Goal: Task Accomplishment & Management: Manage account settings

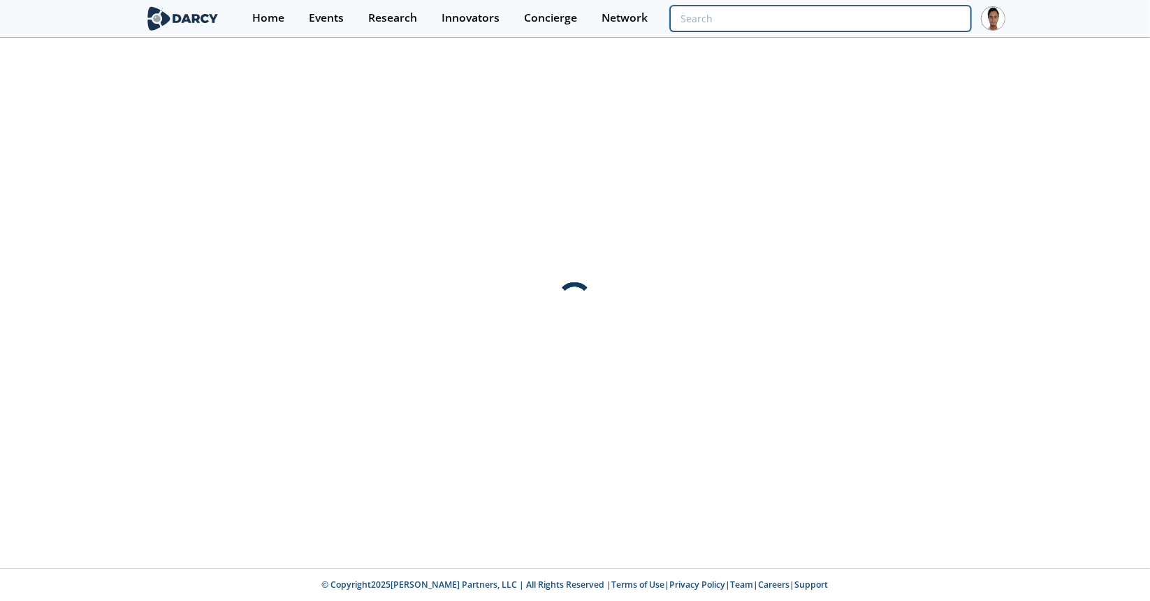
click at [886, 9] on input "search" at bounding box center [820, 19] width 301 height 26
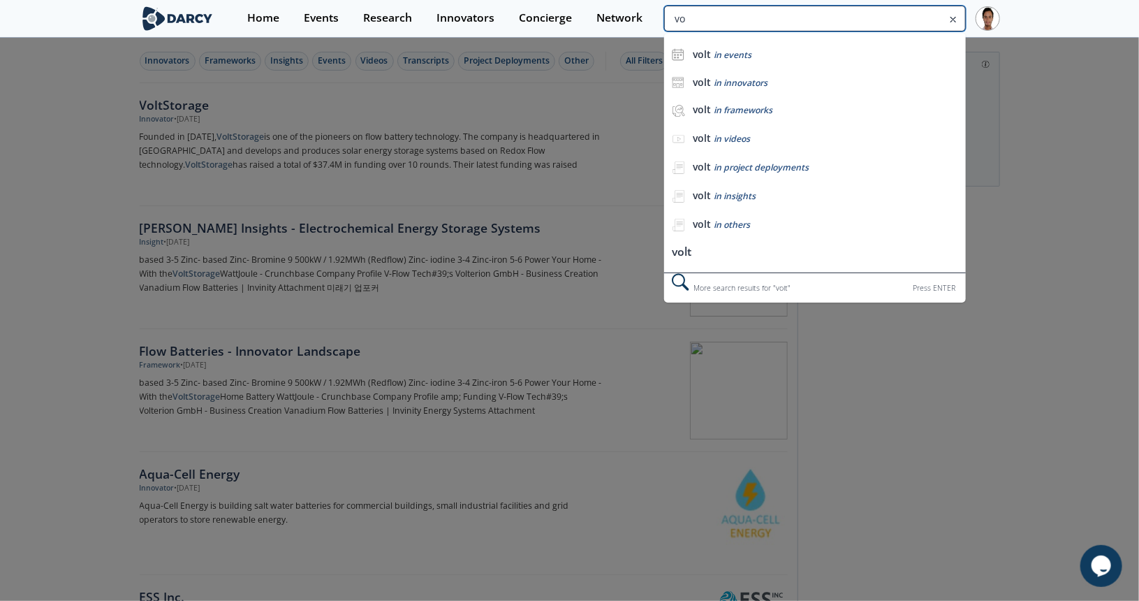
type input "v"
type input "novel solar"
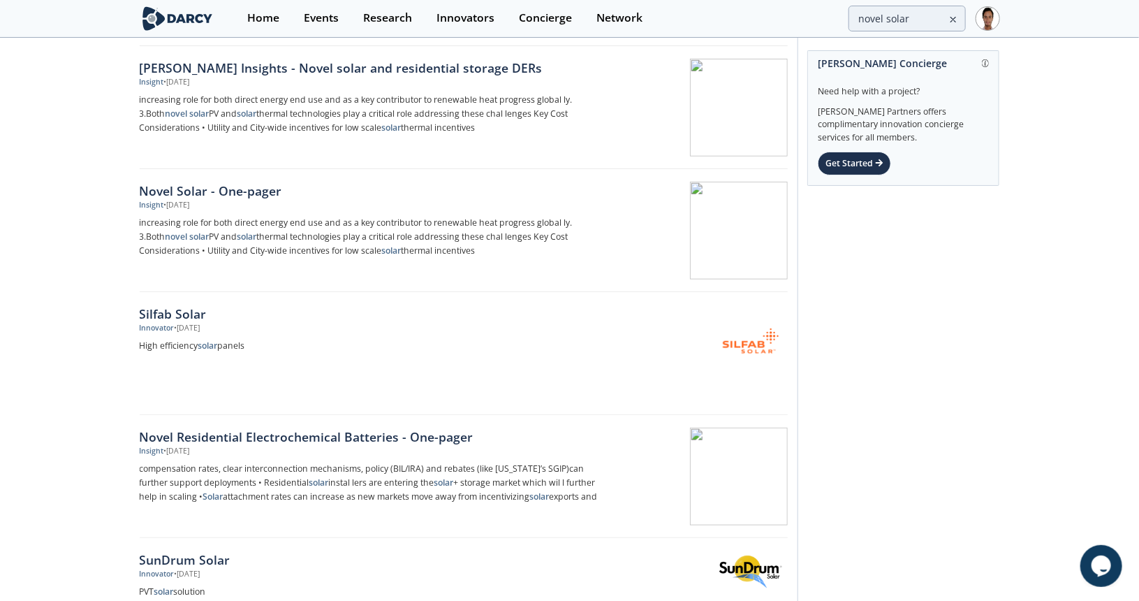
scroll to position [489, 0]
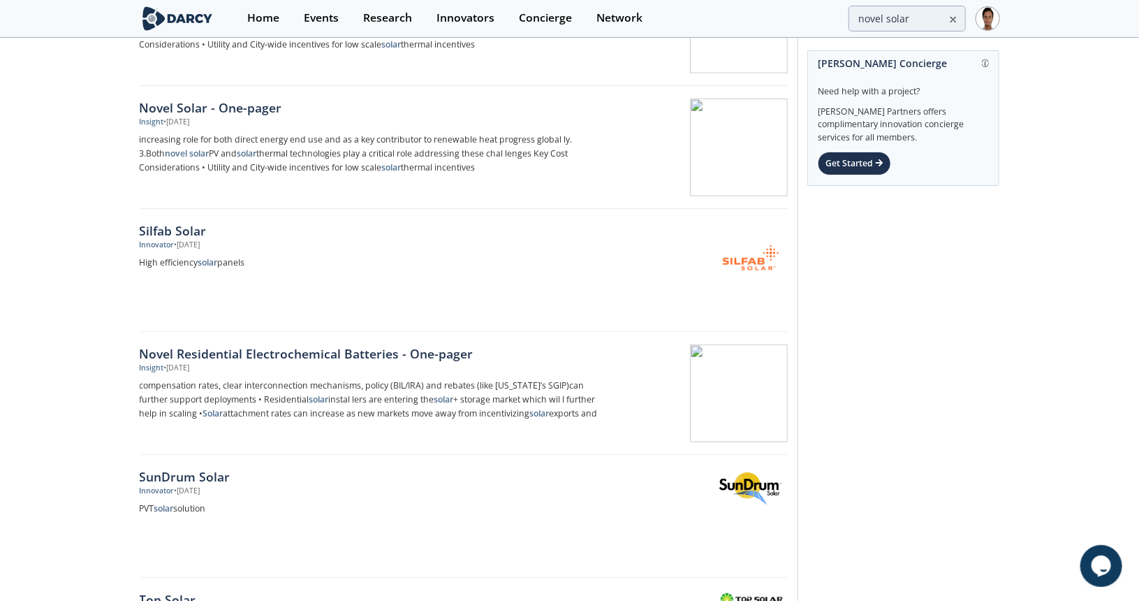
click at [230, 118] on div "Insight • Aug 30, 2023" at bounding box center [371, 122] width 462 height 11
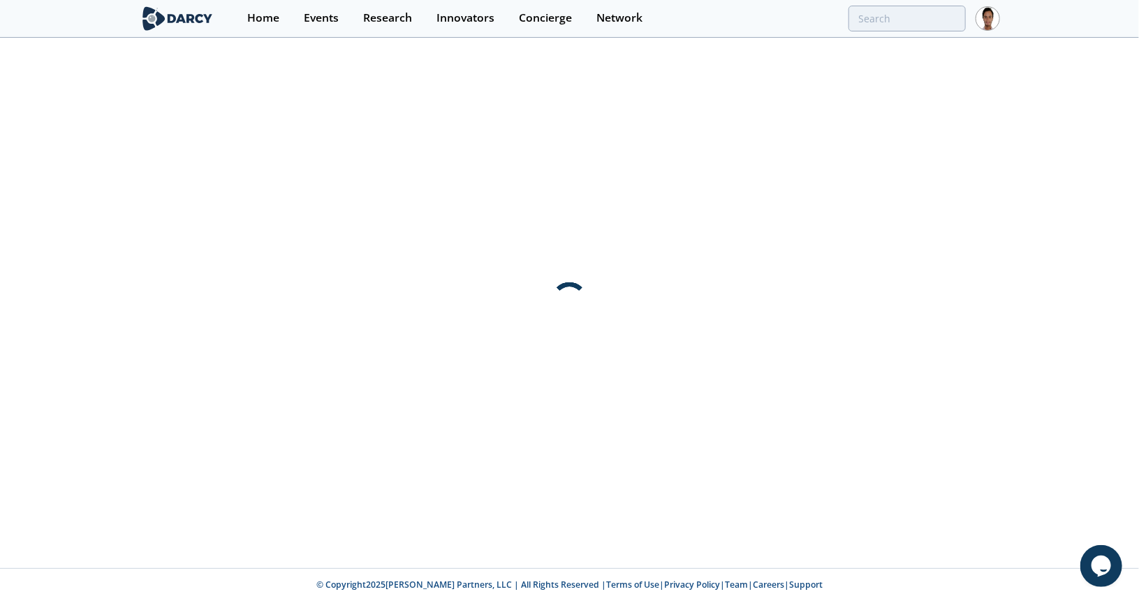
scroll to position [0, 0]
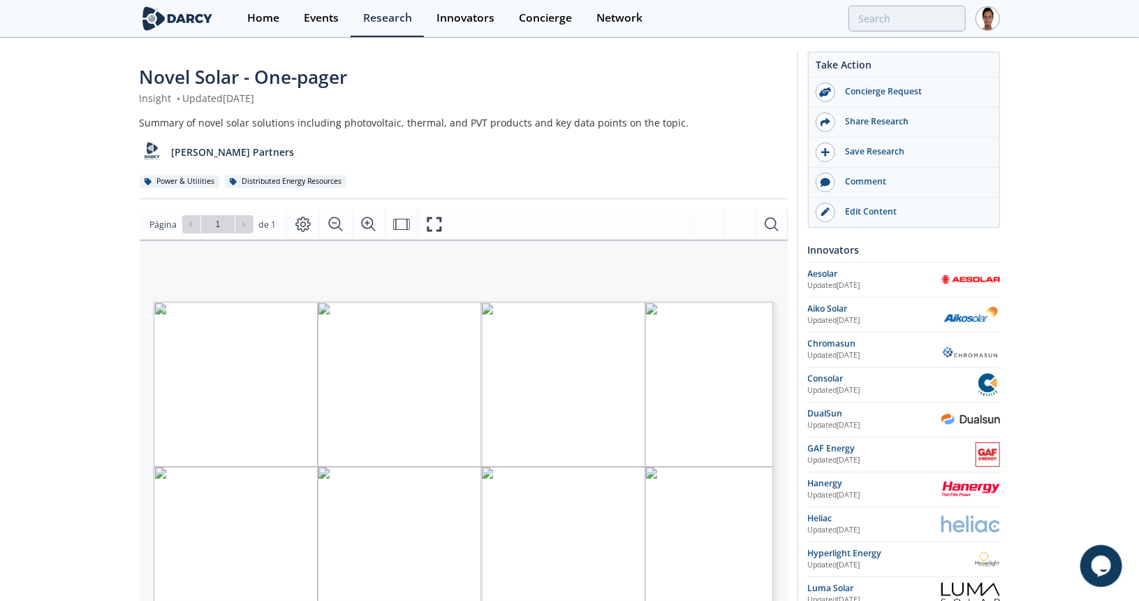
click at [0, 400] on div "Novel Solar - One-pager Insight • Updated August 30, 2023 Summary of novel sola…" at bounding box center [569, 531] width 1139 height 985
click at [895, 18] on input "search" at bounding box center [814, 19] width 301 height 26
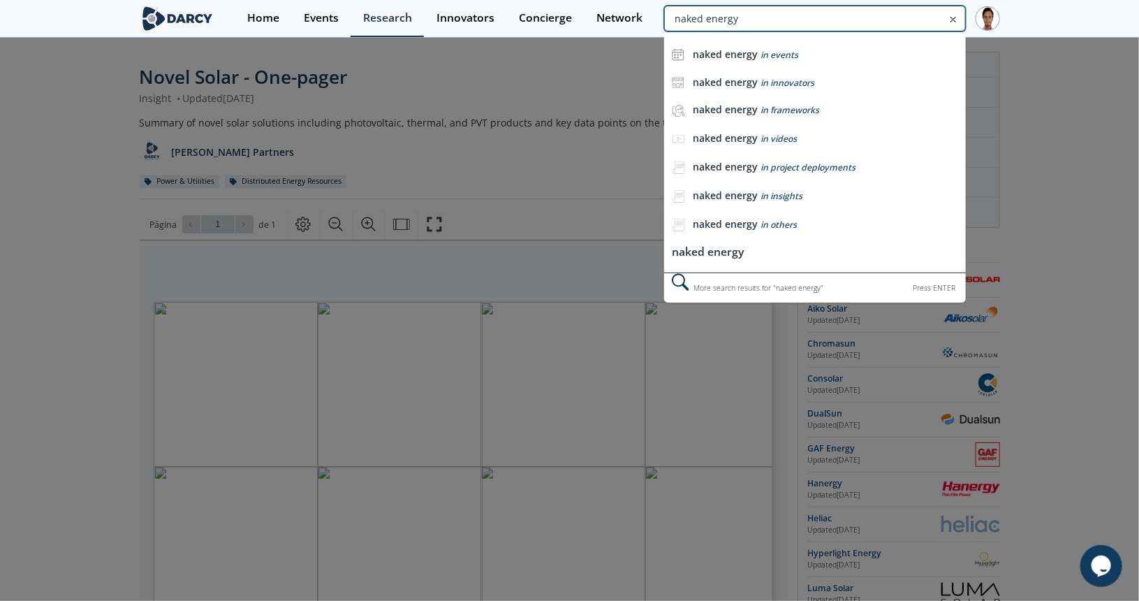
type input "naked energy"
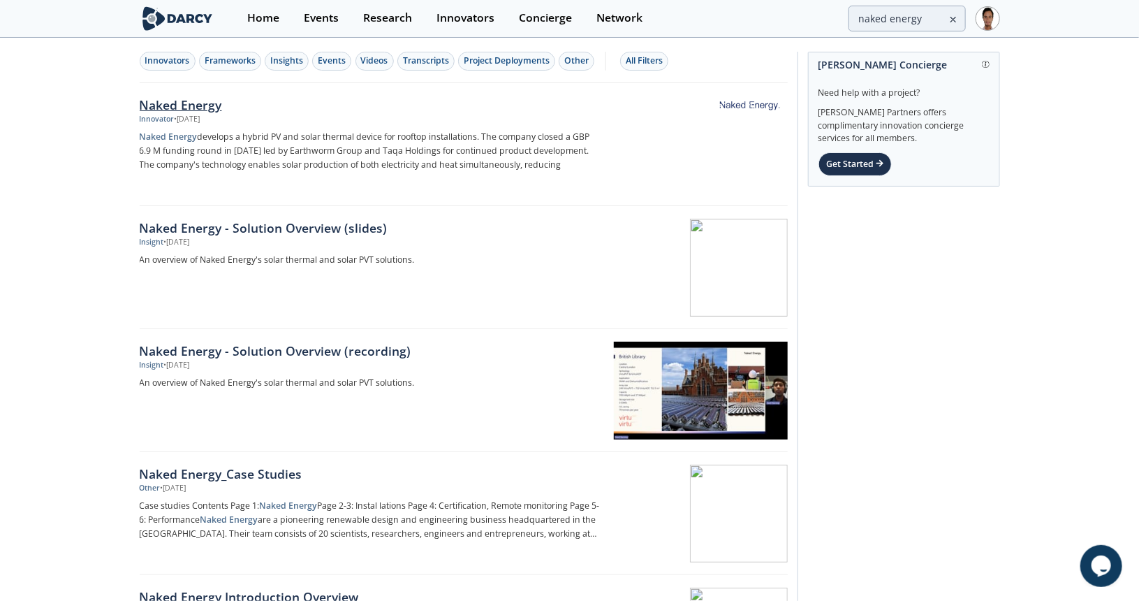
click at [209, 105] on div "Naked Energy" at bounding box center [371, 105] width 462 height 18
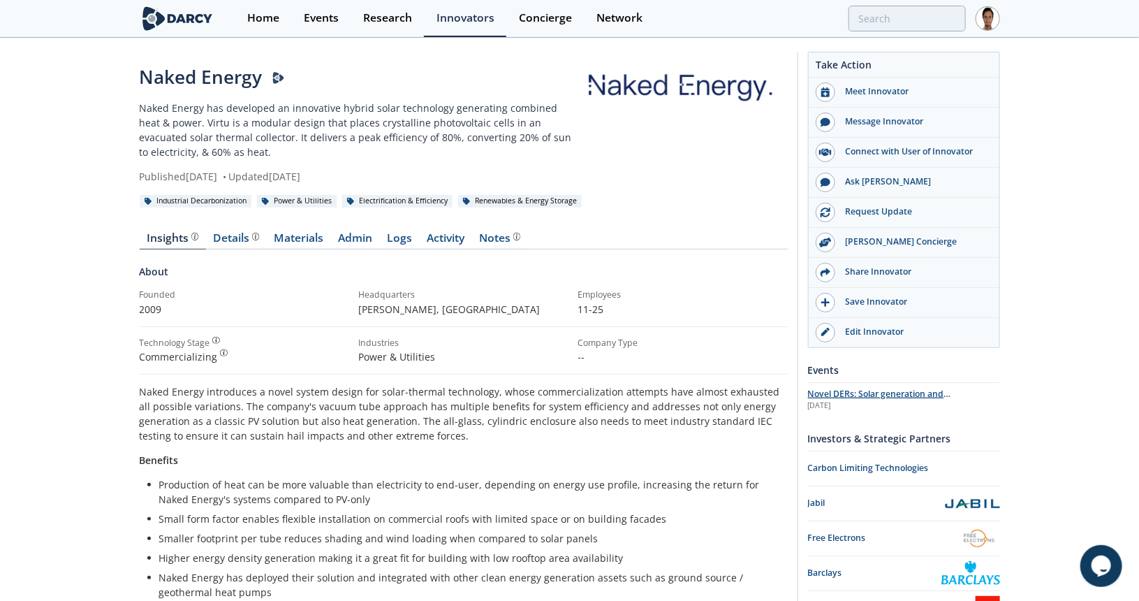
click at [889, 393] on span "Novel DERs: Solar generation and electrochemical storage" at bounding box center [879, 400] width 143 height 24
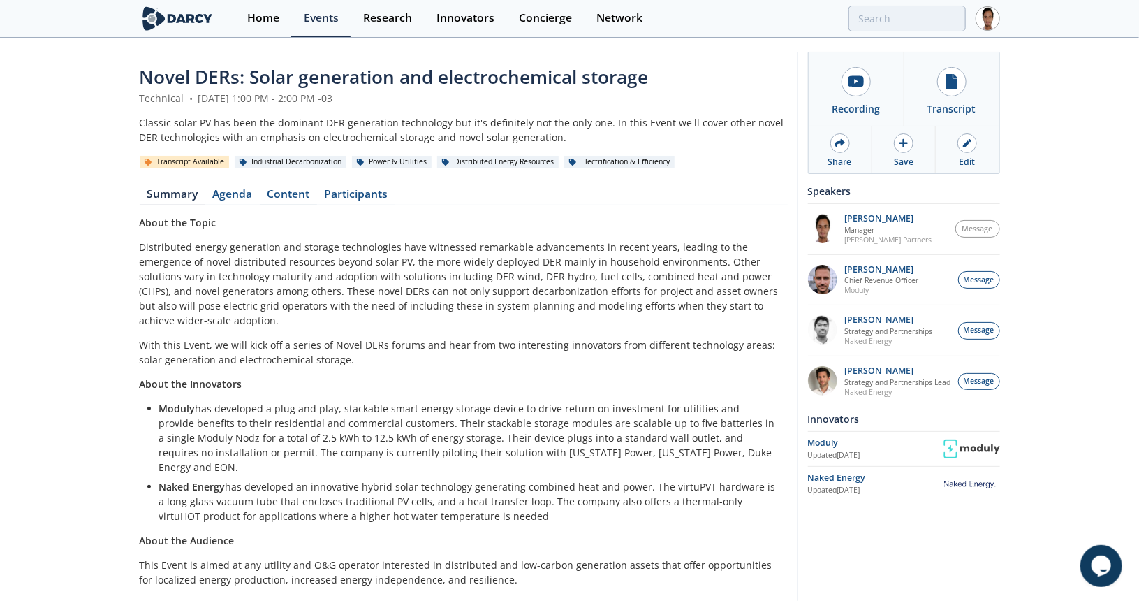
click at [293, 199] on link "Content" at bounding box center [288, 197] width 57 height 17
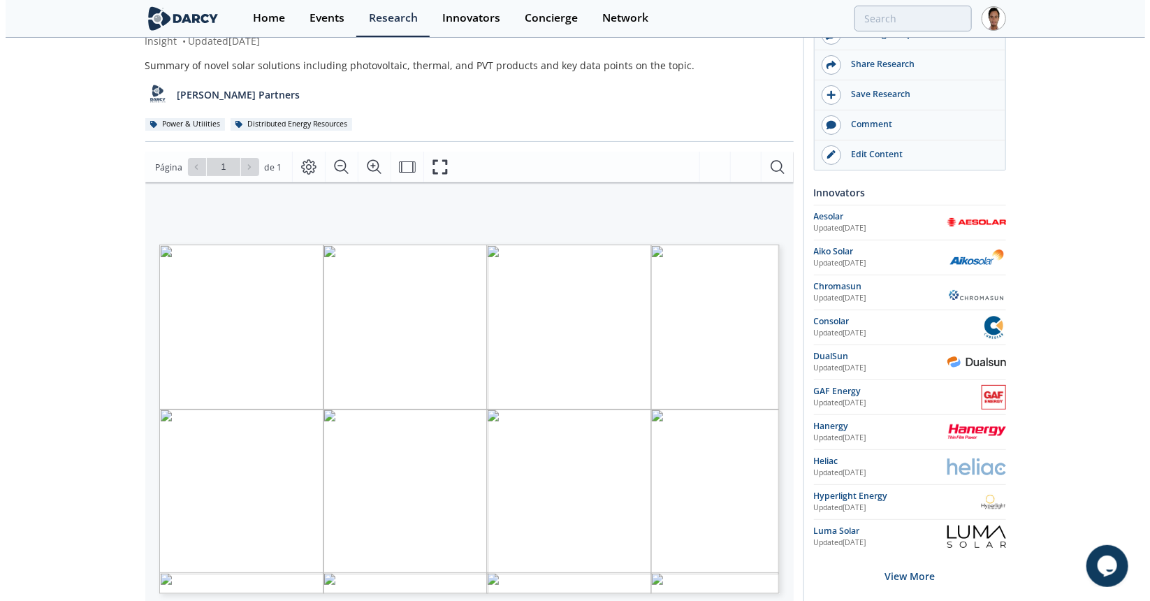
scroll to position [140, 0]
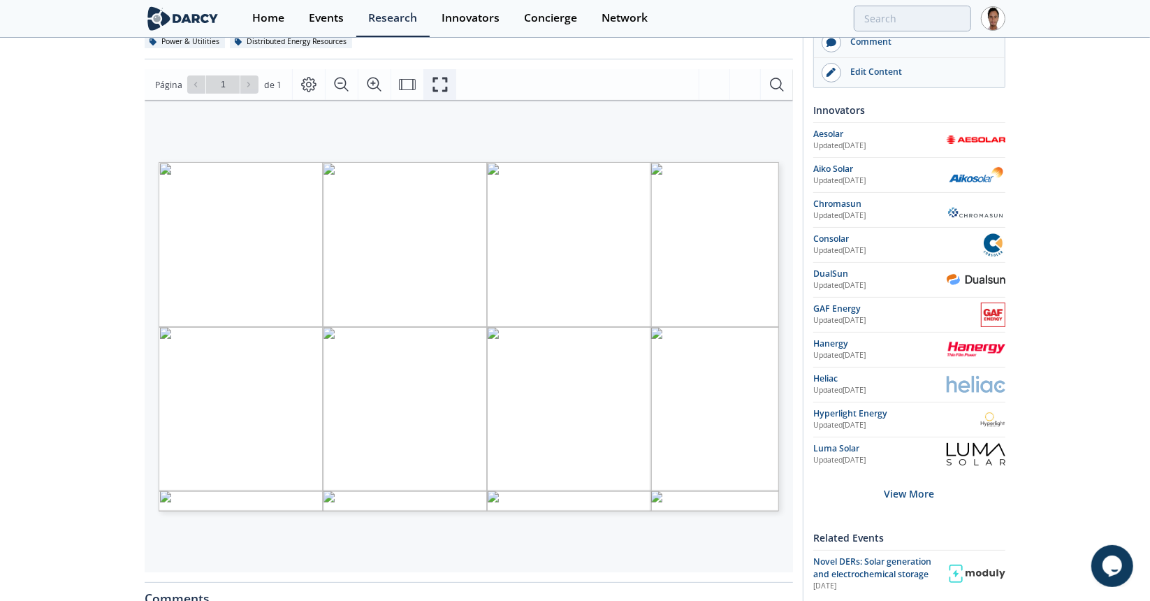
drag, startPoint x: 439, startPoint y: 85, endPoint x: 439, endPoint y: 169, distance: 84.5
click at [439, 85] on icon "Fullscreen" at bounding box center [440, 84] width 17 height 17
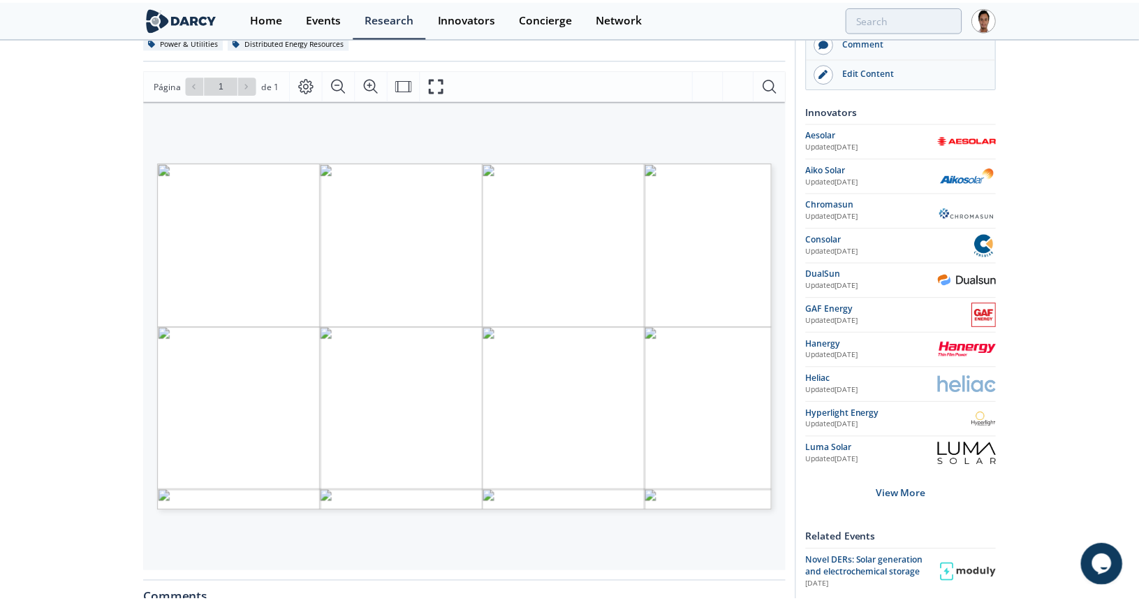
scroll to position [0, 0]
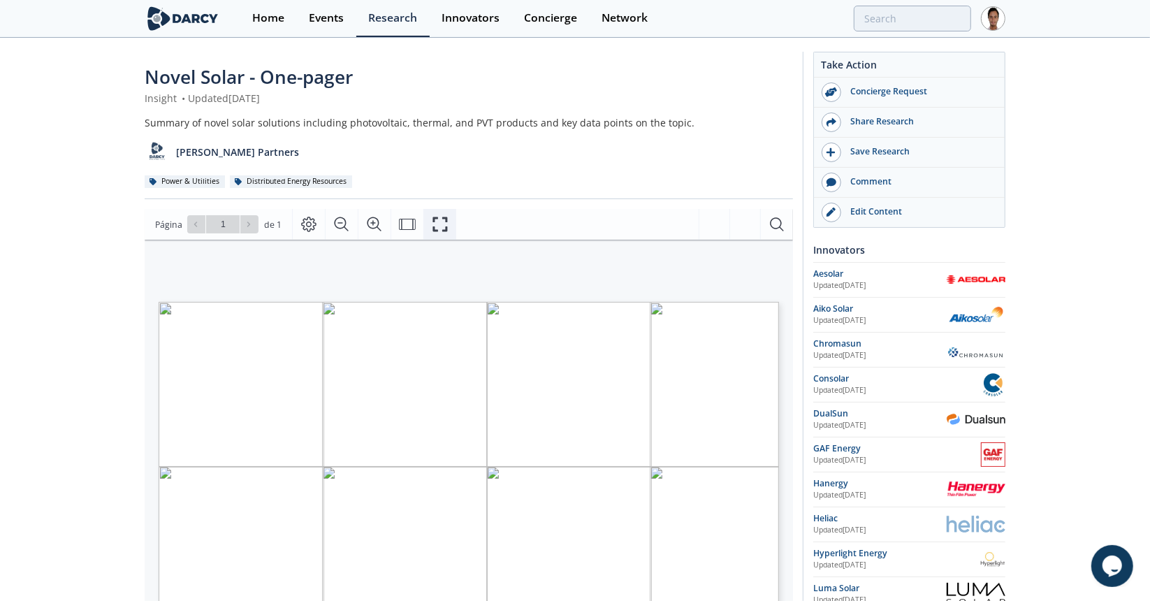
click at [432, 216] on icon "Fullscreen" at bounding box center [440, 224] width 17 height 17
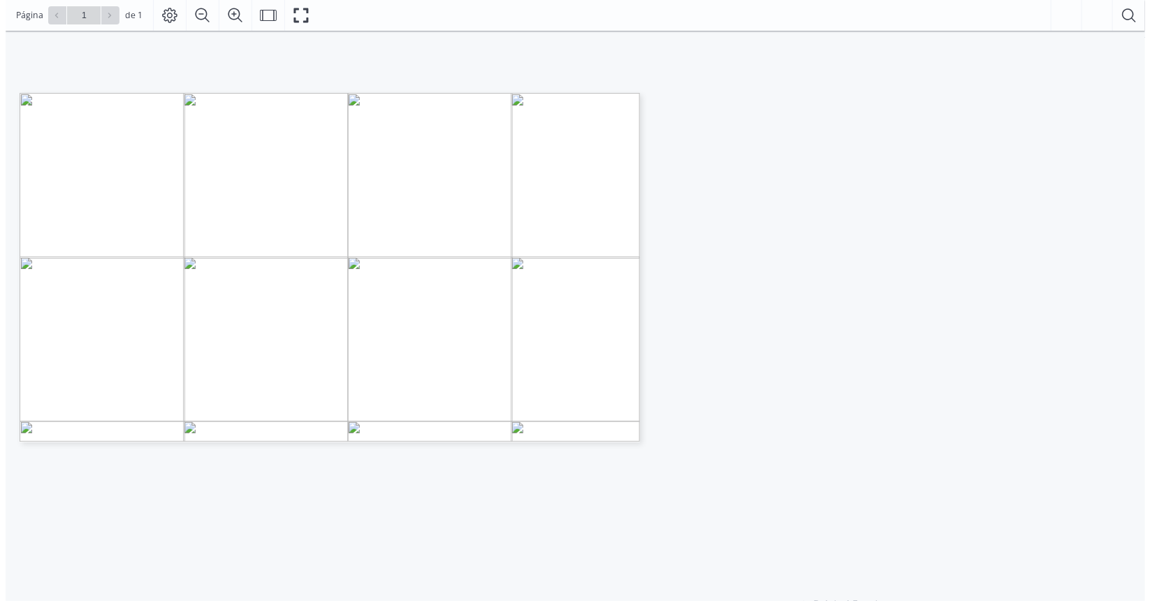
scroll to position [140, 0]
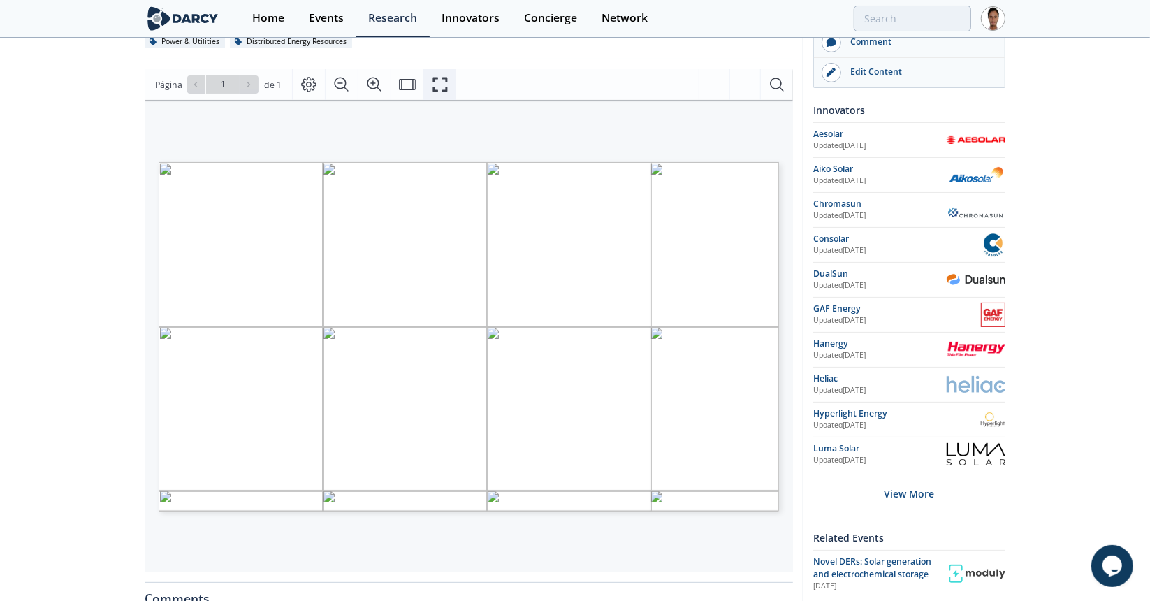
click at [432, 82] on icon "Fullscreen" at bounding box center [439, 85] width 15 height 15
click at [423, 87] on button "Fullscreen" at bounding box center [439, 84] width 33 height 31
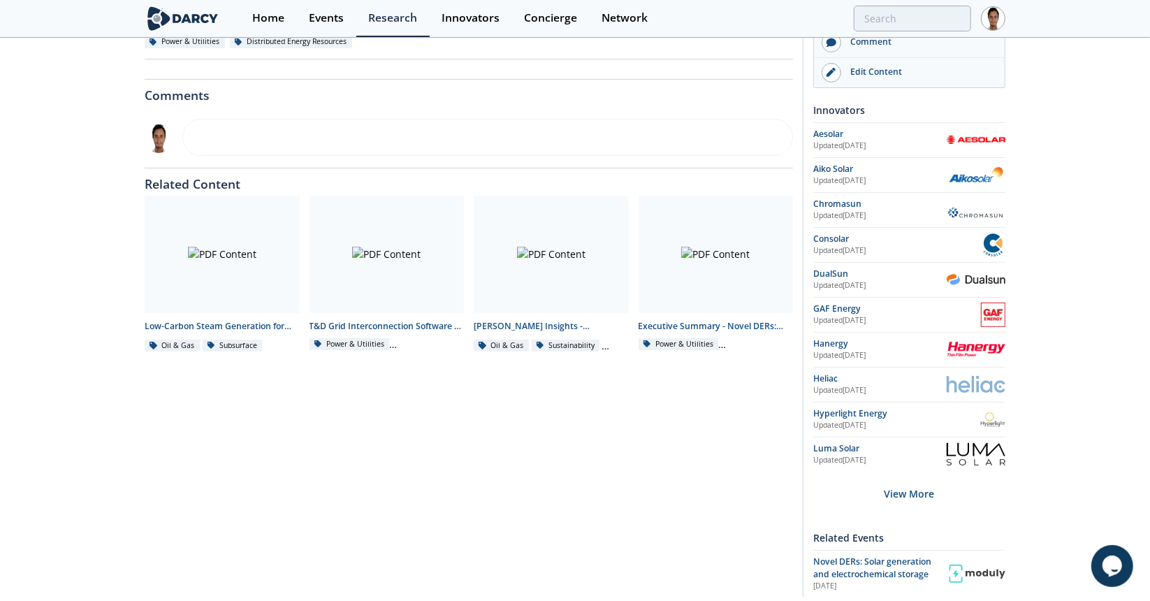
scroll to position [0, 0]
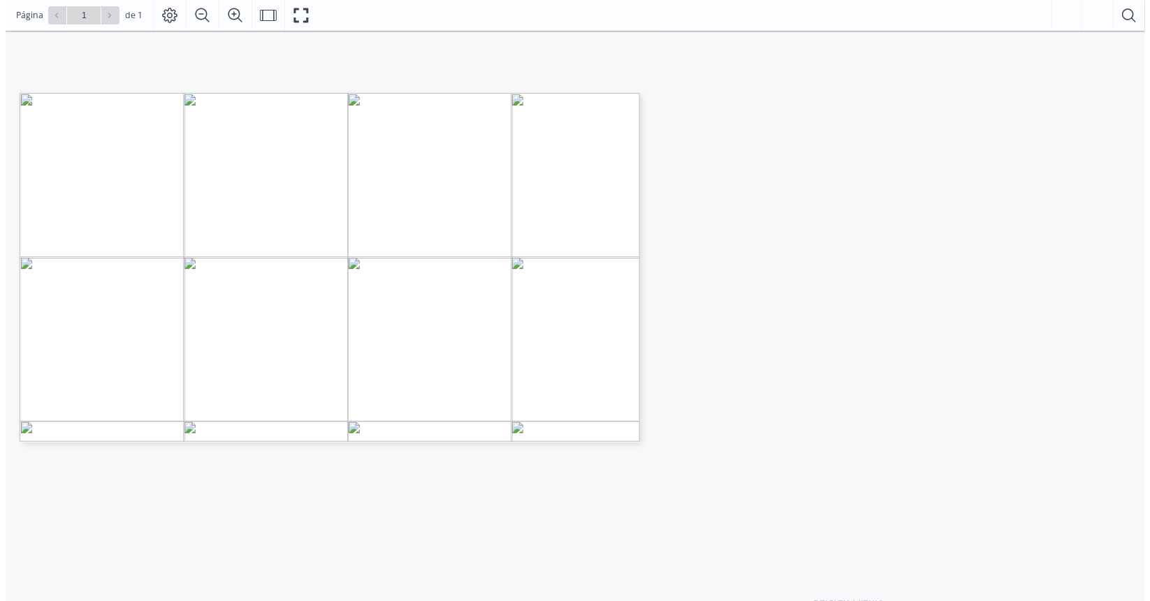
scroll to position [70, 0]
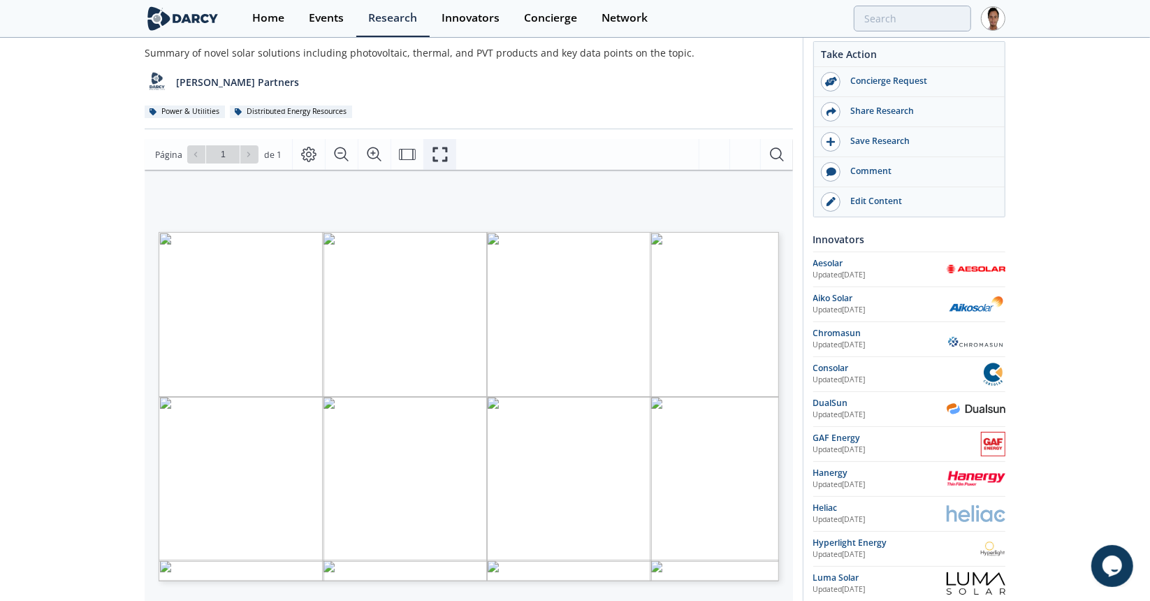
drag, startPoint x: 428, startPoint y: 148, endPoint x: 428, endPoint y: 233, distance: 84.5
click at [432, 148] on icon "Fullscreen" at bounding box center [439, 154] width 15 height 15
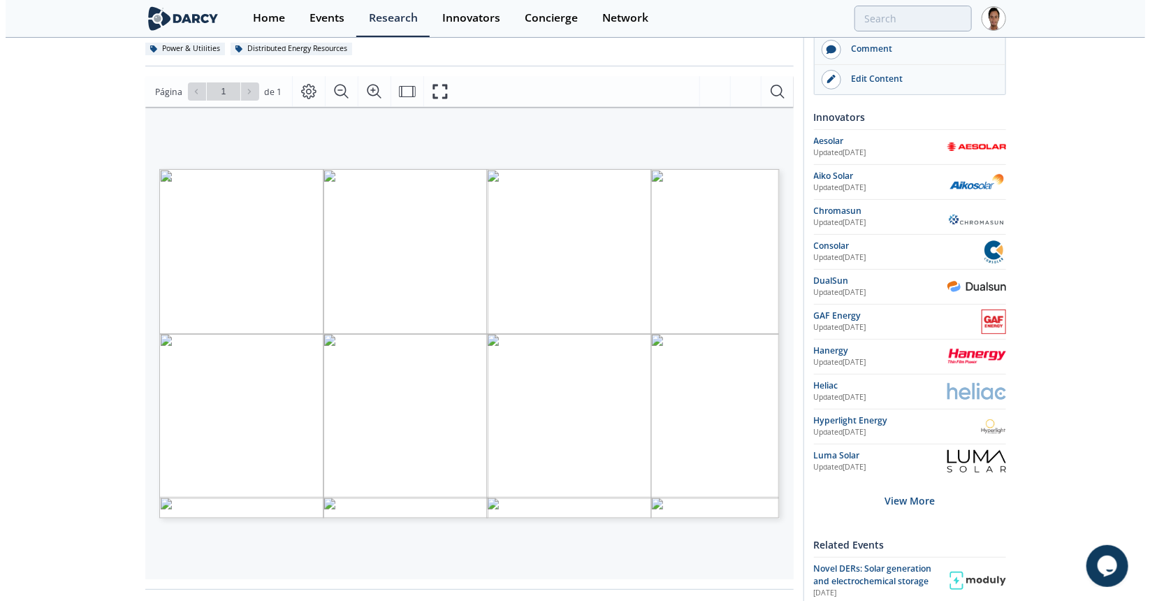
scroll to position [140, 0]
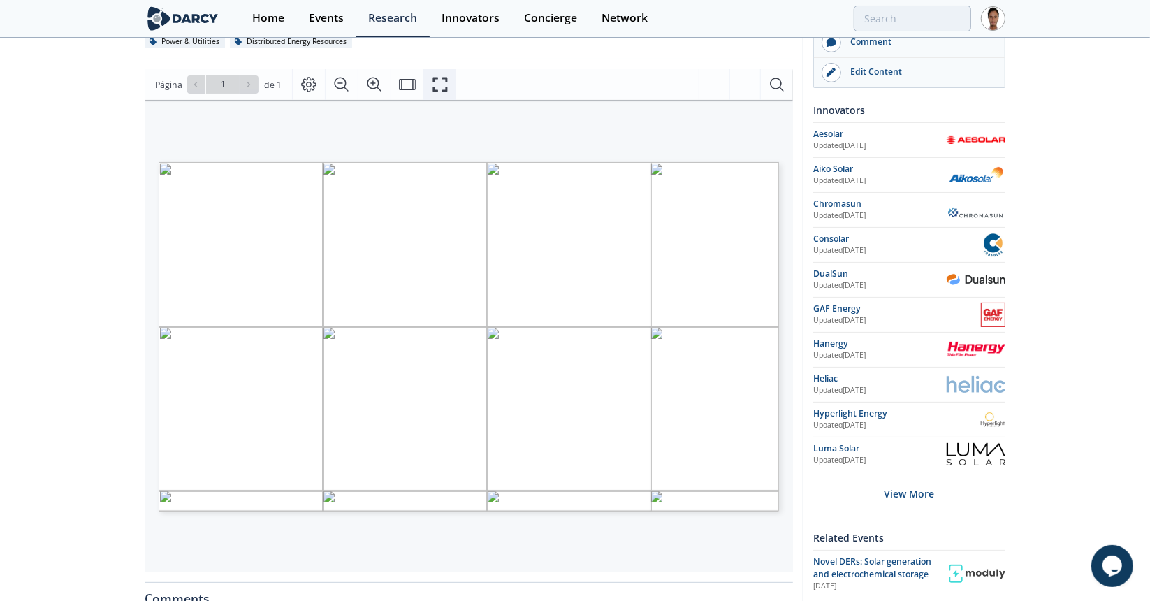
click at [438, 89] on icon "Fullscreen" at bounding box center [439, 85] width 15 height 15
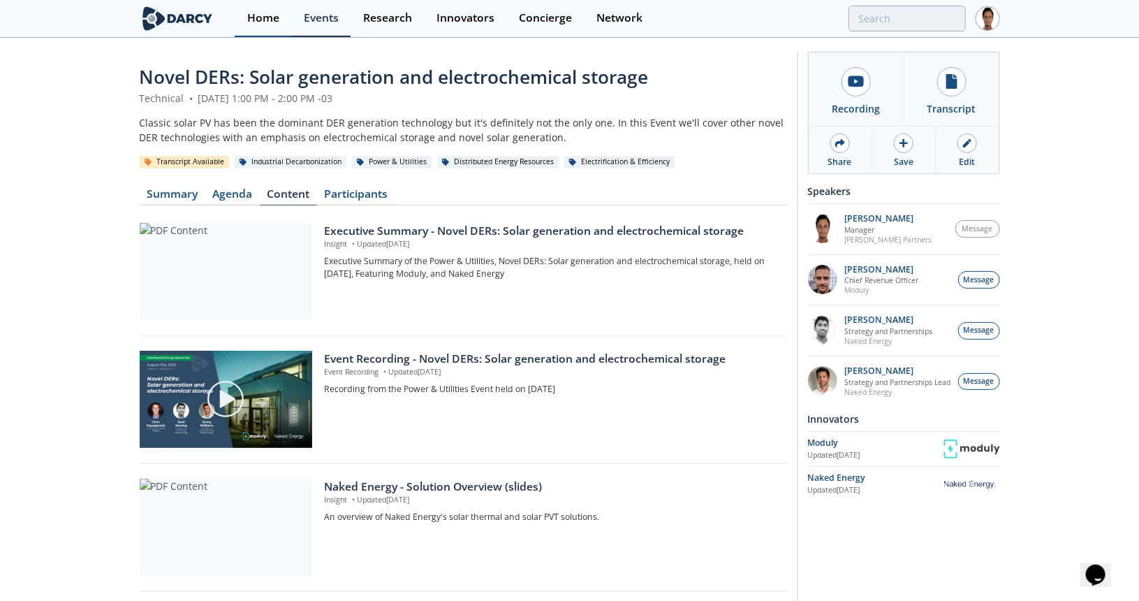
click at [275, 22] on div "Home" at bounding box center [263, 18] width 32 height 11
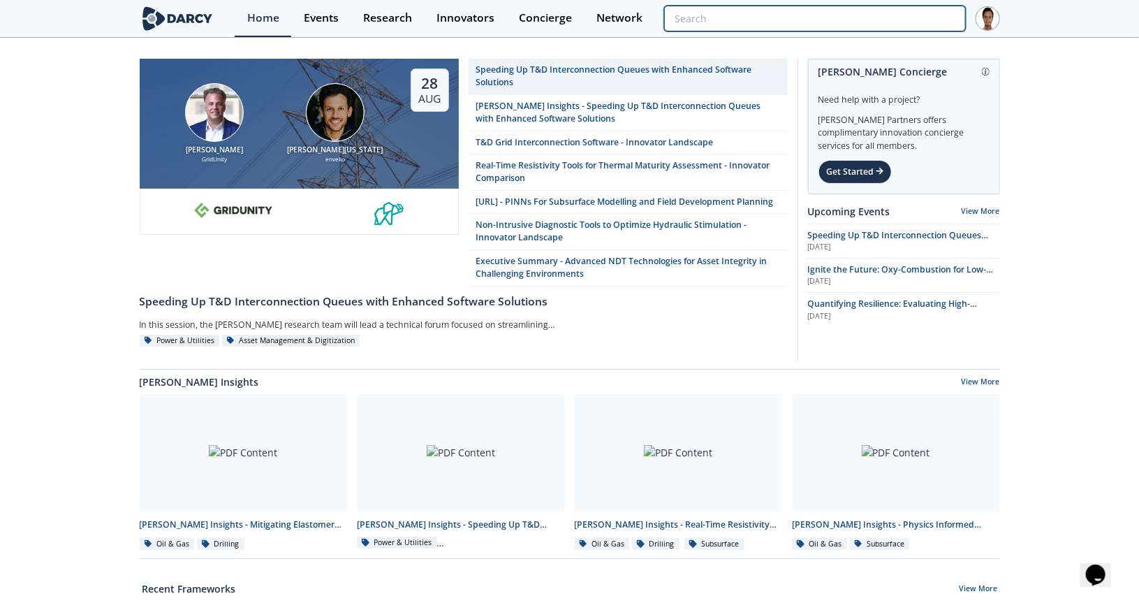
click at [916, 12] on input "search" at bounding box center [814, 19] width 301 height 26
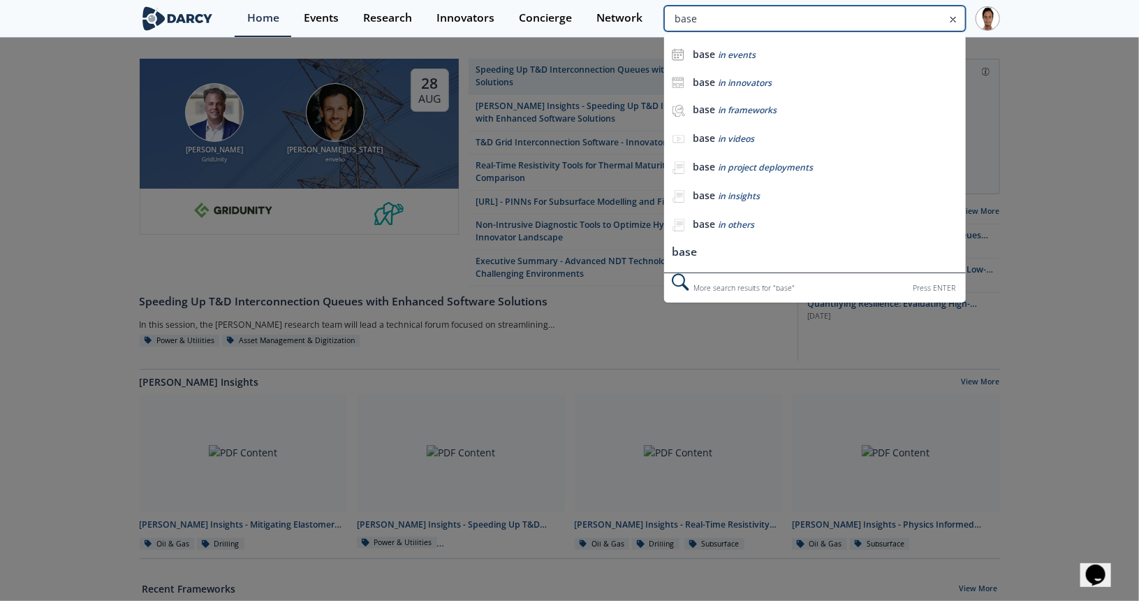
type input "base"
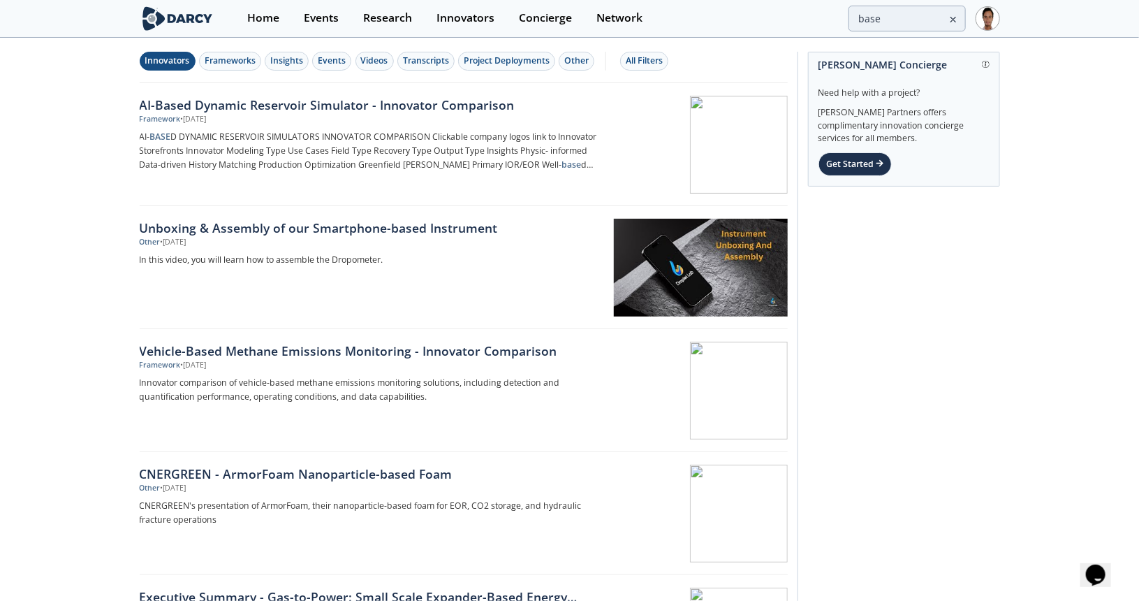
click at [169, 64] on div "Innovators" at bounding box center [167, 60] width 45 height 13
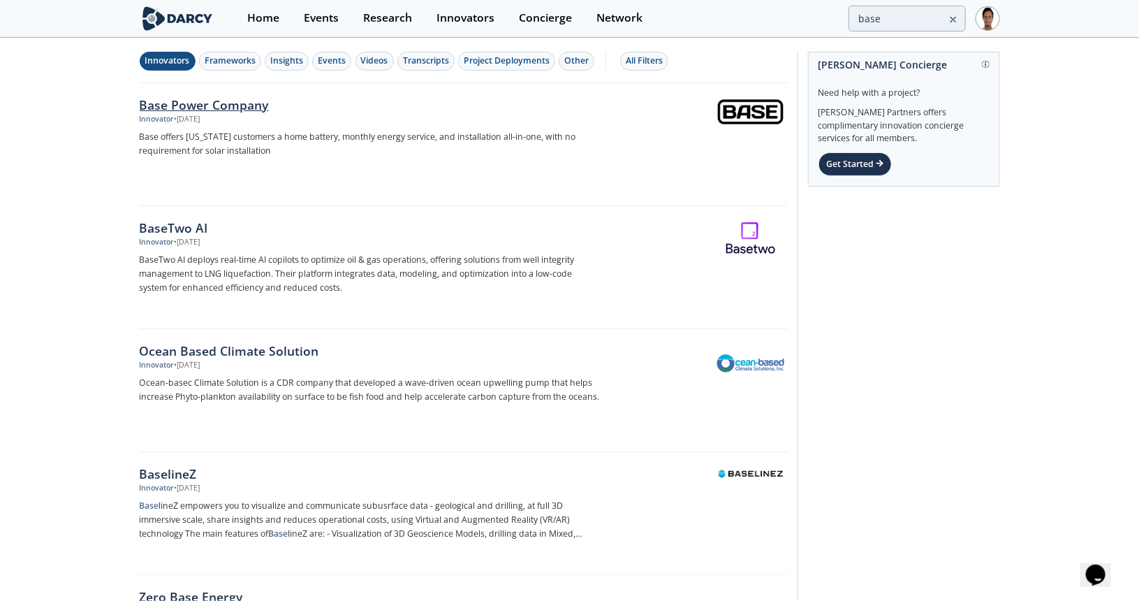
click at [182, 105] on div "Base Power Company" at bounding box center [371, 105] width 462 height 18
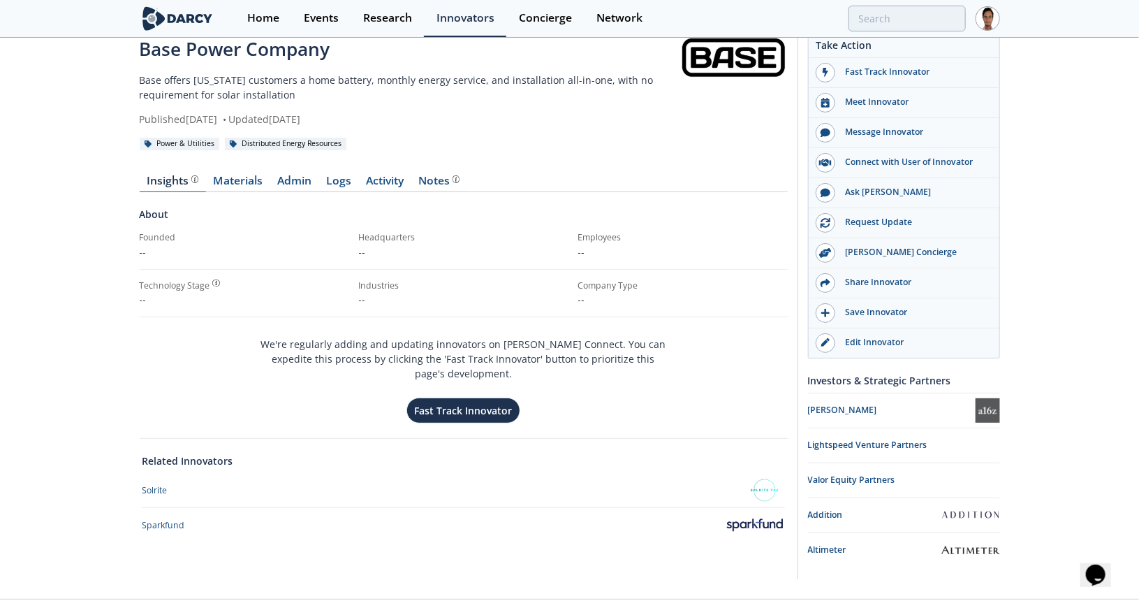
scroll to position [41, 0]
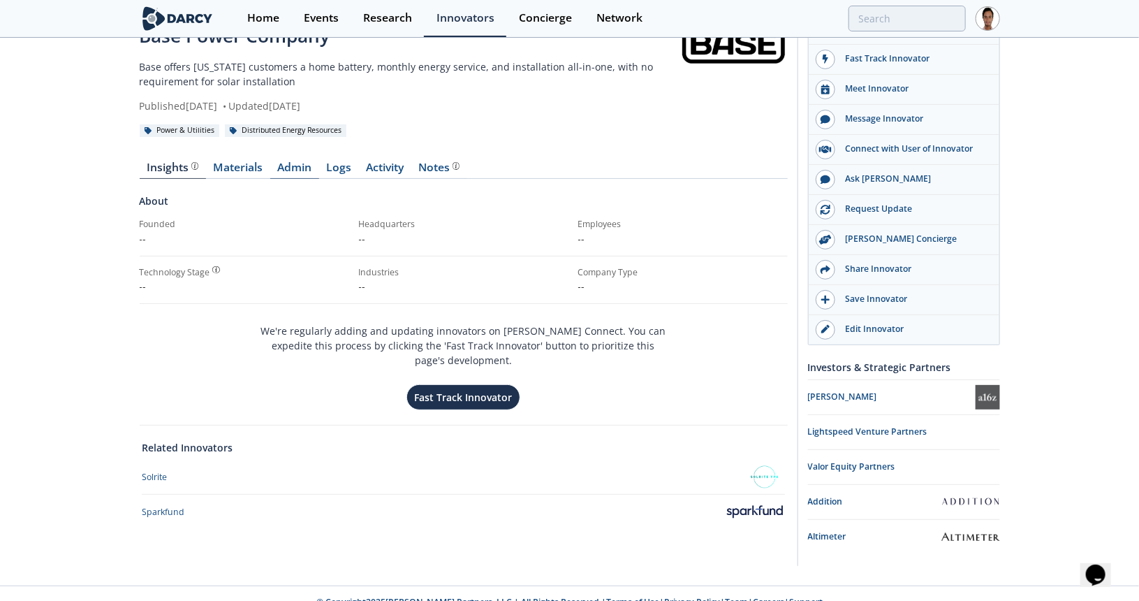
click at [302, 167] on link "Admin" at bounding box center [294, 170] width 49 height 17
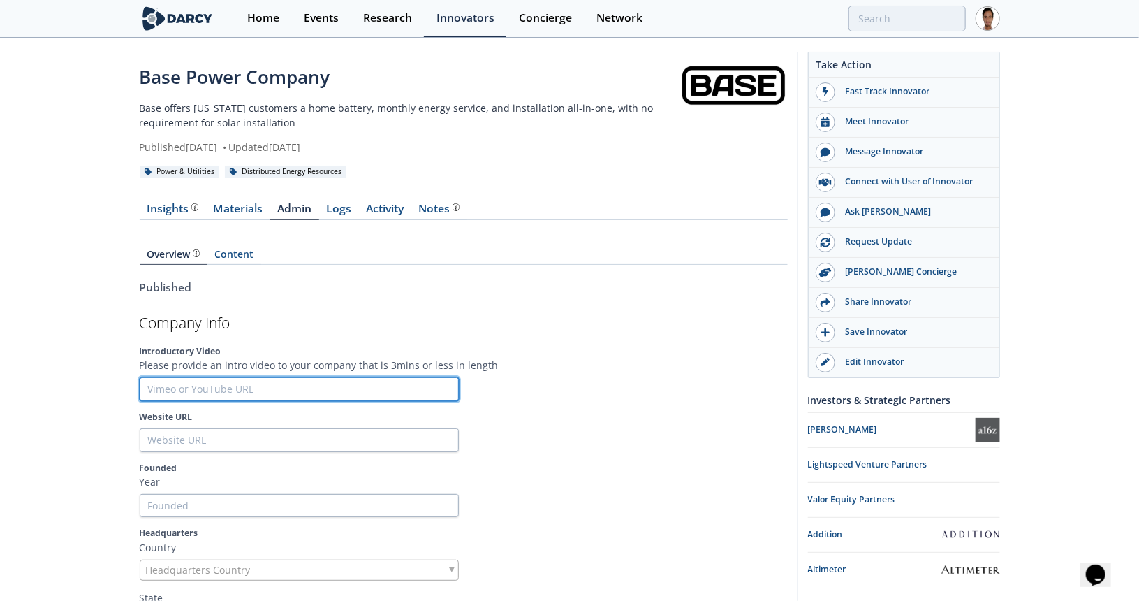
click at [261, 388] on input "text" at bounding box center [299, 389] width 319 height 24
paste input "[URL][DOMAIN_NAME]"
type input "[URL][DOMAIN_NAME]"
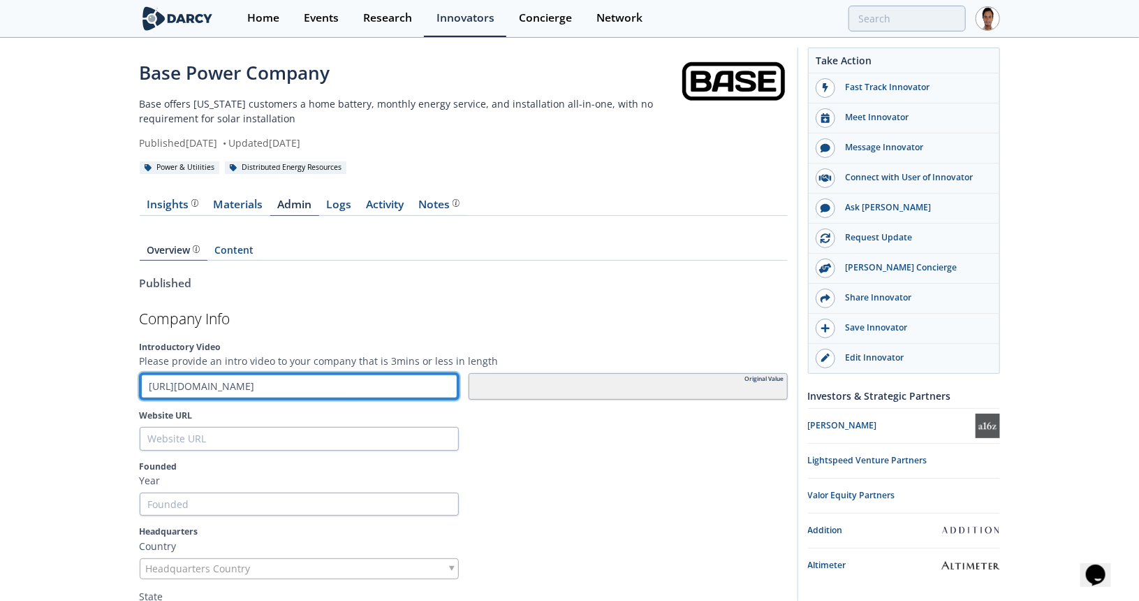
scroll to position [140, 0]
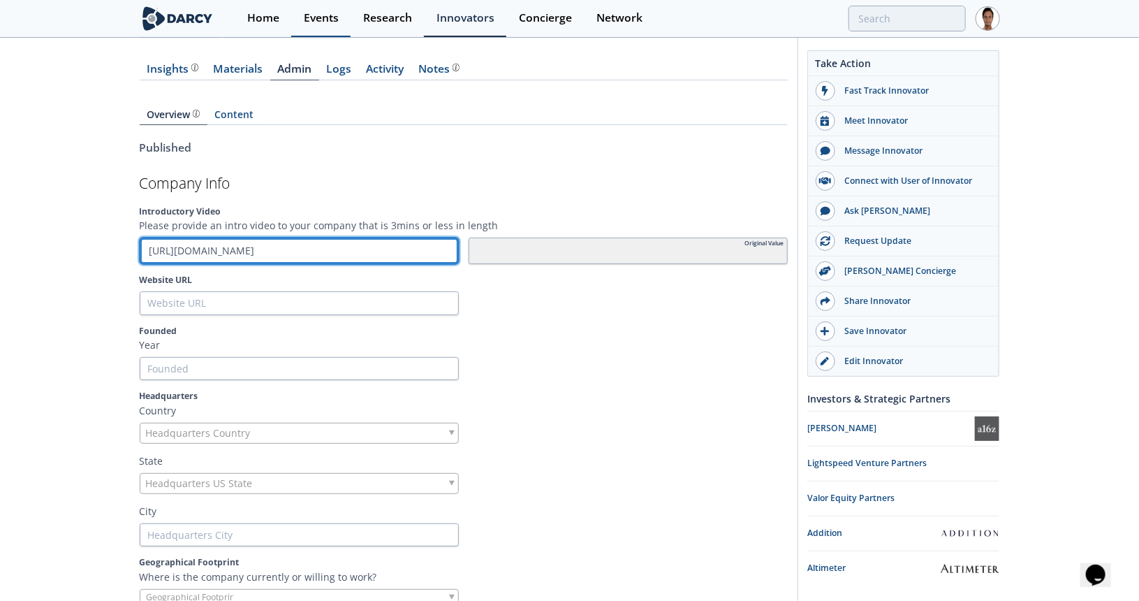
type input "[URL][DOMAIN_NAME]"
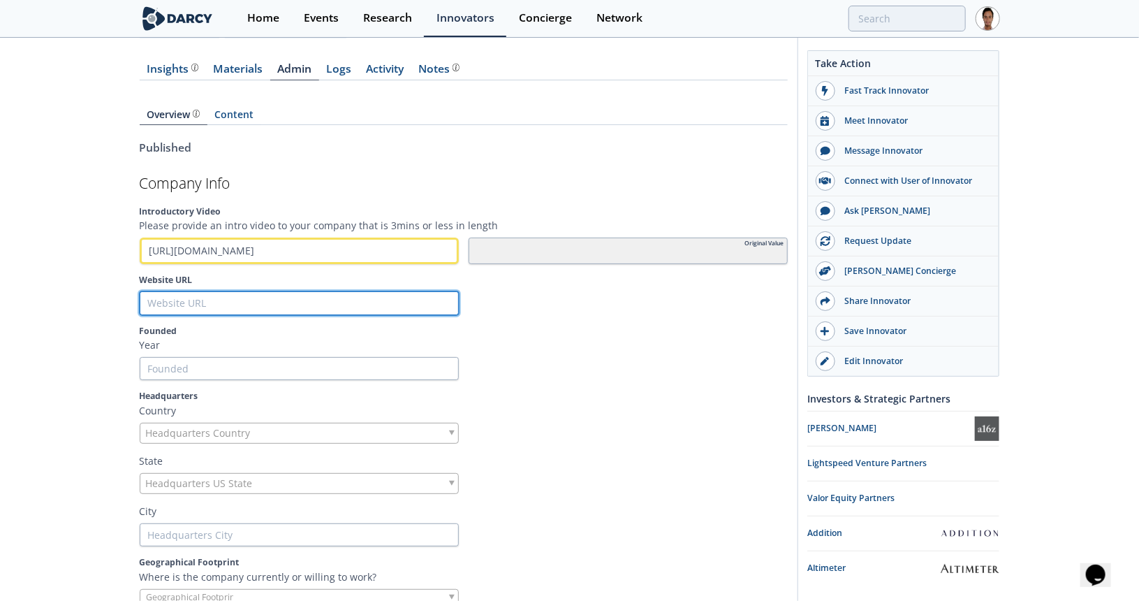
click at [267, 302] on input "Website URL" at bounding box center [299, 303] width 319 height 24
paste input "[URL][DOMAIN_NAME]"
type input "[URL][DOMAIN_NAME]"
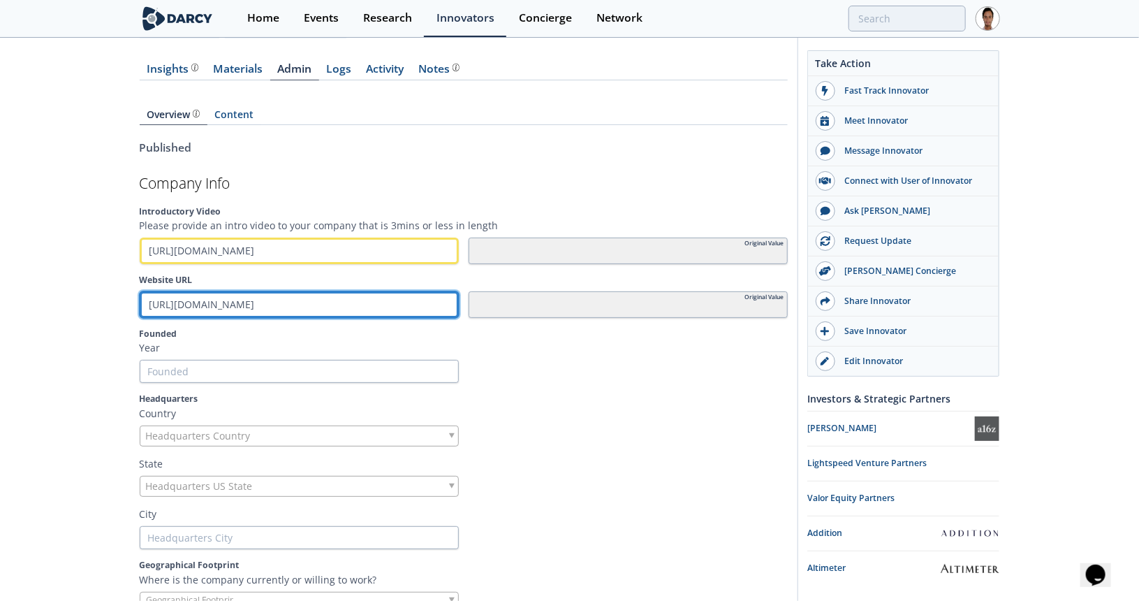
drag, startPoint x: 207, startPoint y: 304, endPoint x: 87, endPoint y: 301, distance: 120.2
type input "basepowercompany.com/"
click at [360, 302] on input "basepowercompany.com/" at bounding box center [299, 304] width 319 height 27
type input "[DOMAIN_NAME]"
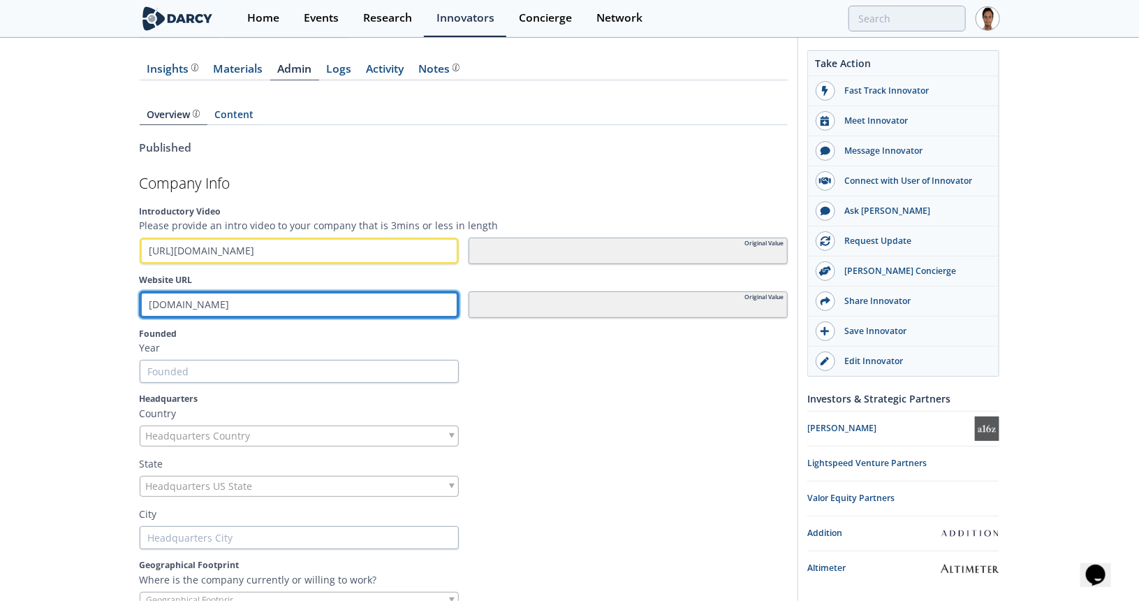
type input "[DOMAIN_NAME]"
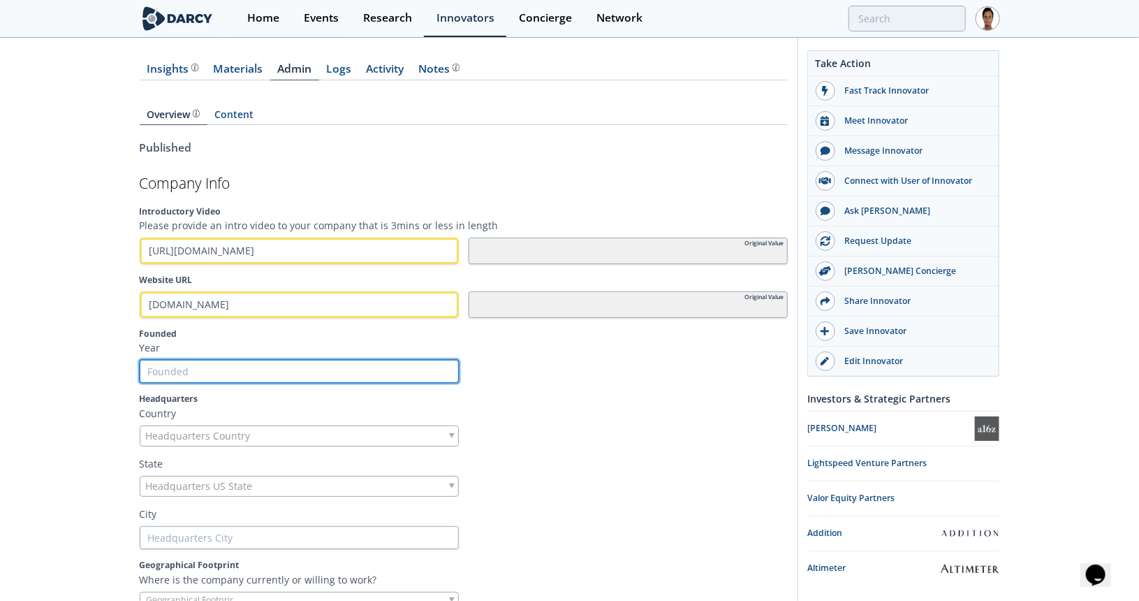
click at [301, 372] on input "Founded" at bounding box center [299, 372] width 319 height 24
type input "2"
type input "20"
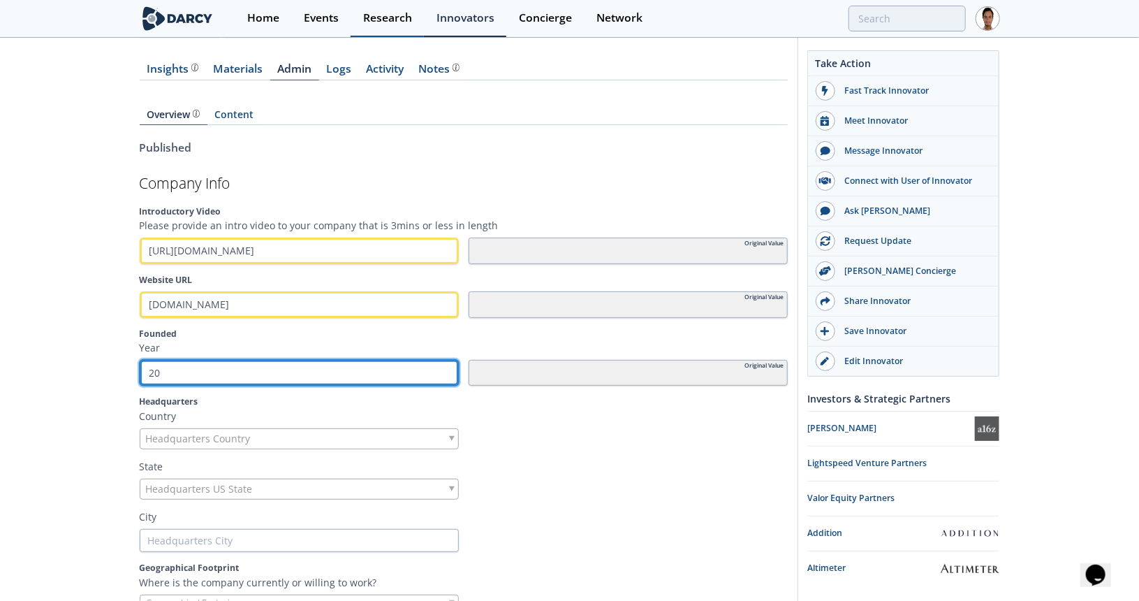
type input "202"
type input "2023"
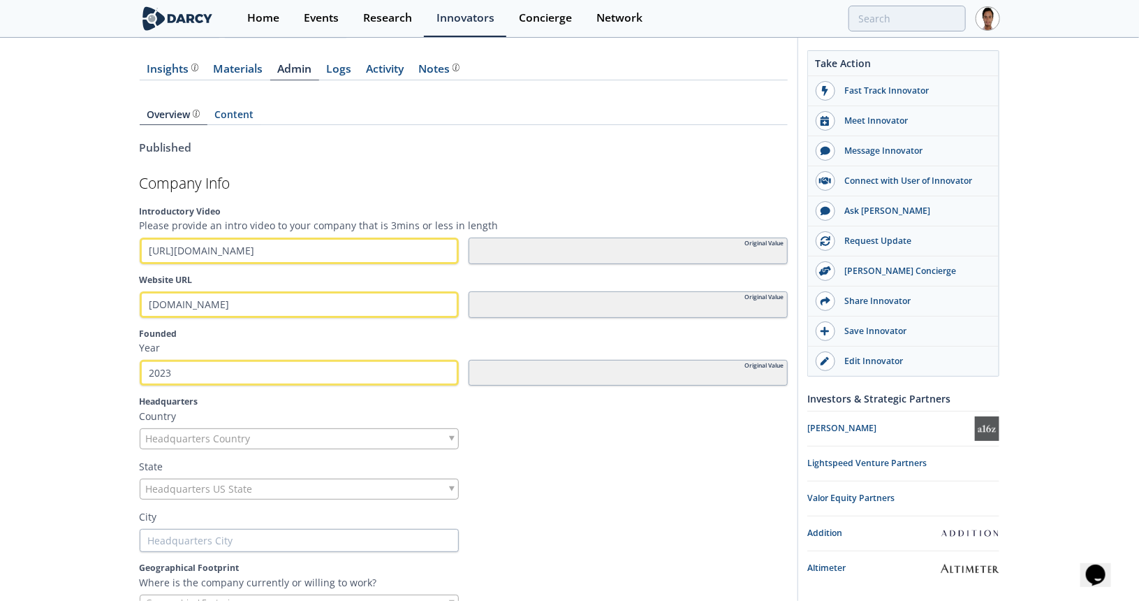
click at [319, 449] on section "Company Info Introductory Video Please provide an intro video to your company t…" at bounding box center [464, 581] width 648 height 811
click at [321, 440] on div "Headquarters Country" at bounding box center [299, 438] width 319 height 21
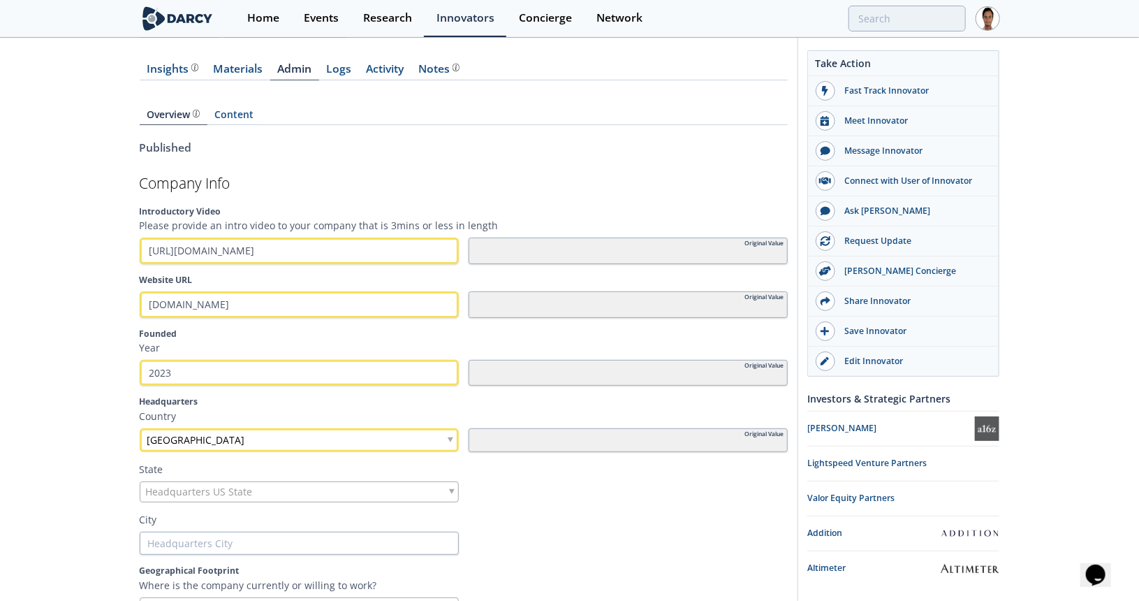
click at [311, 475] on div "State Headquarters US State" at bounding box center [464, 482] width 648 height 41
click at [311, 487] on div "Headquarters US State" at bounding box center [299, 491] width 319 height 21
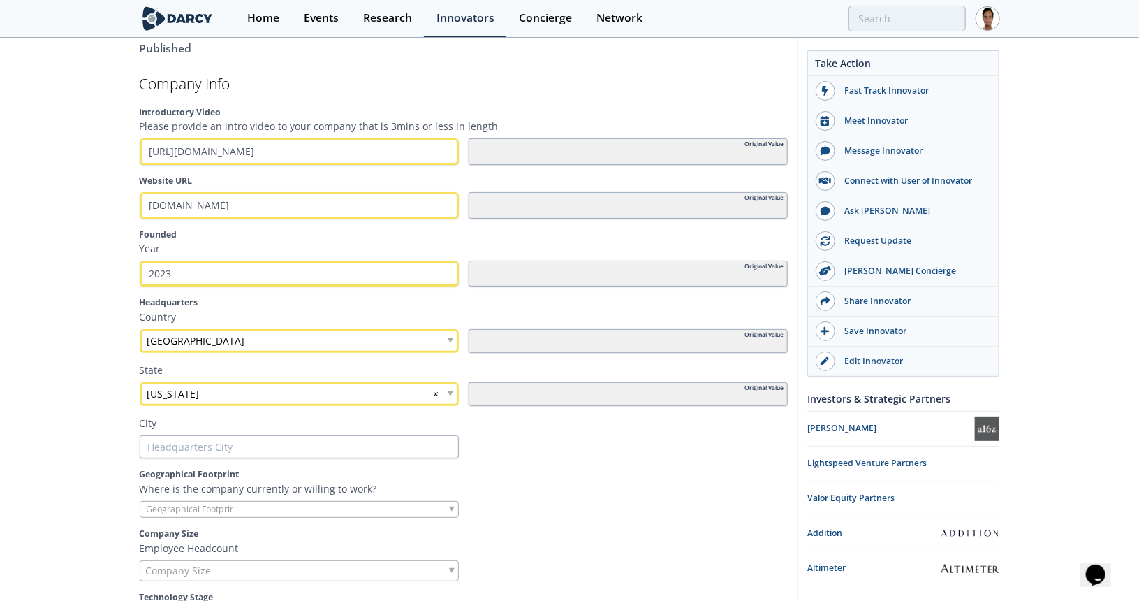
scroll to position [349, 0]
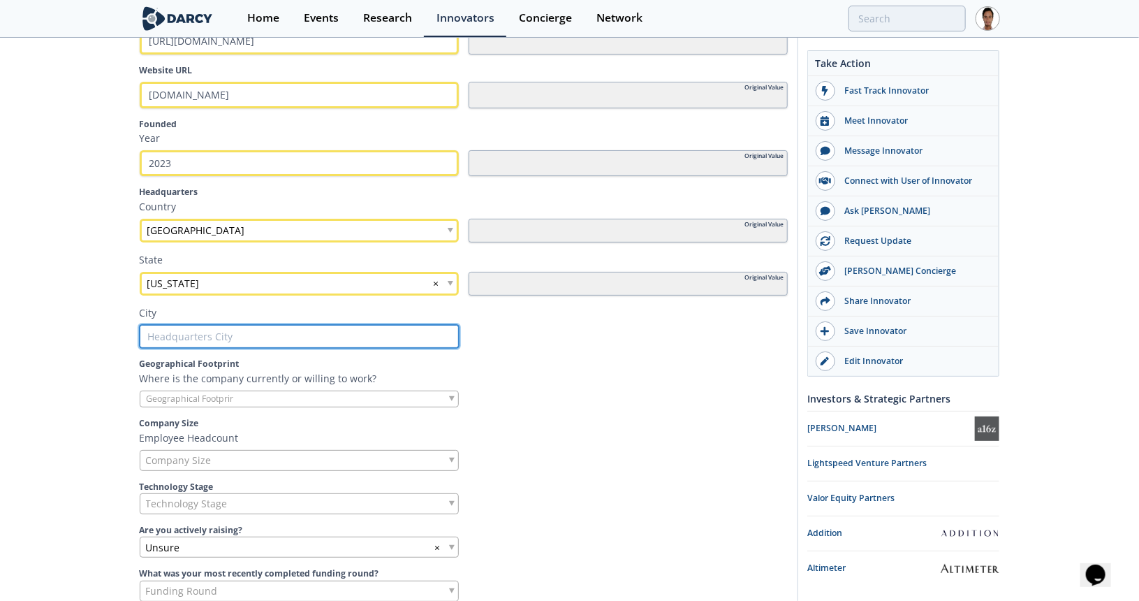
click at [221, 333] on input "text" at bounding box center [299, 337] width 319 height 24
type input "H"
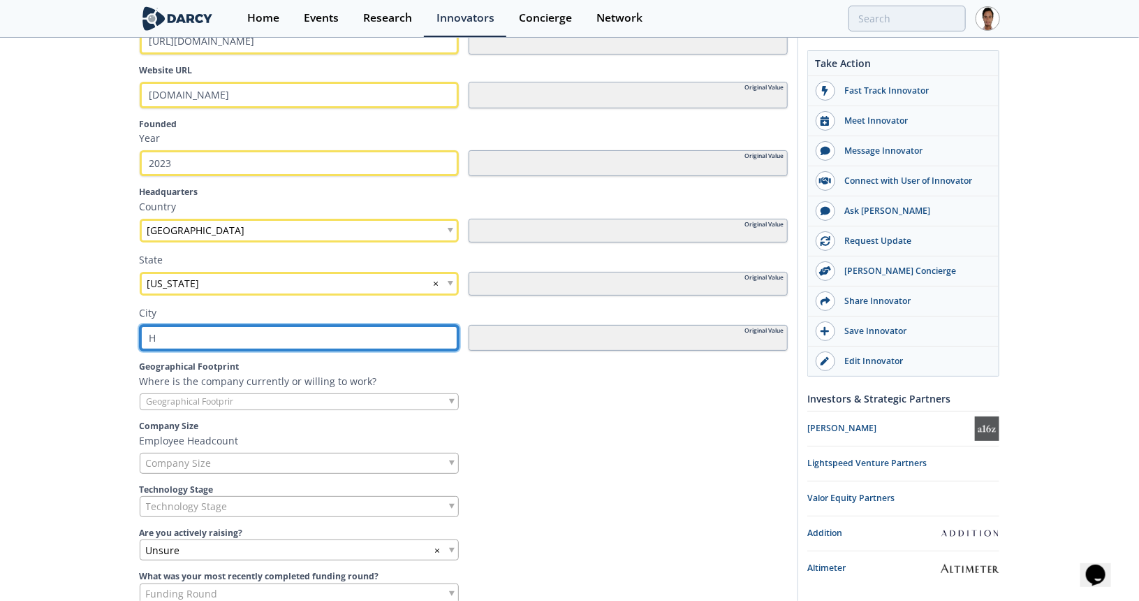
type input "Ho"
type input "Hou"
type input "Hous"
type input "Houst"
type input "Housto"
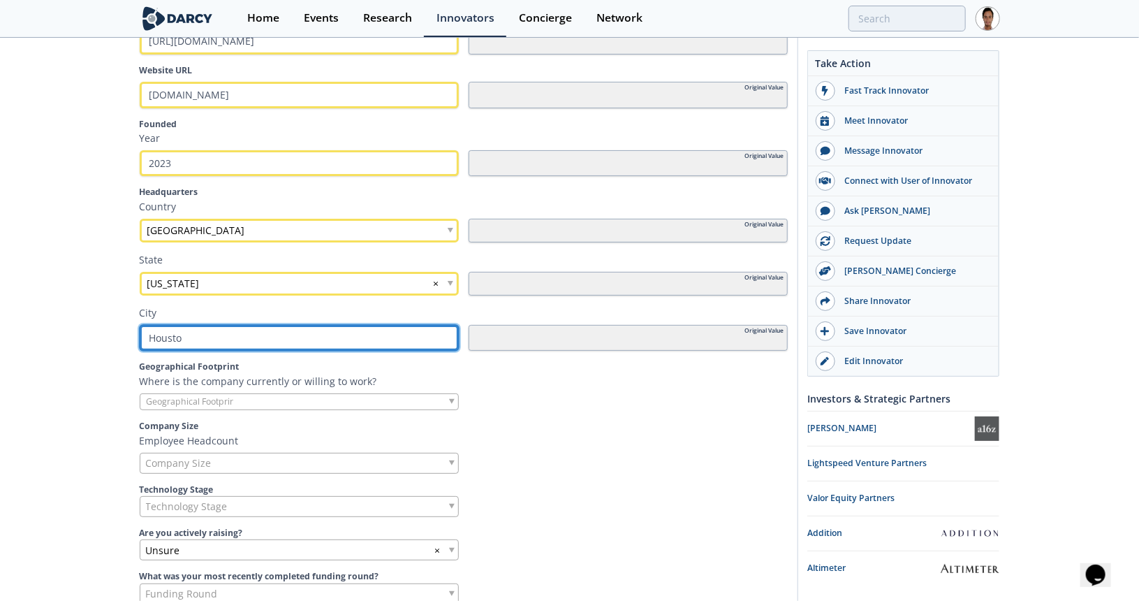
type input "Houston"
click at [173, 343] on input "Houston" at bounding box center [299, 338] width 319 height 27
type input "A"
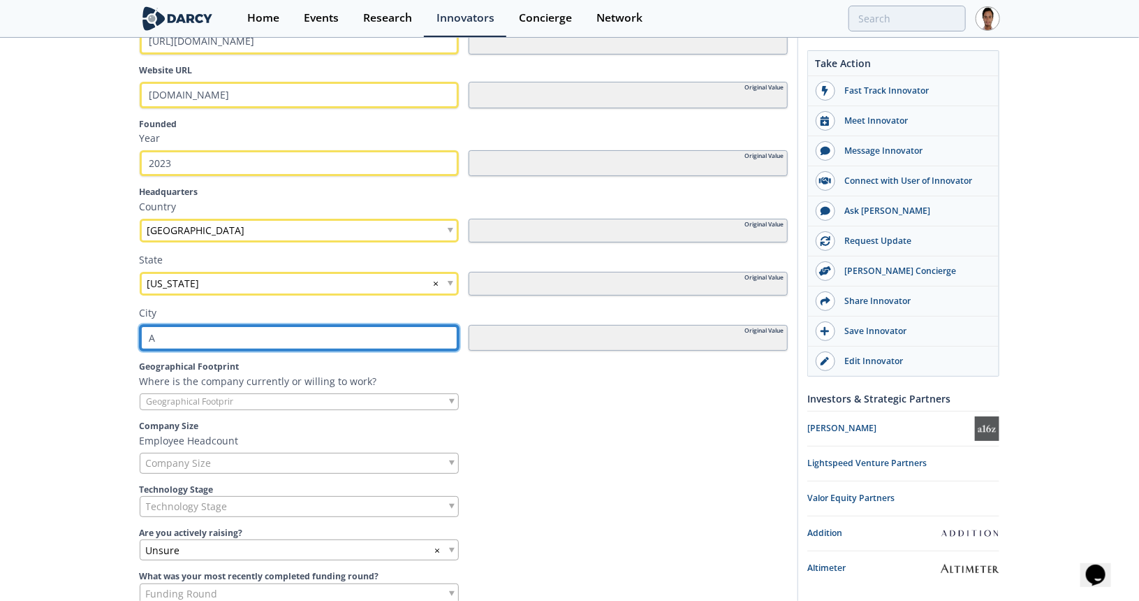
type input "Au"
type input "Aus"
type input "Aust"
type input "Austi"
type input "Austin"
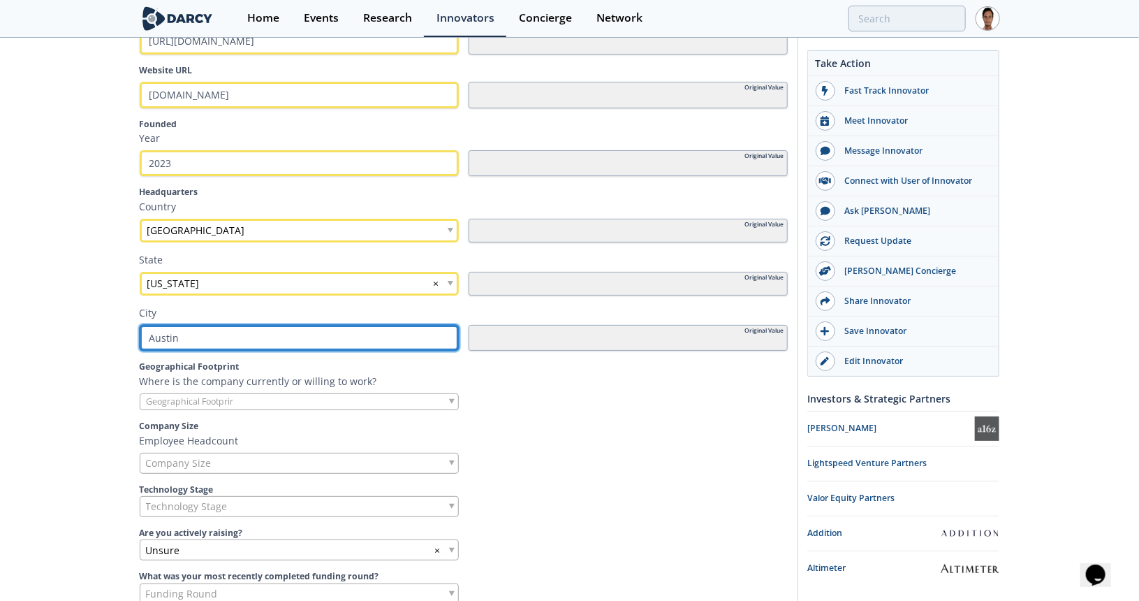
type input "Austin"
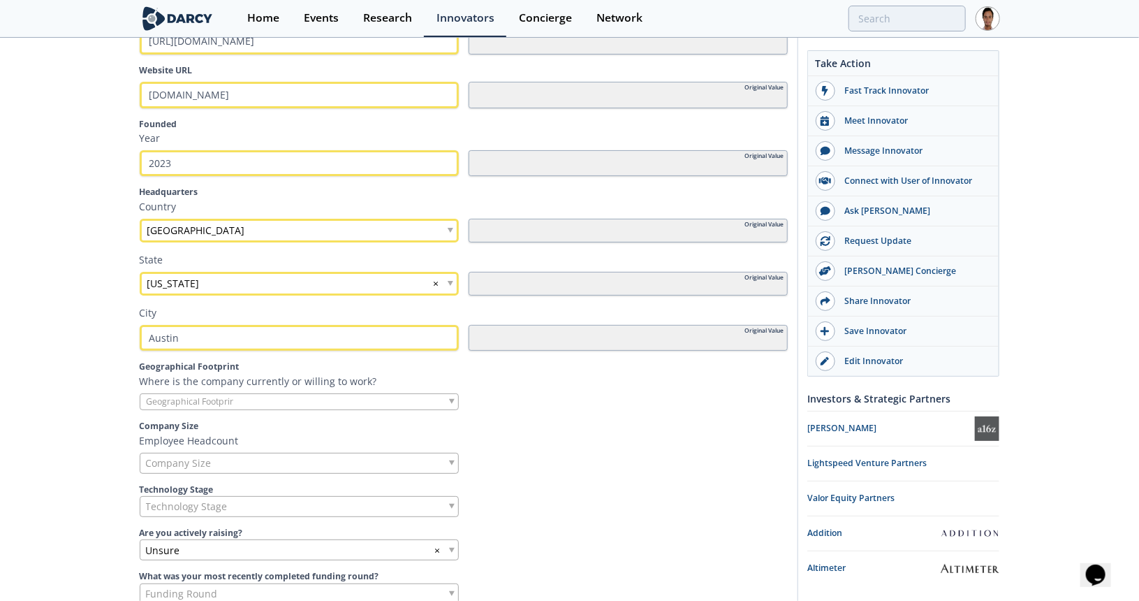
click at [205, 400] on input "search" at bounding box center [193, 401] width 106 height 15
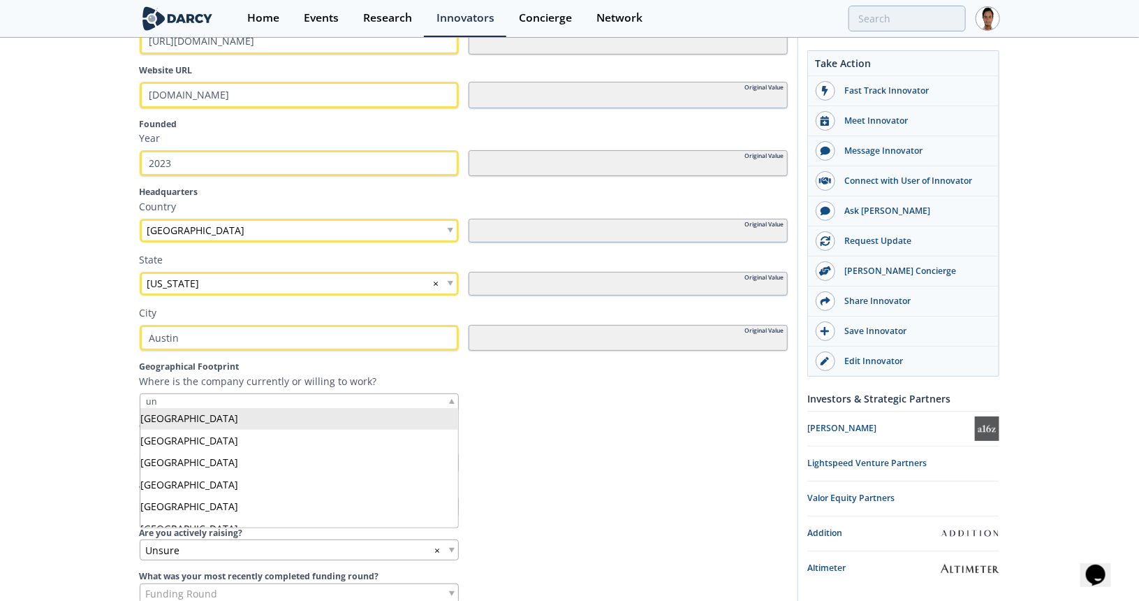
type input "un"
drag, startPoint x: 209, startPoint y: 411, endPoint x: 217, endPoint y: 412, distance: 7.7
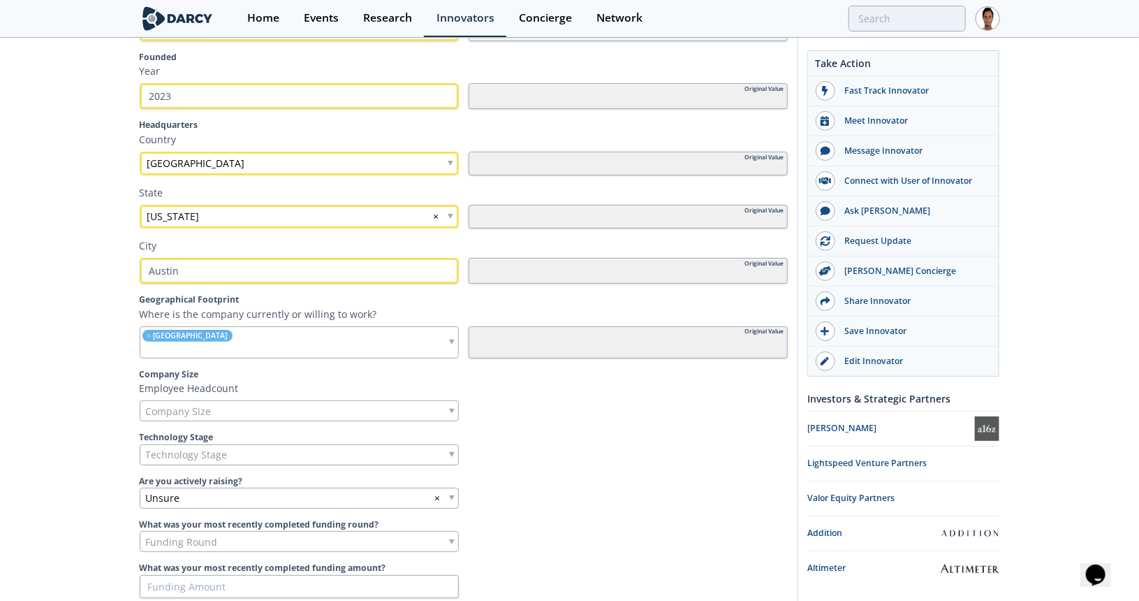
scroll to position [489, 0]
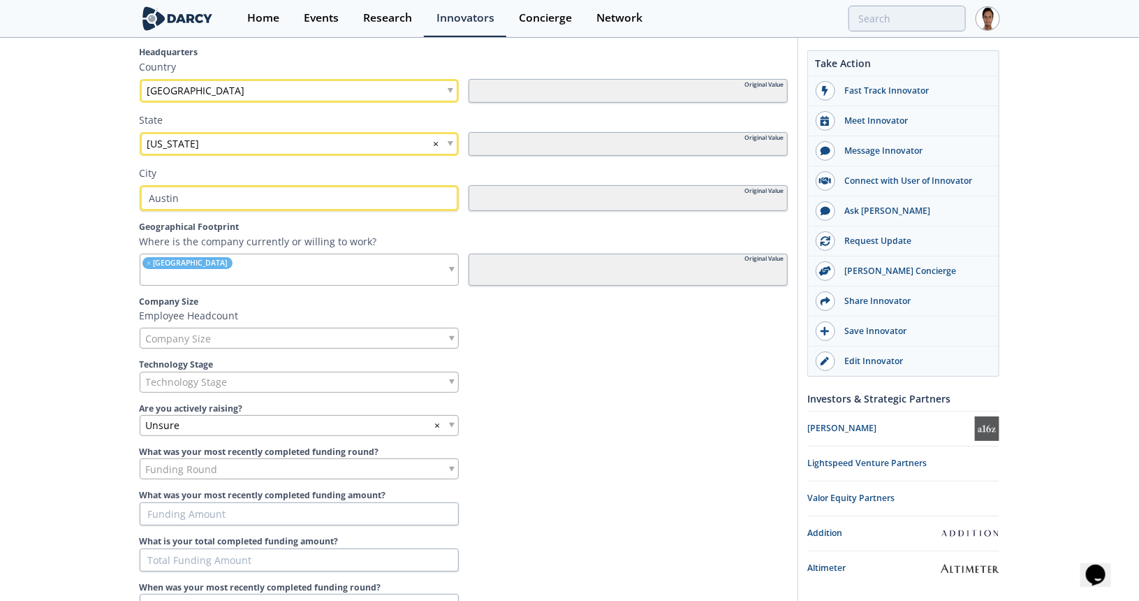
click at [227, 341] on div "Company Size" at bounding box center [299, 338] width 319 height 21
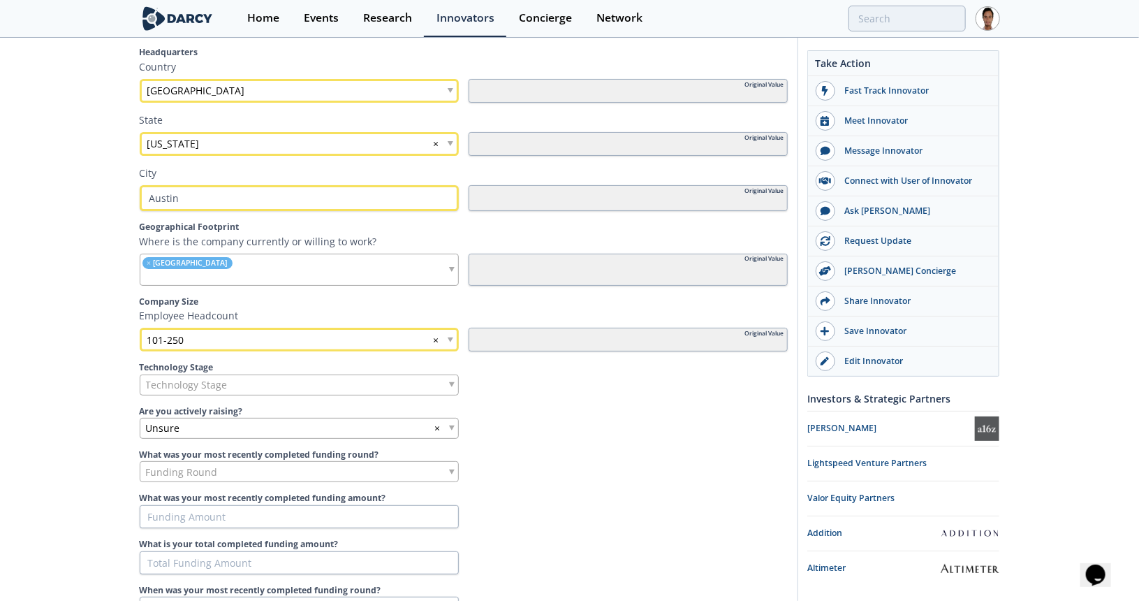
click at [203, 379] on span "Technology Stage" at bounding box center [187, 385] width 82 height 20
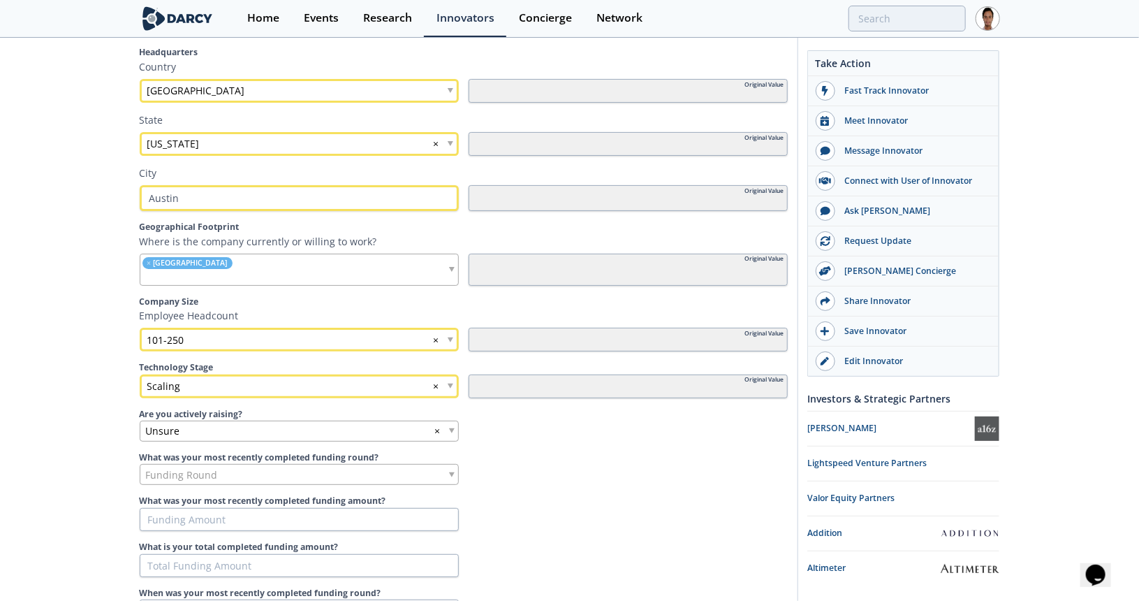
click at [188, 432] on div "Unsure ×" at bounding box center [299, 430] width 319 height 21
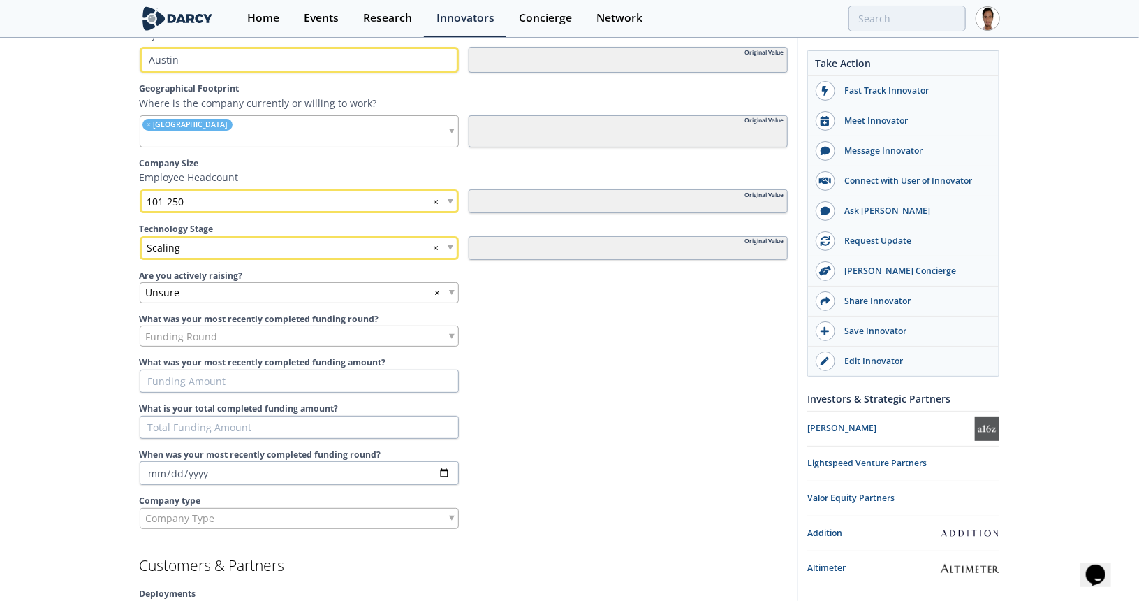
scroll to position [629, 0]
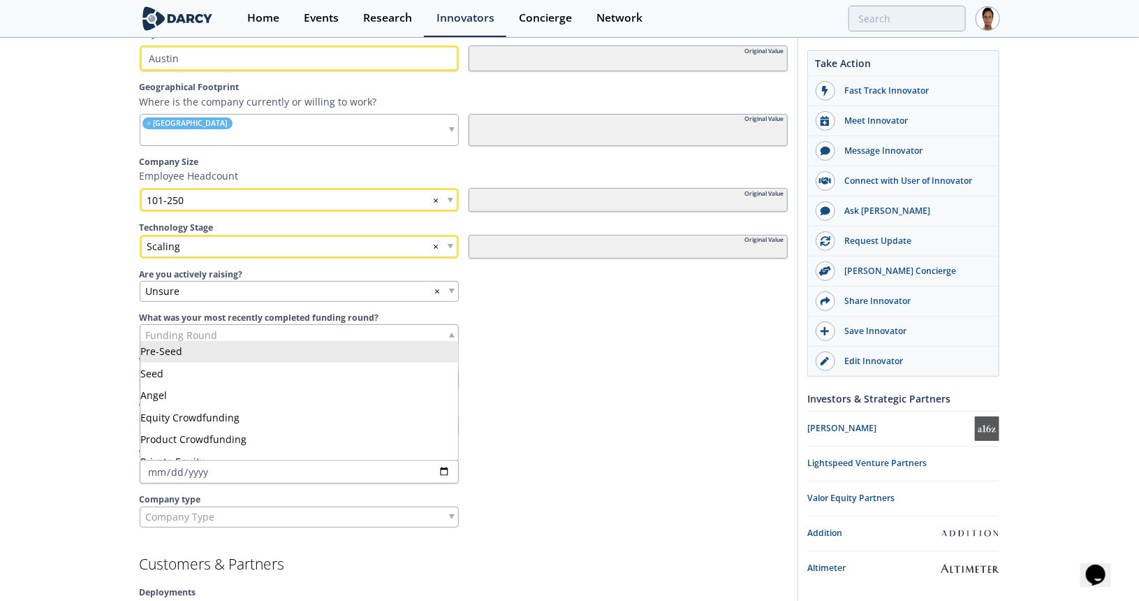
click at [196, 330] on span "Funding Round" at bounding box center [182, 335] width 72 height 20
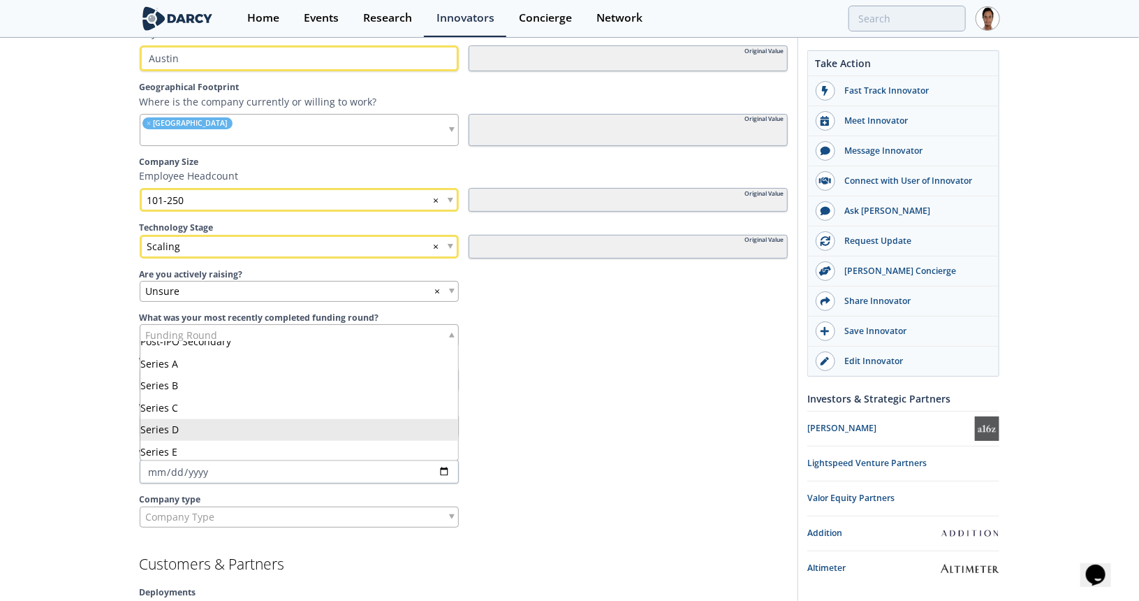
scroll to position [349, 0]
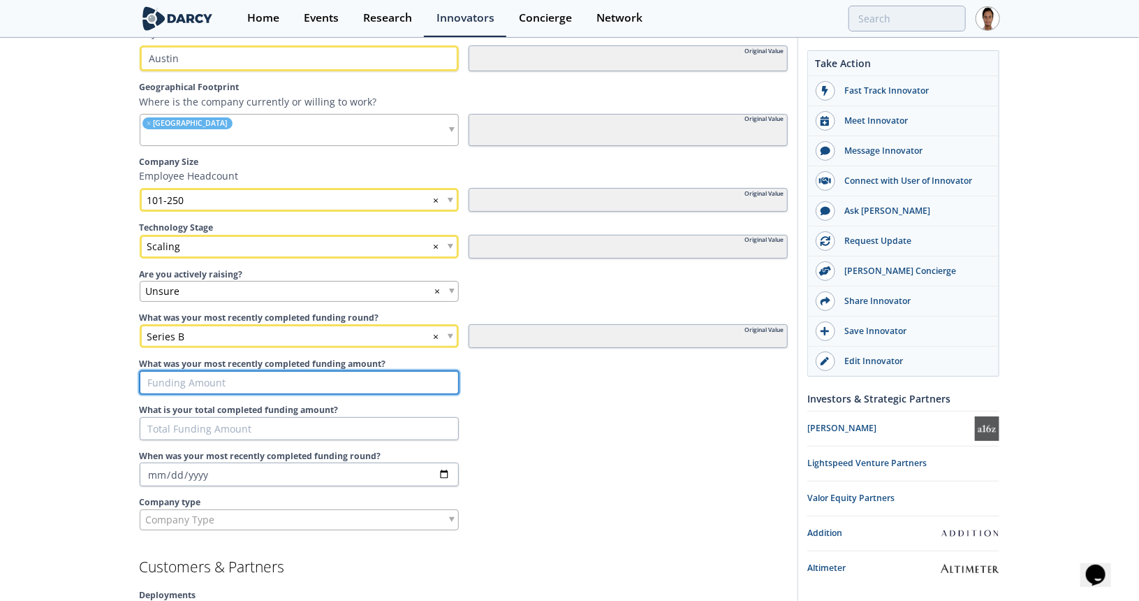
click at [197, 380] on input "What was your most recently completed funding amount?" at bounding box center [299, 383] width 319 height 24
type input "2"
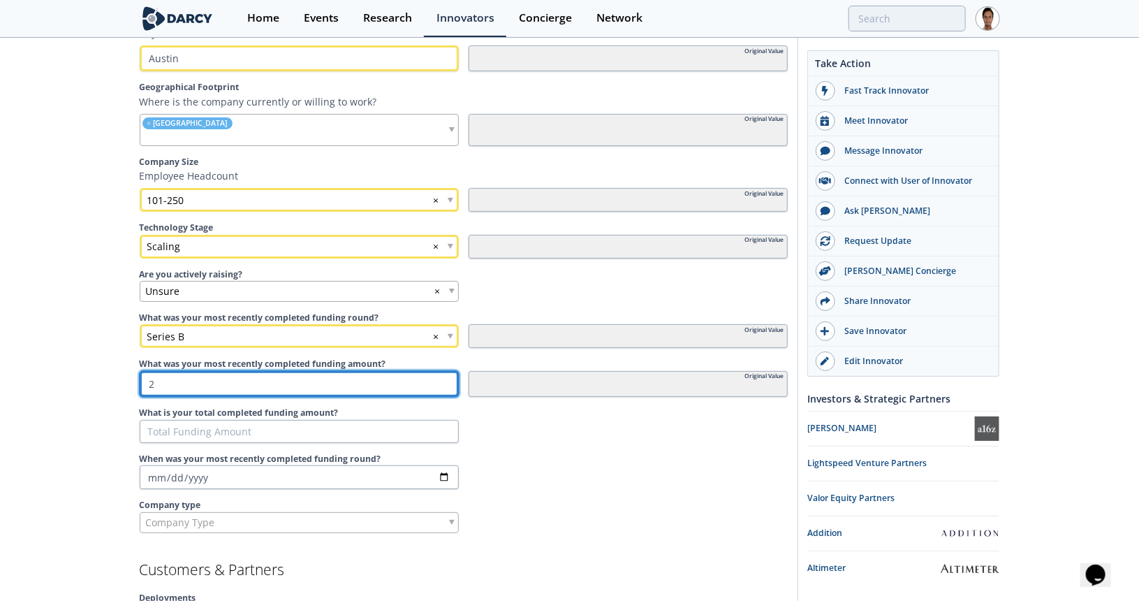
type input "20"
type input "200"
type input "2000"
type input "20000"
type input "200000"
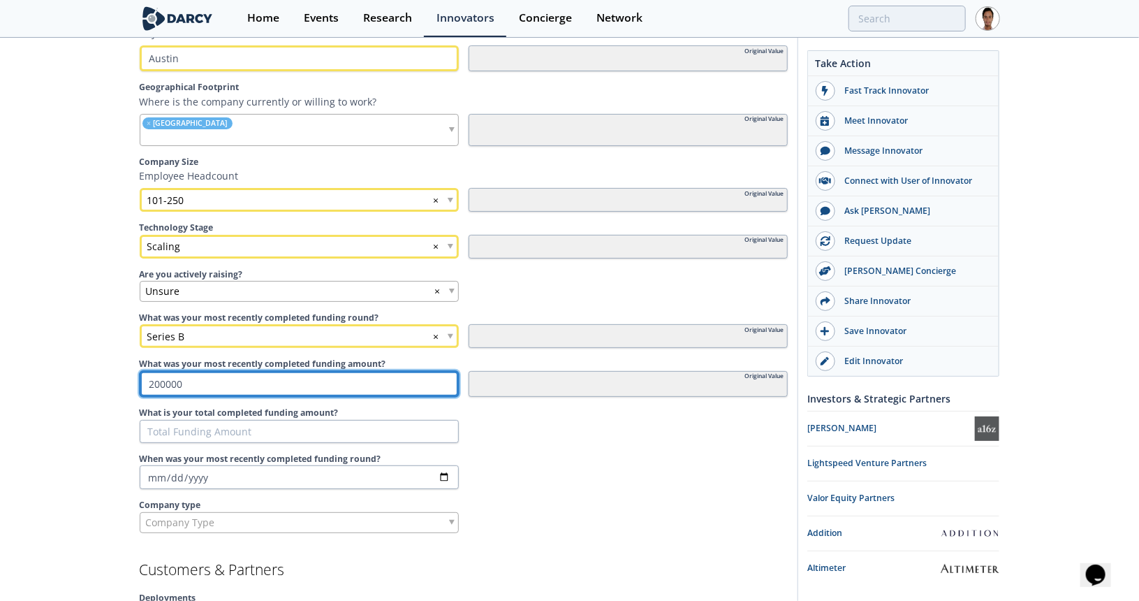
type input "2000000"
type input "20000000"
type input "200000000"
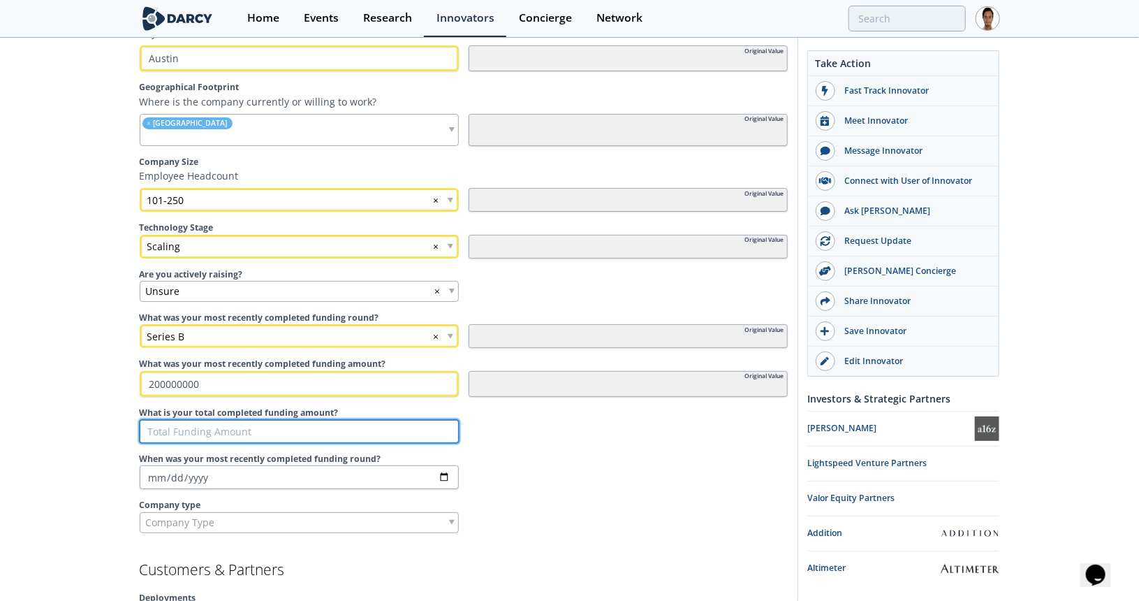
click at [234, 435] on input "What is your total completed funding amount?" at bounding box center [299, 432] width 319 height 24
type input "2"
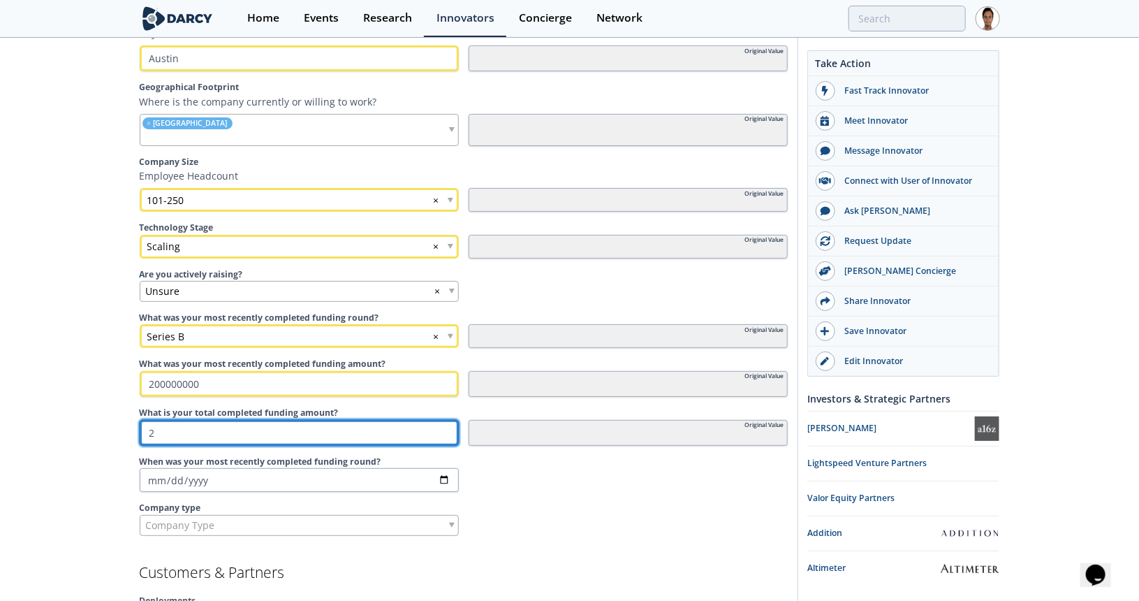
type input "26"
type input "268"
type input "2680"
type input "26800"
type input "2680"
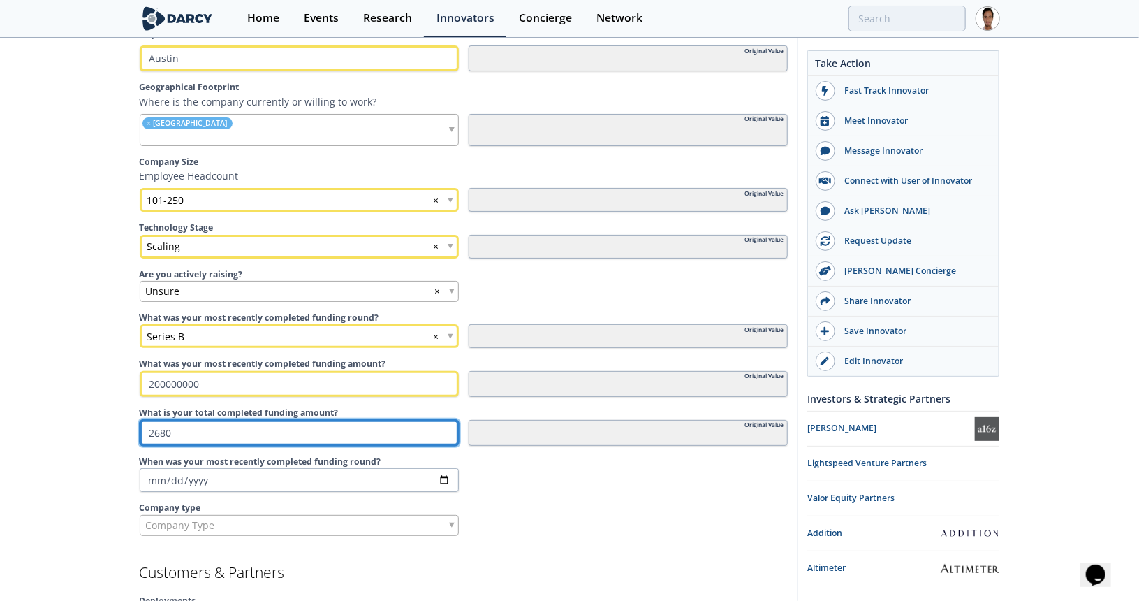
type input "268"
type input "2680"
type input "26800"
type input "268000"
type input "2680000"
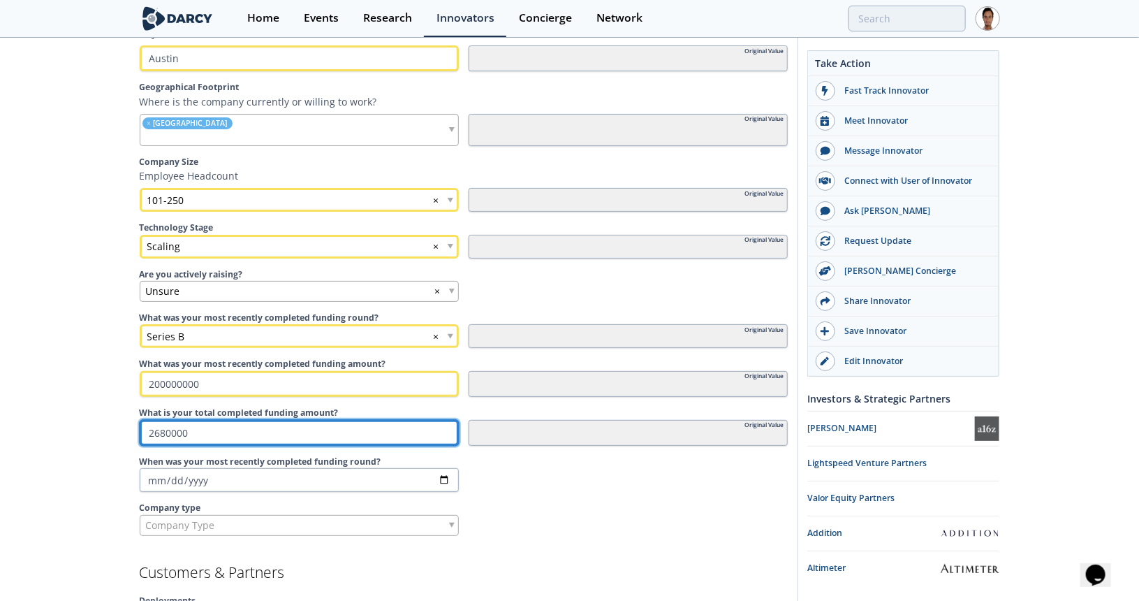
type input "26800000"
type input "268000000"
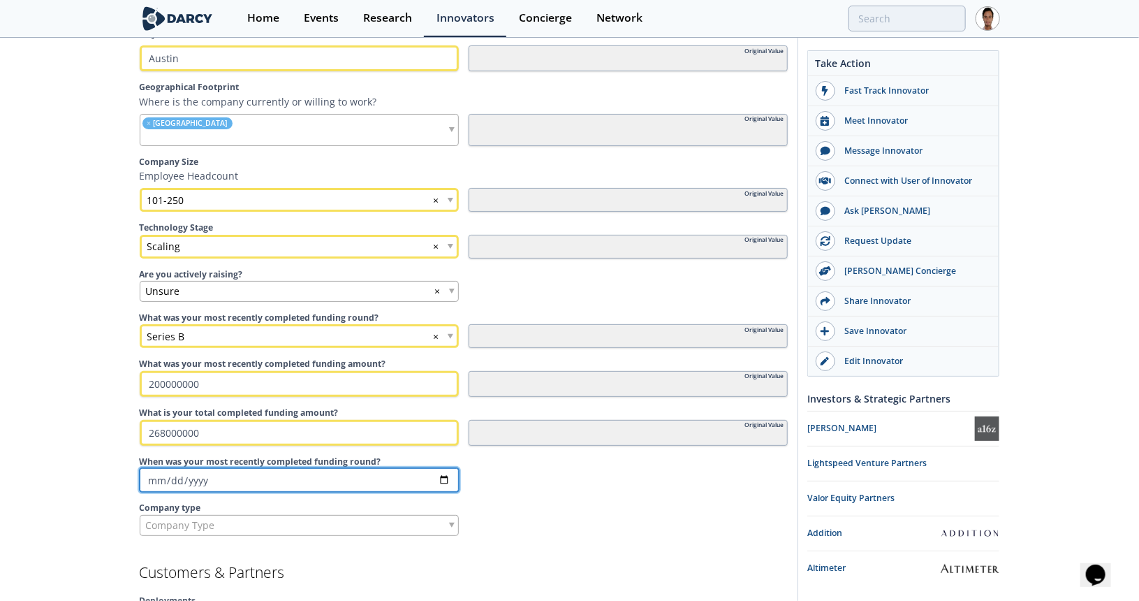
click at [147, 472] on input "When was your most recently completed funding round?" at bounding box center [299, 480] width 319 height 24
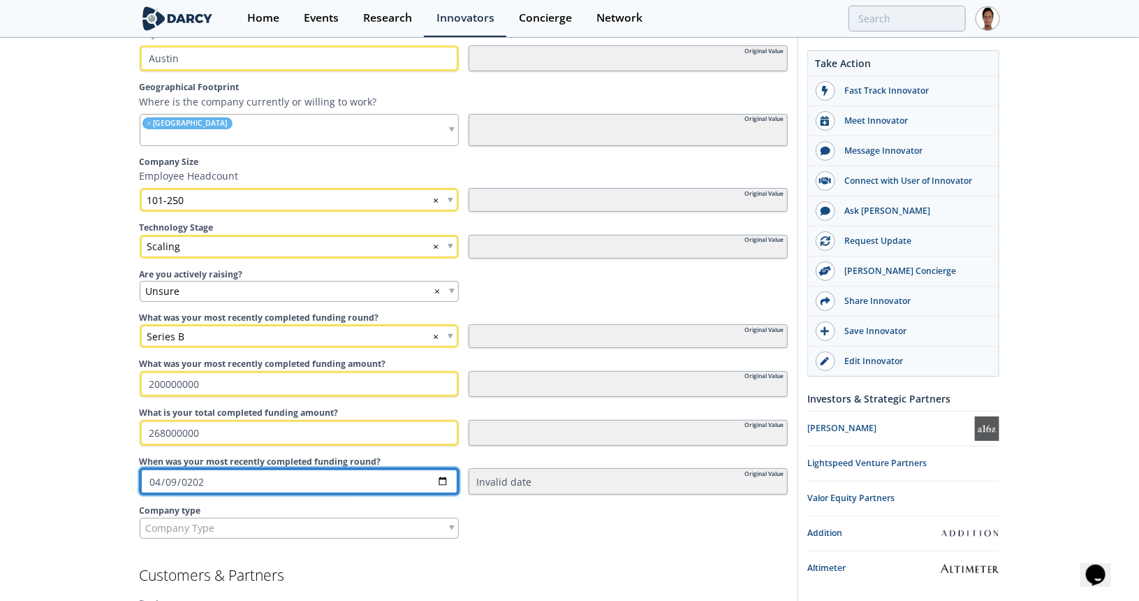
type input "2025-04-09"
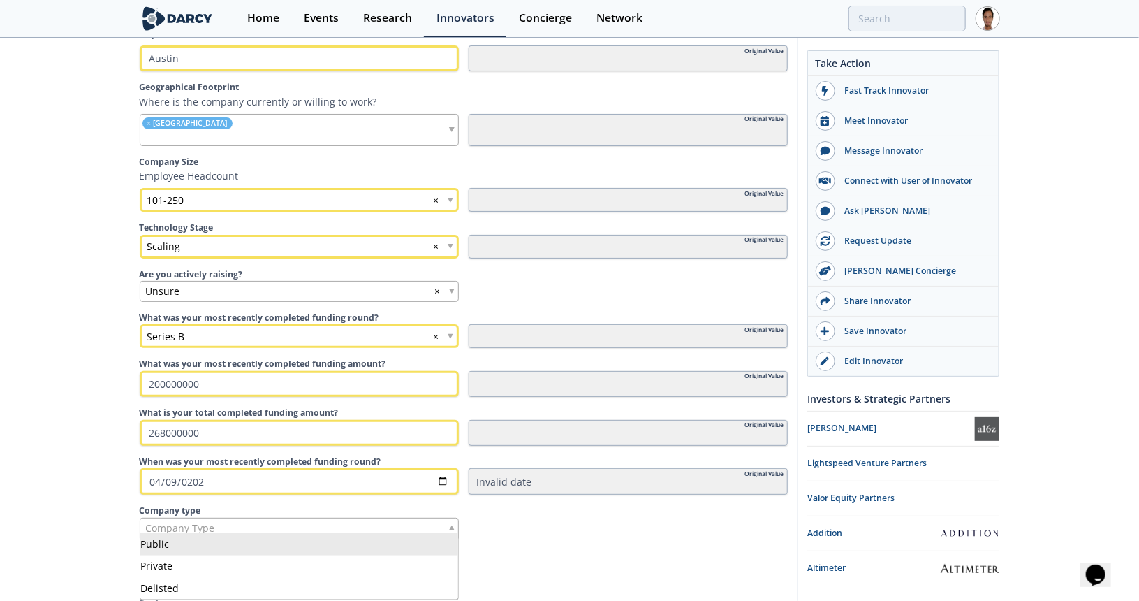
click at [232, 518] on div "Company Type" at bounding box center [299, 528] width 319 height 21
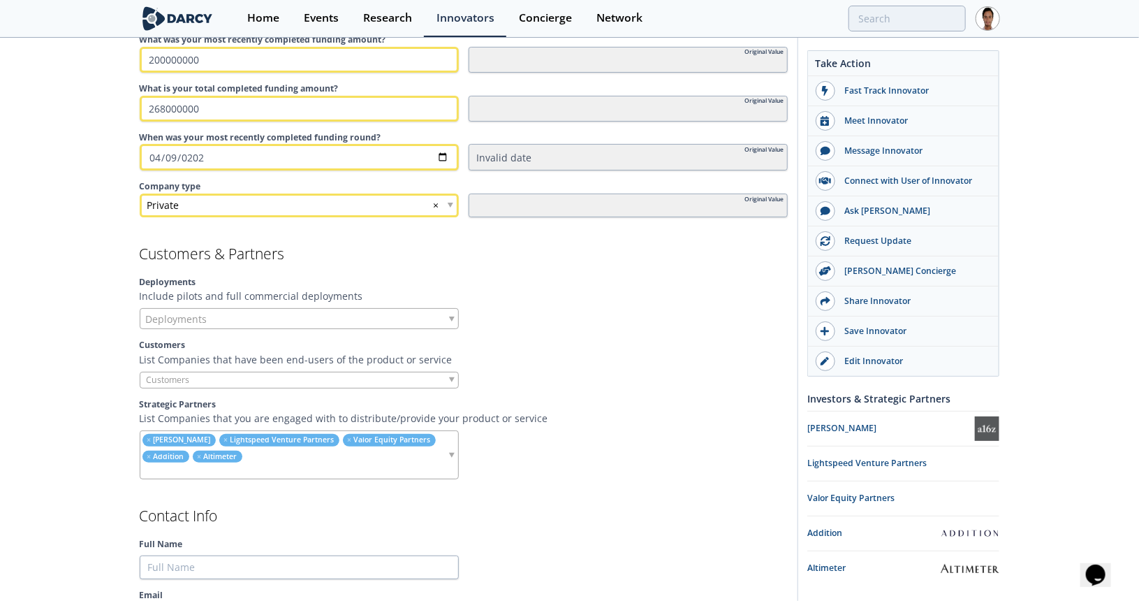
scroll to position [978, 0]
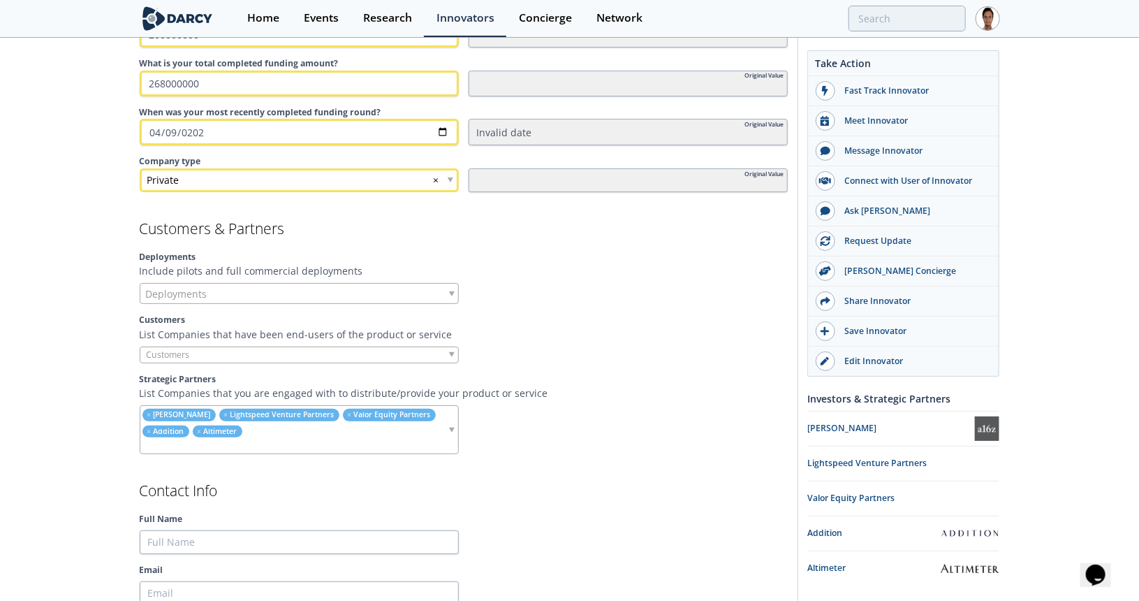
click at [179, 291] on span "Deployments" at bounding box center [176, 294] width 61 height 20
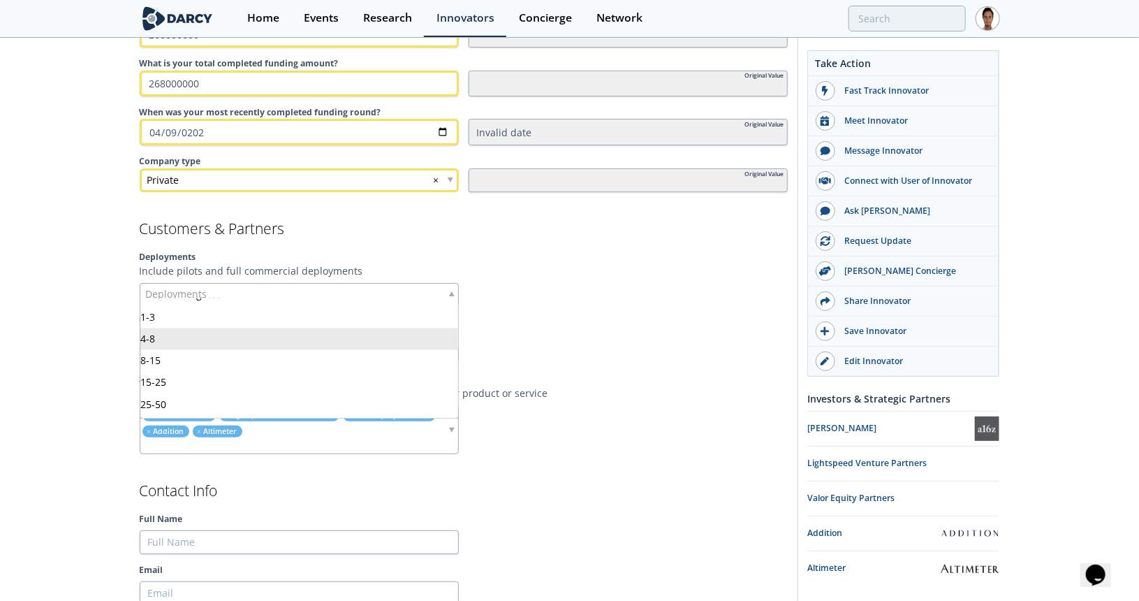
scroll to position [78, 0]
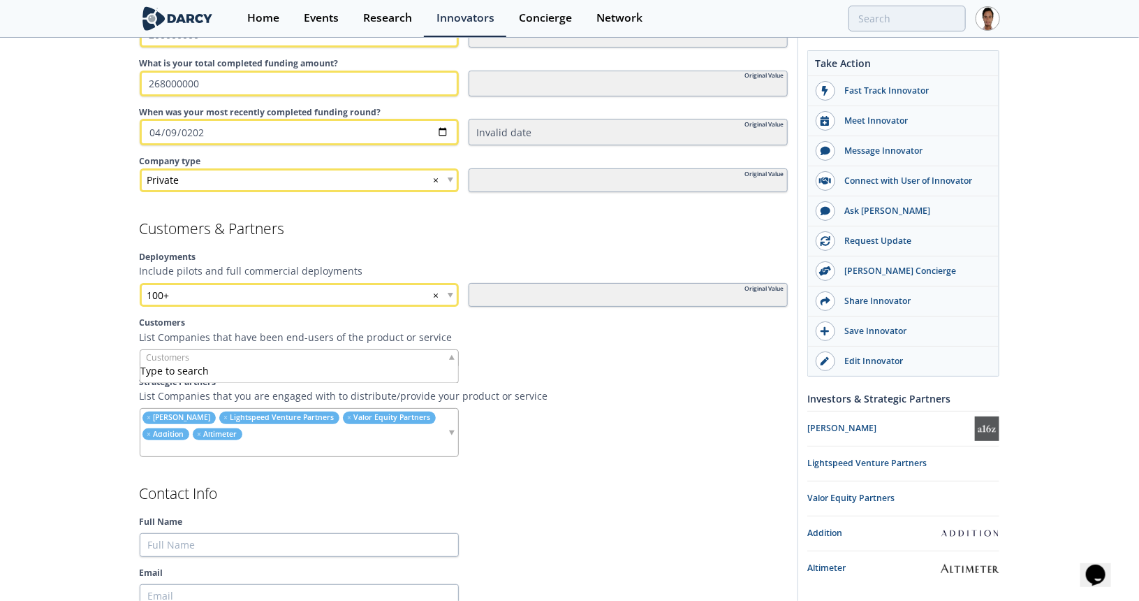
click at [166, 353] on input "search" at bounding box center [193, 357] width 106 height 15
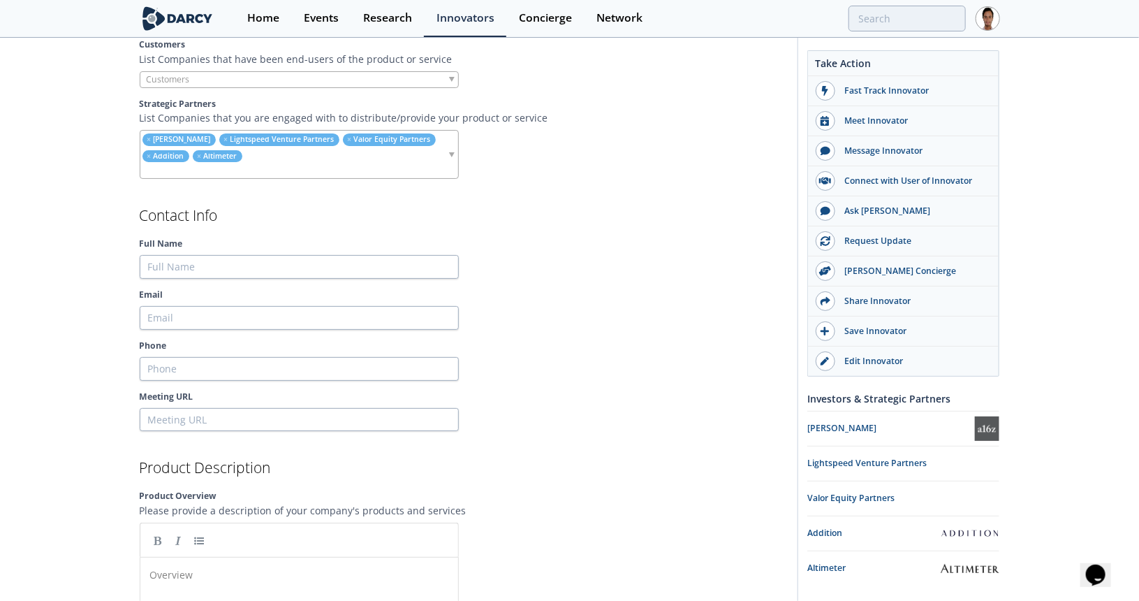
scroll to position [1257, 0]
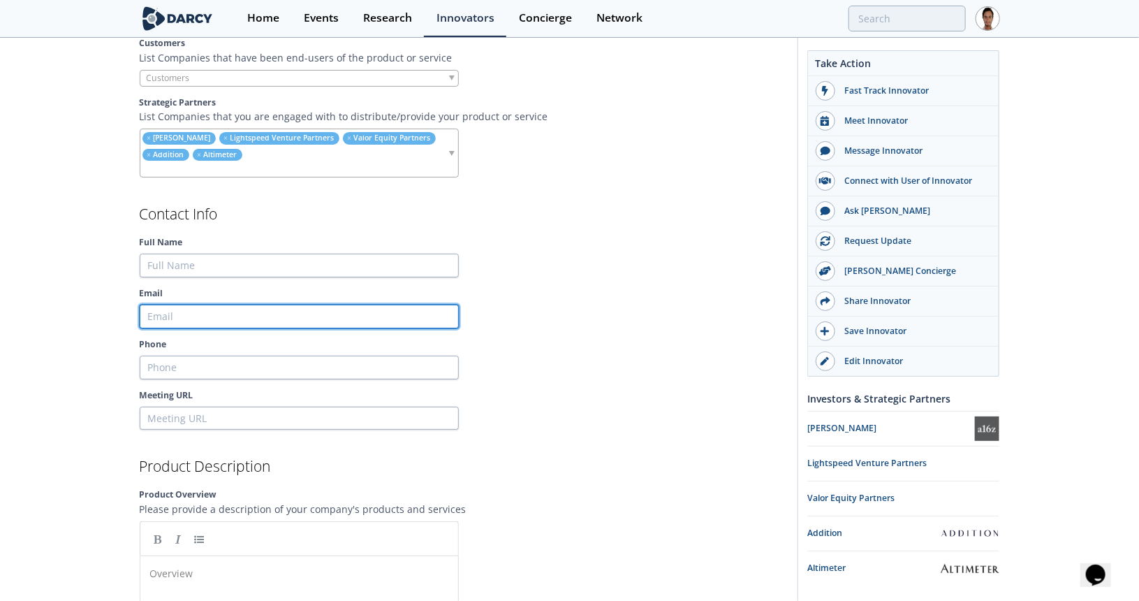
click at [200, 315] on input "Email" at bounding box center [299, 316] width 319 height 24
paste input "tim@basepowercompany.com"
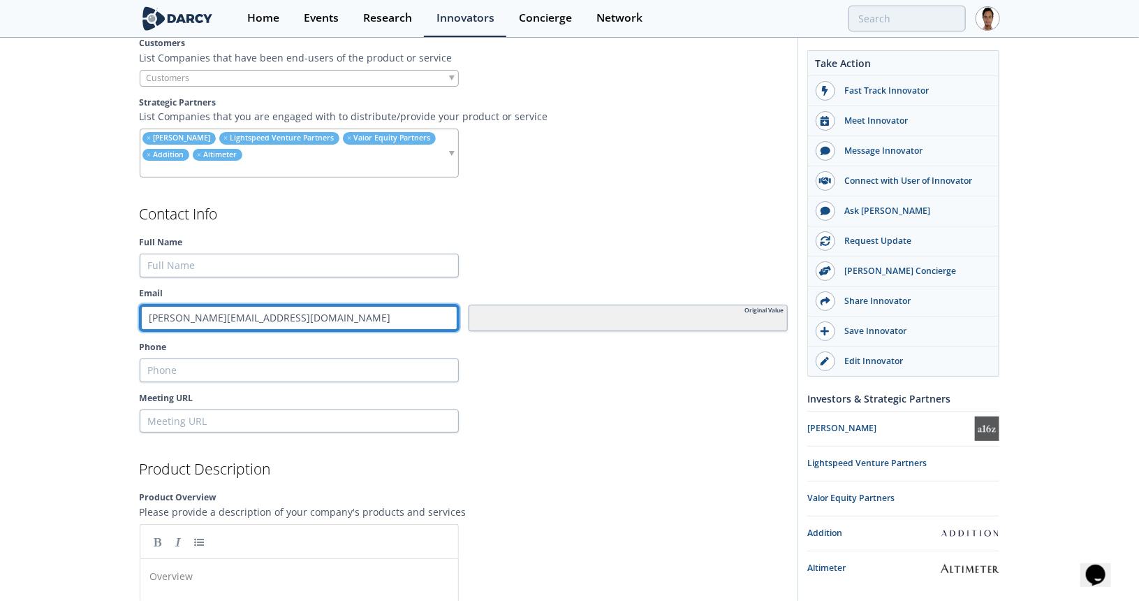
type input "tim@basepowercompany.com"
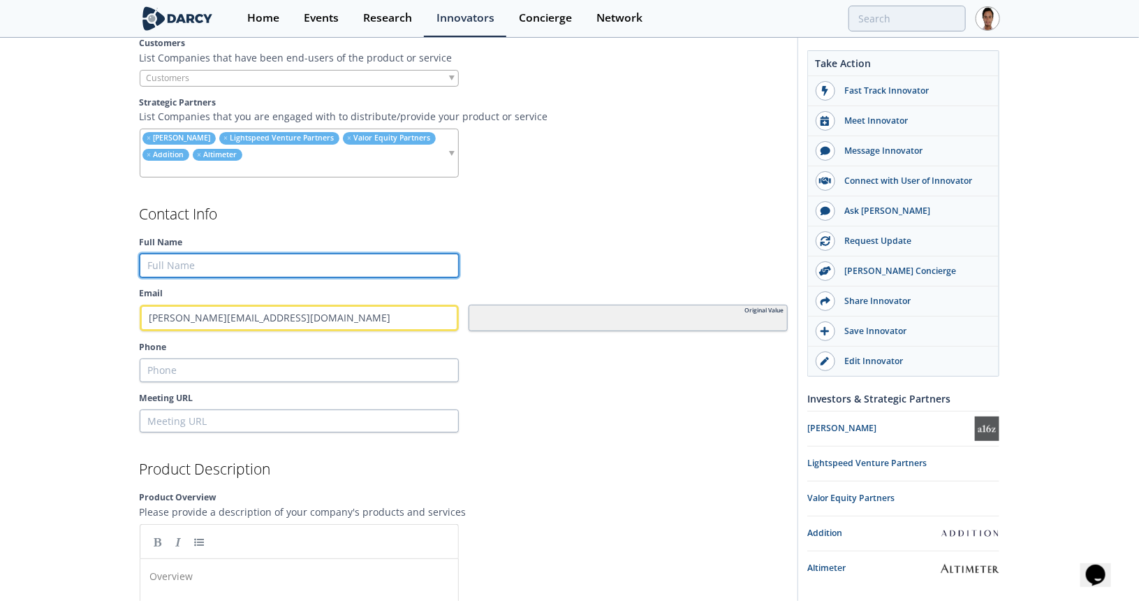
click at [193, 254] on input "Full Name" at bounding box center [299, 266] width 319 height 24
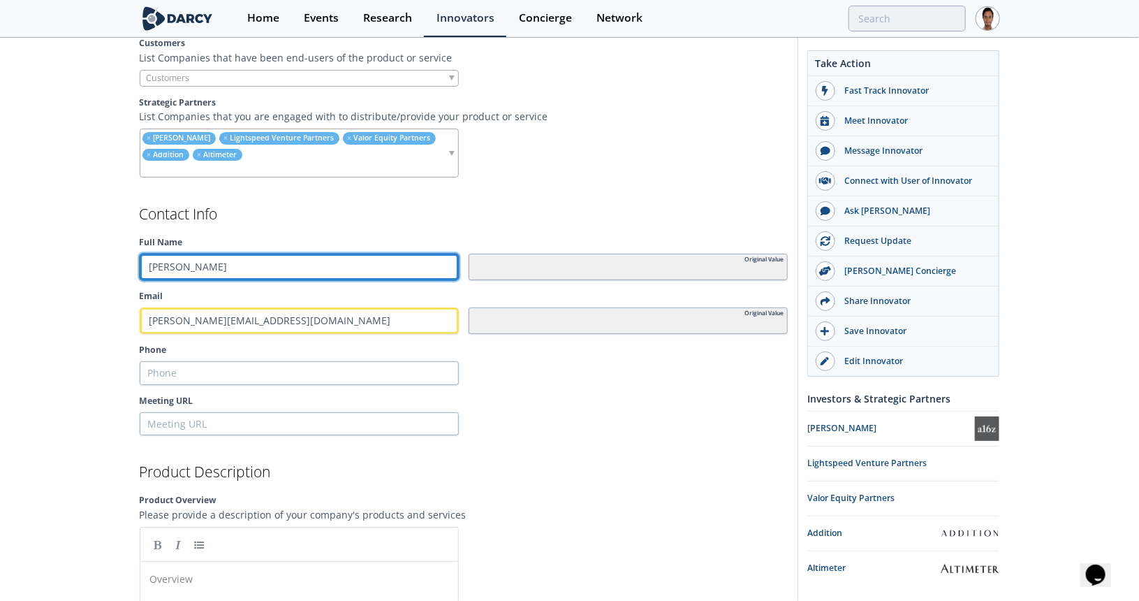
type input "Tim Pianta"
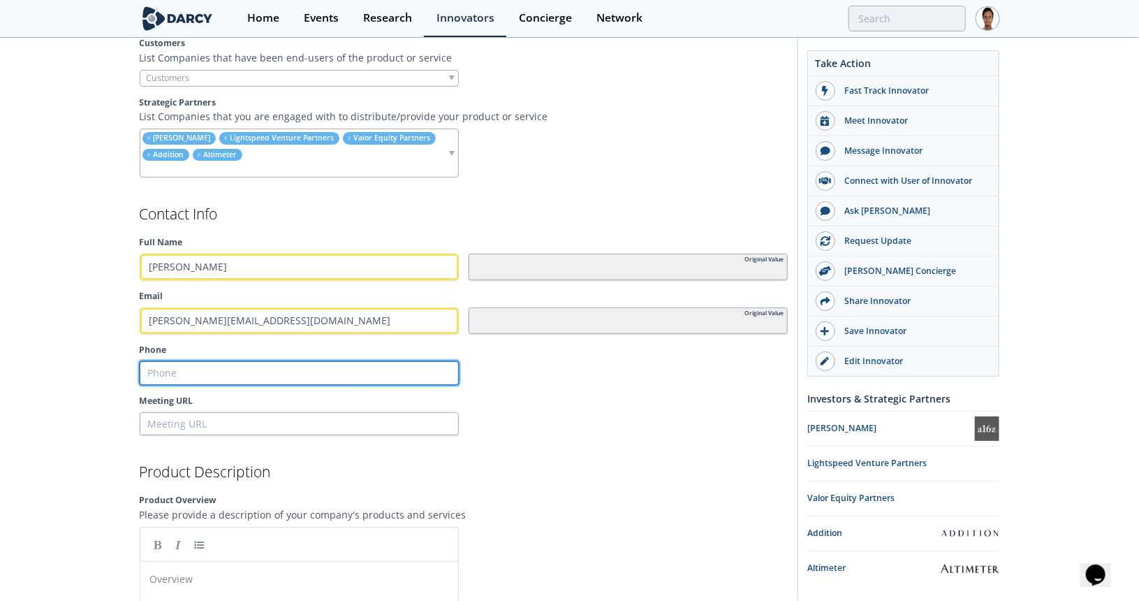
click at [274, 364] on input "Phone" at bounding box center [299, 373] width 319 height 24
paste input "(434) 960-6576"
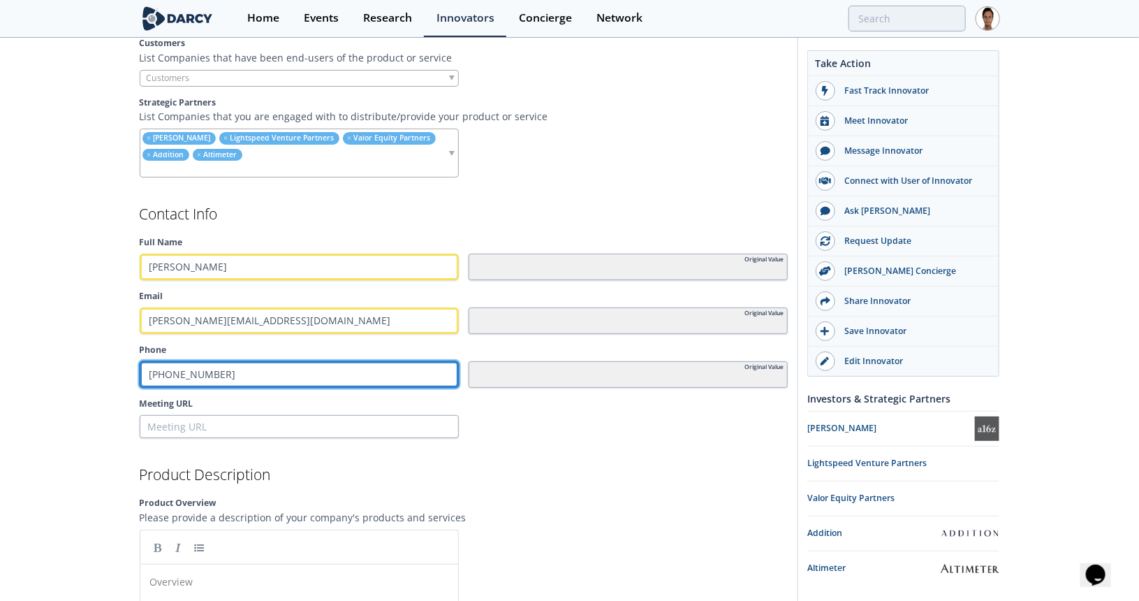
click at [173, 369] on input "(434) 960-6576" at bounding box center [299, 374] width 319 height 27
click at [150, 366] on input "(434-960-6576" at bounding box center [299, 374] width 319 height 27
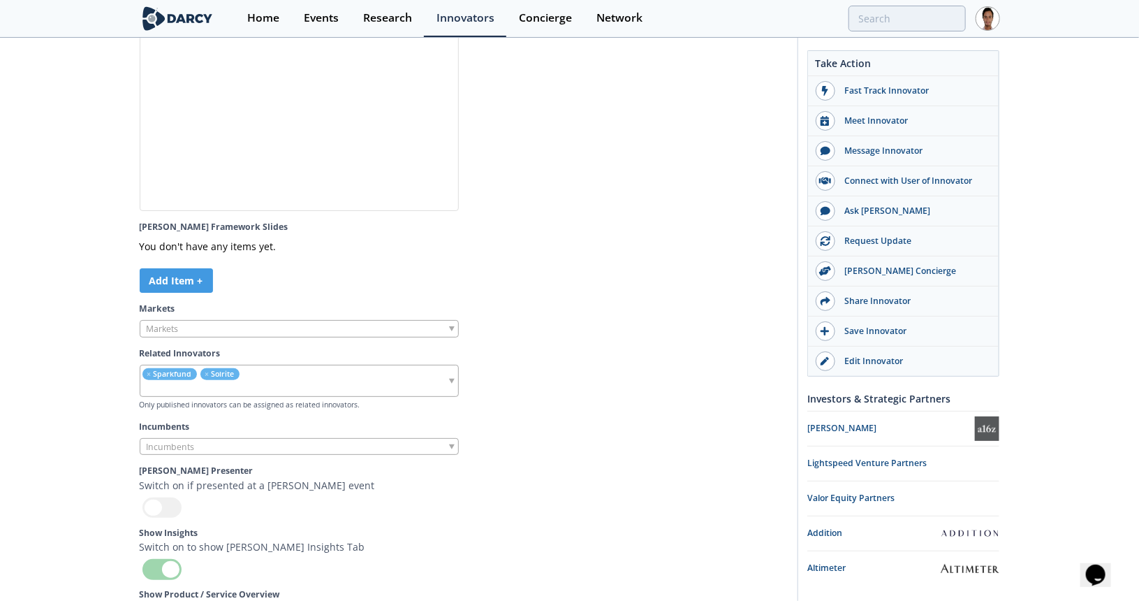
scroll to position [4082, 0]
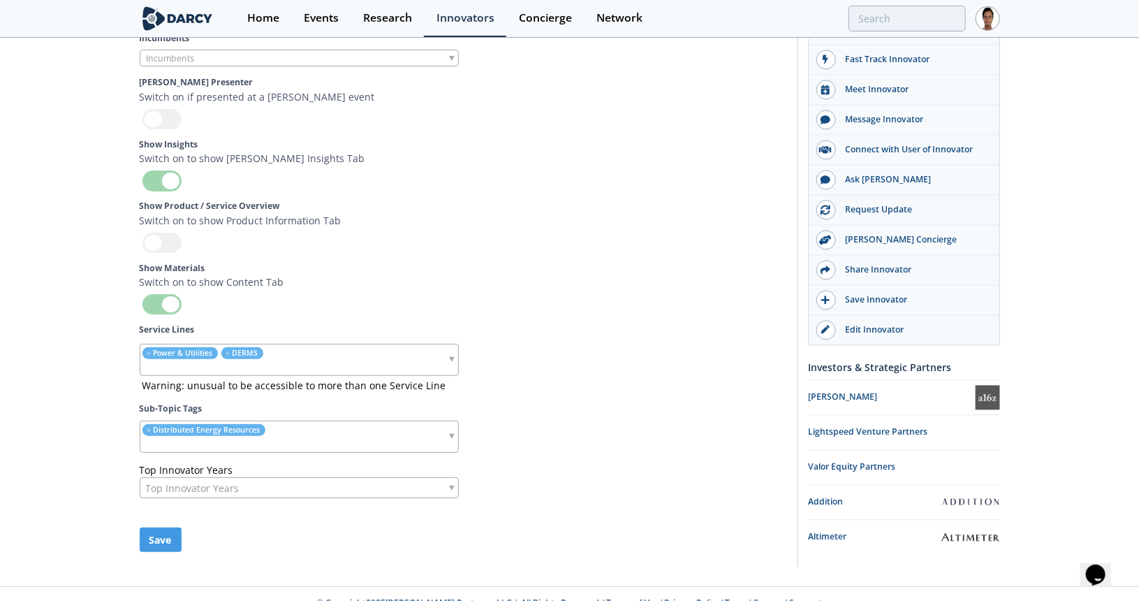
drag, startPoint x: 1149, startPoint y: 240, endPoint x: 40, endPoint y: 22, distance: 1130.1
type input "434-960-6576"
click at [170, 527] on button "Save" at bounding box center [161, 539] width 42 height 24
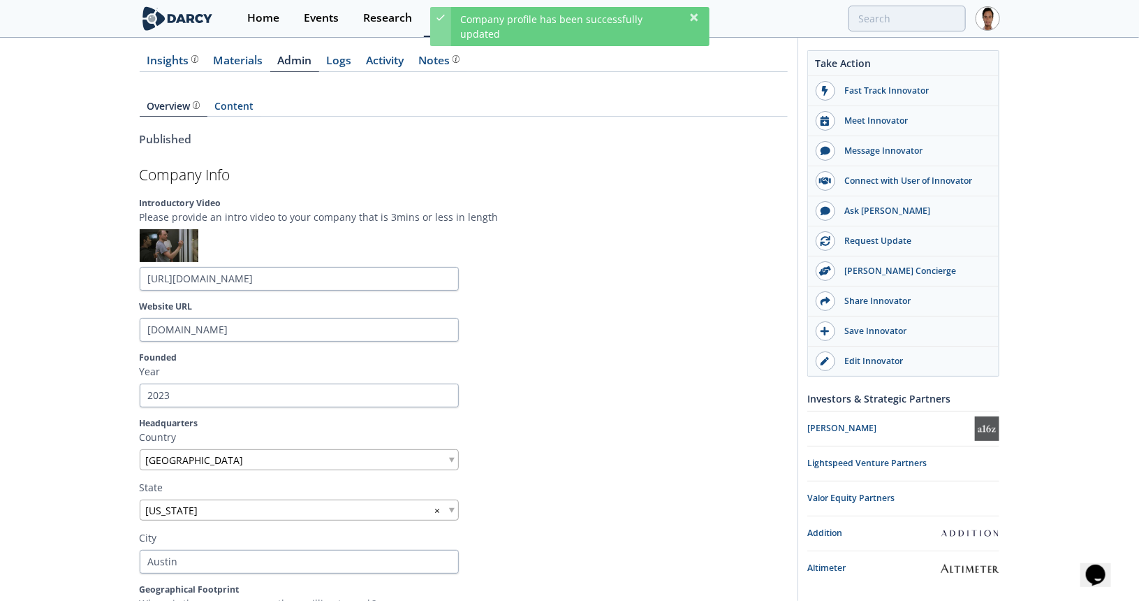
scroll to position [0, 0]
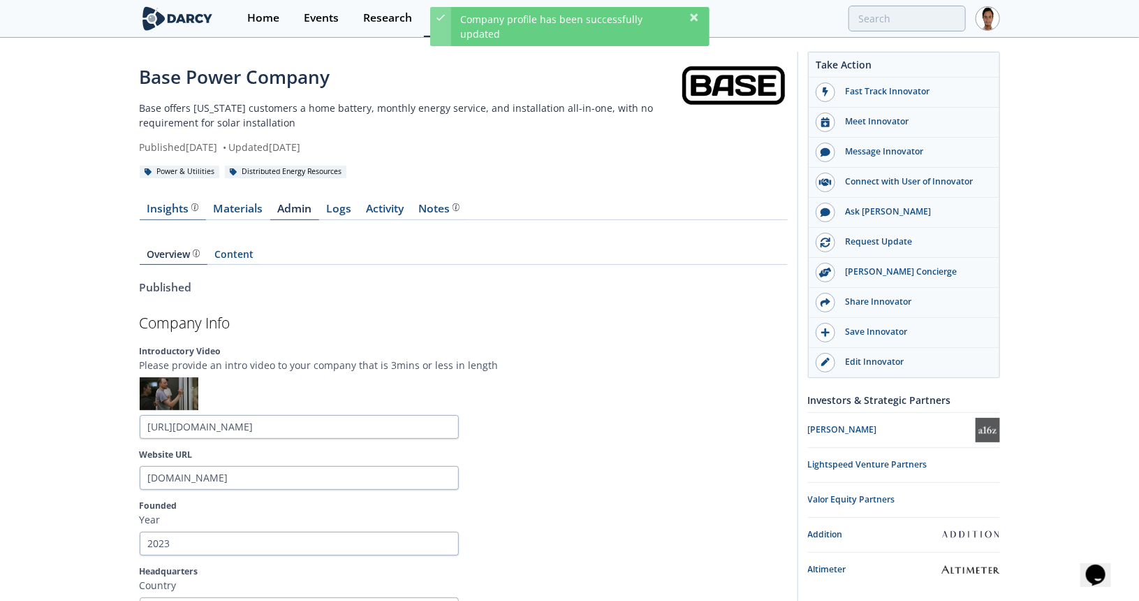
click at [161, 203] on div "Insights" at bounding box center [173, 208] width 52 height 11
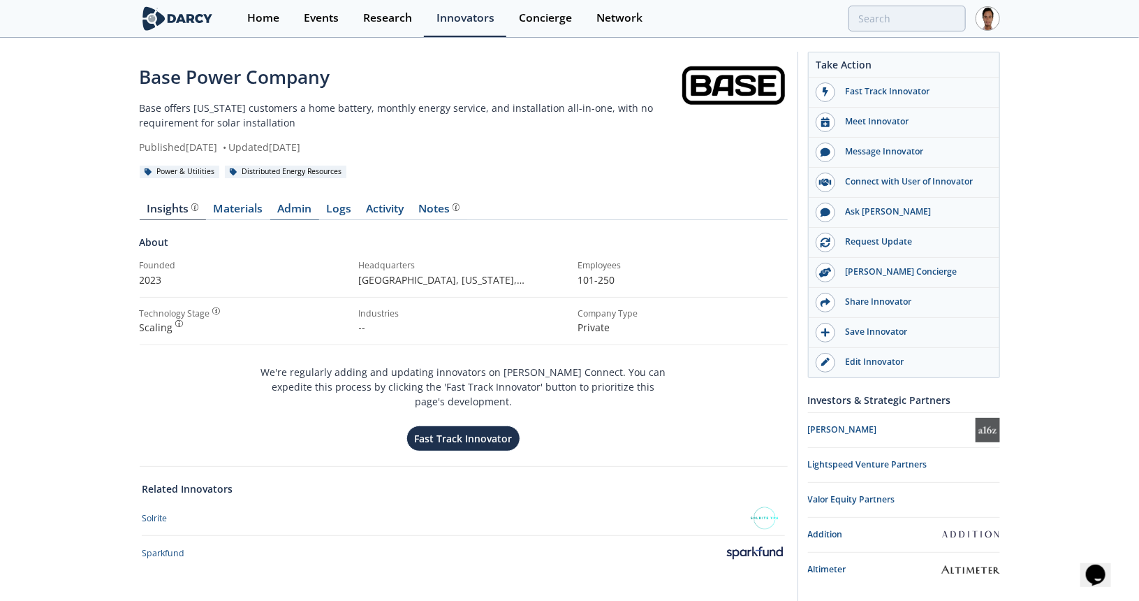
click at [291, 210] on link "Admin" at bounding box center [294, 211] width 49 height 17
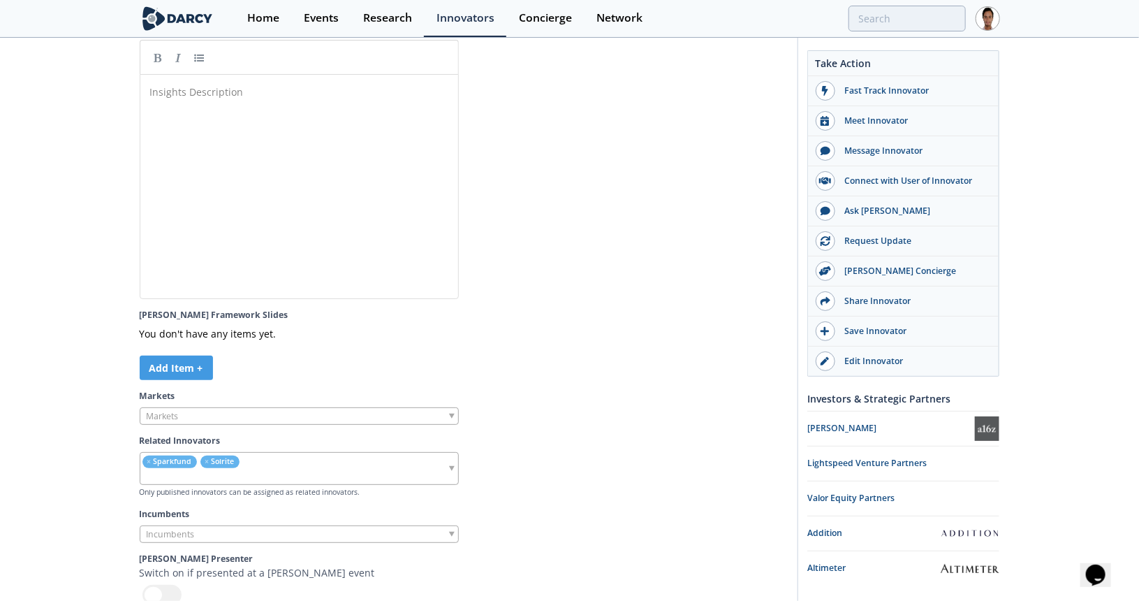
scroll to position [3577, 0]
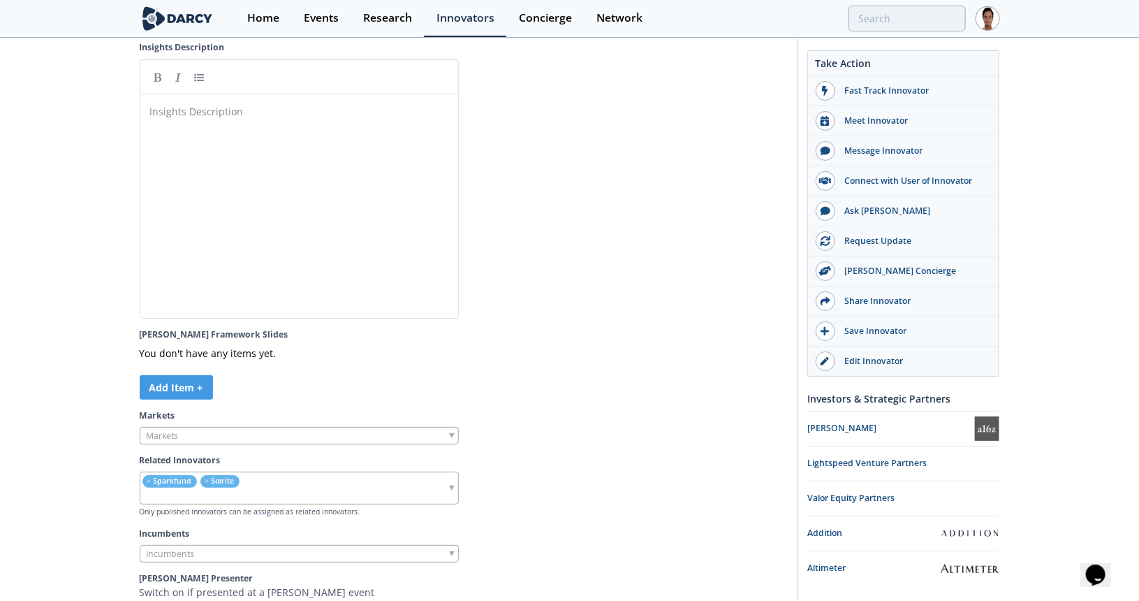
click at [278, 489] on input "search" at bounding box center [243, 496] width 207 height 15
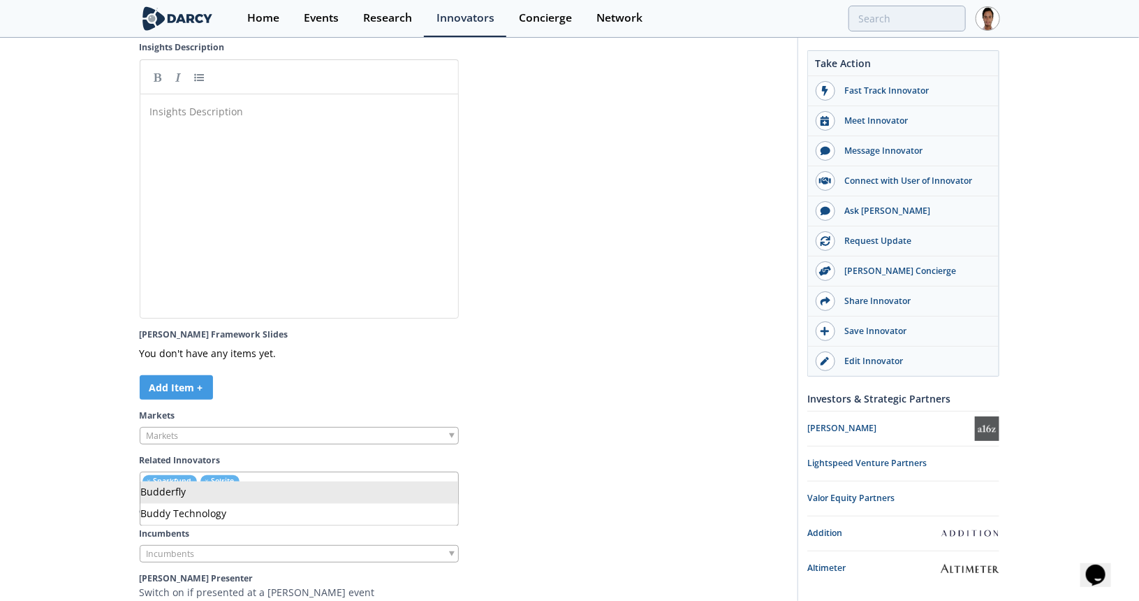
type input "bu"
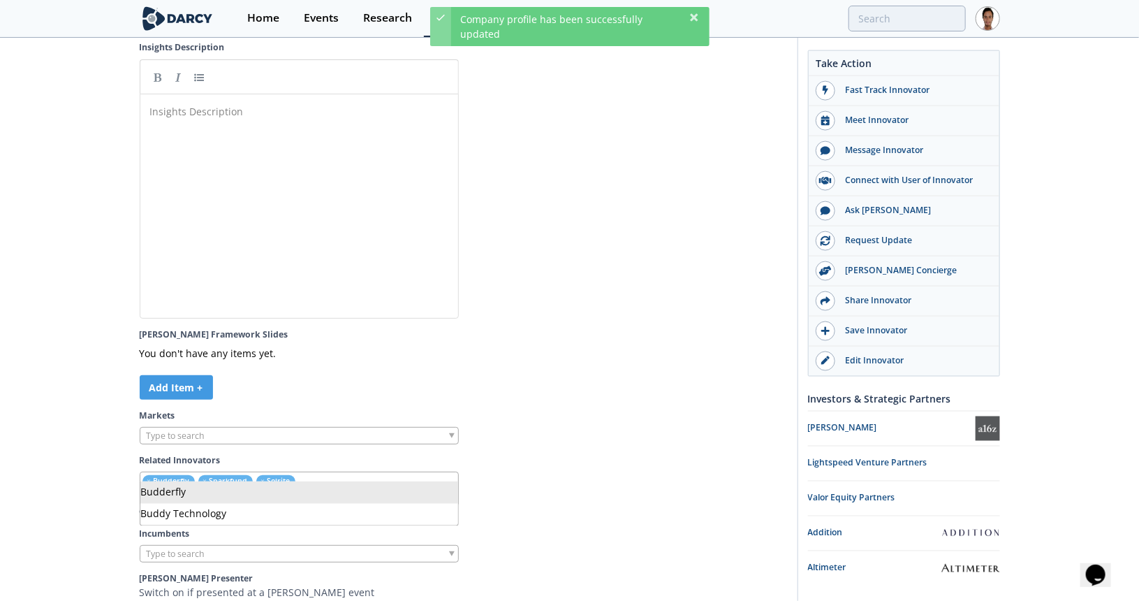
click at [284, 489] on input "search" at bounding box center [271, 496] width 263 height 15
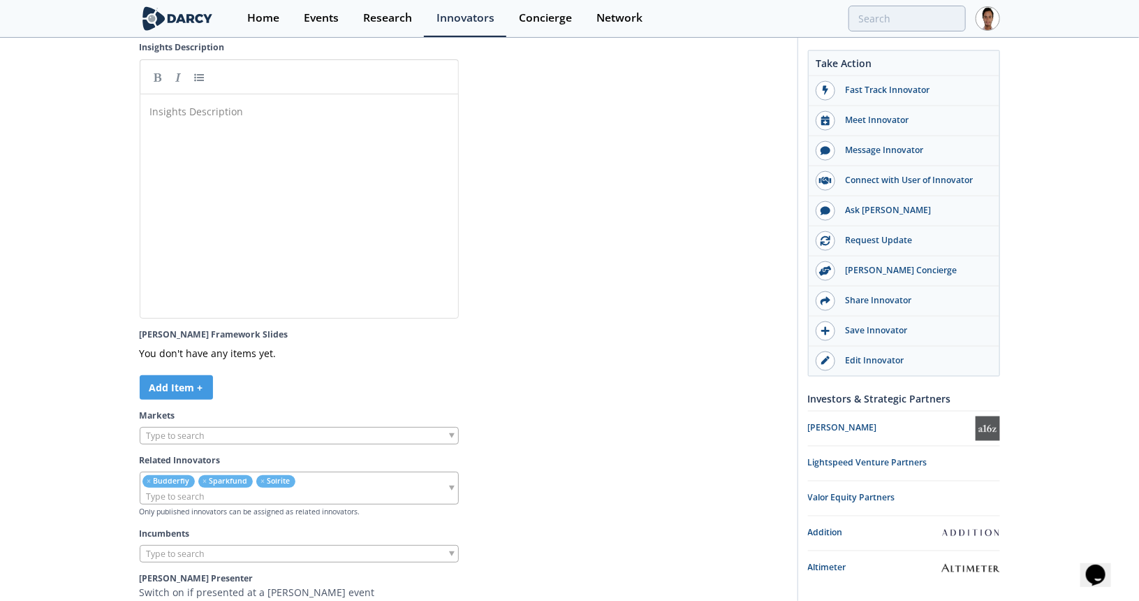
click at [196, 546] on input "search" at bounding box center [193, 553] width 106 height 15
type input "enphase"
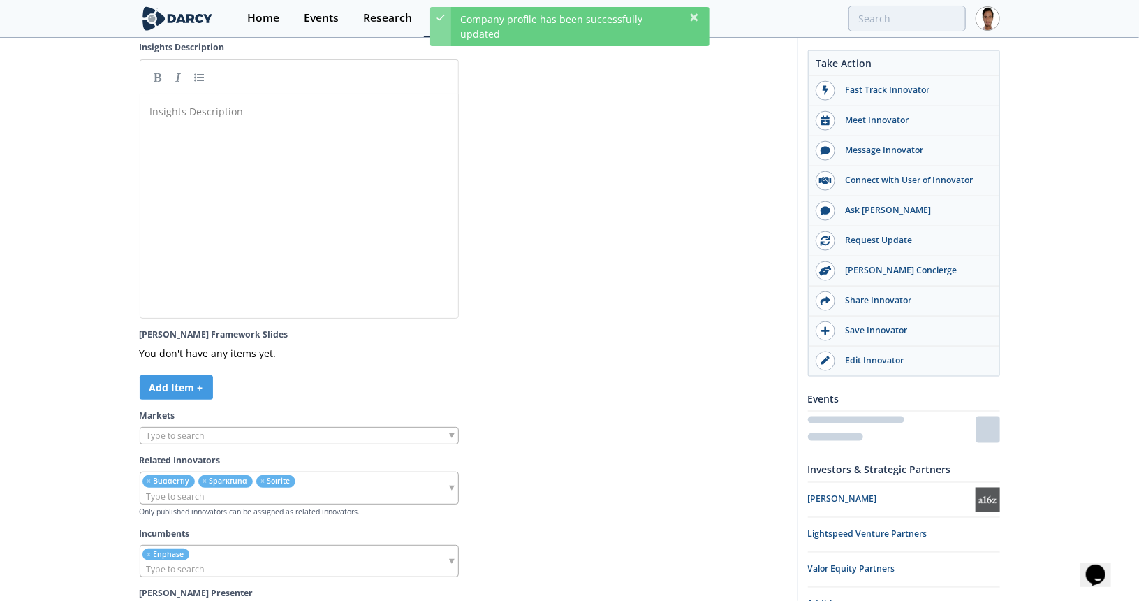
click at [196, 545] on ul "× Enphase" at bounding box center [218, 560] width 156 height 31
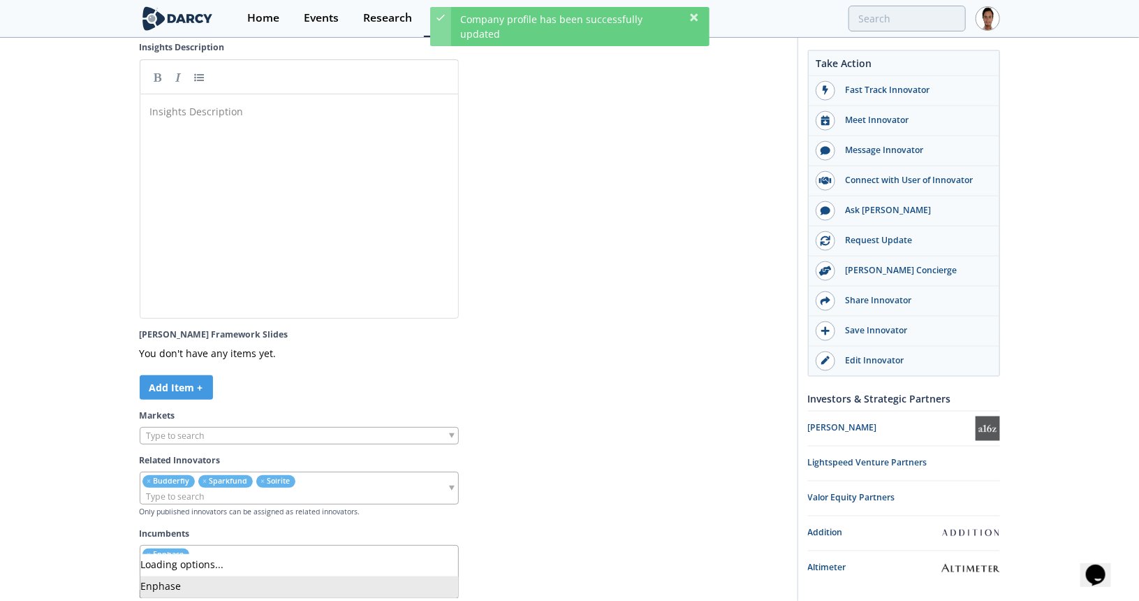
type input "tesla"
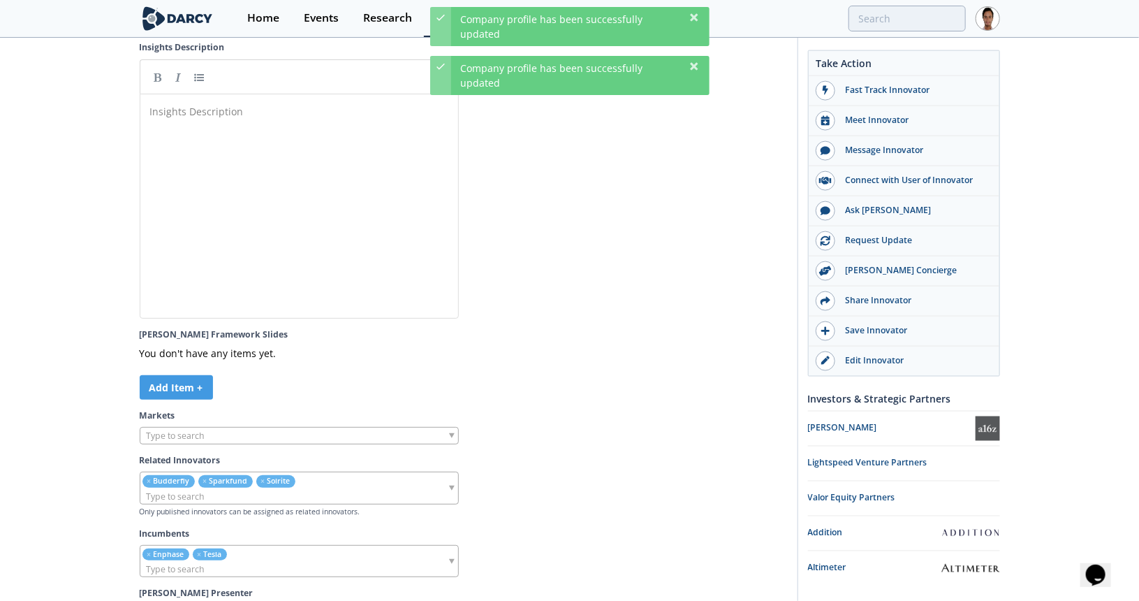
click at [224, 428] on input "search" at bounding box center [193, 435] width 106 height 15
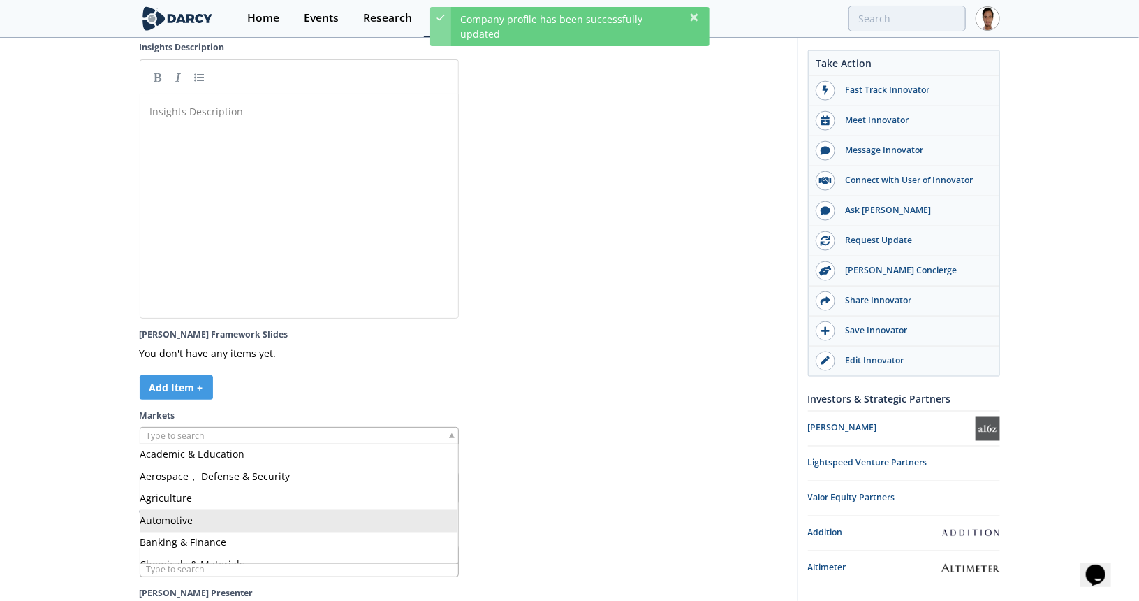
scroll to position [70, 0]
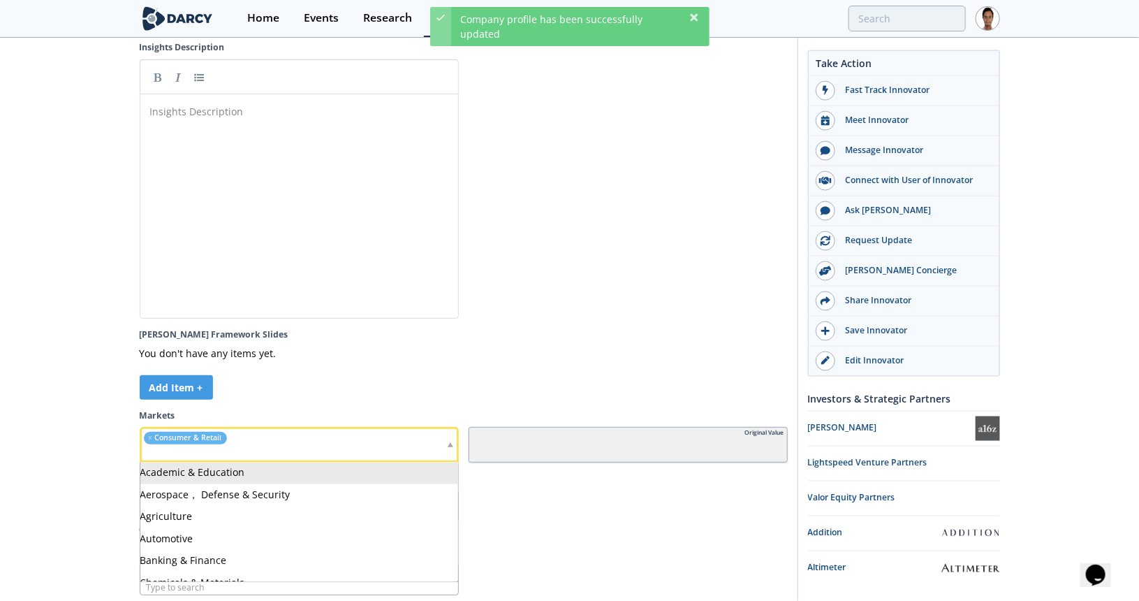
click at [251, 429] on ul "× Consumer & Retail" at bounding box center [238, 444] width 193 height 31
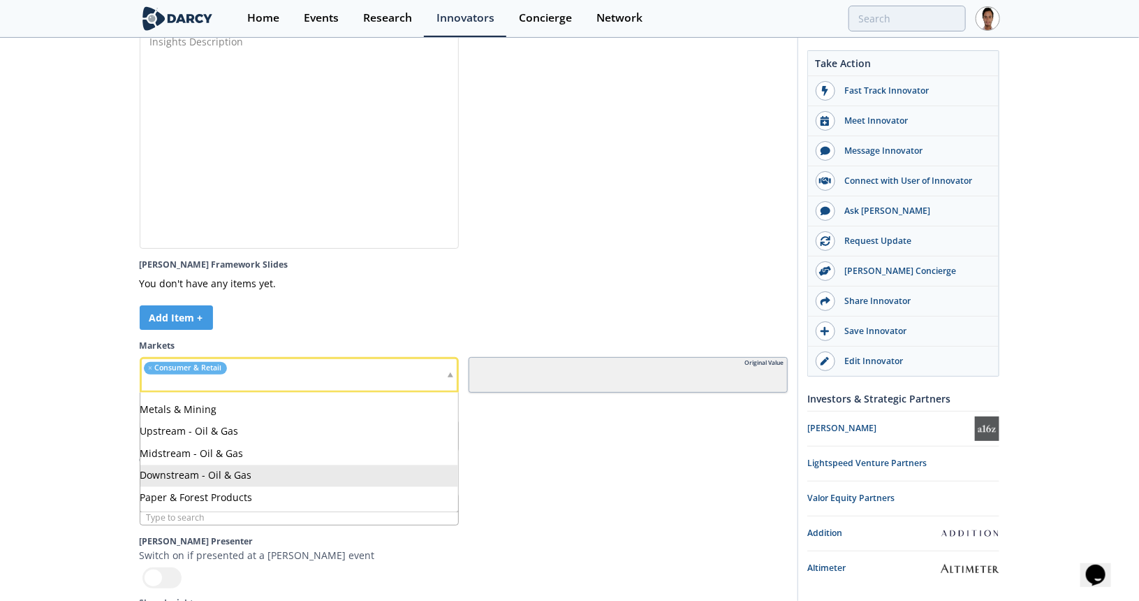
scroll to position [342, 0]
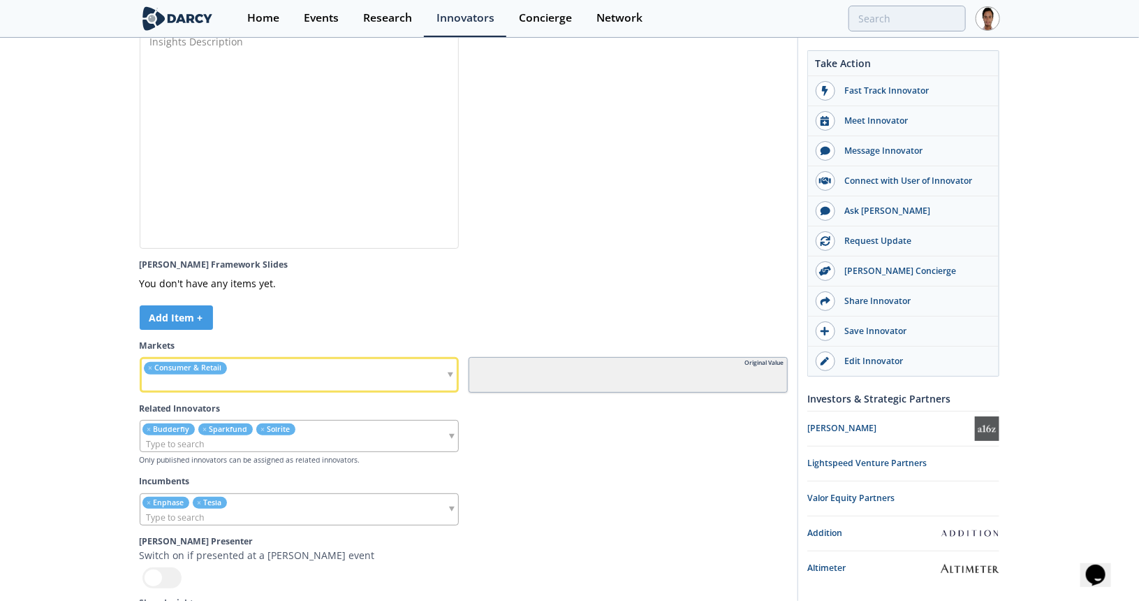
click at [253, 359] on ul "× Consumer & Retail" at bounding box center [238, 374] width 193 height 31
click at [318, 436] on input "search" at bounding box center [271, 443] width 263 height 15
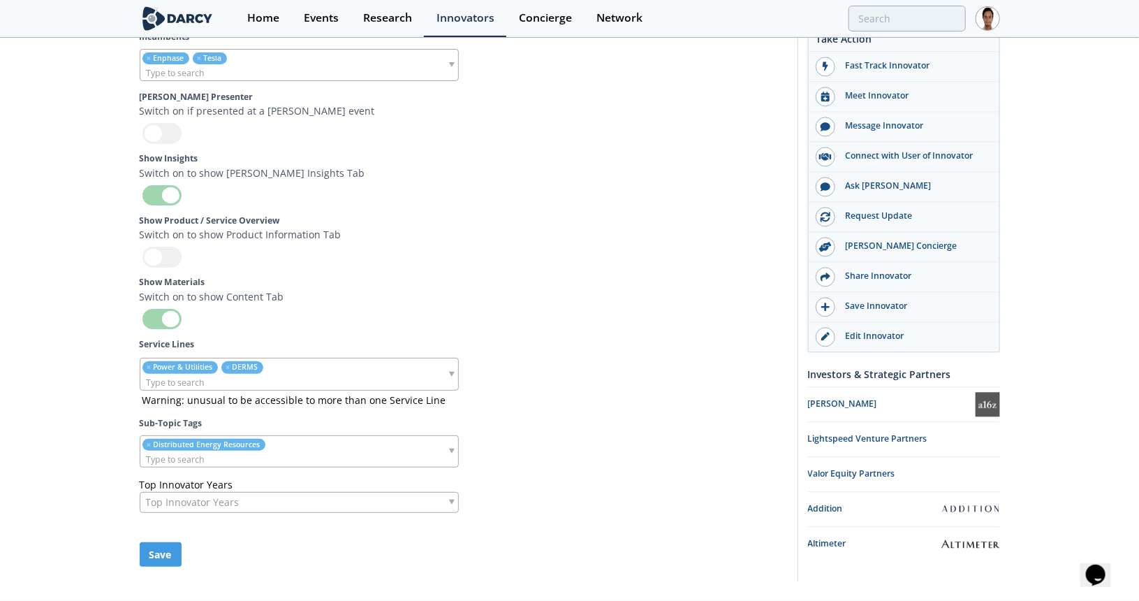
scroll to position [4098, 0]
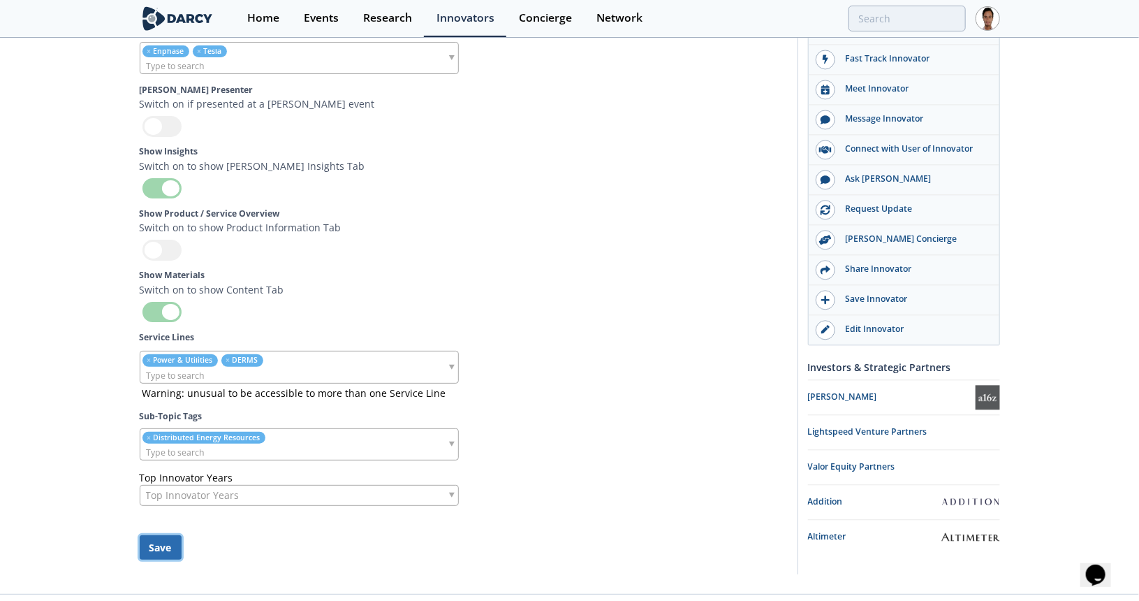
click at [155, 535] on button "Save" at bounding box center [161, 547] width 42 height 24
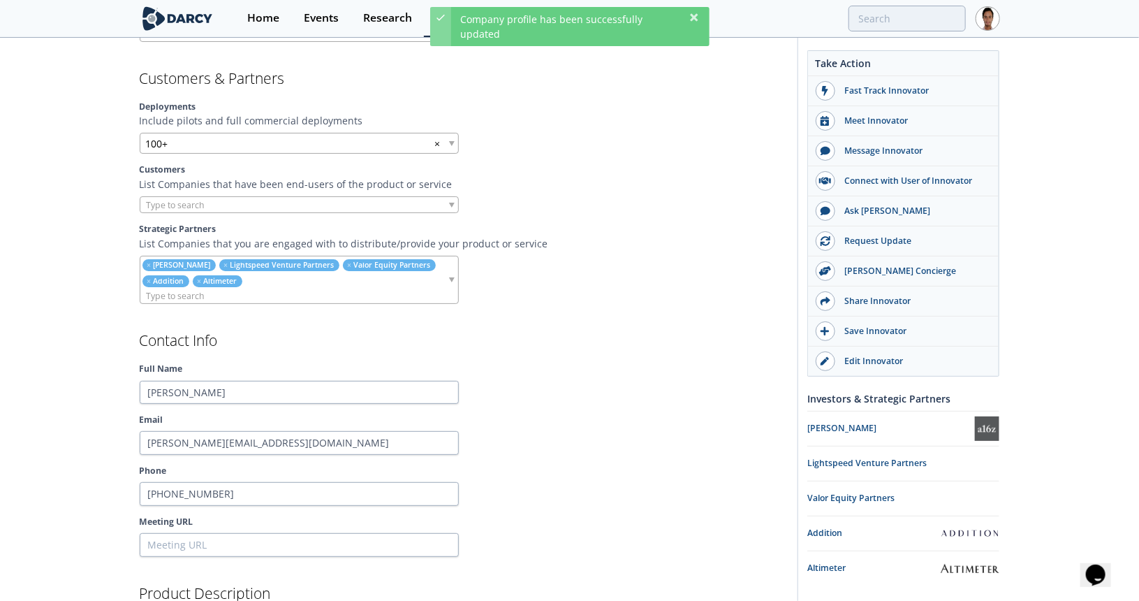
scroll to position [0, 0]
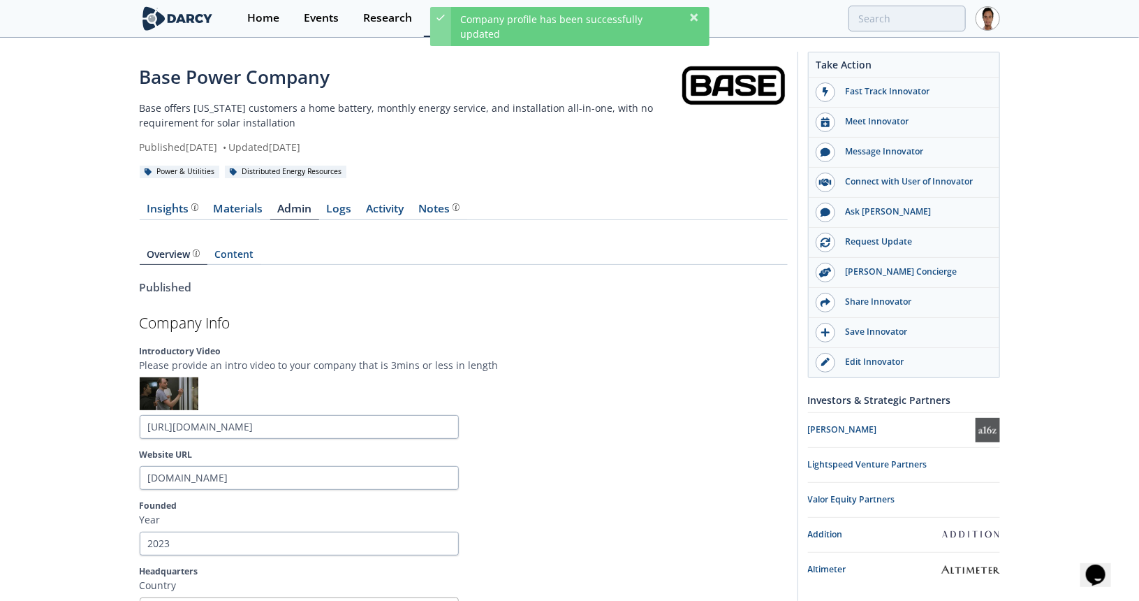
click at [172, 209] on div "Insights" at bounding box center [173, 208] width 52 height 11
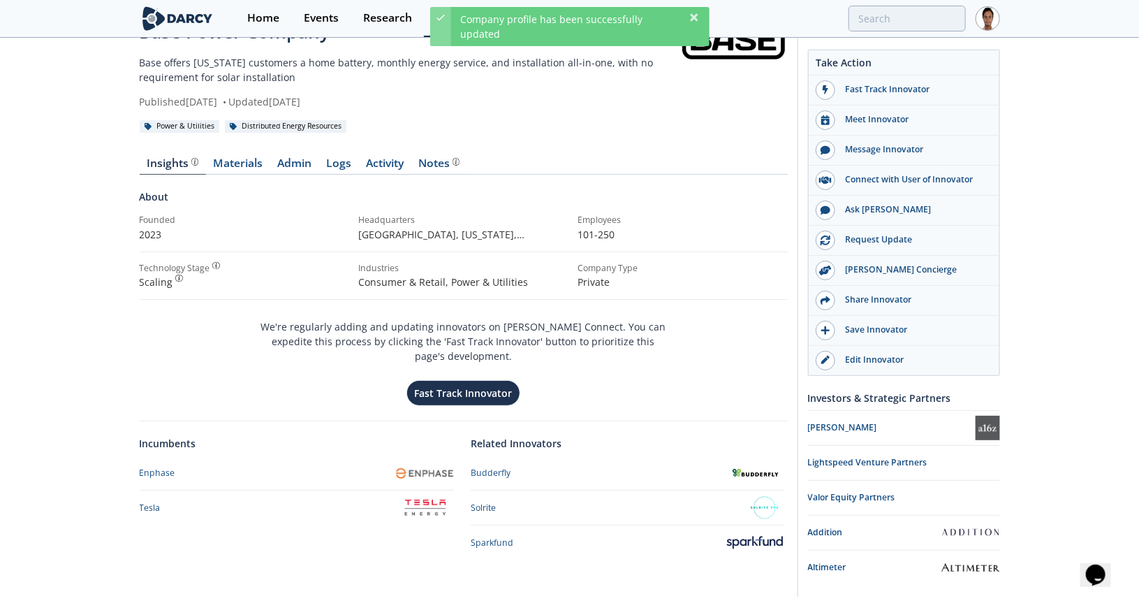
scroll to position [76, 0]
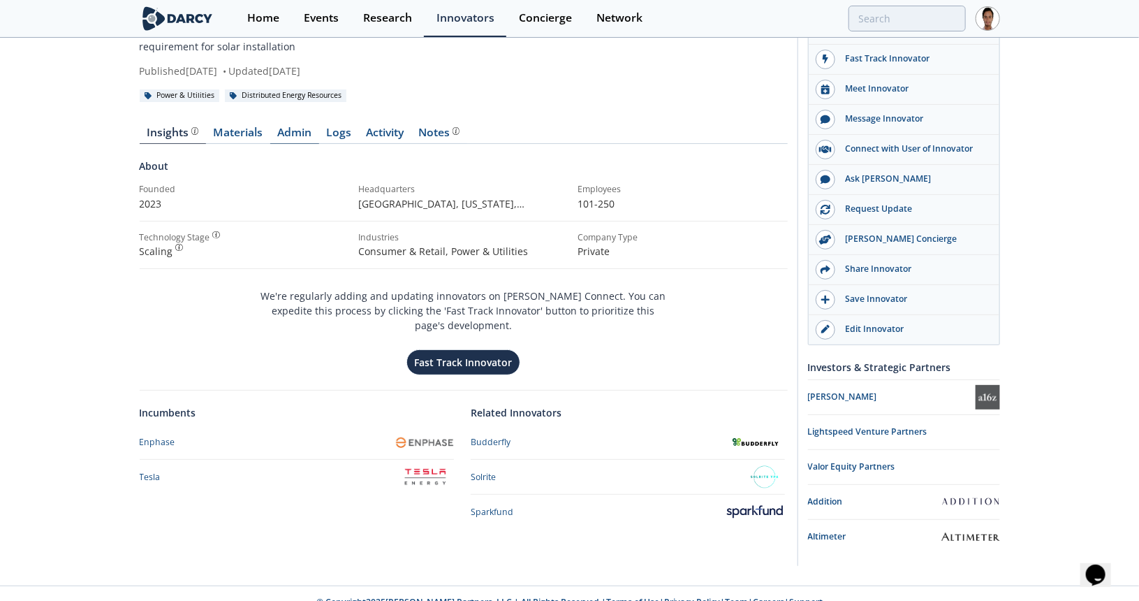
click at [289, 134] on link "Admin" at bounding box center [294, 135] width 49 height 17
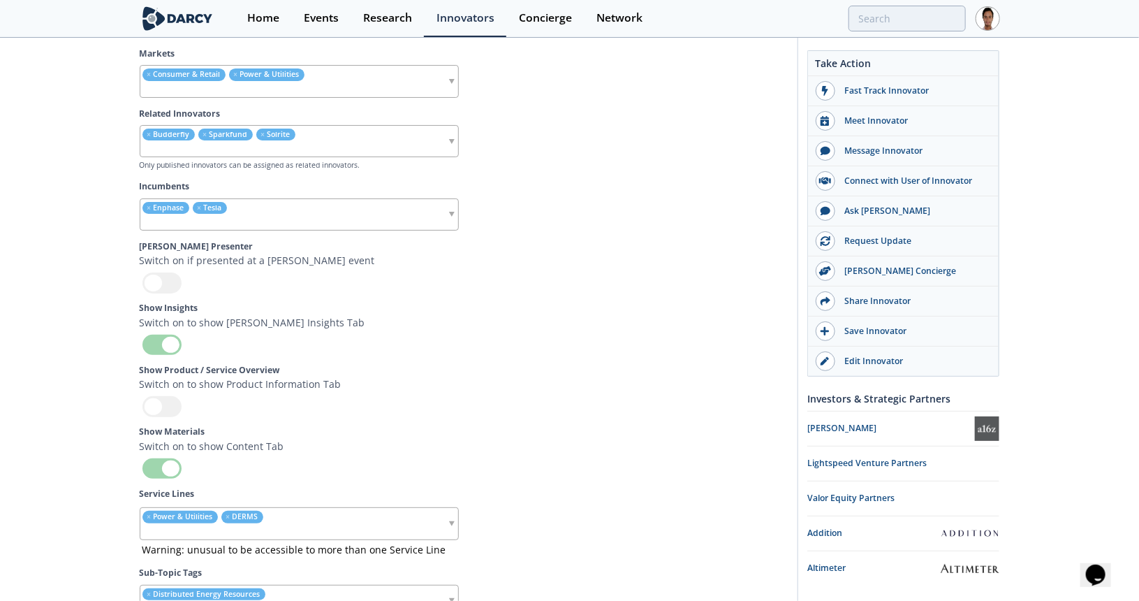
scroll to position [3816, 0]
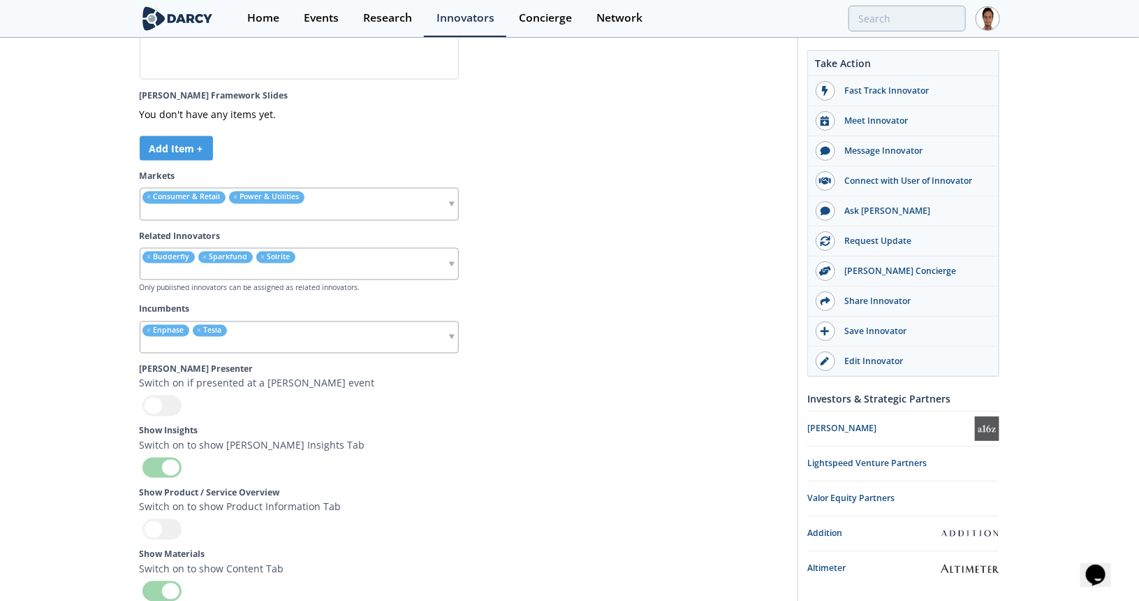
click at [285, 265] on input "search" at bounding box center [271, 272] width 263 height 15
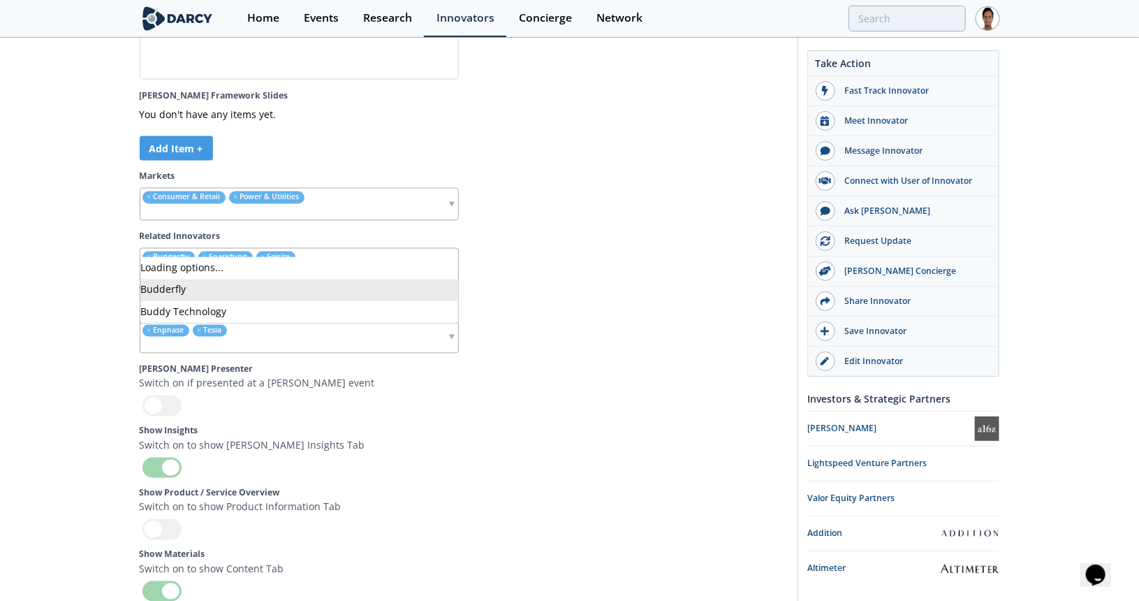
type input "franklin"
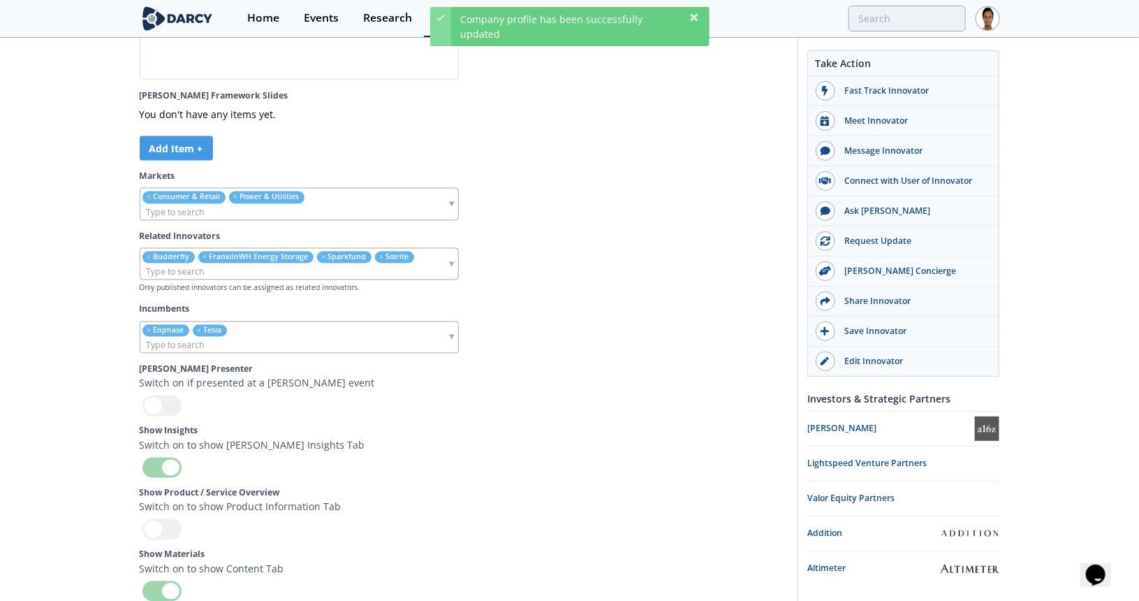
click at [285, 265] on input "search" at bounding box center [293, 272] width 307 height 15
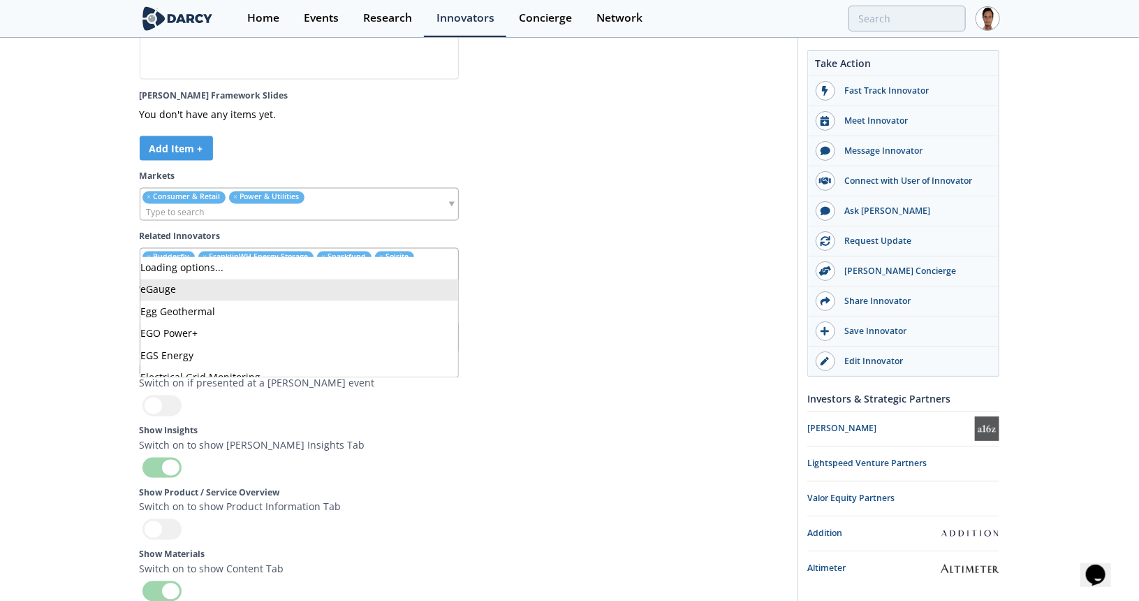
type input "e"
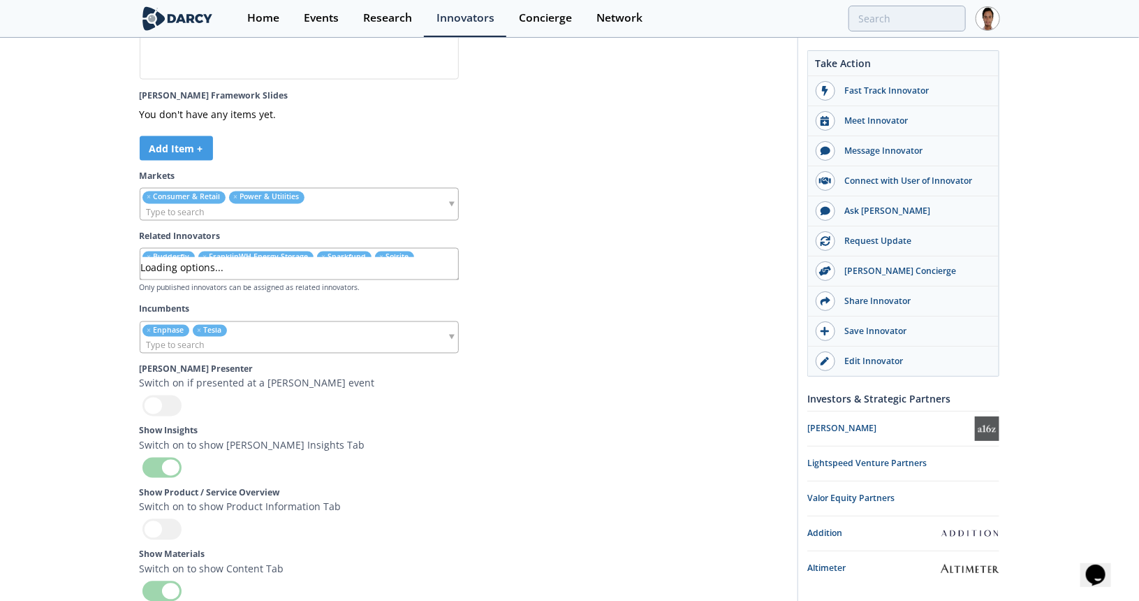
type input "i"
type input "emporia"
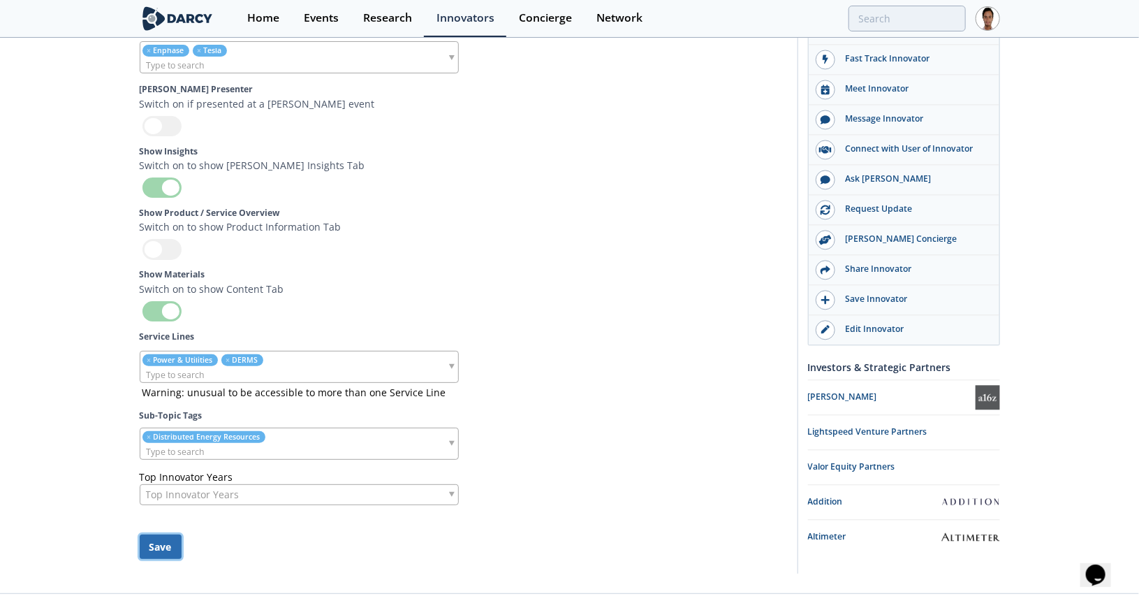
click at [177, 534] on button "Save" at bounding box center [161, 546] width 42 height 24
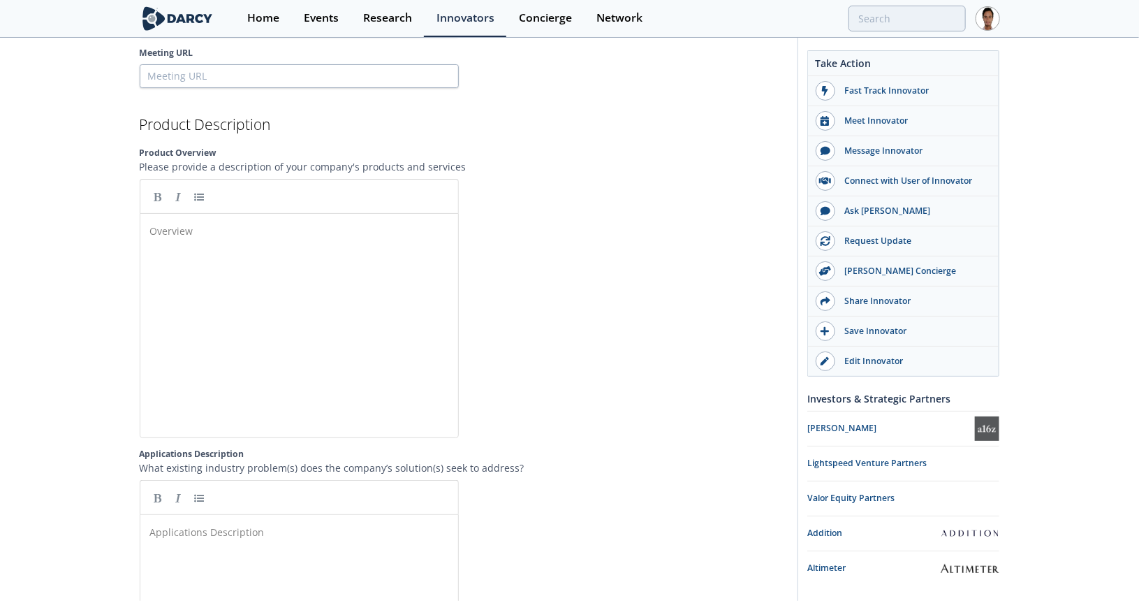
scroll to position [1597, 0]
click at [284, 236] on div "Overview ​" at bounding box center [309, 336] width 325 height 230
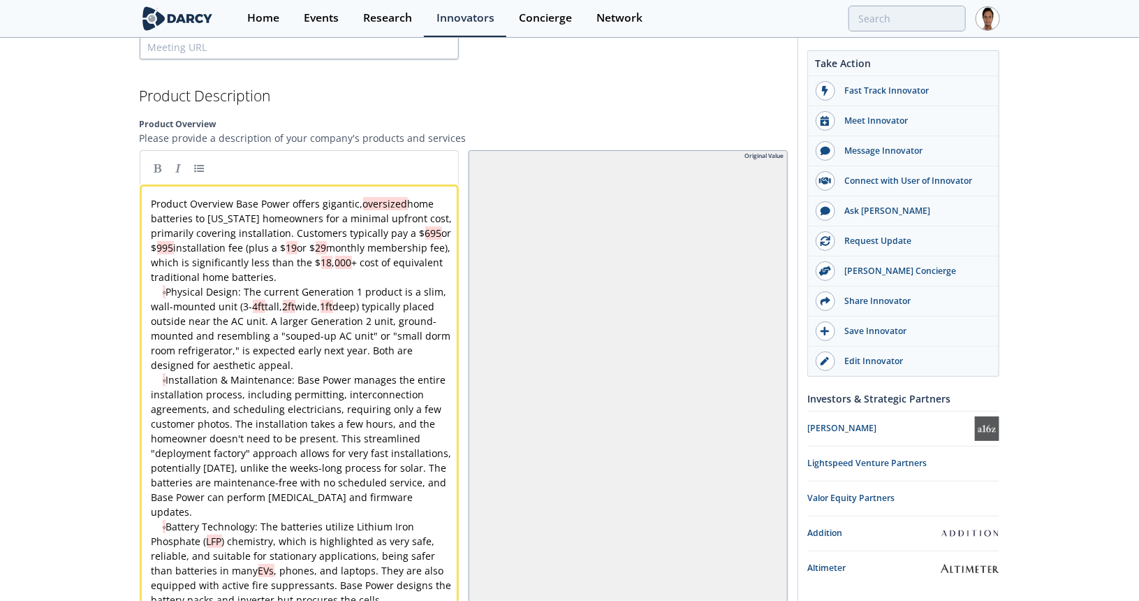
scroll to position [1565, 0]
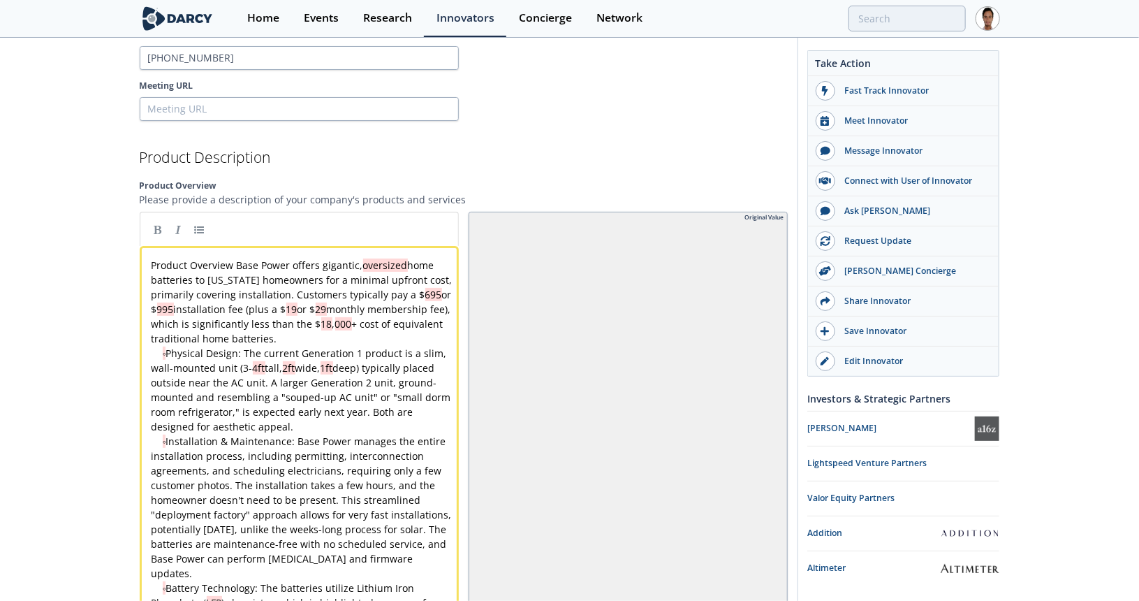
type textarea "Product Overview"
drag, startPoint x: 235, startPoint y: 245, endPoint x: 96, endPoint y: 243, distance: 138.3
type textarea "gigantic,"
drag, startPoint x: 233, startPoint y: 252, endPoint x: 275, endPoint y: 254, distance: 42.6
click at [351, 258] on div "x Base Power offer oversized home batteries to Texas homeowners for a minimal u…" at bounding box center [304, 536] width 311 height 557
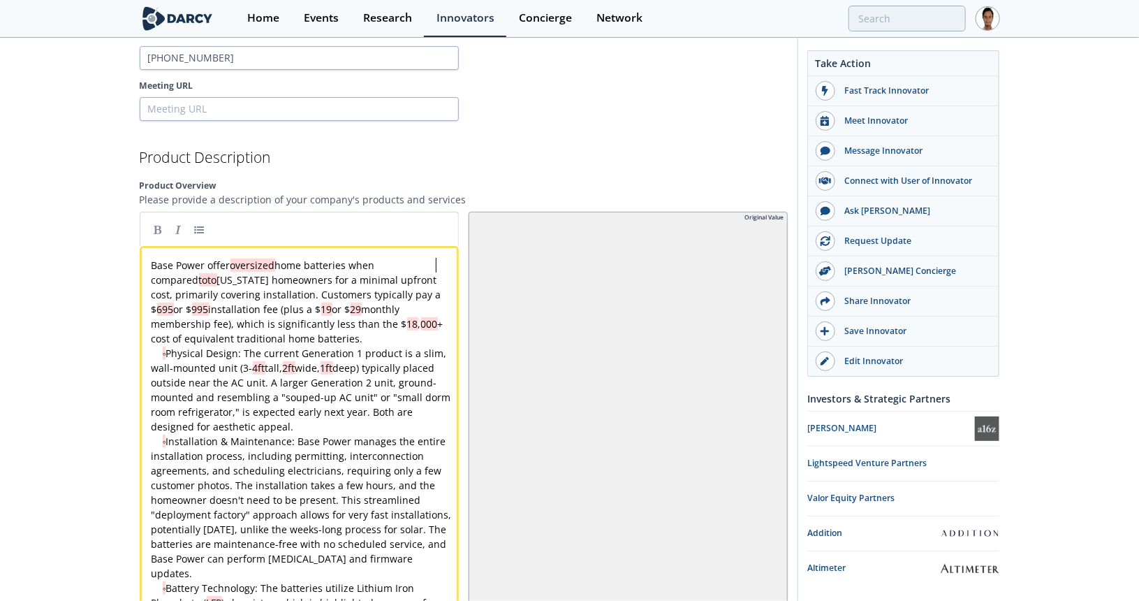
scroll to position [1, 0]
click at [229, 311] on div "x Base Power offer oversized home batteries when compared to incumbents in the …" at bounding box center [304, 536] width 311 height 557
click at [382, 309] on div "x Base Power offer oversized home batteries when compared to incumbents in the …" at bounding box center [304, 536] width 311 height 557
click at [184, 296] on div "x Base Power offer oversized home batteries when compared to incumbents in the …" at bounding box center [304, 536] width 311 height 557
click at [355, 295] on span "Base Power offer oversized home batteries when compared to incumbents in the sp…" at bounding box center [303, 301] width 303 height 87
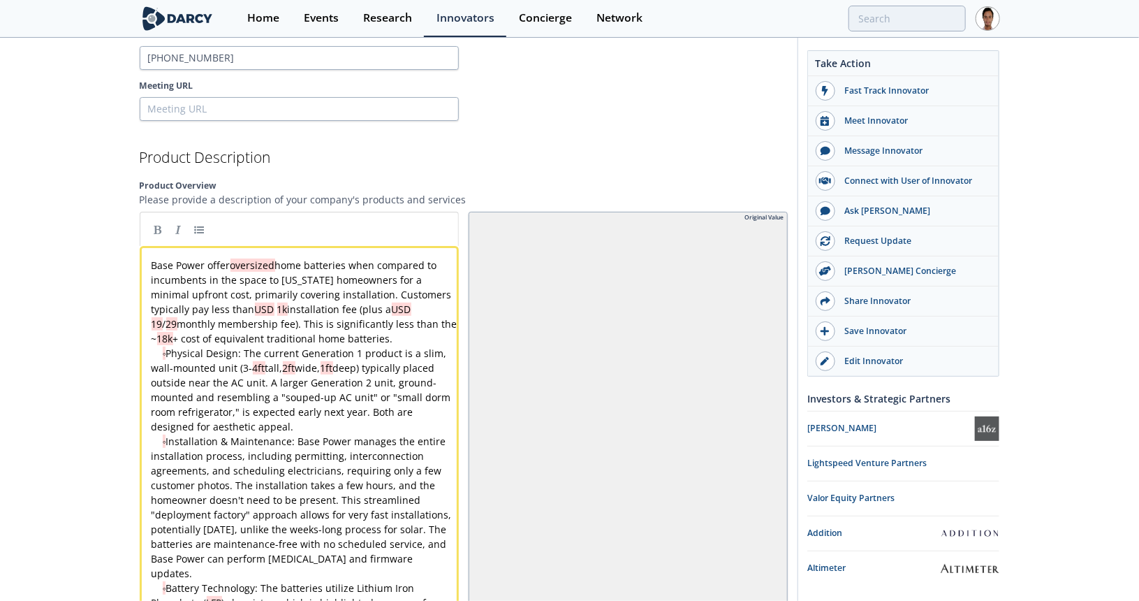
click at [344, 322] on pre "Base Power offer oversized home batteries when compared to incumbents in the sp…" at bounding box center [304, 302] width 311 height 88
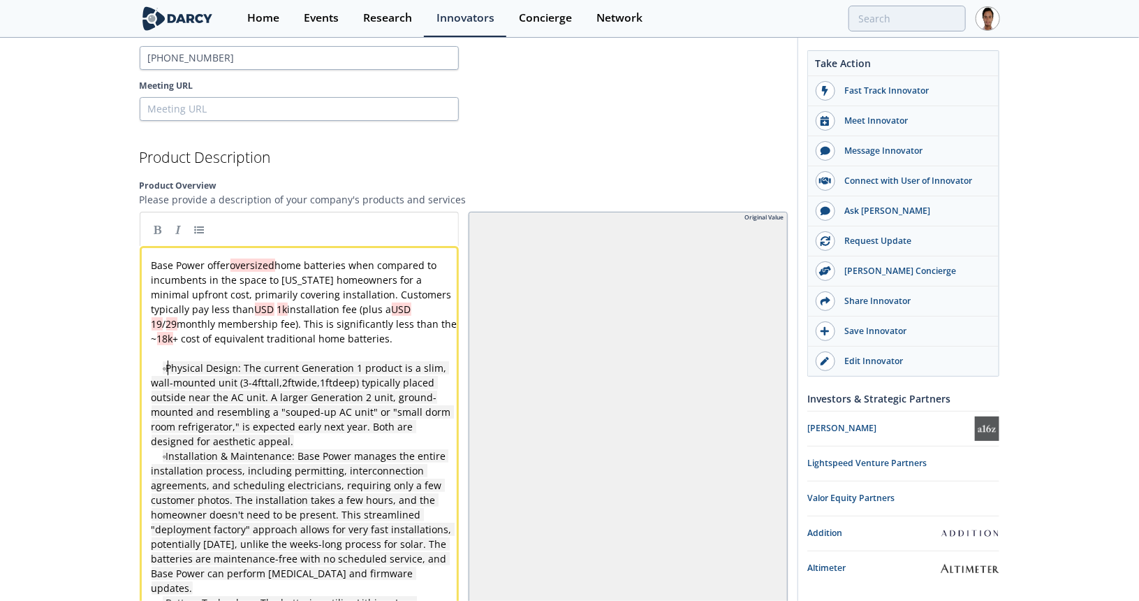
click at [169, 355] on div "x Base Power offer oversized home batteries when compared to incumbents in the …" at bounding box center [304, 544] width 311 height 572
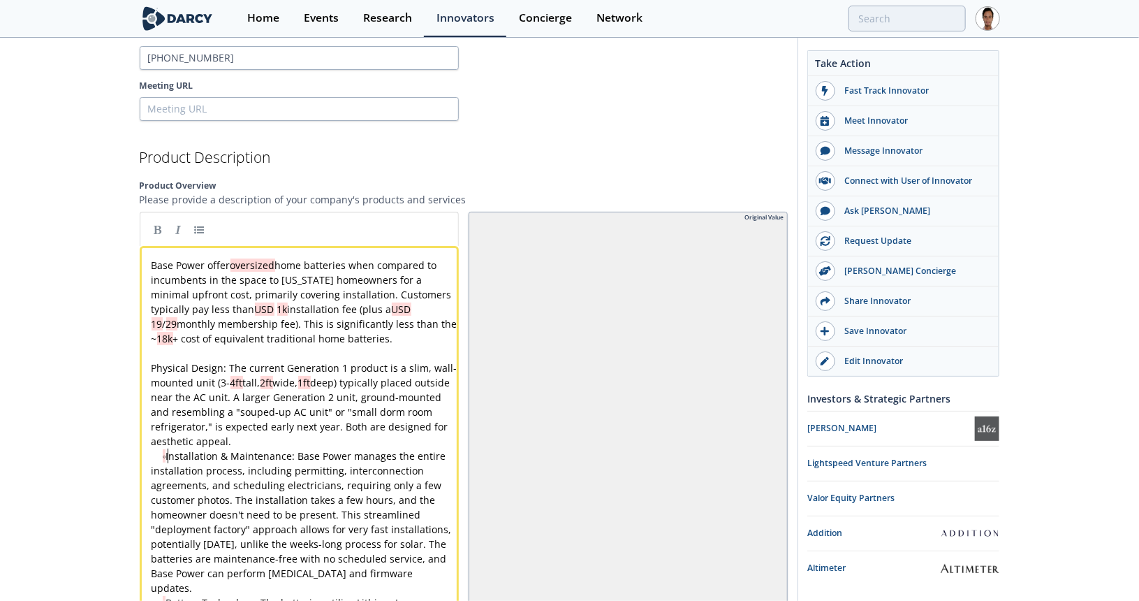
click at [166, 449] on span "◦ Installation & Maintenance: Base Power manages the entire installation proces…" at bounding box center [303, 521] width 303 height 145
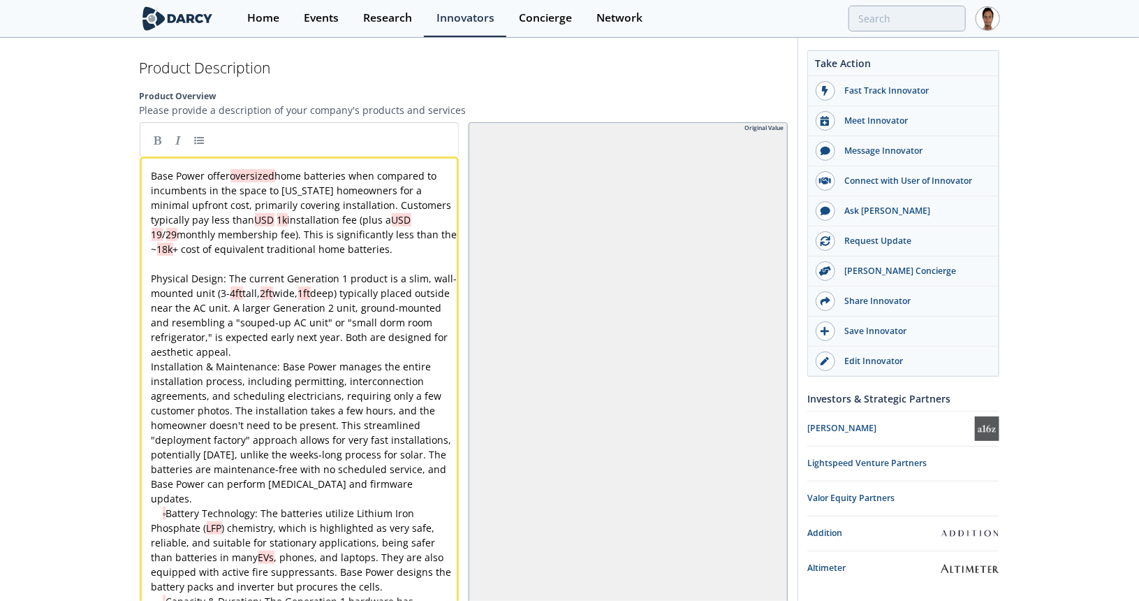
scroll to position [1705, 0]
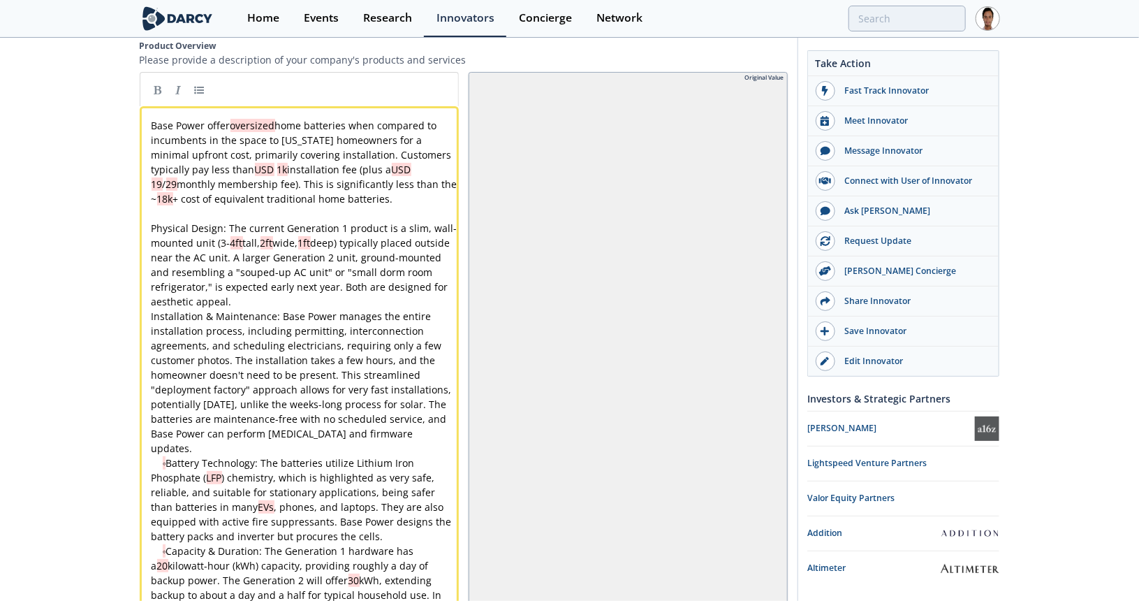
click at [168, 445] on div "x Base Power offer oversized home batteries when compared to incumbents in the …" at bounding box center [304, 404] width 311 height 572
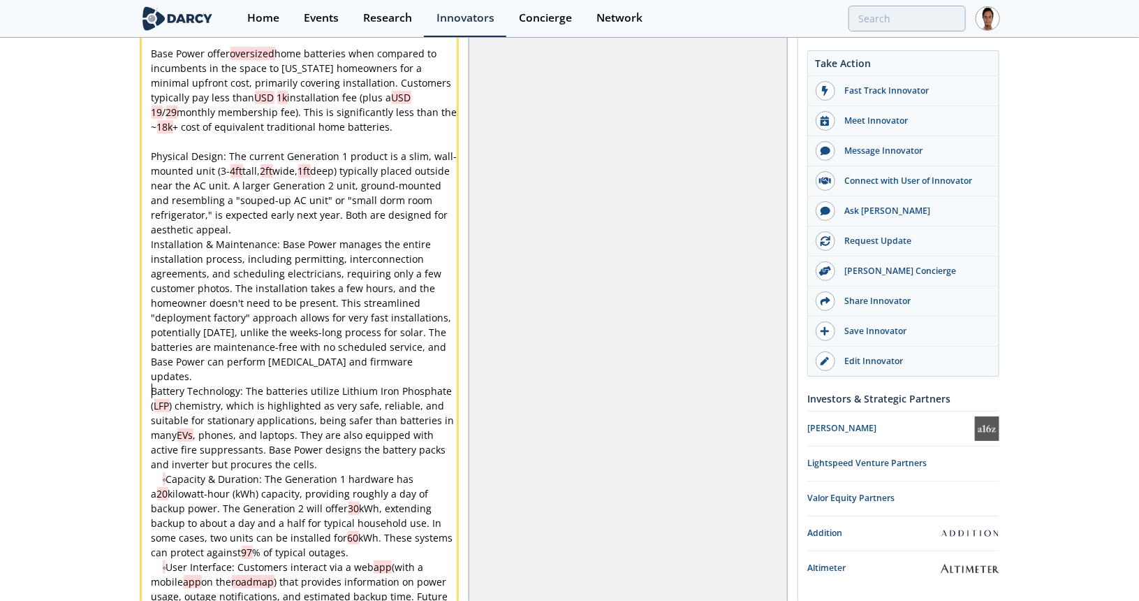
scroll to position [1844, 0]
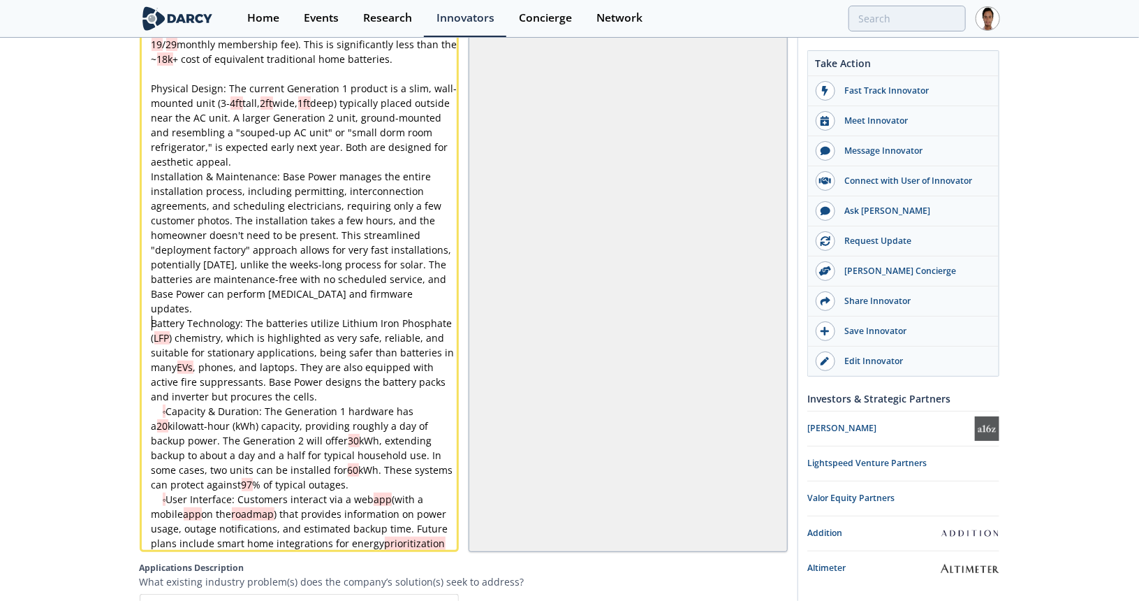
click at [170, 404] on span "◦ Capacity & Duration: The Generation 1 hardware has a 20 kilowatt-hour (kWh) c…" at bounding box center [304, 447] width 304 height 87
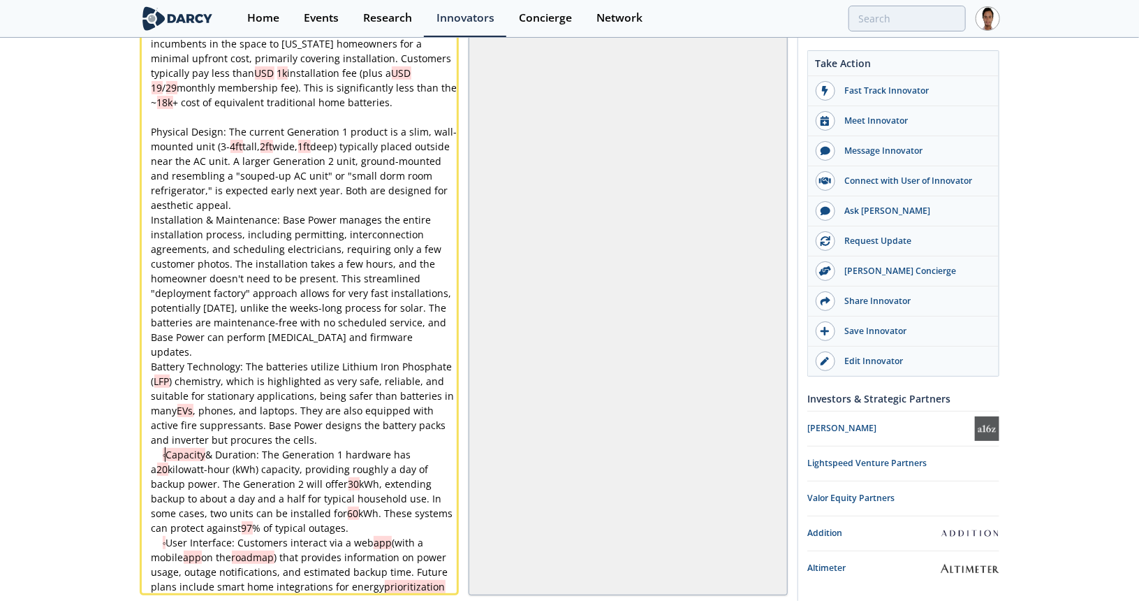
scroll to position [1799, 0]
click at [216, 443] on div "x Base Power offer oversized home batteries when compared to incumbents in the …" at bounding box center [304, 310] width 311 height 572
type textarea "Duration"
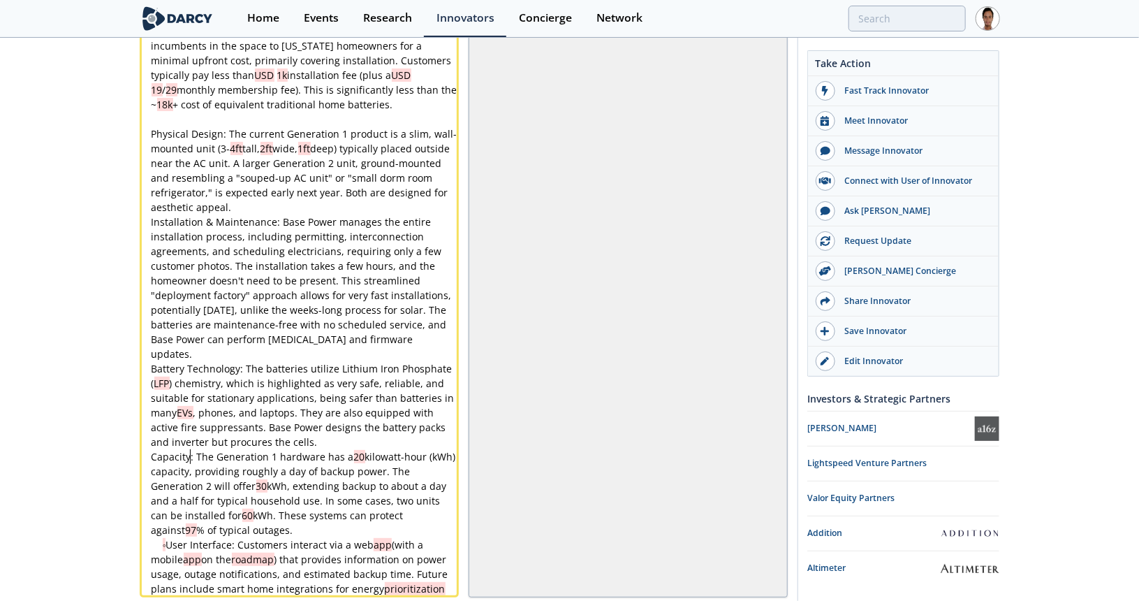
click at [168, 532] on div "x Base Power offer oversized home batteries when compared to incumbents in the …" at bounding box center [304, 310] width 311 height 572
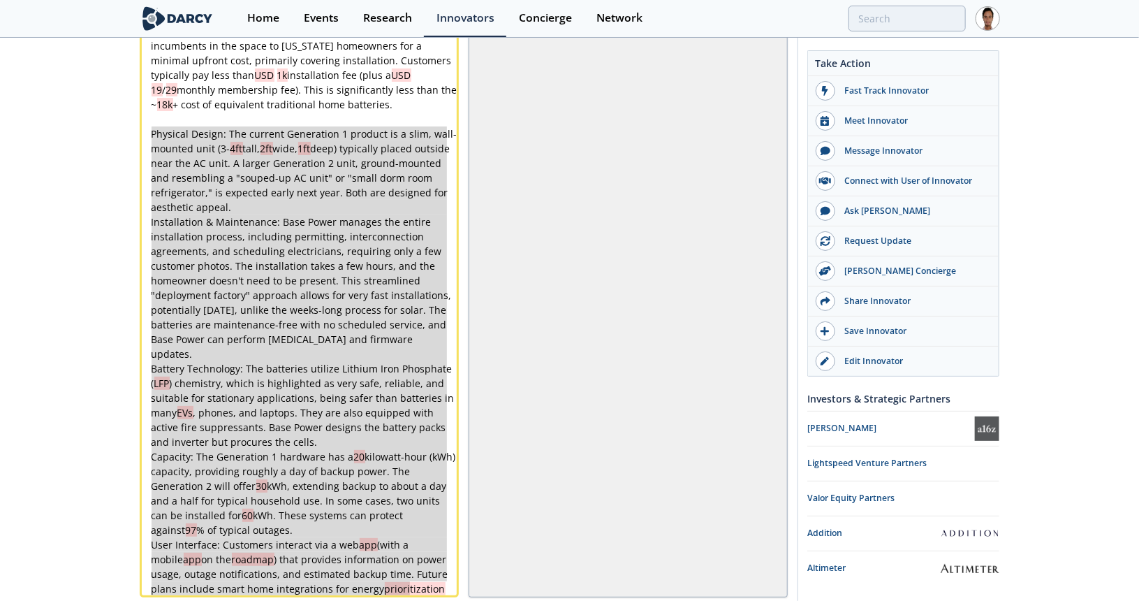
drag, startPoint x: 416, startPoint y: 575, endPoint x: 142, endPoint y: 117, distance: 532.8
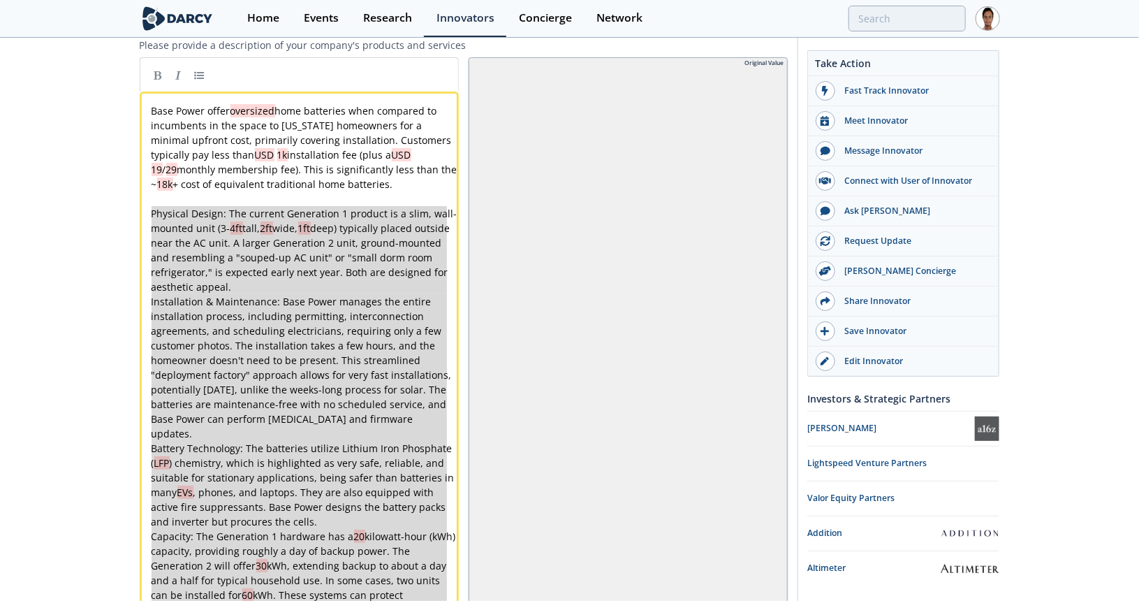
scroll to position [1659, 0]
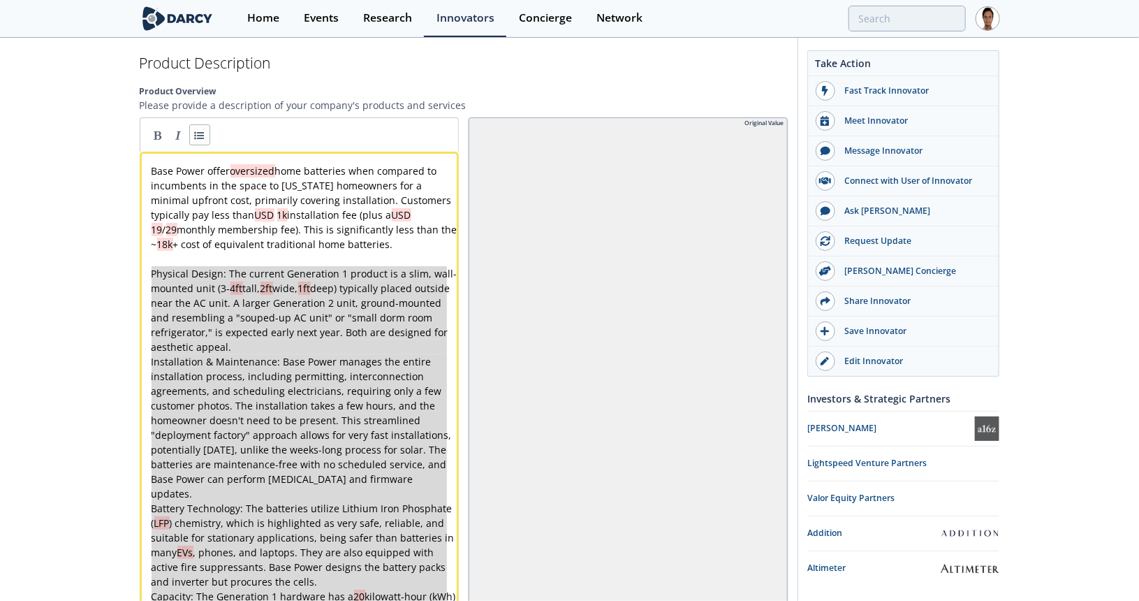
type textarea "-"
click at [202, 124] on link at bounding box center [199, 134] width 21 height 21
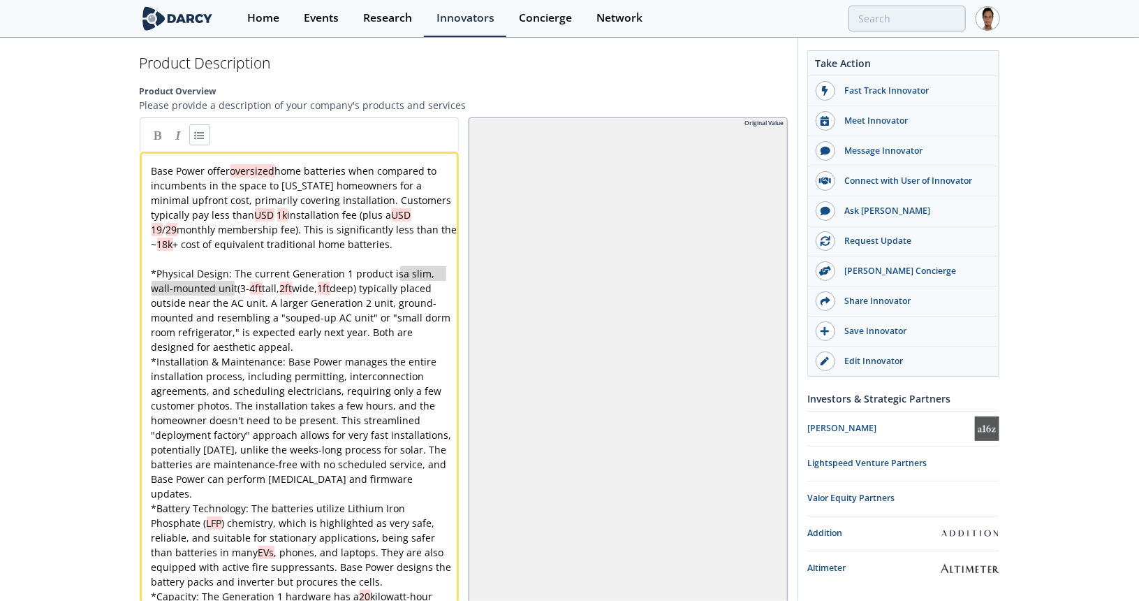
type textarea "a slim, wall-mounted unit"
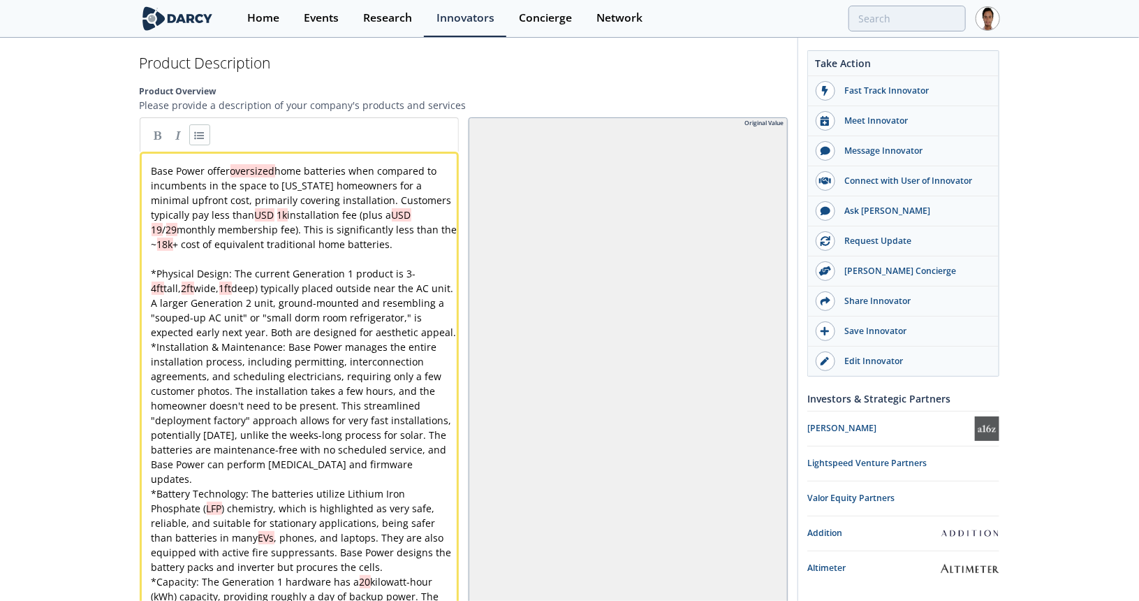
click at [233, 273] on div "x Base Power offer oversized home batteries when compared to incumbents in the …" at bounding box center [304, 441] width 311 height 557
type textarea ""souped-up AC unit" or"
drag, startPoint x: 257, startPoint y: 302, endPoint x: 145, endPoint y: 305, distance: 111.8
type textarea "small dorm room refrigerator,""
drag, startPoint x: 297, startPoint y: 304, endPoint x: 154, endPoint y: 301, distance: 142.5
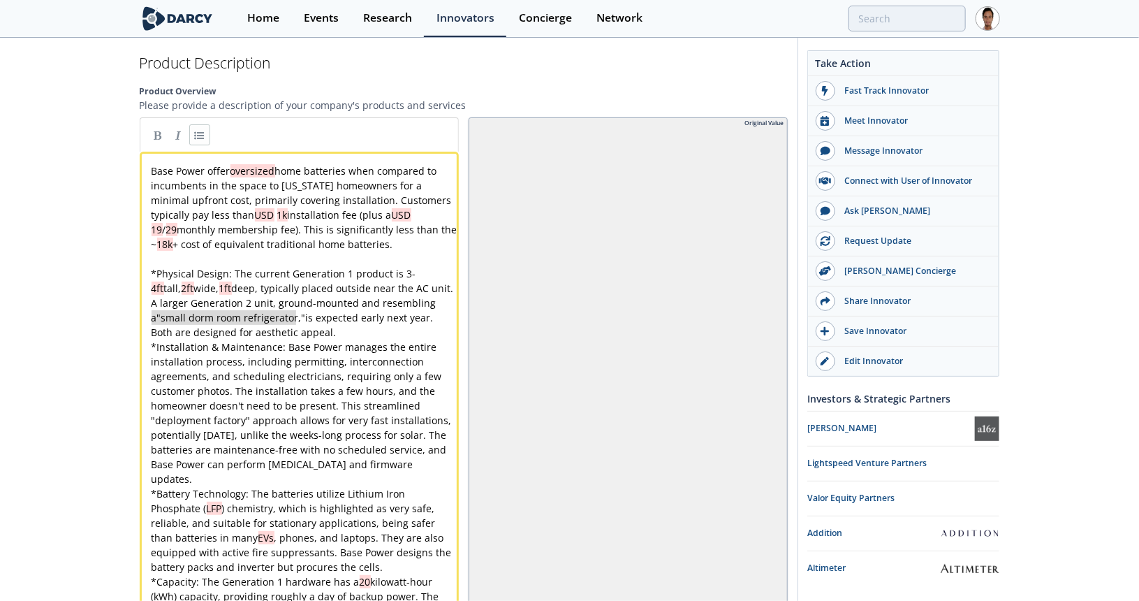
drag, startPoint x: 293, startPoint y: 300, endPoint x: 151, endPoint y: 298, distance: 142.5
type textarea ""small dorm room refrigerator,""
type textarea "dorm room"
drag, startPoint x: 233, startPoint y: 302, endPoint x: 183, endPoint y: 296, distance: 50.6
click at [241, 302] on div "x Base Power offer oversized home batteries when compared to incumbents in the …" at bounding box center [304, 441] width 311 height 557
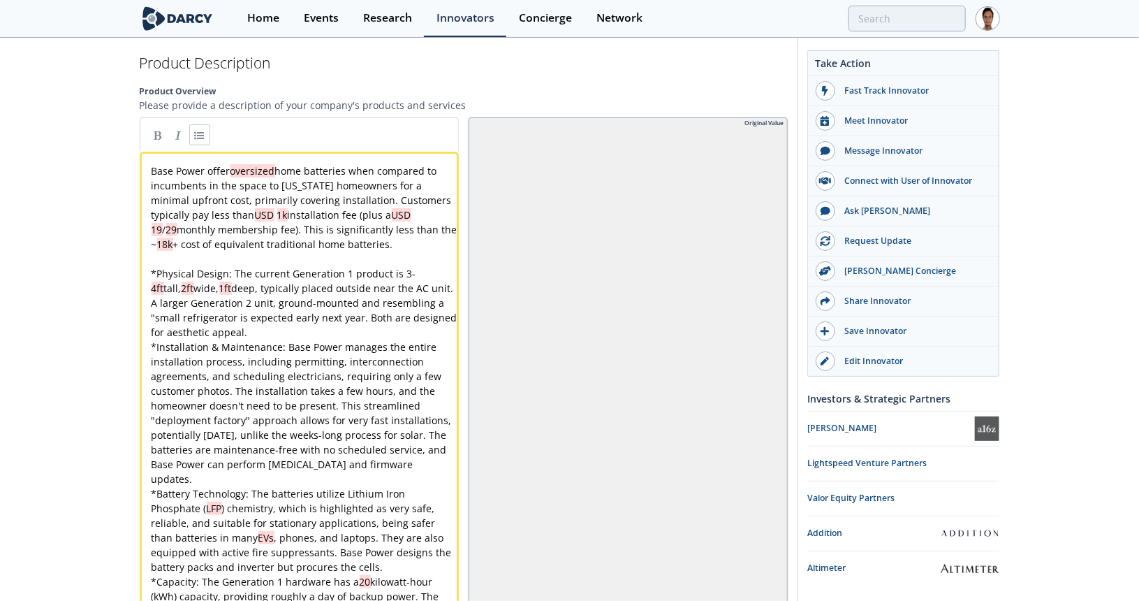
type textarea "s"
click at [294, 304] on div "x Base Power offer oversized home batteries when compared to incumbents in the …" at bounding box center [304, 441] width 311 height 557
type textarea "early"
type textarea "Both are designed for aesthetic appeal."
drag, startPoint x: 380, startPoint y: 314, endPoint x: 337, endPoint y: 301, distance: 45.1
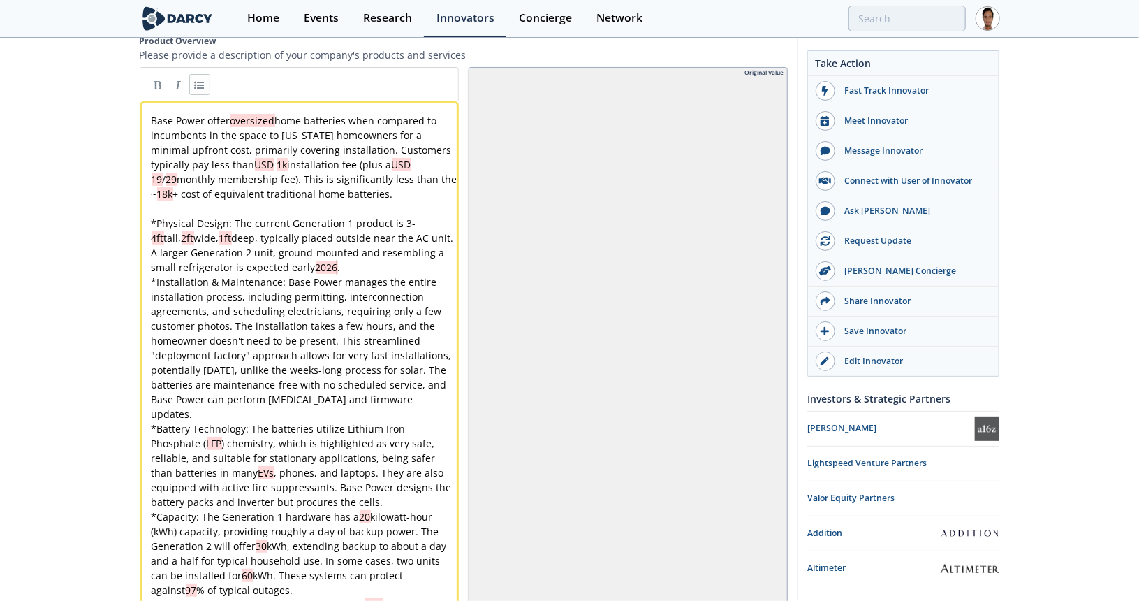
scroll to position [1729, 0]
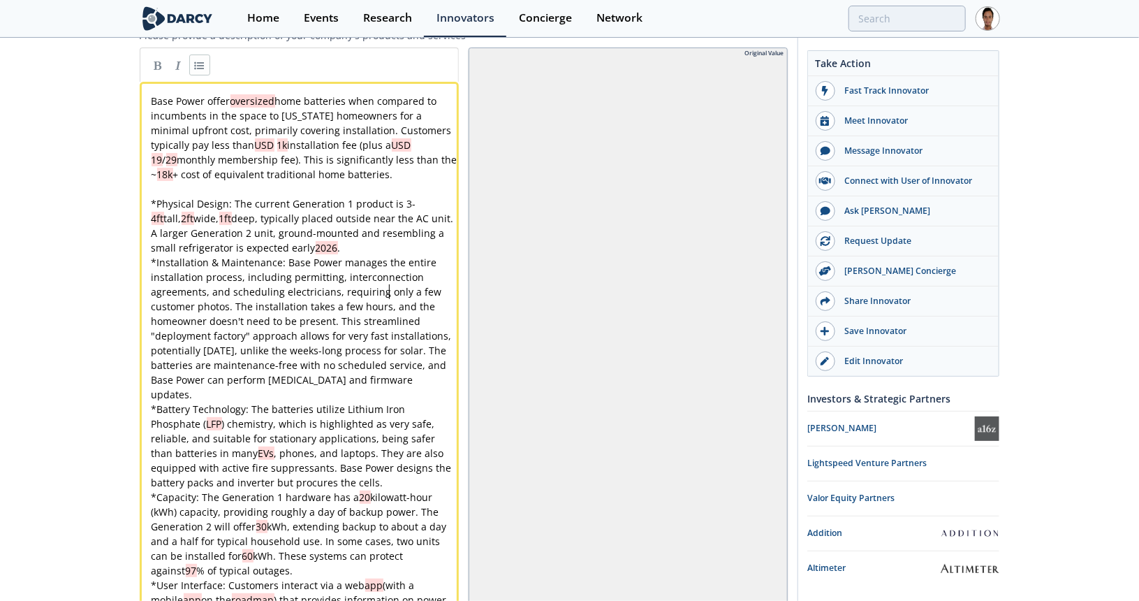
click at [391, 276] on div "x Base Power offer oversized home batteries when compared to incumbents in the …" at bounding box center [304, 365] width 311 height 543
type textarea "only"
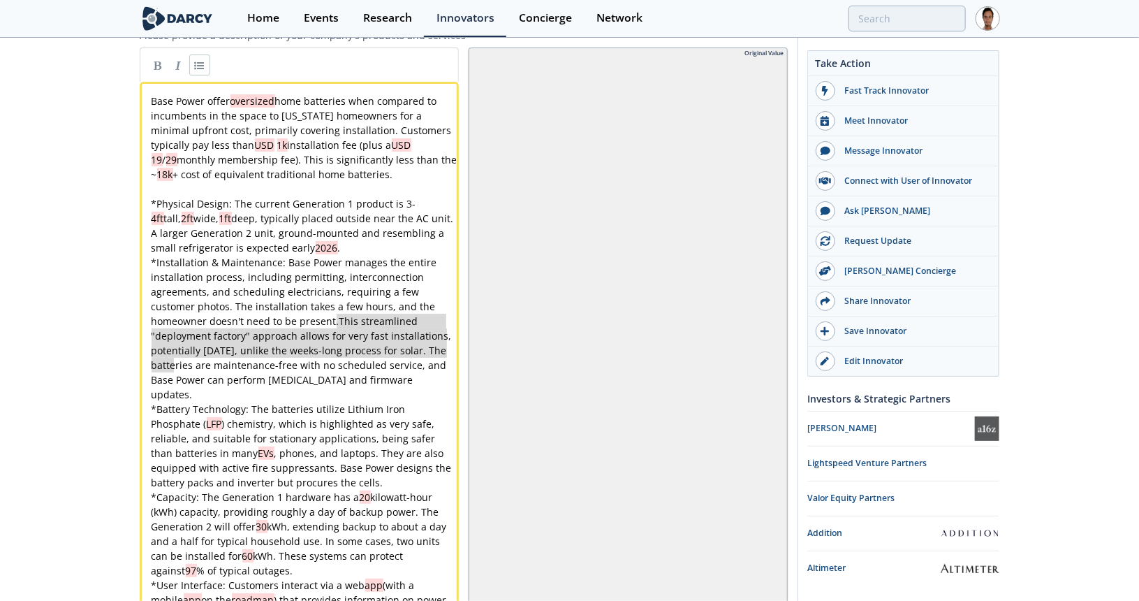
type textarea "This streamlined "deployment factory" approach allows for very fast installatio…"
drag, startPoint x: 337, startPoint y: 305, endPoint x: 175, endPoint y: 351, distance: 168.3
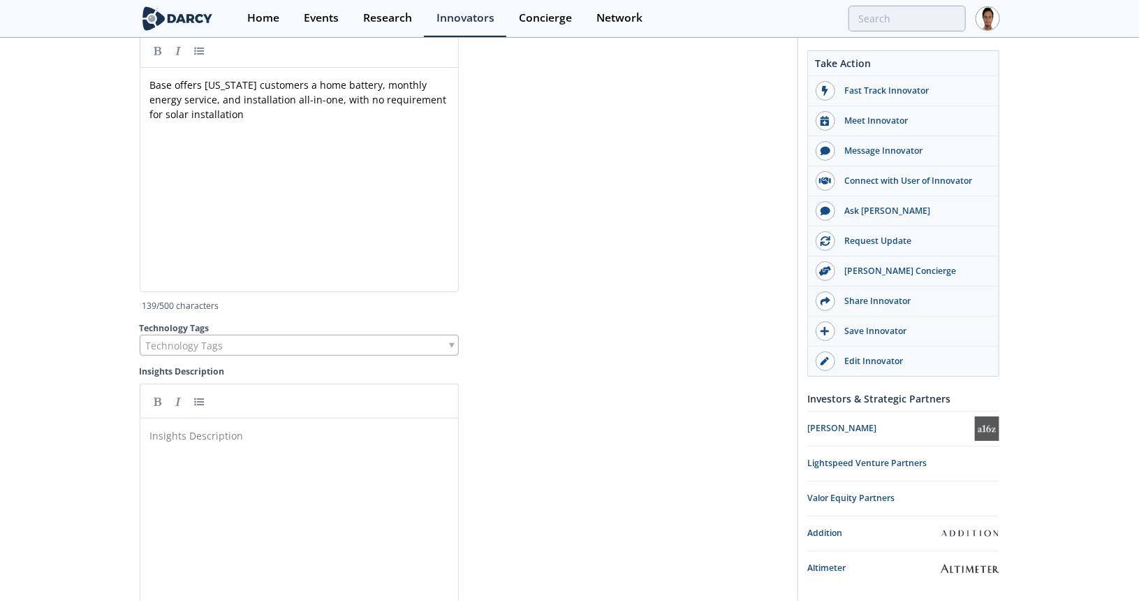
scroll to position [3685, 0]
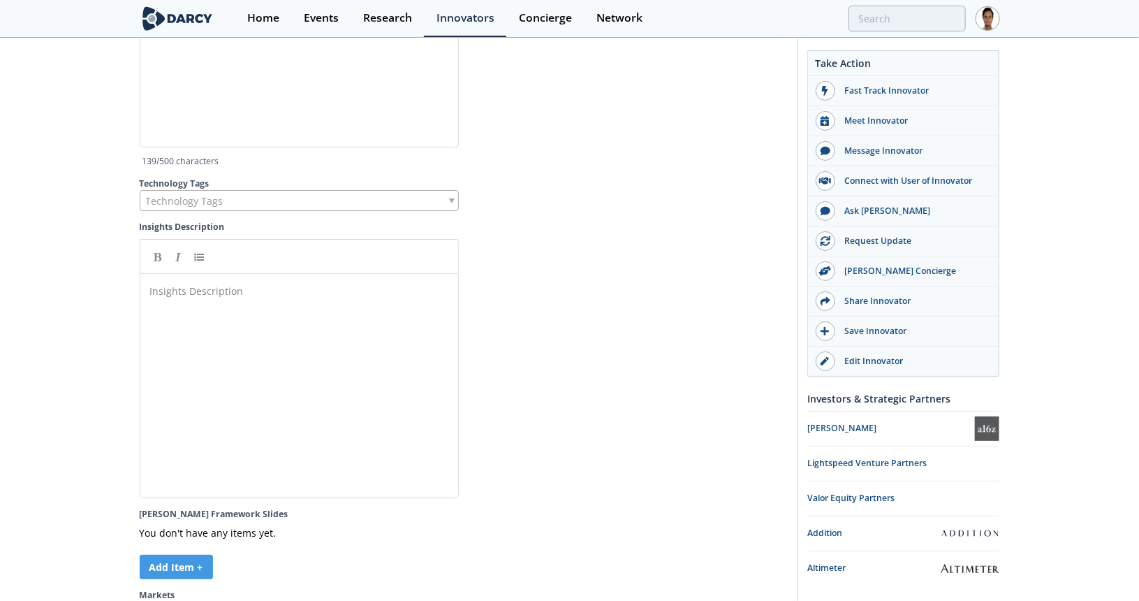
click at [210, 288] on div "Insights Description ​" at bounding box center [304, 291] width 314 height 20
click at [194, 247] on link at bounding box center [199, 256] width 21 height 21
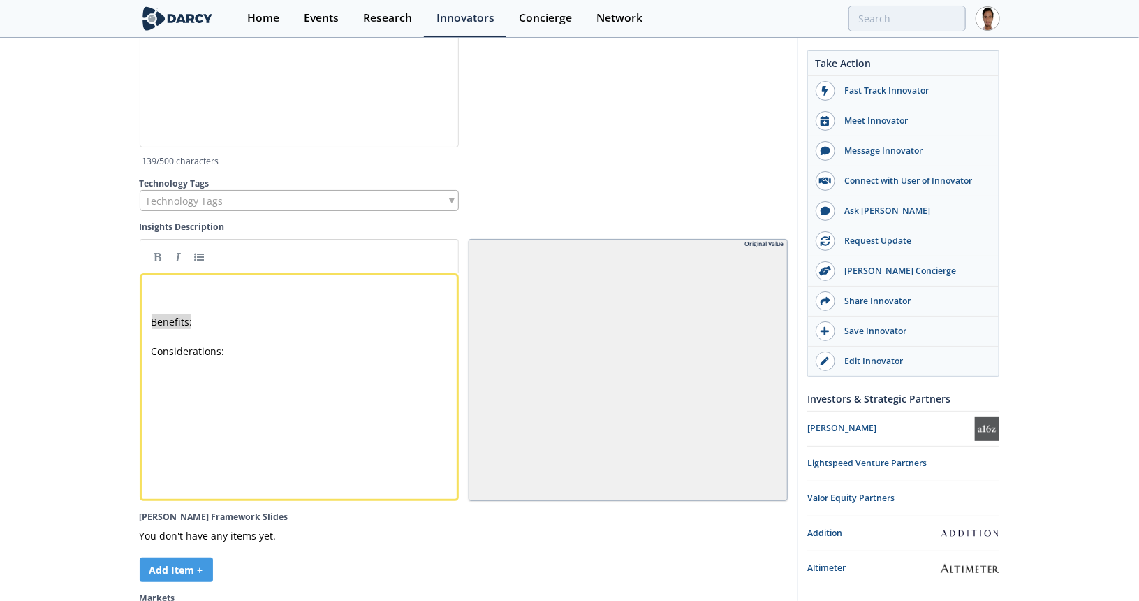
drag, startPoint x: 188, startPoint y: 309, endPoint x: 112, endPoint y: 309, distance: 75.4
type textarea "Benefits:"
click at [156, 250] on link at bounding box center [157, 256] width 21 height 21
type textarea "Considerations:"
drag, startPoint x: 232, startPoint y: 339, endPoint x: 133, endPoint y: 344, distance: 99.3
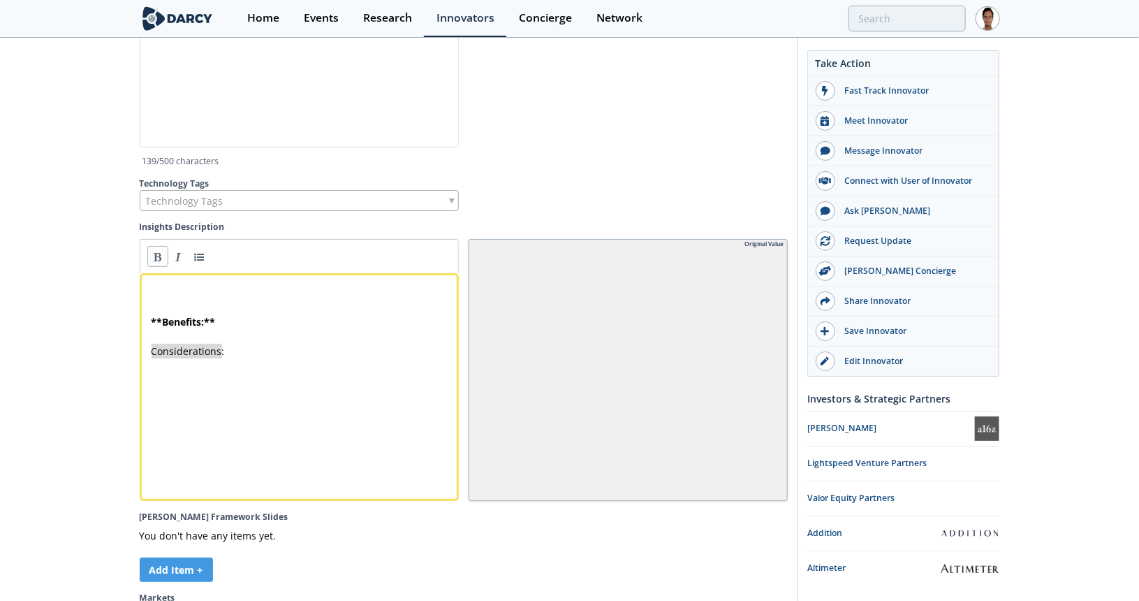
click at [152, 246] on link at bounding box center [157, 256] width 21 height 21
click at [237, 314] on pre "** Benefits: **" at bounding box center [304, 321] width 311 height 15
click at [196, 246] on link at bounding box center [199, 256] width 21 height 21
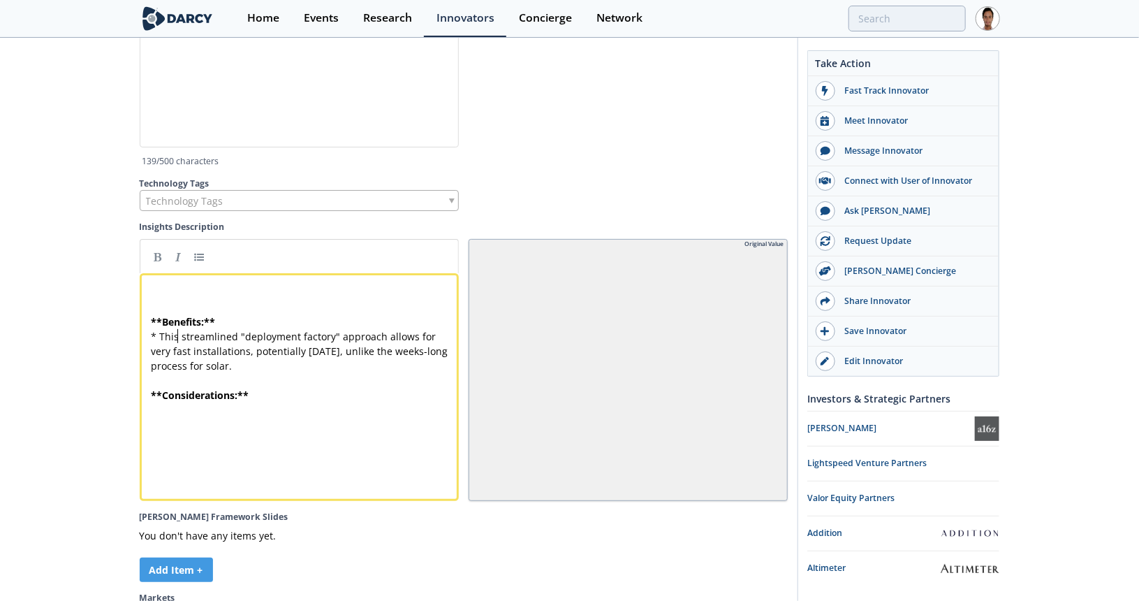
click at [177, 324] on div "x ​ ​ ** Benefits: ** * This streamlined "deployment factory" approach allows f…" at bounding box center [304, 343] width 311 height 117
click at [311, 327] on div "x ​ ​ ** Benefits: ** * The streamlined "deployment factory" approach allows fo…" at bounding box center [304, 343] width 311 height 117
type textarea "factory"
drag, startPoint x: 235, startPoint y: 326, endPoint x: 244, endPoint y: 327, distance: 8.4
click at [235, 327] on div "x ​ ​ ** Benefits: ** * The streamlined "deployment approach allows for very fa…" at bounding box center [304, 343] width 311 height 117
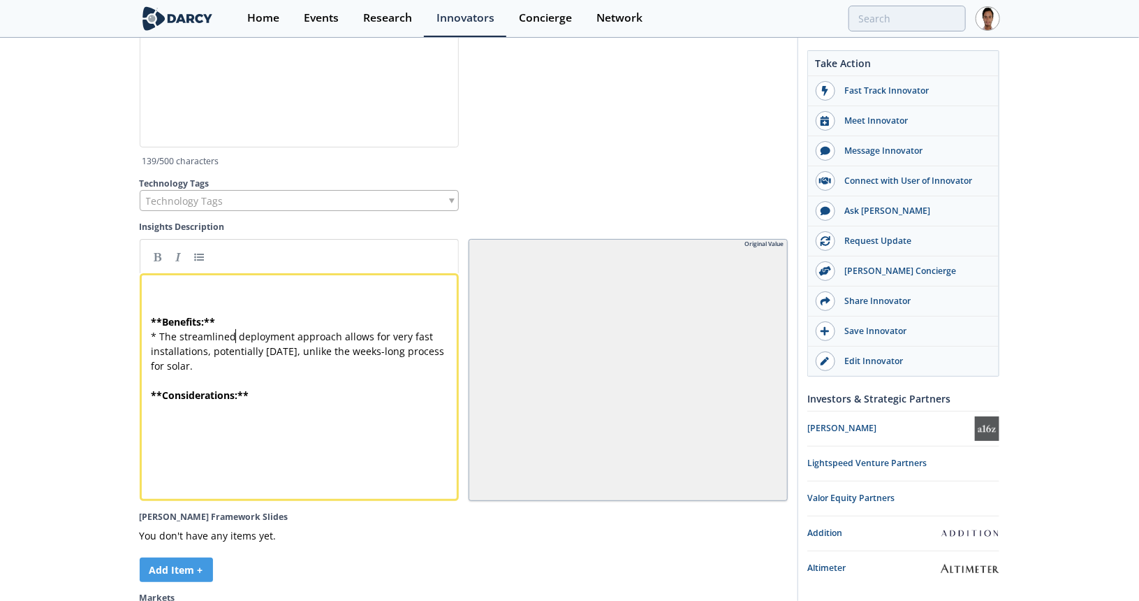
click at [390, 330] on span "* The streamlined deployment approach allows for very fast installations, poten…" at bounding box center [300, 351] width 296 height 43
type textarea "very"
click at [210, 342] on span "* The streamlined deployment approach allows for fast installations, potentiall…" at bounding box center [300, 351] width 296 height 43
type textarea "unlike the weeks-long process for solar."
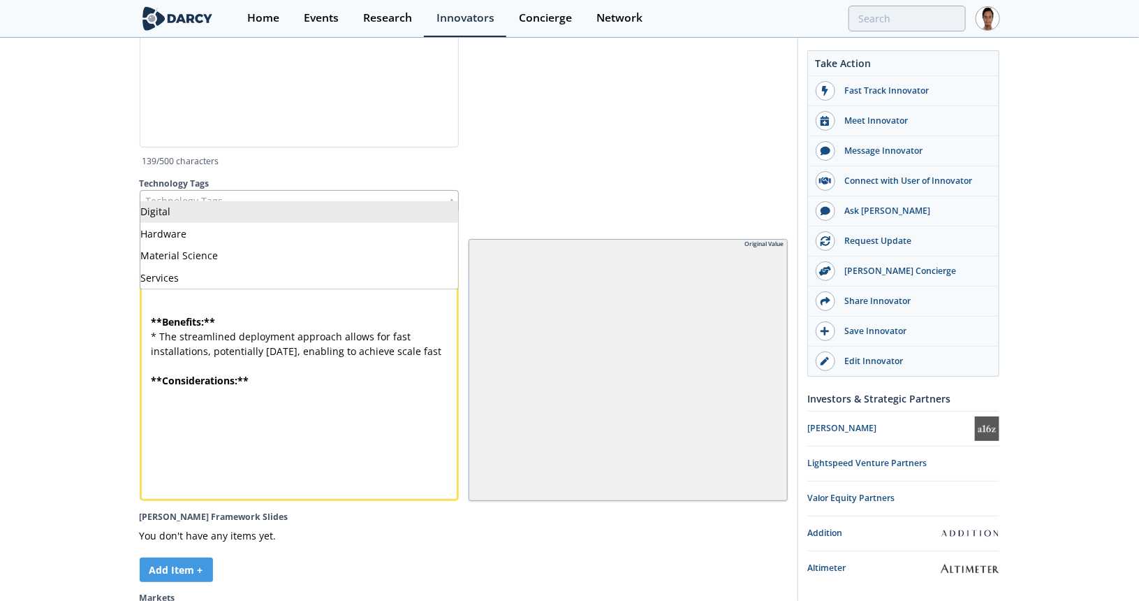
click at [217, 192] on span "Technology Tags" at bounding box center [185, 201] width 78 height 20
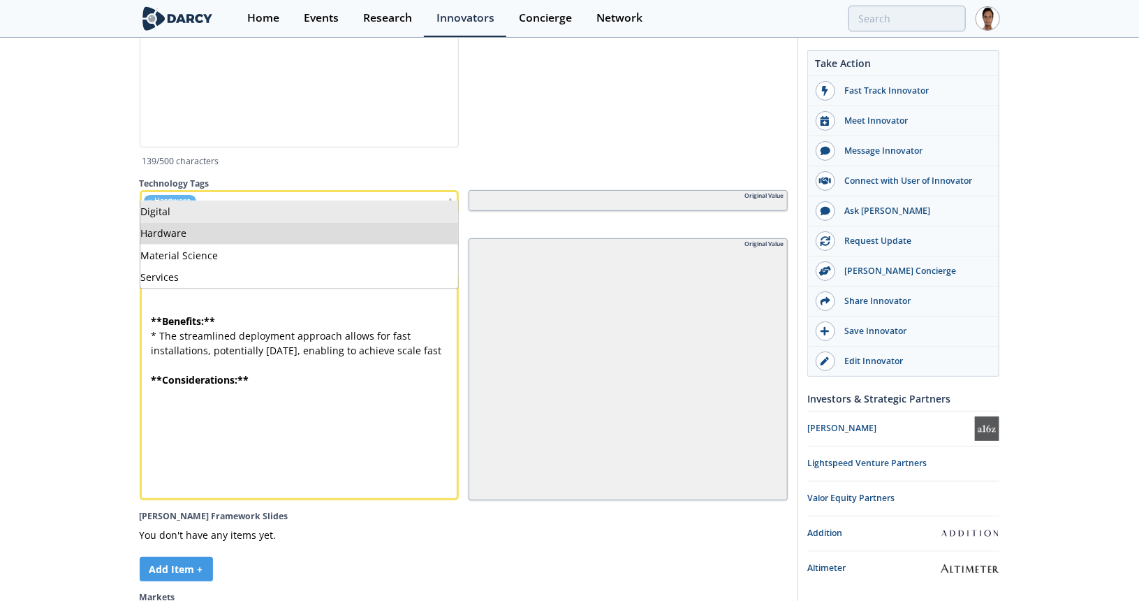
click at [233, 195] on div "× Hardware" at bounding box center [299, 200] width 319 height 20
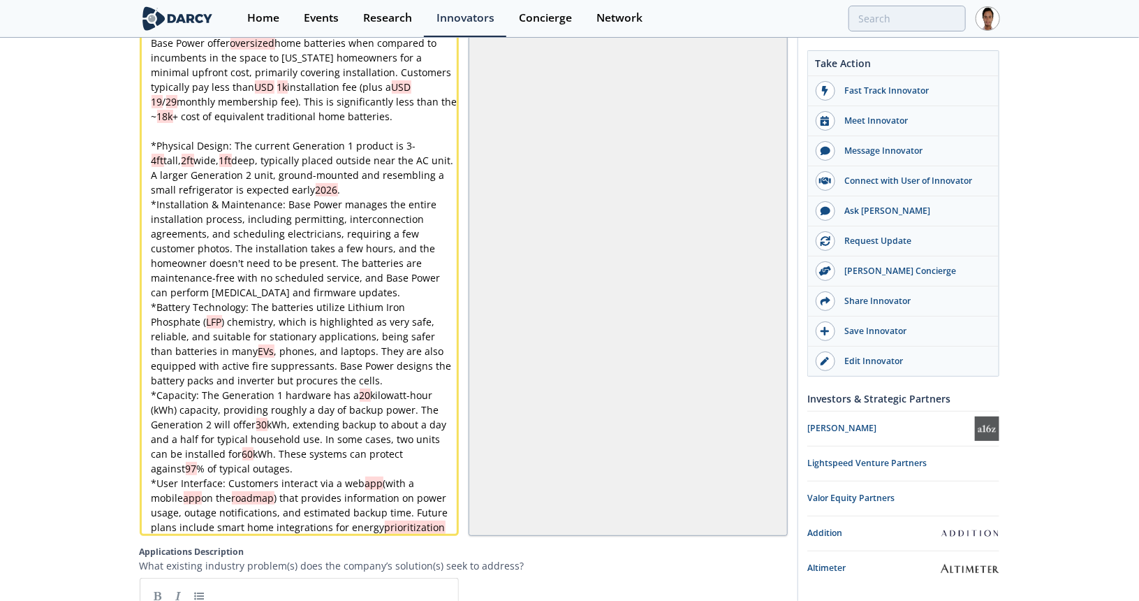
scroll to position [1729, 0]
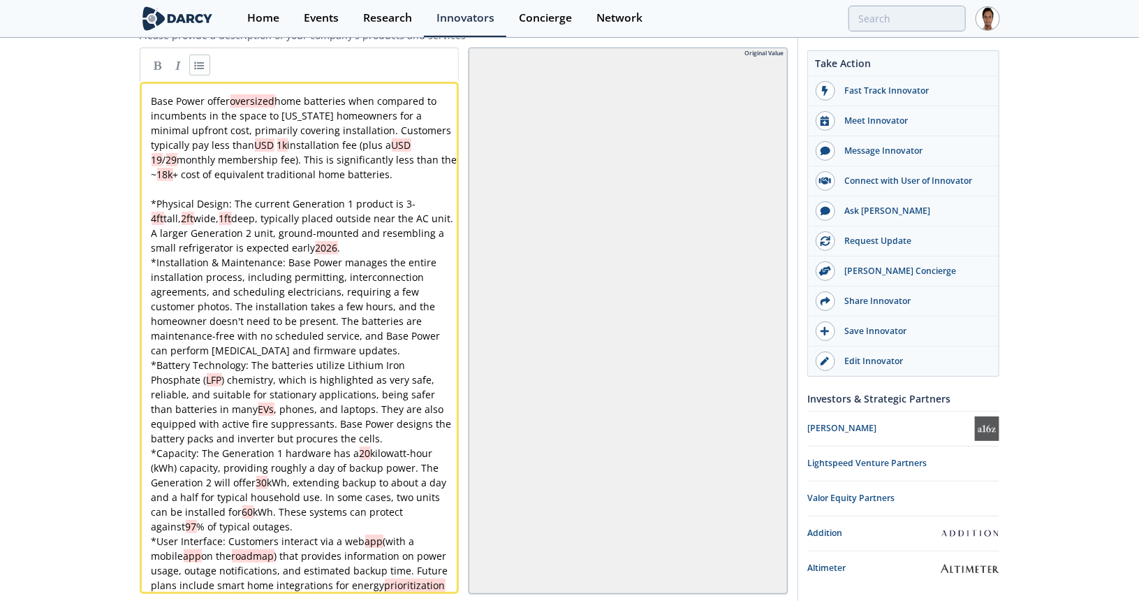
click at [390, 373] on span ") chemistry, which is highlighted as very safe, reliable, and suitable for stat…" at bounding box center [295, 394] width 287 height 43
type textarea "very"
type textarea "being safer than batteries in many EVs, phones, and laptop"
drag, startPoint x: 342, startPoint y: 392, endPoint x: 332, endPoint y: 378, distance: 17.0
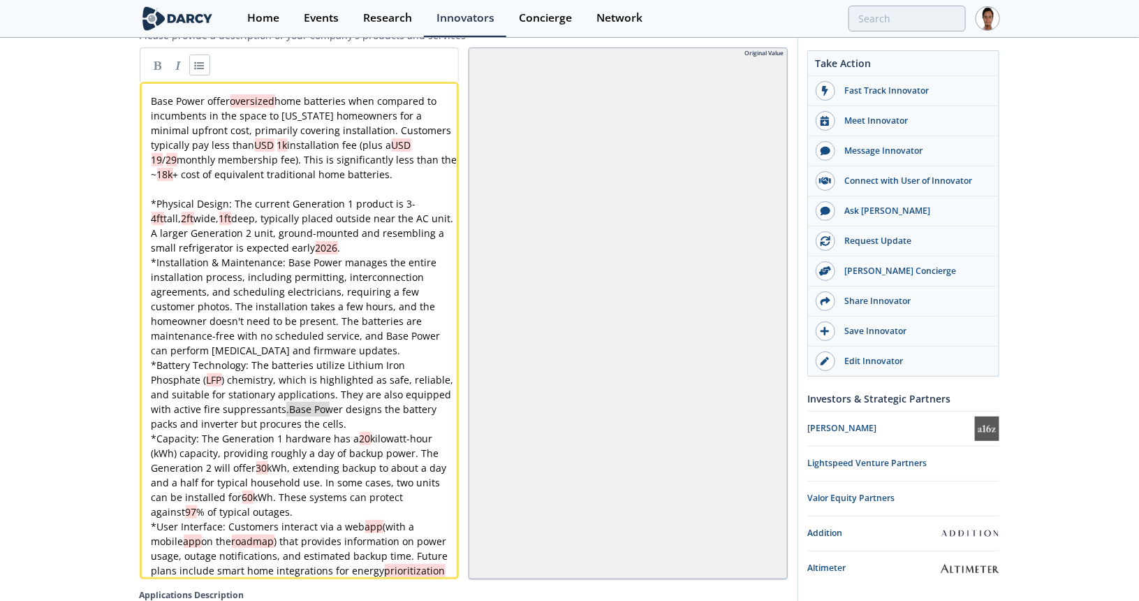
type textarea "Base Powe"
drag, startPoint x: 288, startPoint y: 394, endPoint x: 333, endPoint y: 393, distance: 45.4
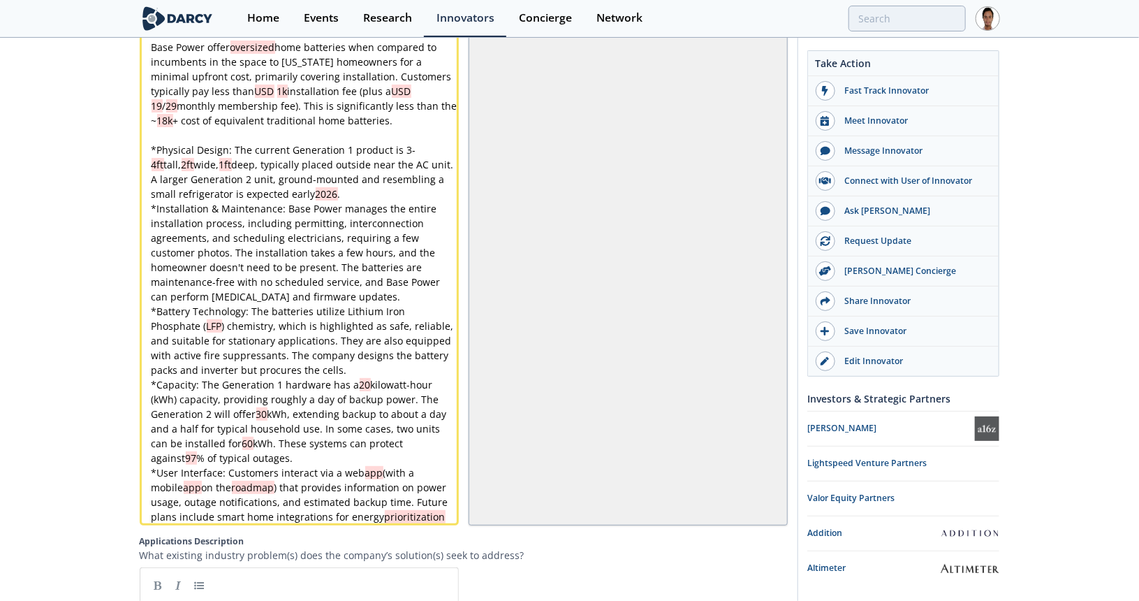
scroll to position [1869, 0]
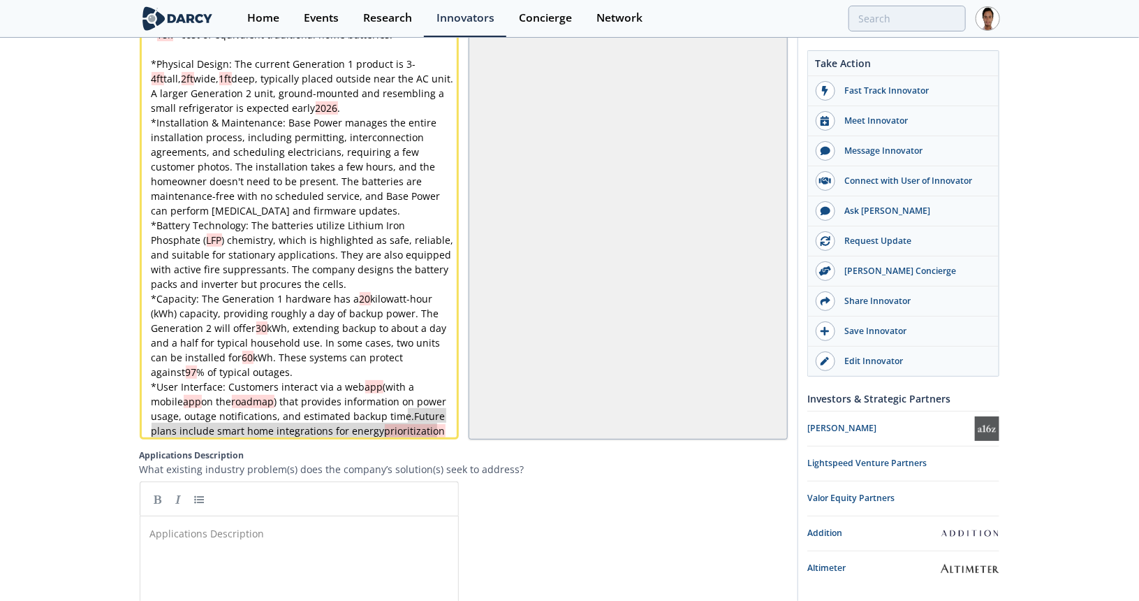
type textarea "Future plans include smart home integrations for energy prioritization"
drag, startPoint x: 440, startPoint y: 415, endPoint x: 414, endPoint y: 403, distance: 28.4
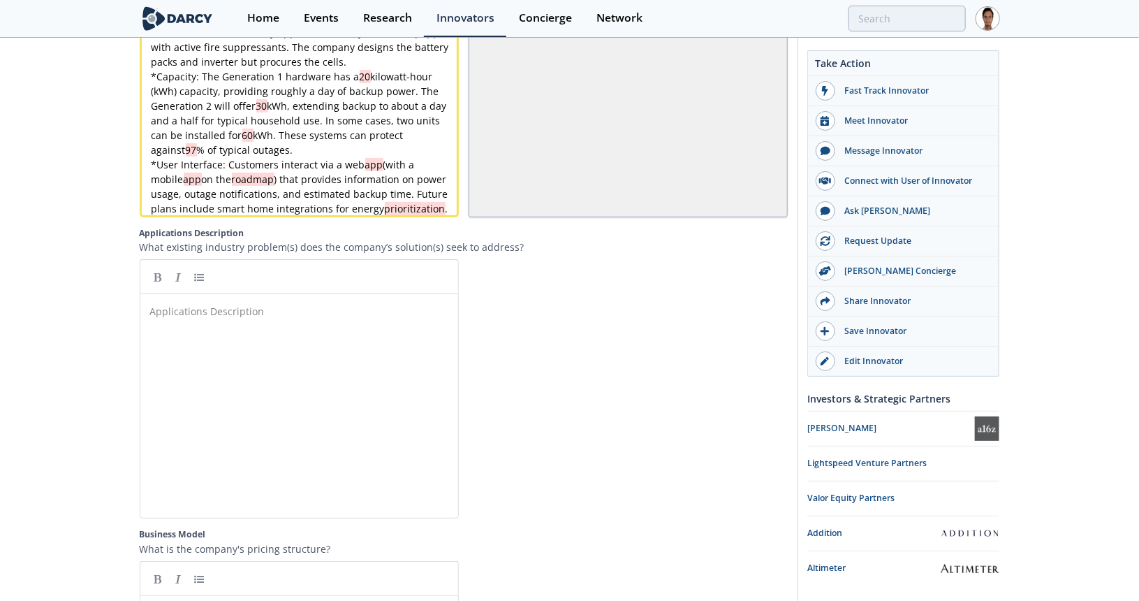
scroll to position [2148, 0]
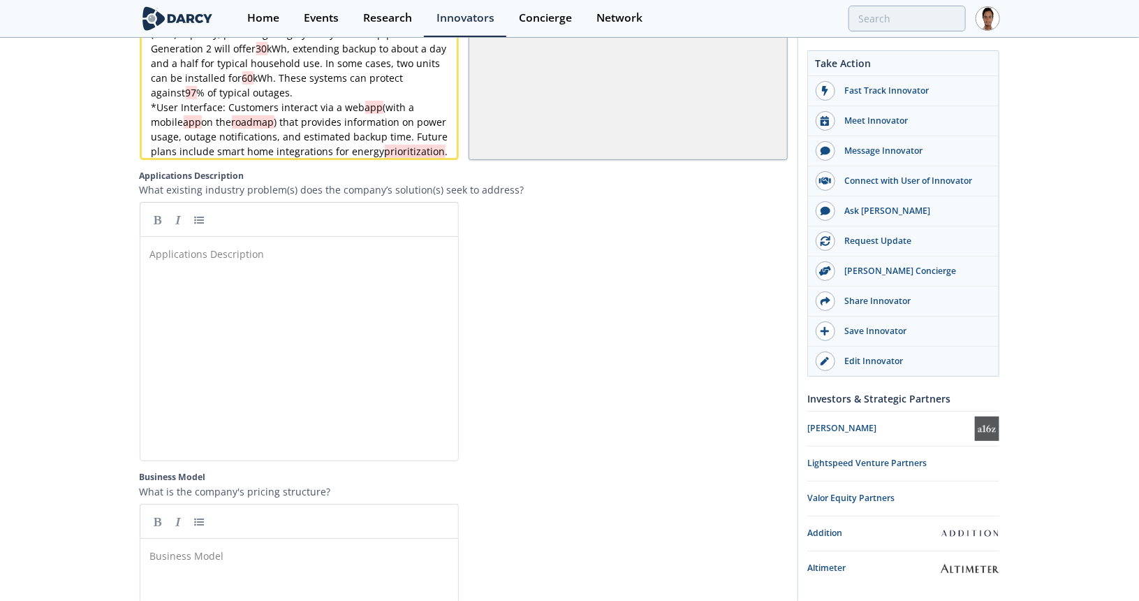
click at [264, 261] on div "Applications Description ​" at bounding box center [309, 359] width 325 height 230
paste textarea "rs:"
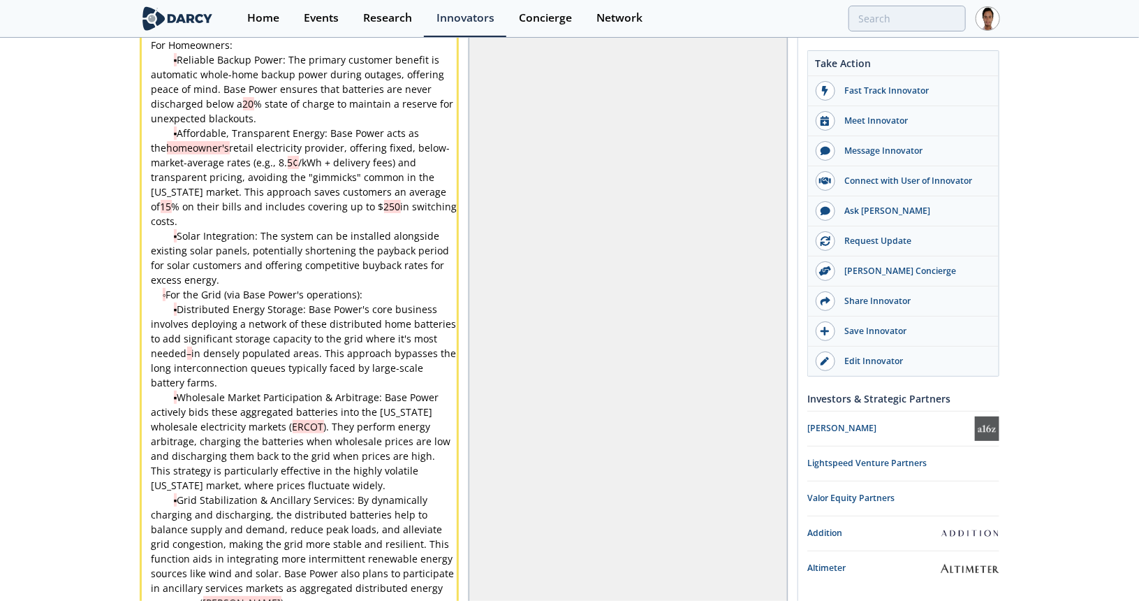
scroll to position [2149, 0]
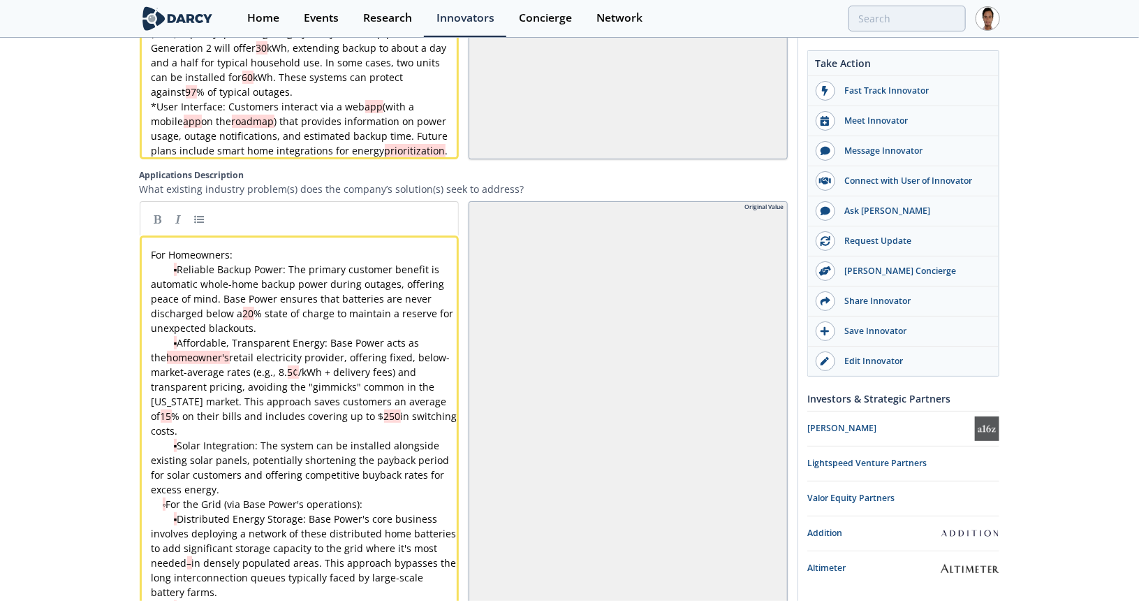
type textarea "For Homeowners:"
drag, startPoint x: 222, startPoint y: 249, endPoint x: 108, endPoint y: 249, distance: 114.5
click at [163, 208] on link at bounding box center [157, 218] width 21 height 21
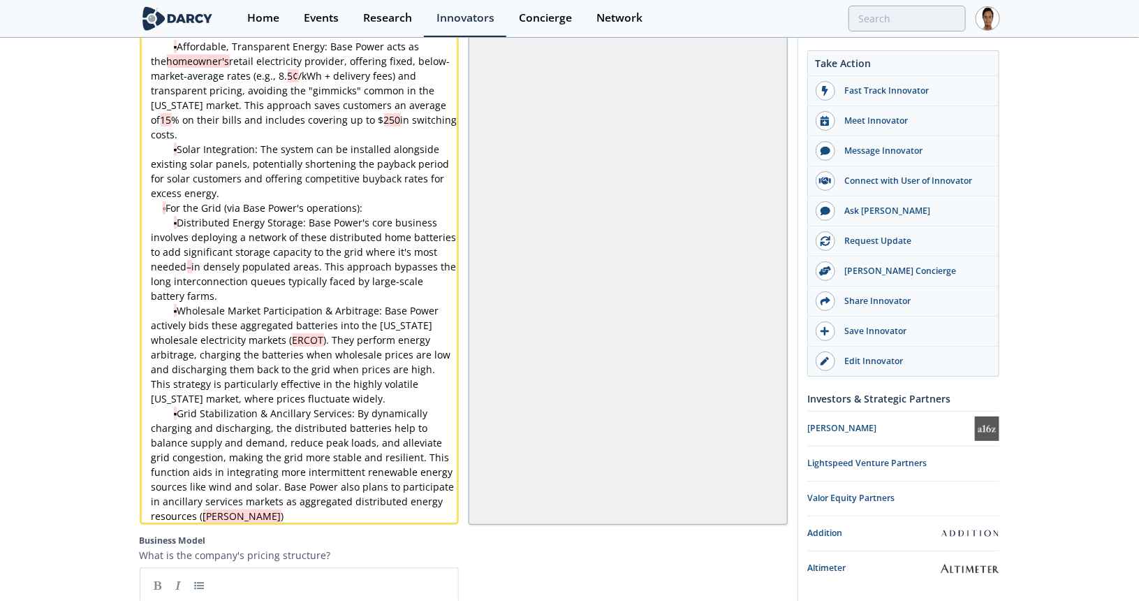
scroll to position [2498, 0]
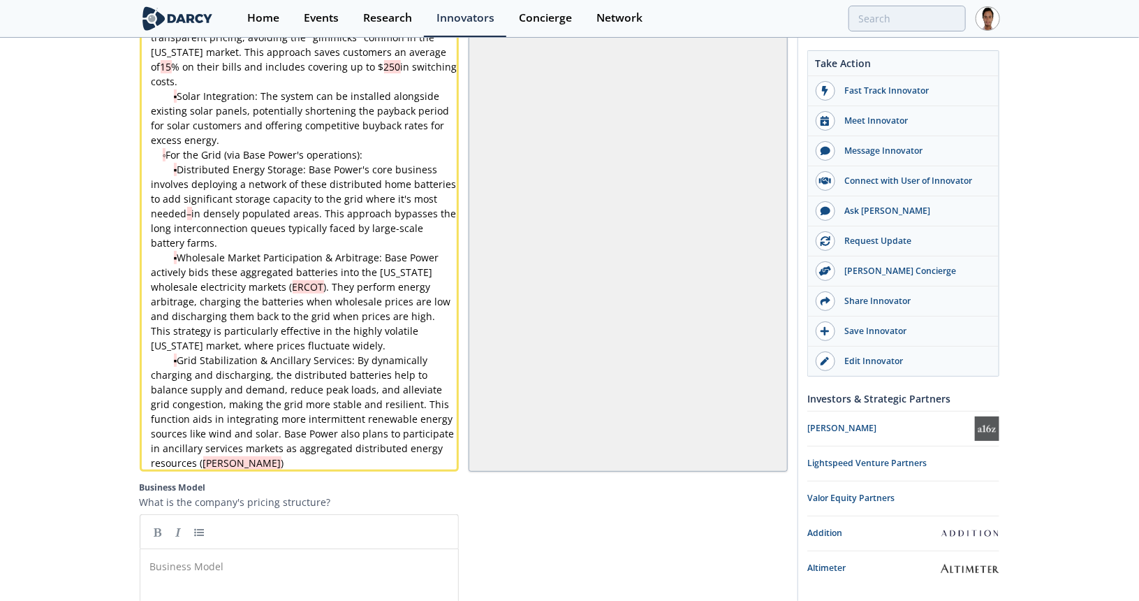
click at [222, 119] on pre "▪ Solar Integration: The system can be installed alongside existing solar panel…" at bounding box center [304, 118] width 311 height 59
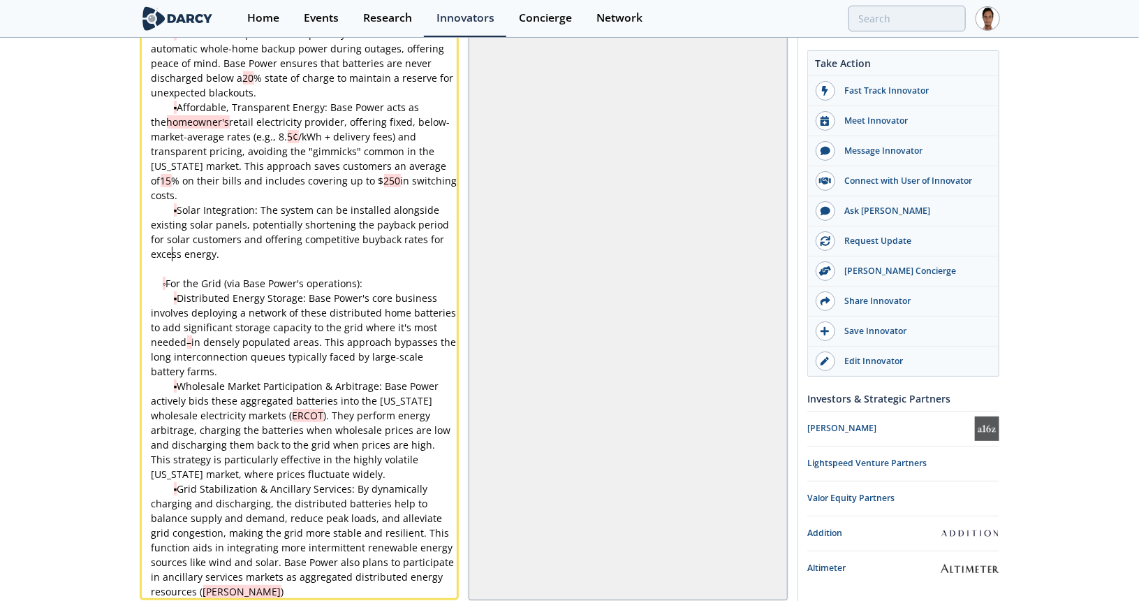
scroll to position [2382, 0]
click at [168, 262] on div "x ** For Homeowners: ** ▪ Reliable Backup Power: The primary customer benefit i…" at bounding box center [304, 307] width 311 height 587
type textarea "For the Grid (via Base Power's operations):"
drag, startPoint x: 359, startPoint y: 265, endPoint x: 152, endPoint y: 262, distance: 207.4
type textarea "se Power's operations):"
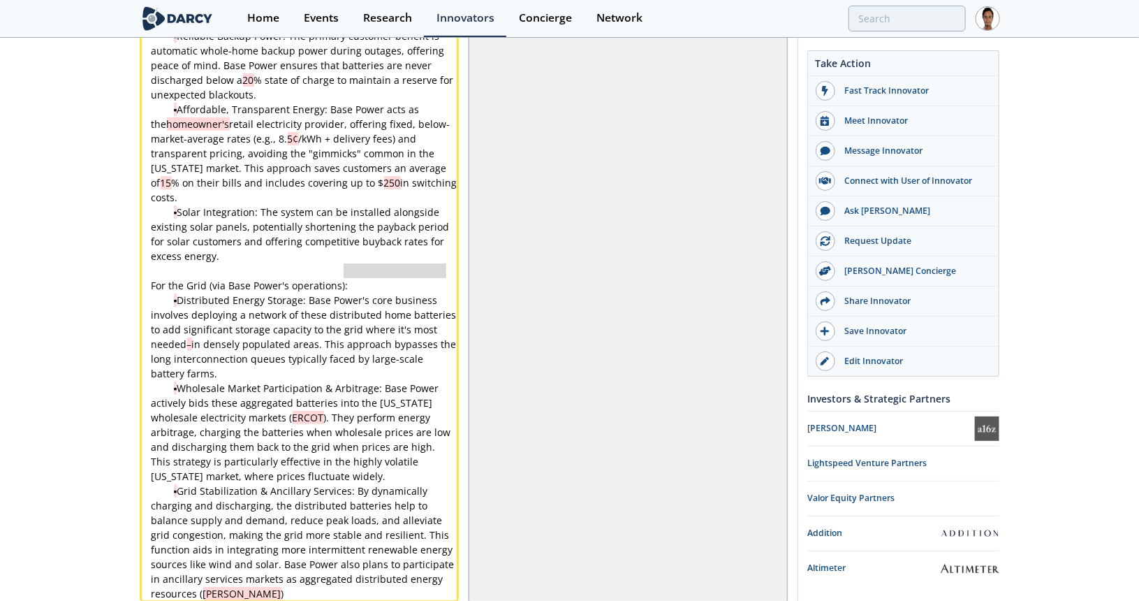
type textarea "For the Grid (via Base Power's operations):"
drag, startPoint x: 351, startPoint y: 263, endPoint x: 135, endPoint y: 269, distance: 215.9
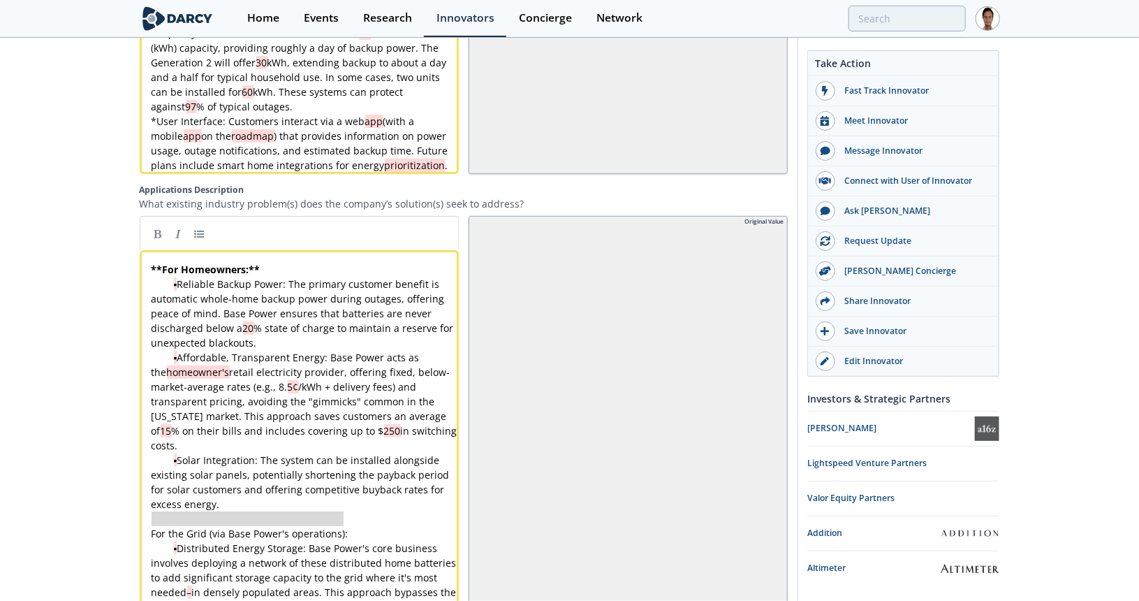
scroll to position [1963, 0]
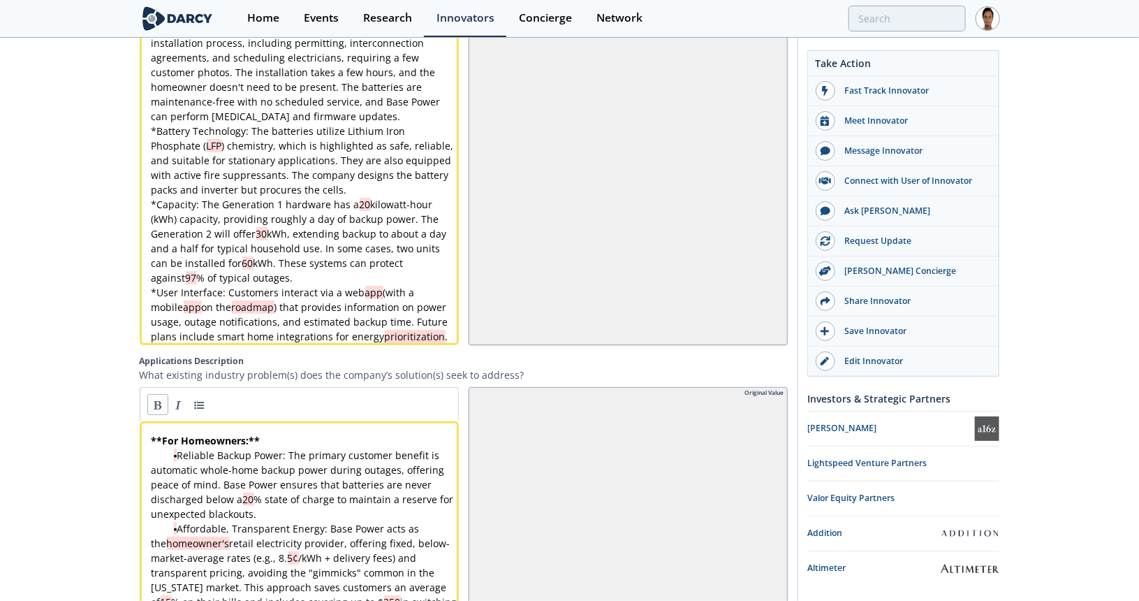
click at [154, 400] on link at bounding box center [157, 404] width 21 height 21
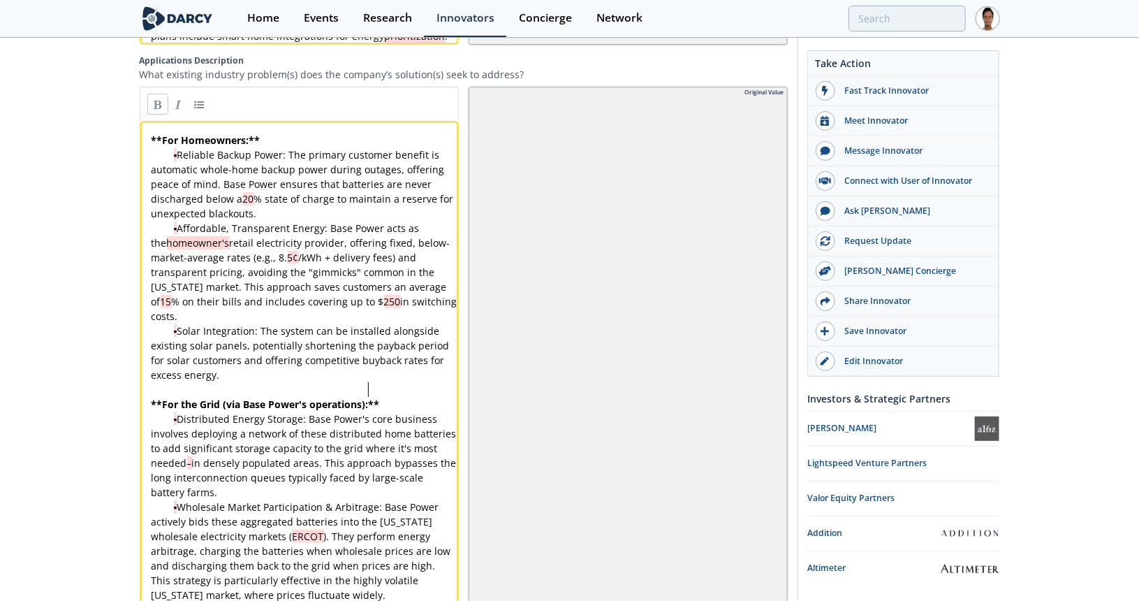
scroll to position [2275, 0]
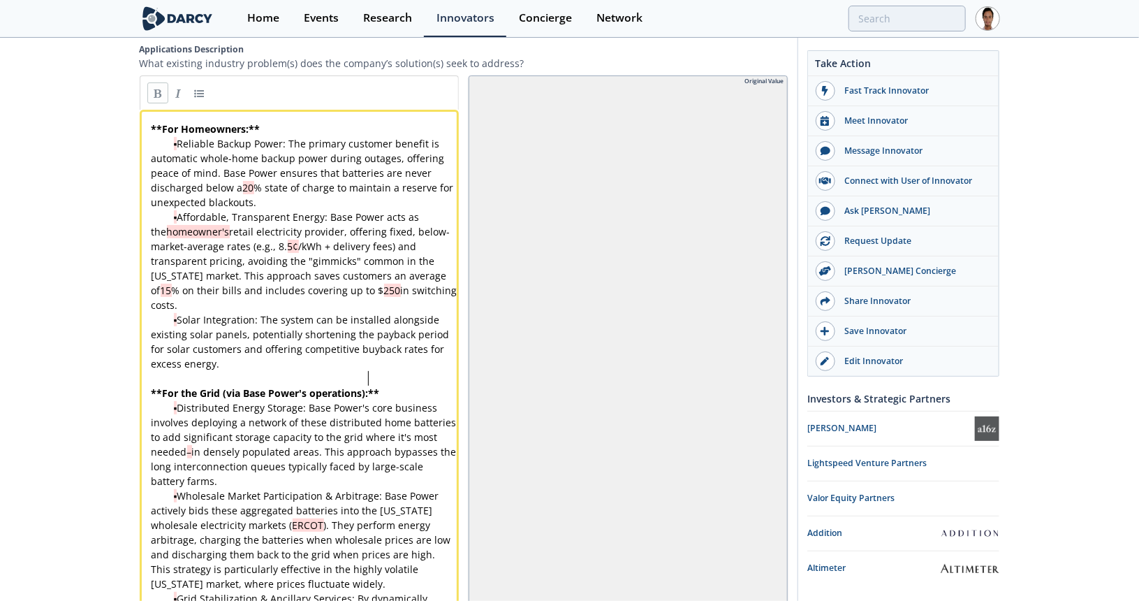
click at [179, 139] on div "x ** For Homeowners: ** ▪ Reliable Backup Power: The primary customer benefit i…" at bounding box center [304, 415] width 311 height 587
type textarea "▪"
drag, startPoint x: 175, startPoint y: 210, endPoint x: 118, endPoint y: 208, distance: 56.6
type textarea "S"
type textarea "▪"
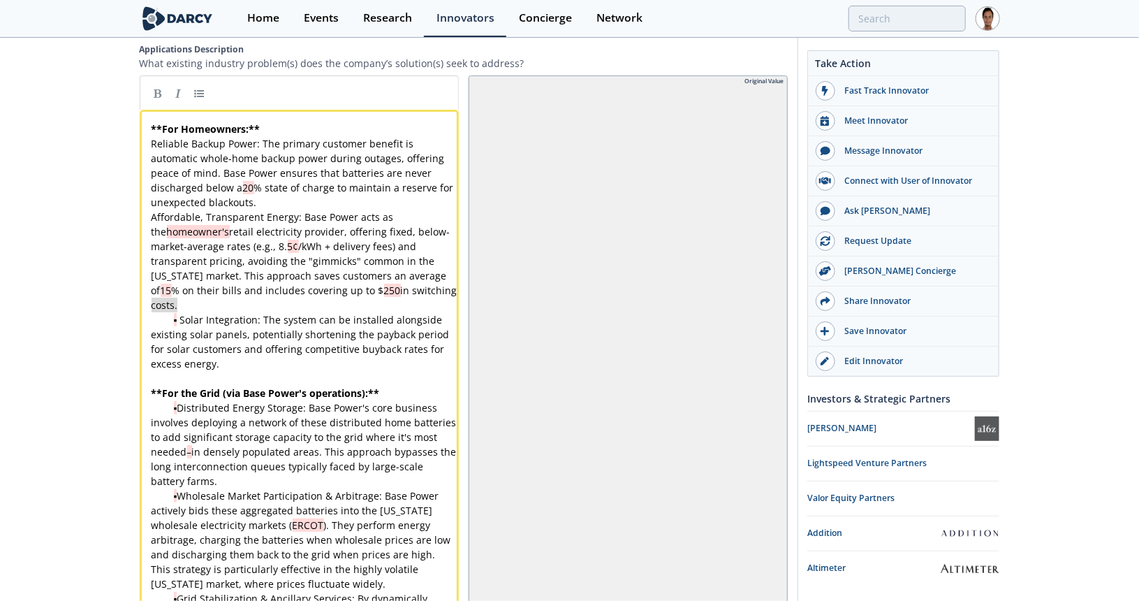
drag, startPoint x: 179, startPoint y: 301, endPoint x: 104, endPoint y: 304, distance: 74.8
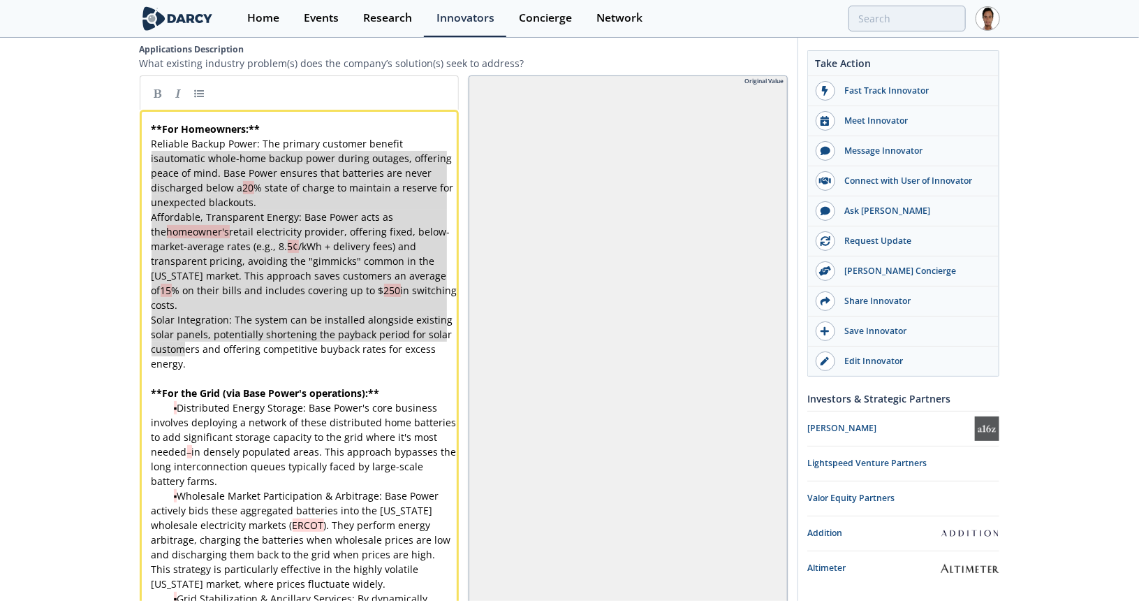
type textarea "Reliable Backup Power: The primary customer benefit is automatic whole-home bac…"
drag, startPoint x: 188, startPoint y: 323, endPoint x: 141, endPoint y: 133, distance: 195.6
click at [200, 75] on div at bounding box center [299, 92] width 319 height 34
click at [200, 82] on link at bounding box center [199, 92] width 21 height 21
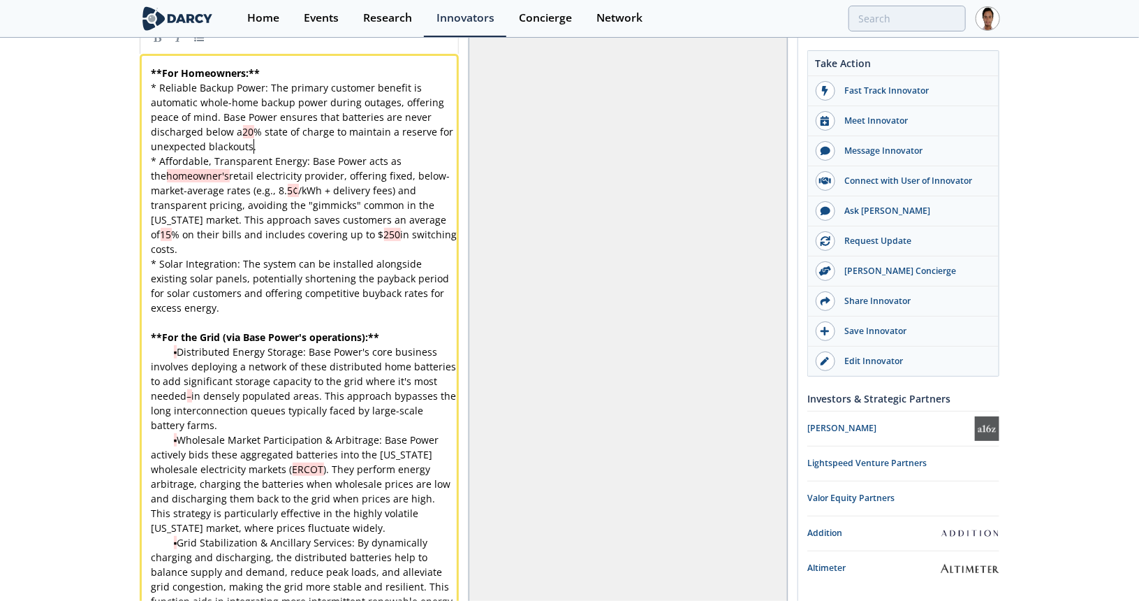
scroll to position [2414, 0]
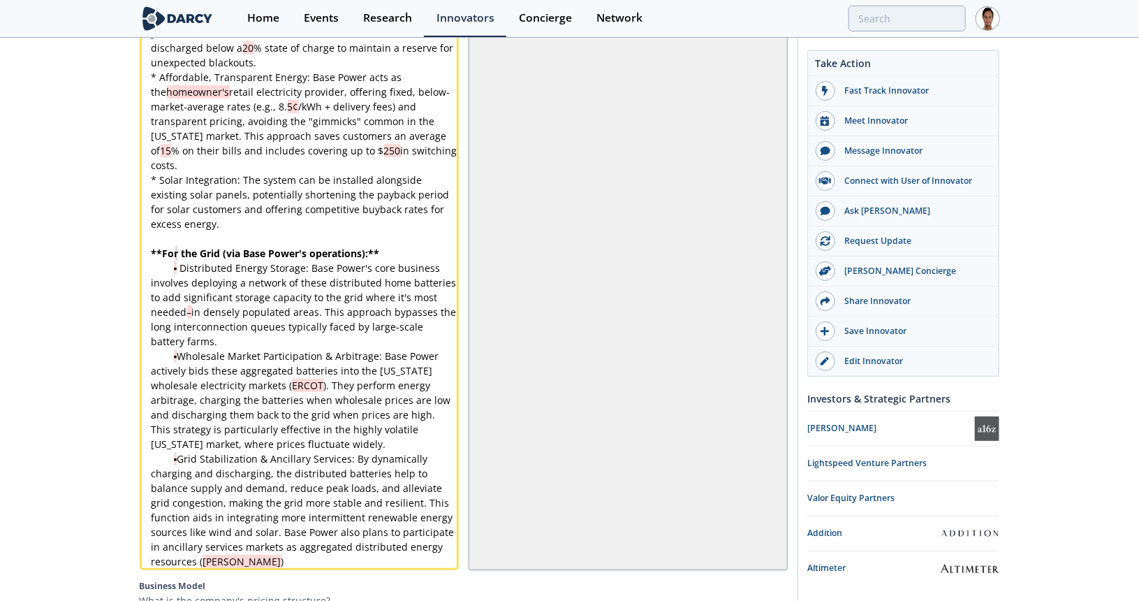
type textarea "▪"
drag, startPoint x: 180, startPoint y: 251, endPoint x: 129, endPoint y: 248, distance: 51.1
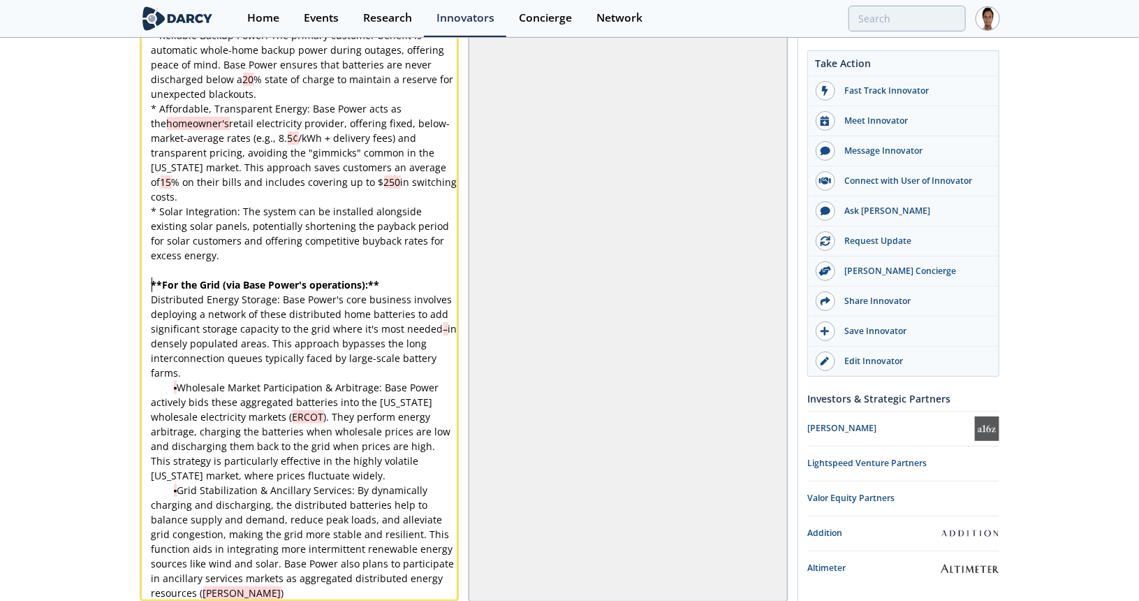
scroll to position [2382, 0]
type textarea "▪"
drag, startPoint x: 179, startPoint y: 367, endPoint x: 110, endPoint y: 367, distance: 69.8
type textarea "▪"
drag, startPoint x: 180, startPoint y: 472, endPoint x: 135, endPoint y: 469, distance: 44.8
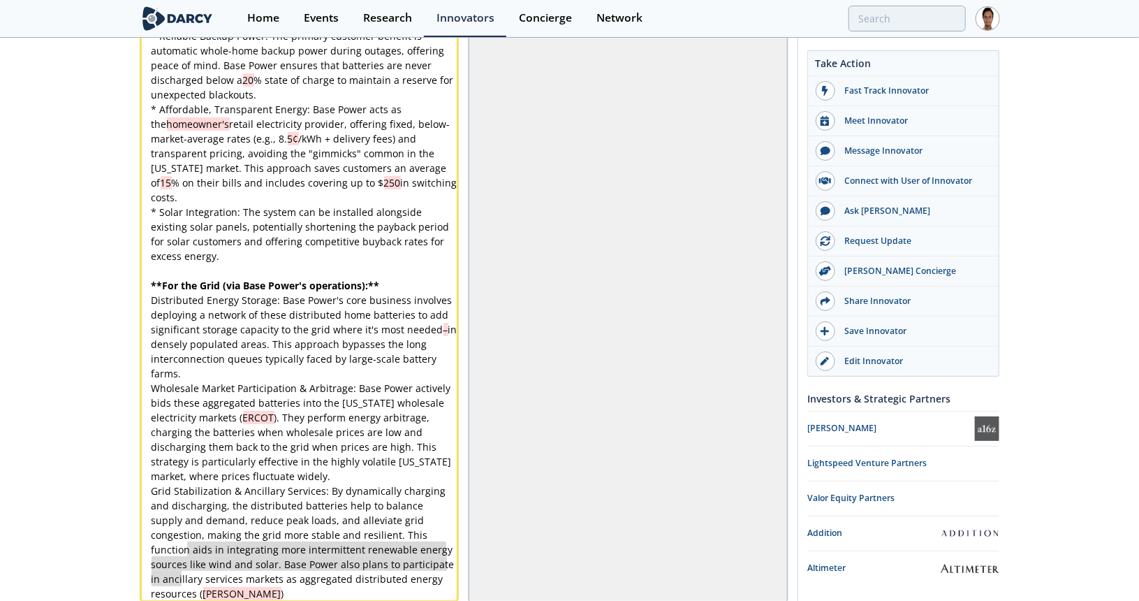
type textarea "-"
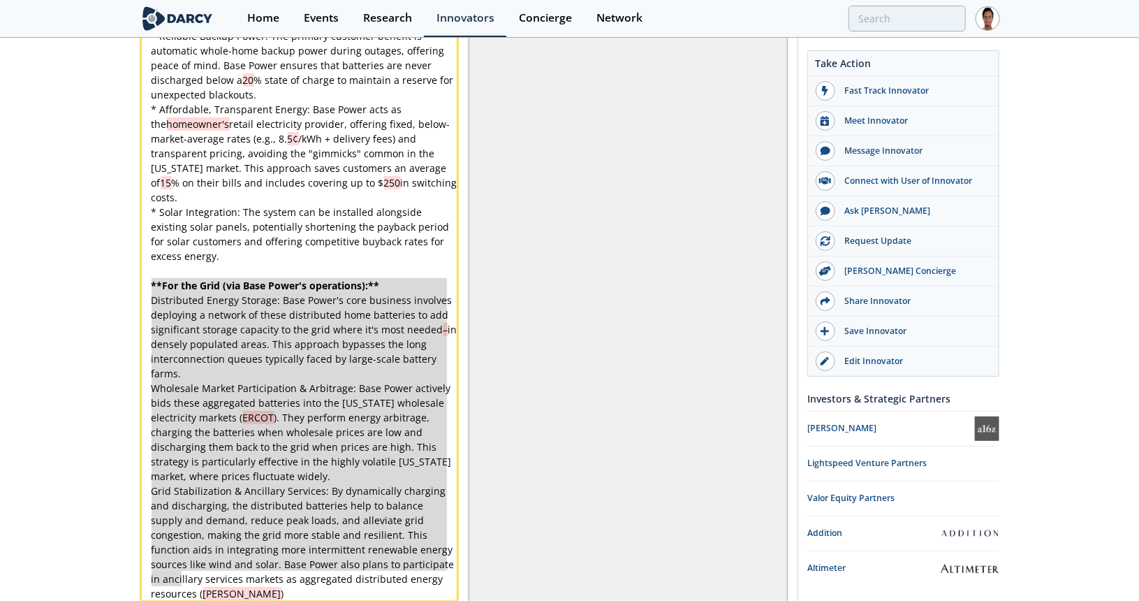
drag, startPoint x: 196, startPoint y: 568, endPoint x: 122, endPoint y: 284, distance: 292.9
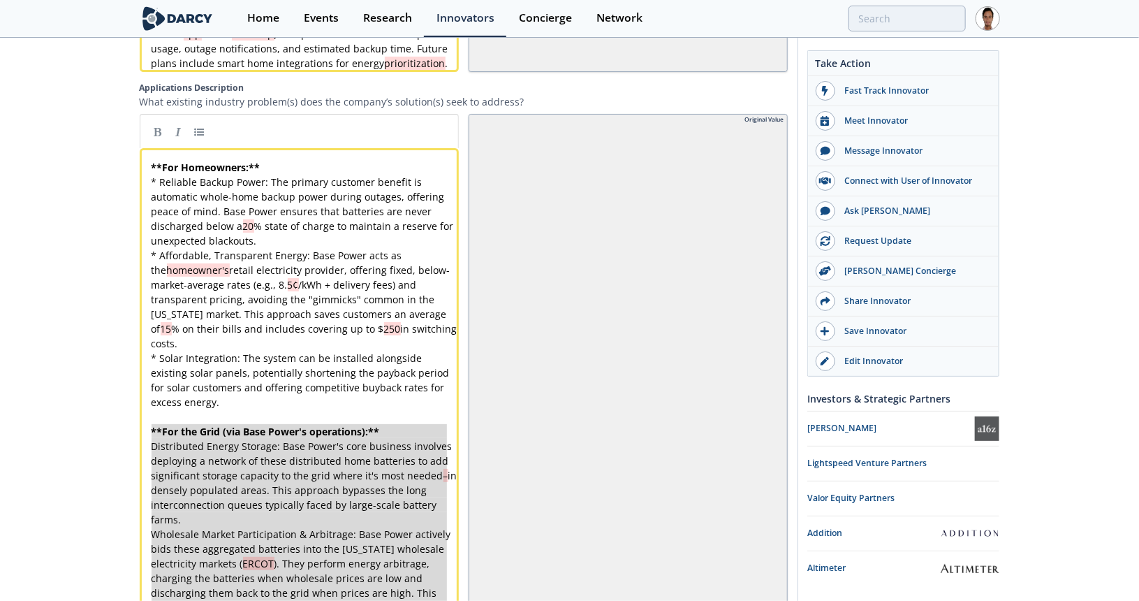
scroll to position [2173, 0]
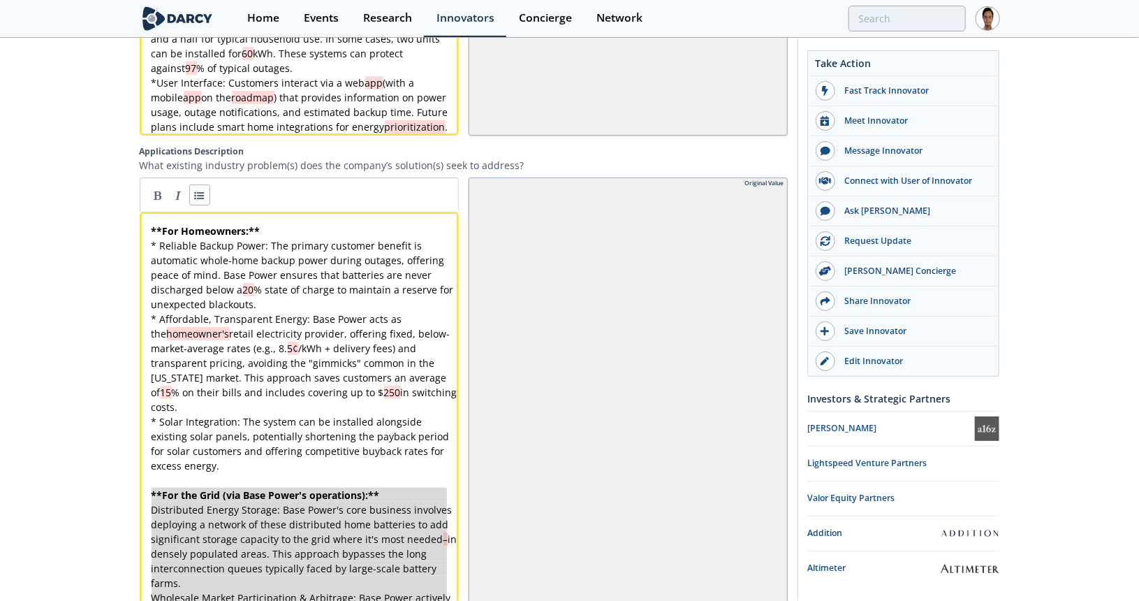
click at [198, 184] on link at bounding box center [199, 194] width 21 height 21
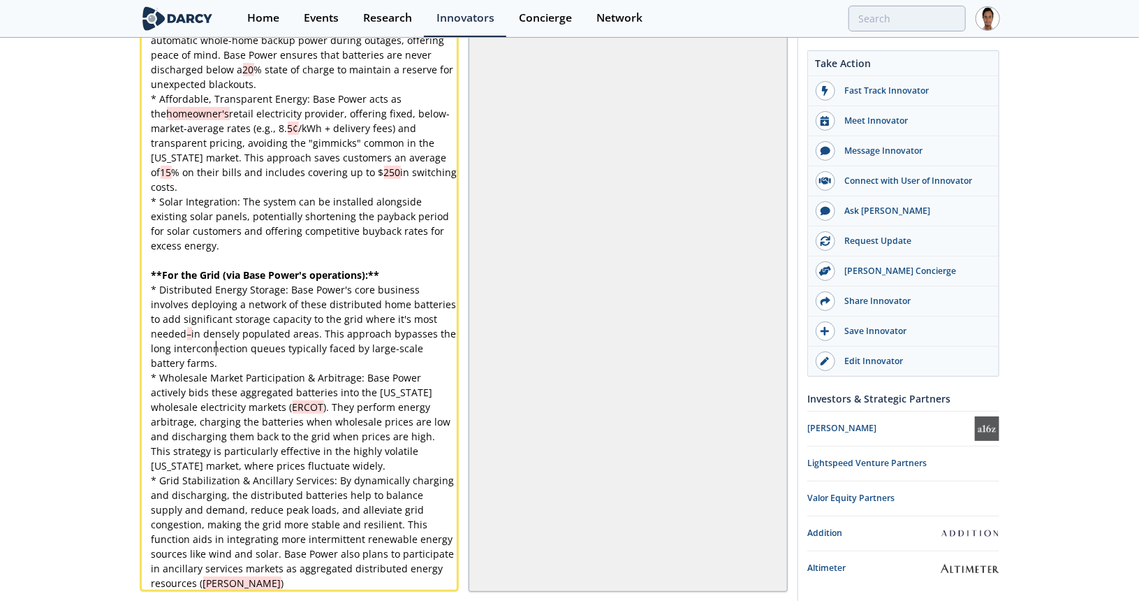
scroll to position [2312, 0]
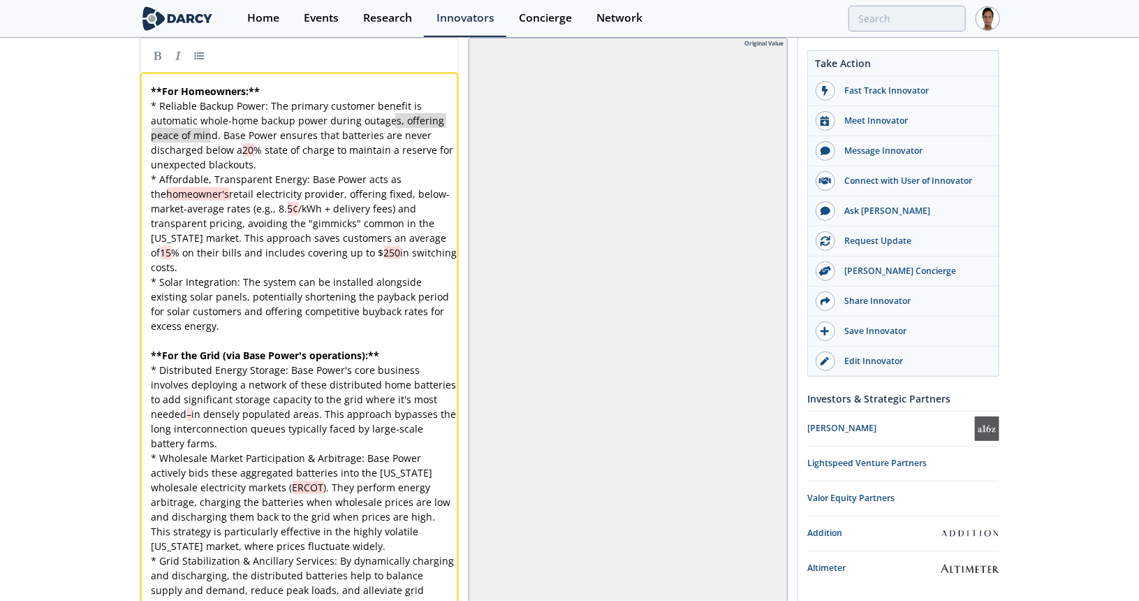
type textarea "offering peace of min"
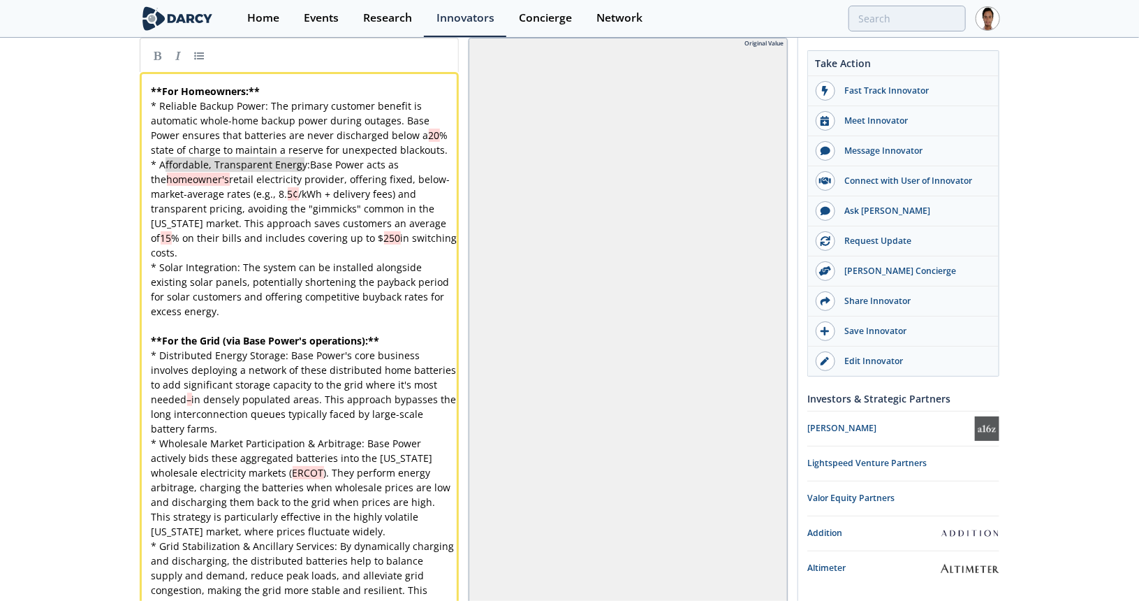
type textarea "Affordable, Transparent Energy:"
drag, startPoint x: 303, startPoint y: 161, endPoint x: 162, endPoint y: 162, distance: 141.1
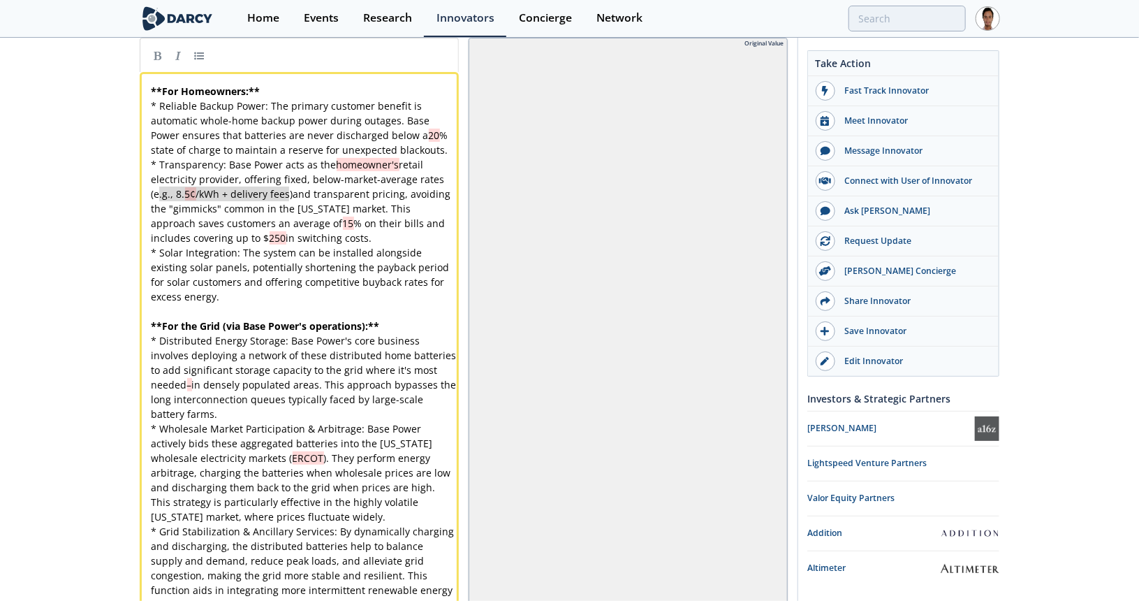
type textarea "e.g., 8.5¢/kWh + delivery fees)"
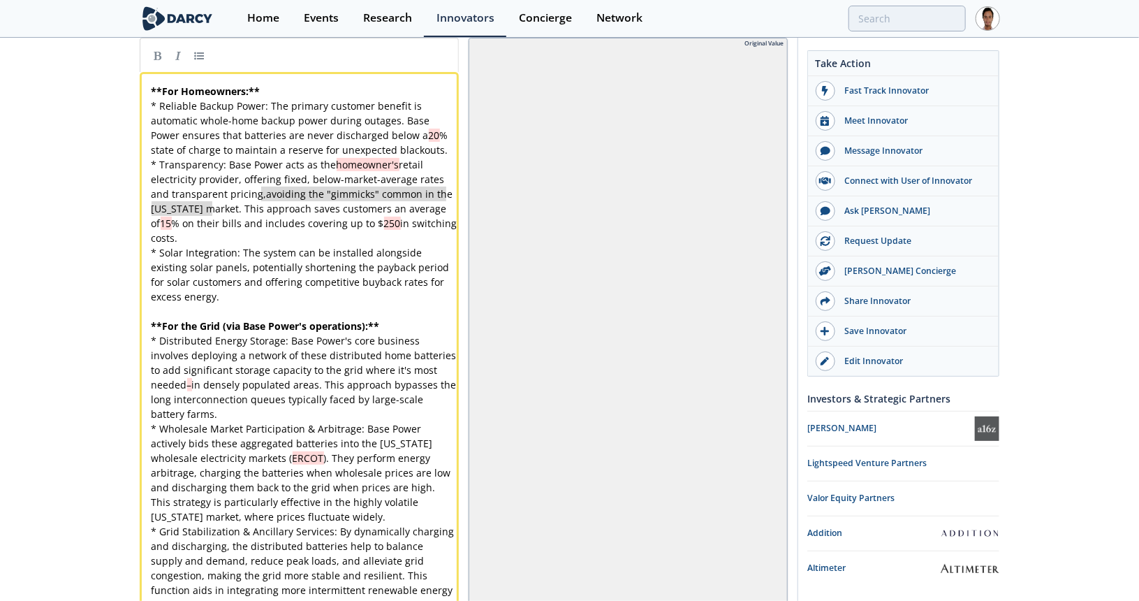
type textarea ", avoiding the "gimmicks" common in the Texas market"
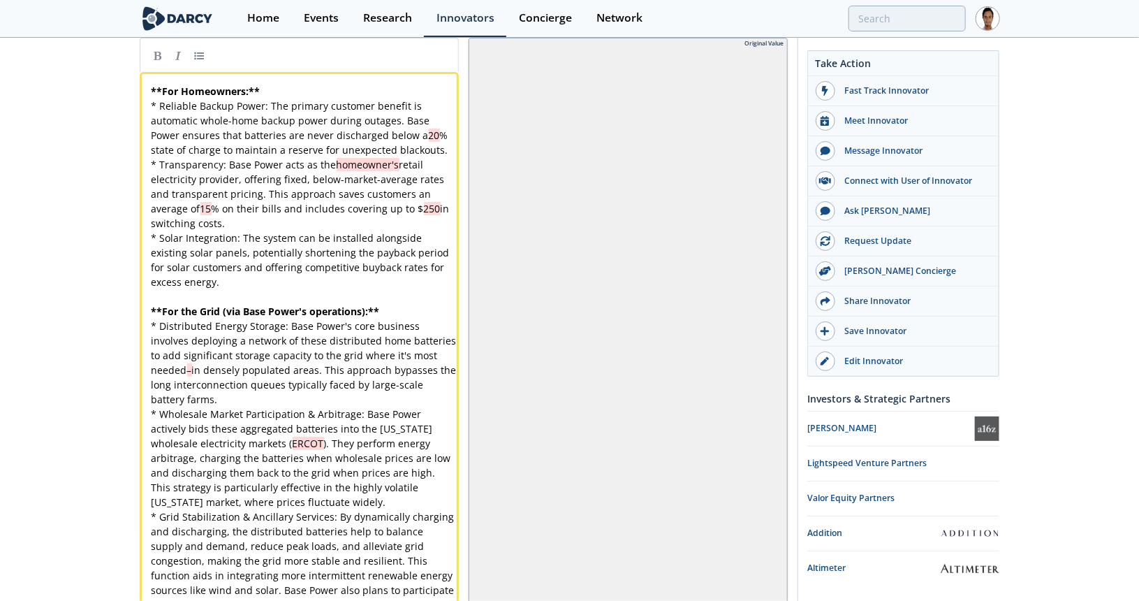
click at [265, 186] on div "x ** For Homeowners: ** * Reliable Backup Power: The primary customer benefit i…" at bounding box center [304, 355] width 311 height 543
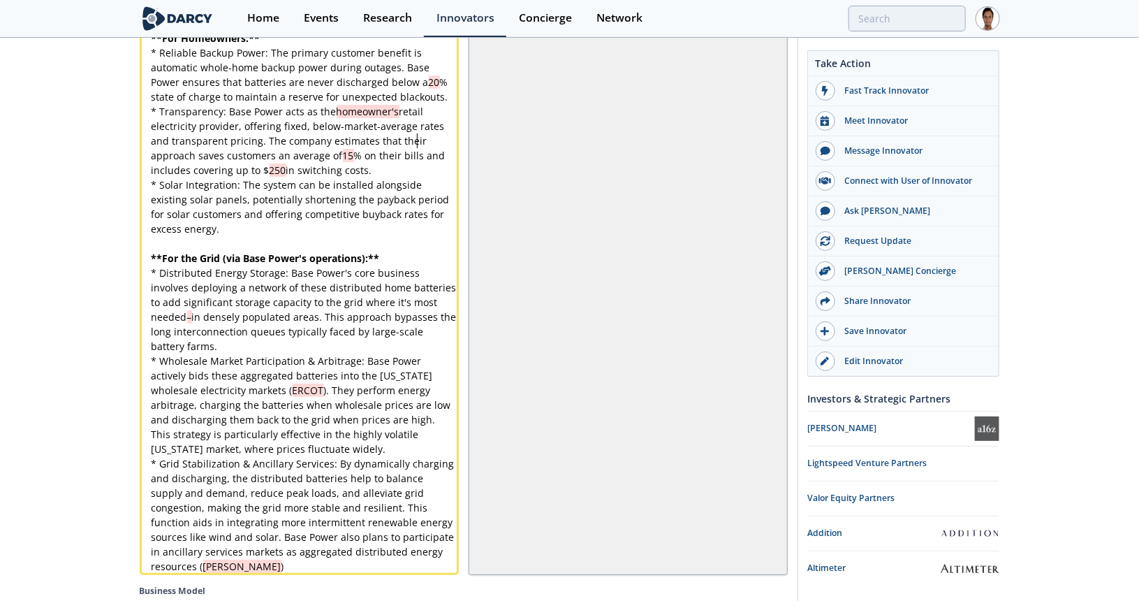
scroll to position [2382, 0]
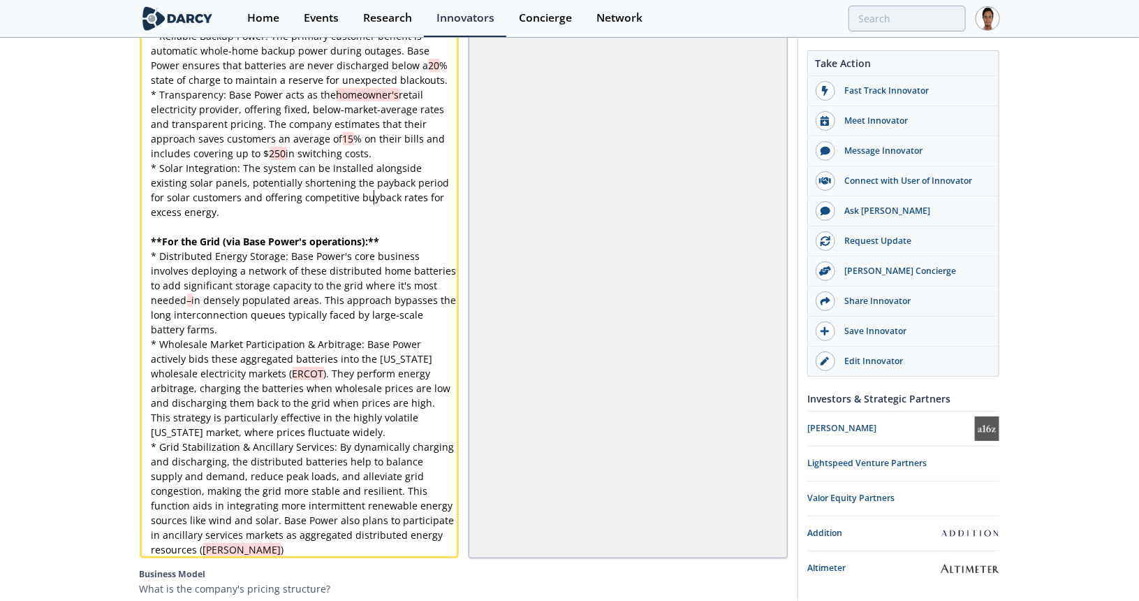
click at [374, 193] on div "x ** For Homeowners: ** * Reliable Backup Power: The primary customer benefit i…" at bounding box center [304, 285] width 311 height 543
type textarea "buyback"
type textarea "s and offering competitive paybac rates for excess energy."
drag, startPoint x: 250, startPoint y: 207, endPoint x: 235, endPoint y: 191, distance: 21.8
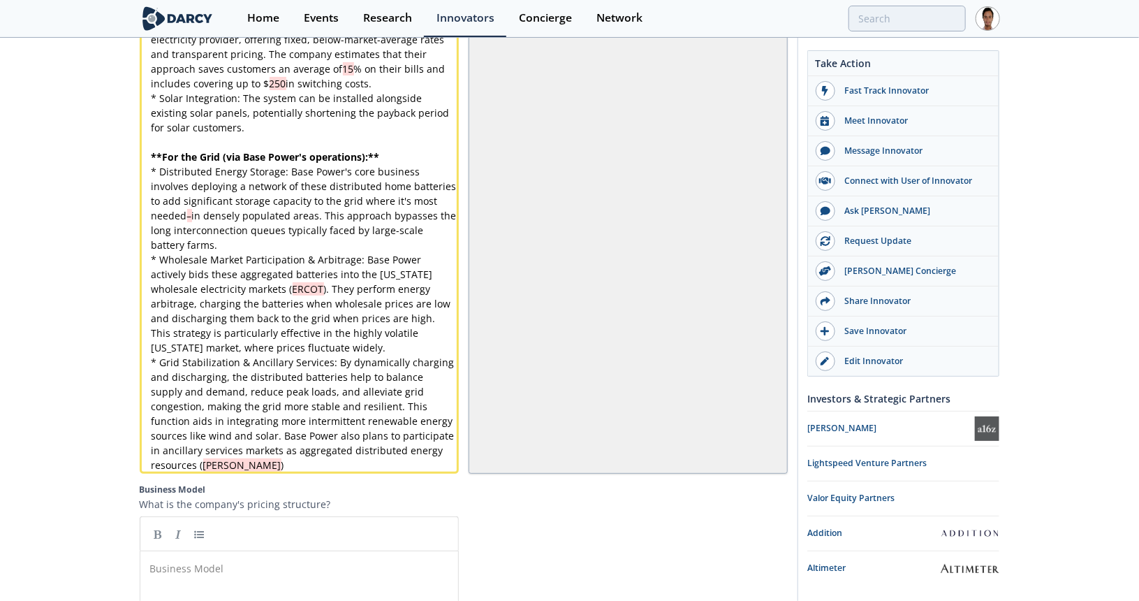
scroll to position [2522, 0]
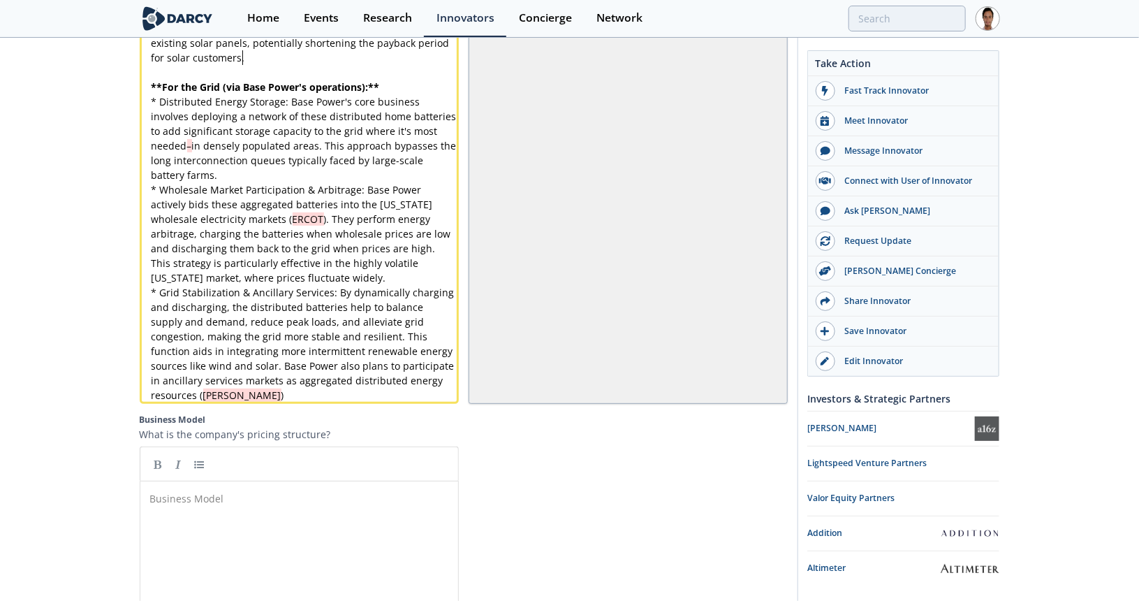
click at [204, 170] on span "* Distributed Energy Storage: Base Power's core business involves deploying a n…" at bounding box center [306, 138] width 308 height 87
type textarea "farms"
click at [289, 394] on pre "* Grid Stabilization & Ancillary Services: By dynamically charging and discharg…" at bounding box center [304, 343] width 311 height 117
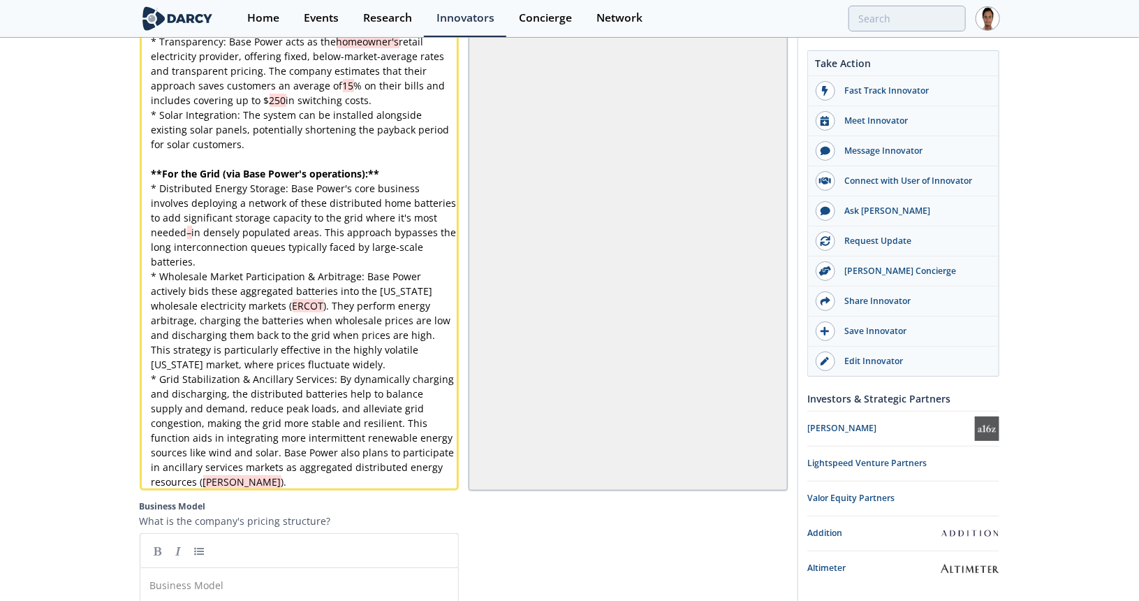
scroll to position [2312, 0]
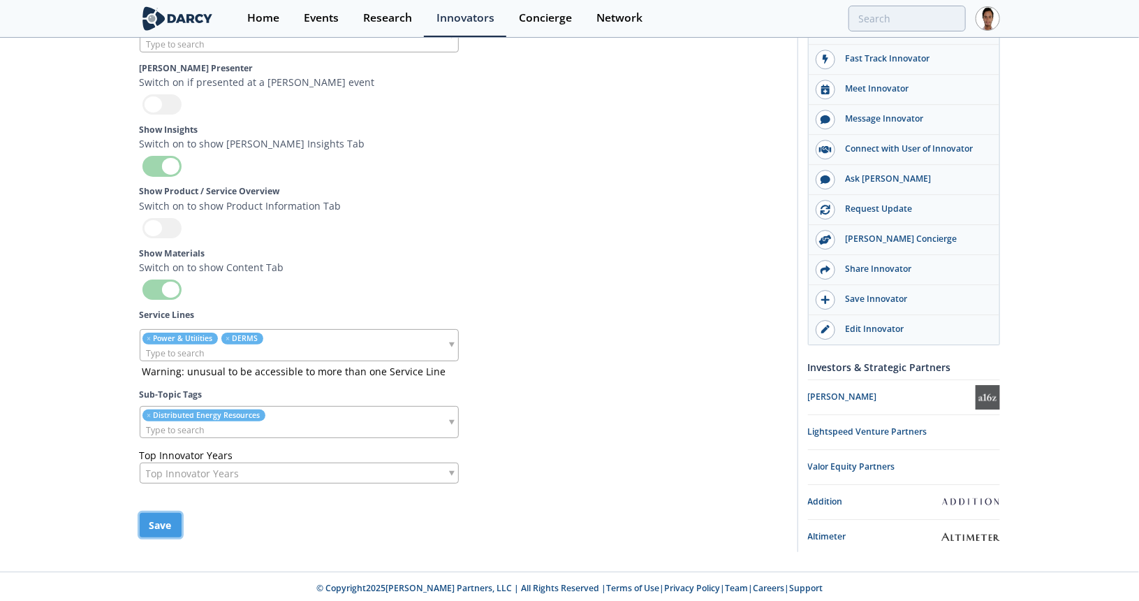
click at [162, 519] on button "Save" at bounding box center [161, 525] width 42 height 24
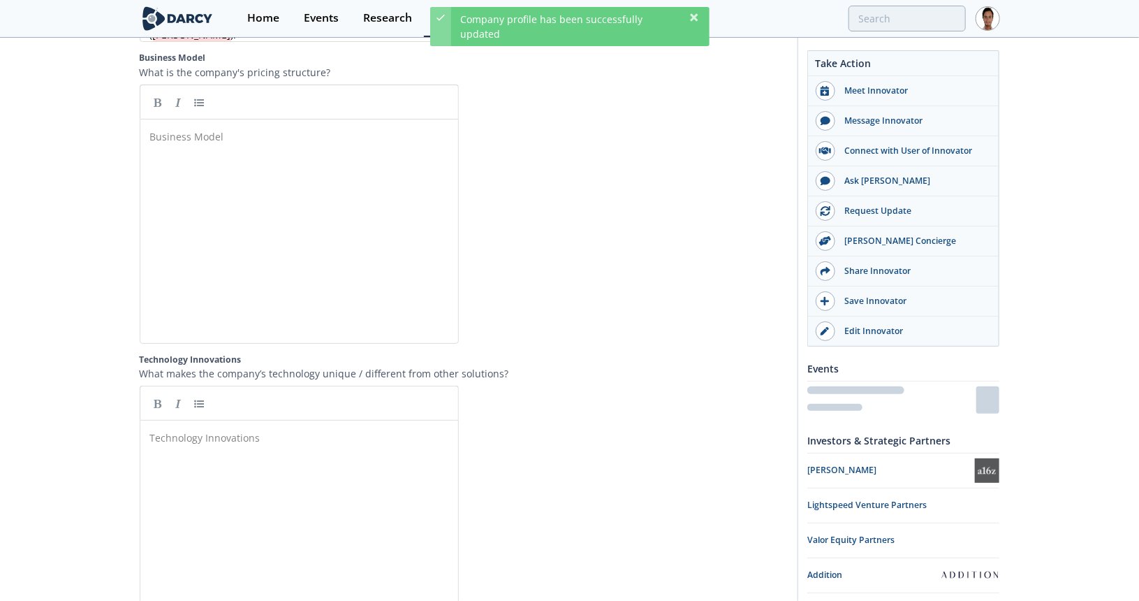
scroll to position [2835, 0]
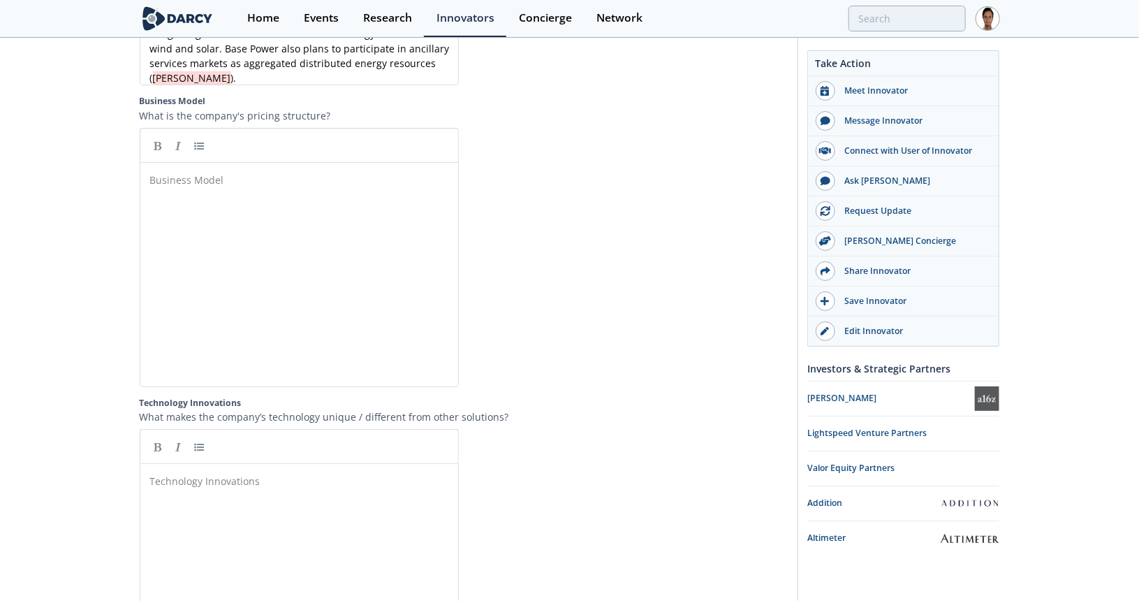
click at [300, 203] on div "Business Model ​" at bounding box center [309, 285] width 325 height 230
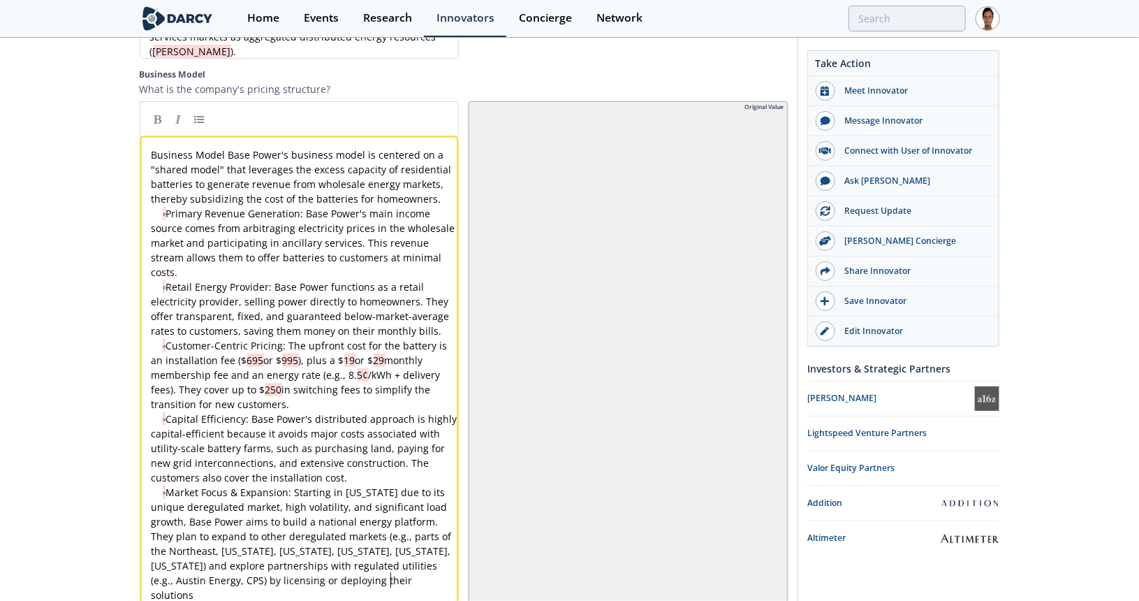
scroll to position [2862, 0]
click at [168, 215] on div "xxxxxxxxxx Business Model Base Power's business model is centered on a "shared …" at bounding box center [304, 374] width 311 height 455
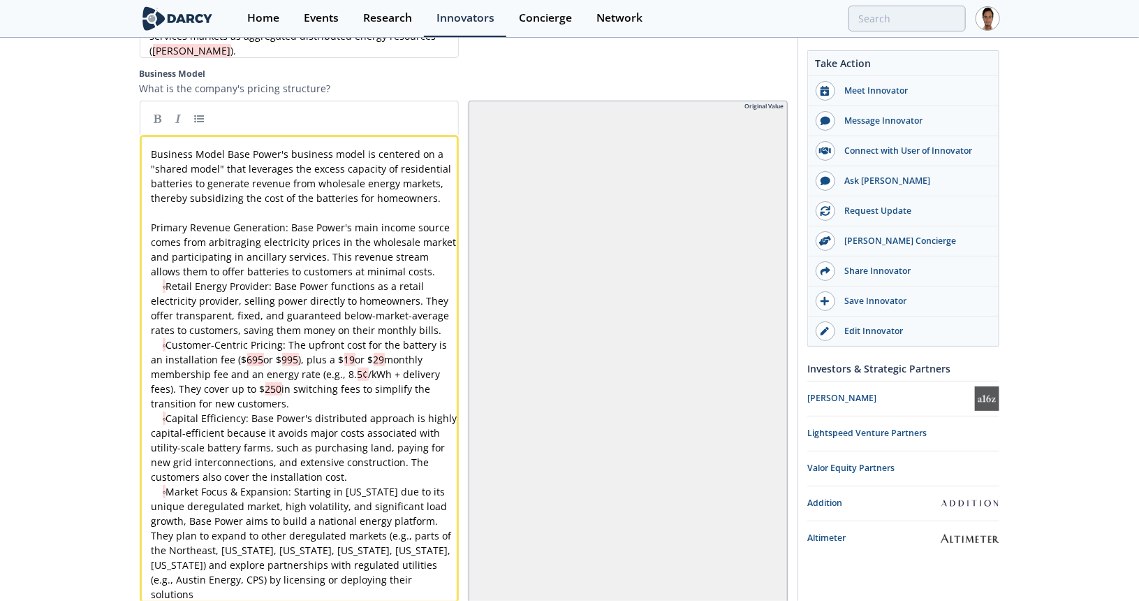
click at [166, 294] on span "◦ Retail Energy Provider: Base Power functions as a retail electricity provider…" at bounding box center [302, 307] width 301 height 57
type textarea "◦"
drag, startPoint x: 169, startPoint y: 347, endPoint x: 154, endPoint y: 348, distance: 15.4
type textarea "◦"
drag, startPoint x: 167, startPoint y: 425, endPoint x: 146, endPoint y: 424, distance: 21.0
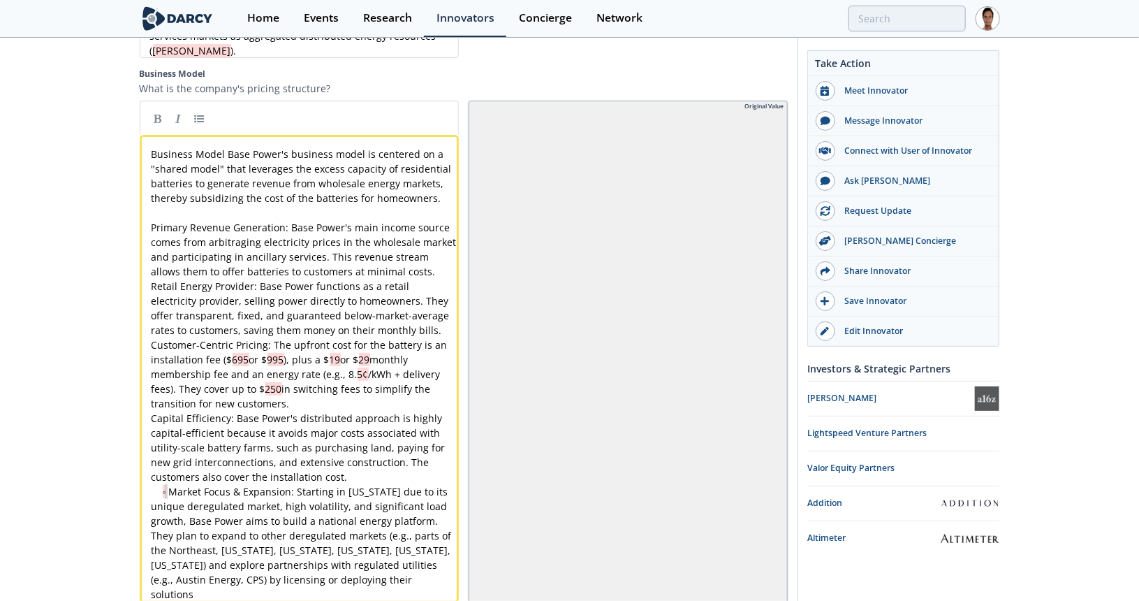
type textarea "◦"
drag, startPoint x: 168, startPoint y: 494, endPoint x: 130, endPoint y: 491, distance: 37.9
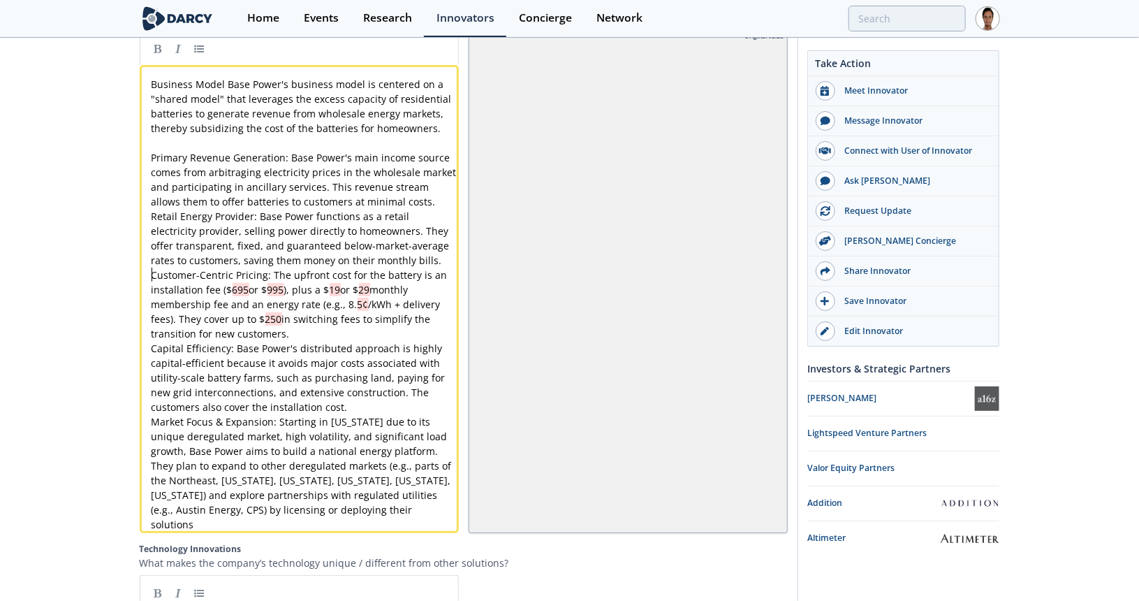
click at [152, 279] on div "x Business Model Base Power's business model is centered on a "shared model" th…" at bounding box center [304, 304] width 311 height 455
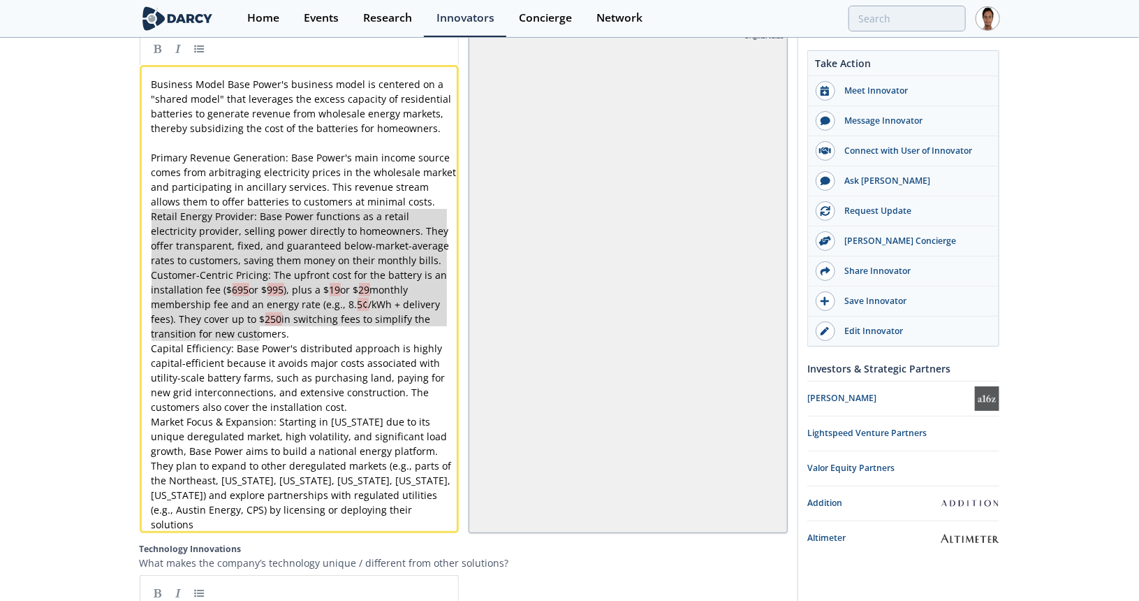
type textarea "Retail Energy Provider: Base Power functions as a retail electricity provider, …"
drag, startPoint x: 154, startPoint y: 221, endPoint x: 300, endPoint y: 341, distance: 188.6
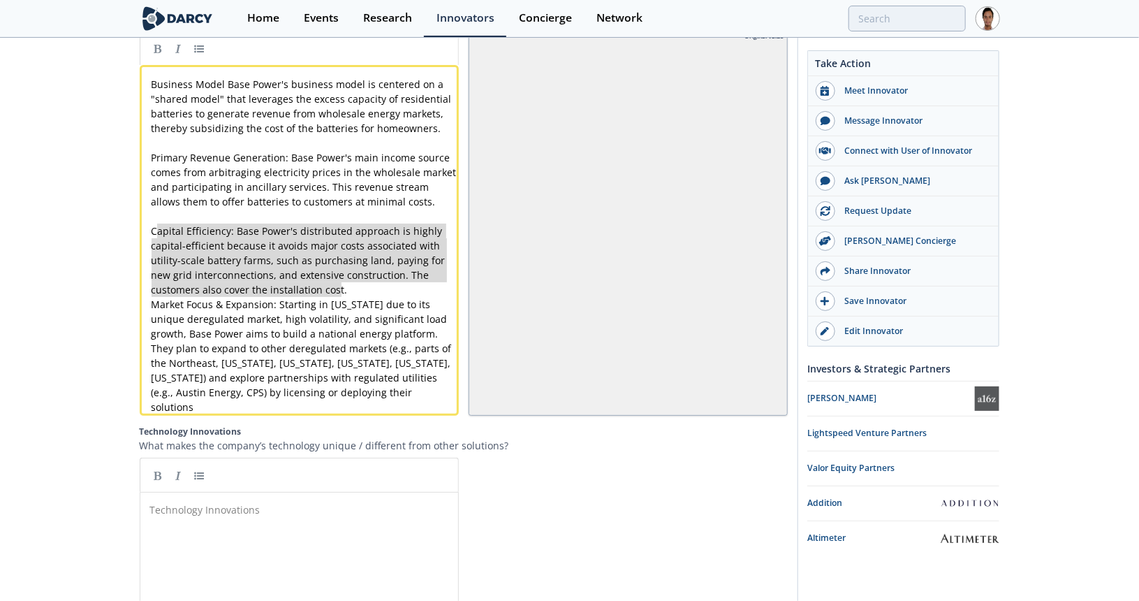
type textarea "Capital Efficiency: Base Power's distributed approach is highly capital-efficie…"
drag, startPoint x: 349, startPoint y: 298, endPoint x: 154, endPoint y: 231, distance: 206.7
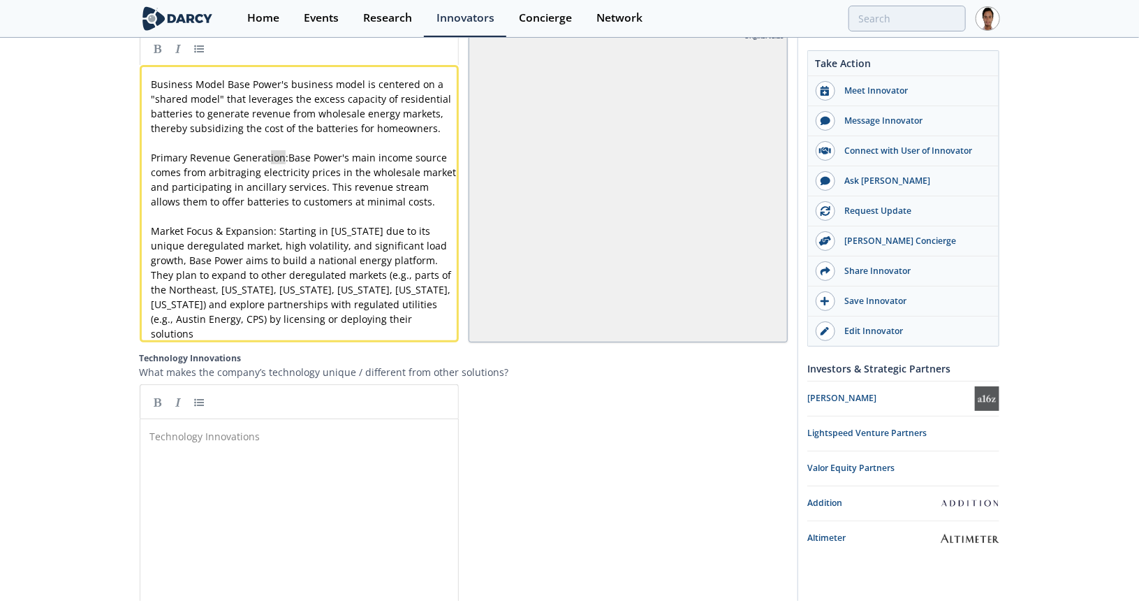
type textarea "Base Power's main income source"
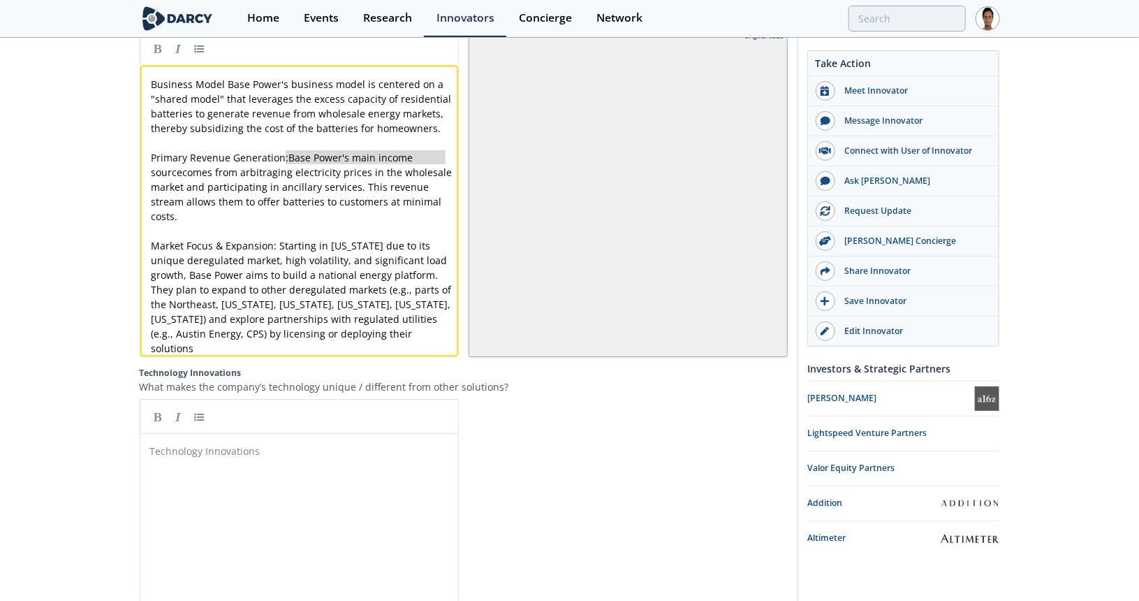
drag, startPoint x: 286, startPoint y: 161, endPoint x: 84, endPoint y: 172, distance: 202.8
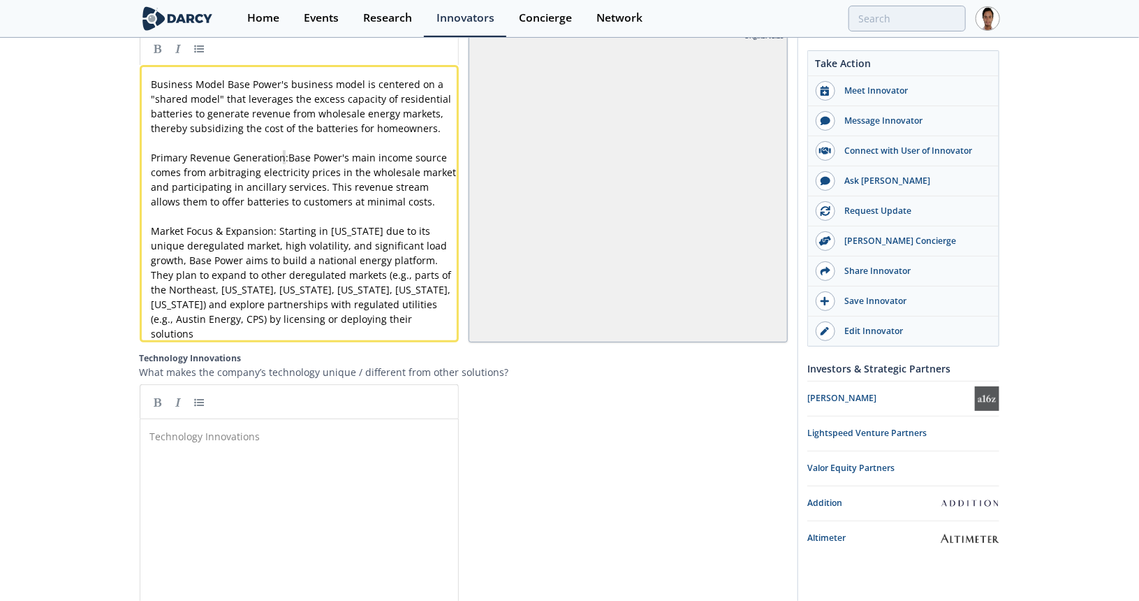
type textarea "rimary Revenue Generation:"
type textarea "usiness"
type textarea "Base Power's business model is centered on a"
drag, startPoint x: 227, startPoint y: 89, endPoint x: 94, endPoint y: 109, distance: 134.2
type textarea "Business Model"
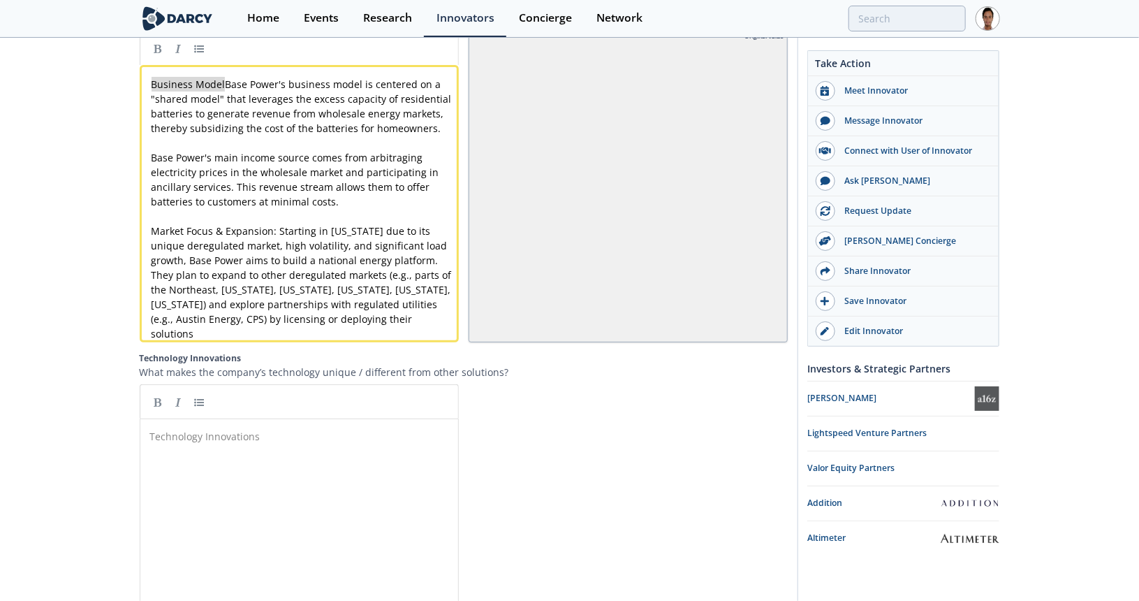
drag, startPoint x: 224, startPoint y: 87, endPoint x: 144, endPoint y: 89, distance: 80.3
type textarea "Base Power'"
drag, startPoint x: 209, startPoint y: 164, endPoint x: 140, endPoint y: 164, distance: 69.1
type textarea "Market Focus & Expansion: Starting in Texas due to its unique deregulated marke…"
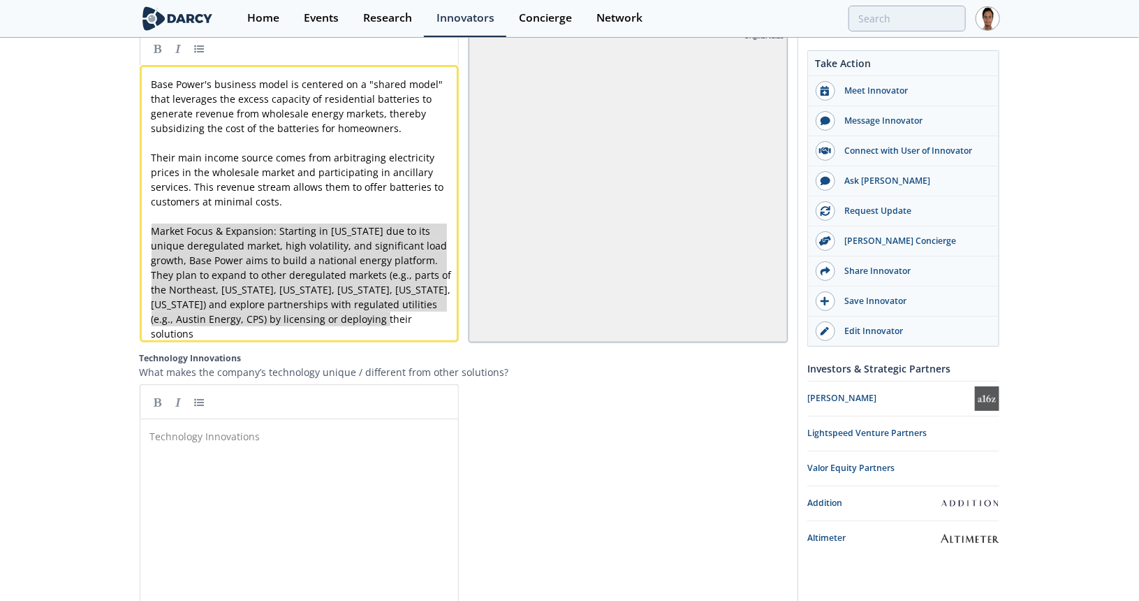
drag, startPoint x: 154, startPoint y: 235, endPoint x: 449, endPoint y: 335, distance: 311.2
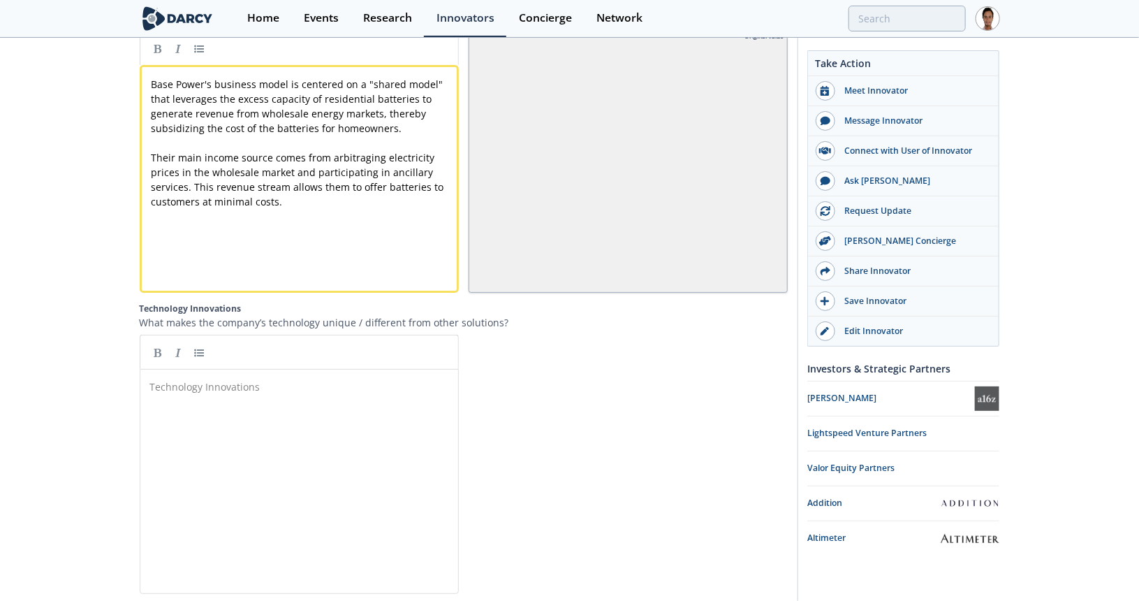
click at [244, 428] on div "Technology Innovations ​" at bounding box center [309, 491] width 325 height 230
paste textarea
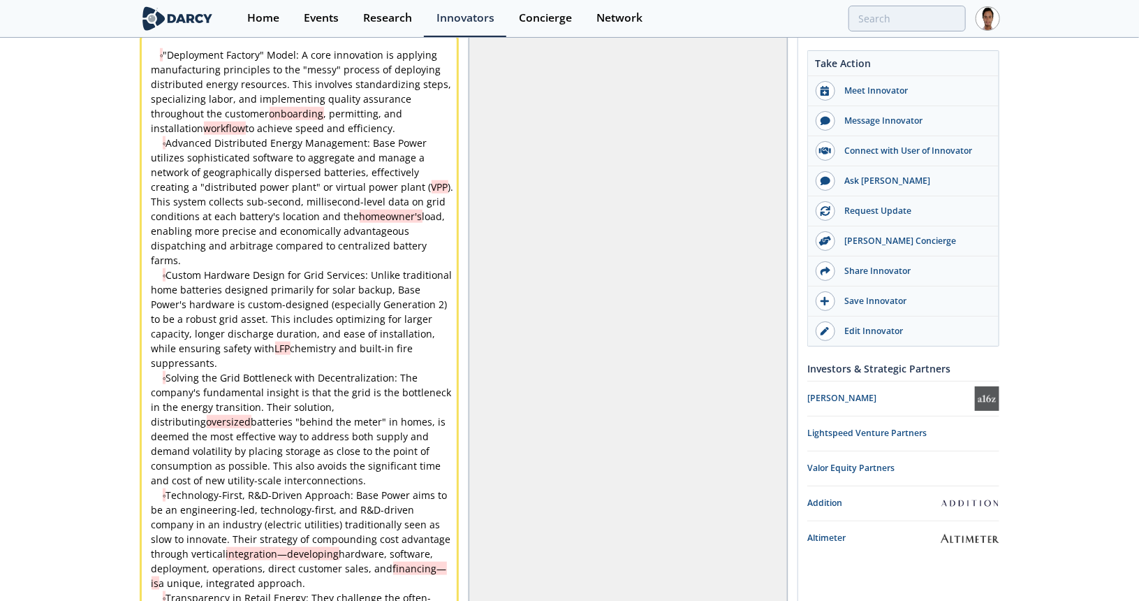
scroll to position [3118, 0]
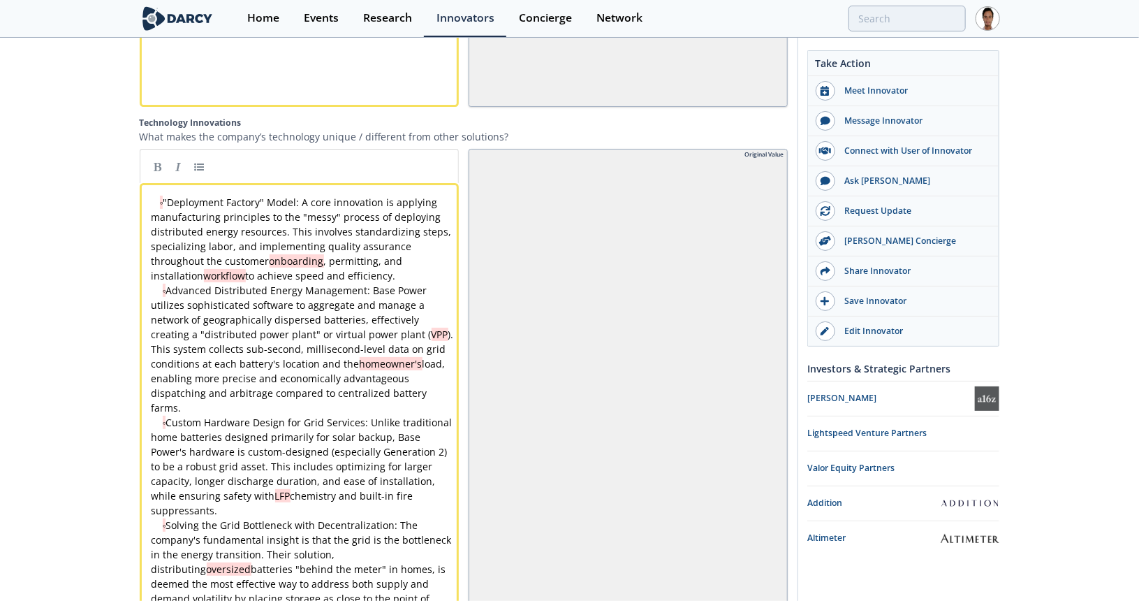
type textarea "◦"
drag, startPoint x: 165, startPoint y: 201, endPoint x: 108, endPoint y: 201, distance: 56.6
type textarea "◦"
drag, startPoint x: 157, startPoint y: 293, endPoint x: 96, endPoint y: 293, distance: 61.5
type textarea "◦"
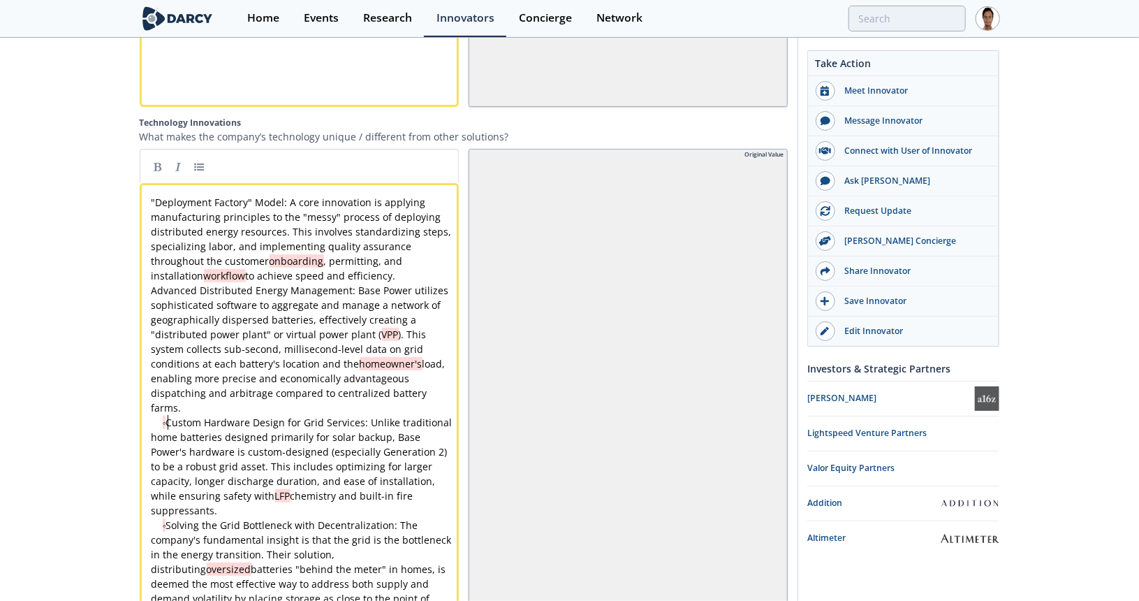
drag, startPoint x: 168, startPoint y: 423, endPoint x: 144, endPoint y: 425, distance: 24.6
type textarea "◦"
drag, startPoint x: 166, startPoint y: 526, endPoint x: 116, endPoint y: 535, distance: 51.1
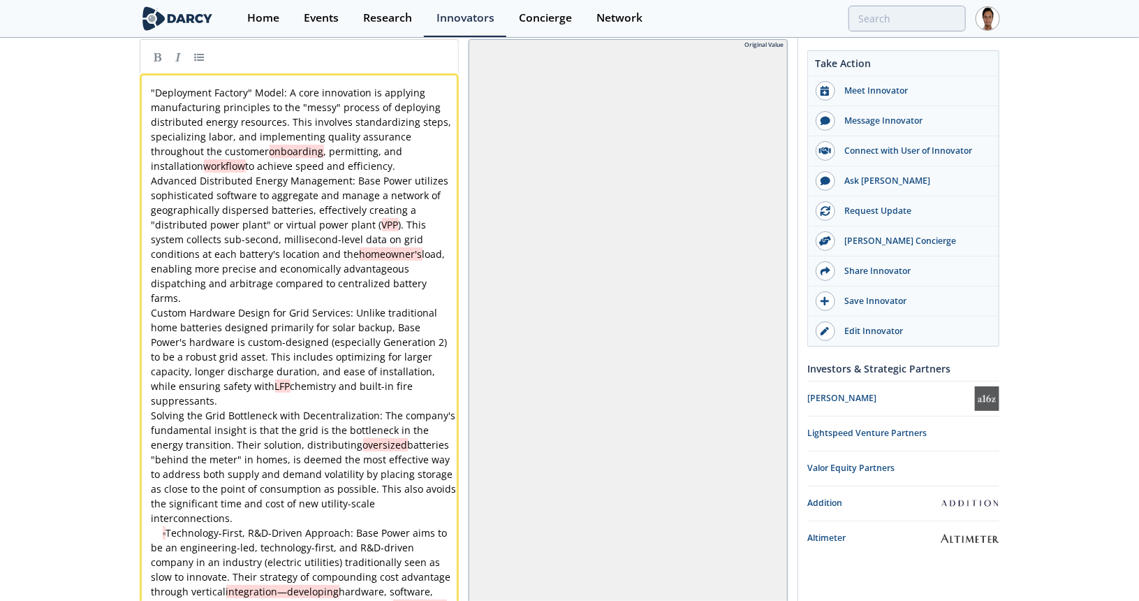
scroll to position [3257, 0]
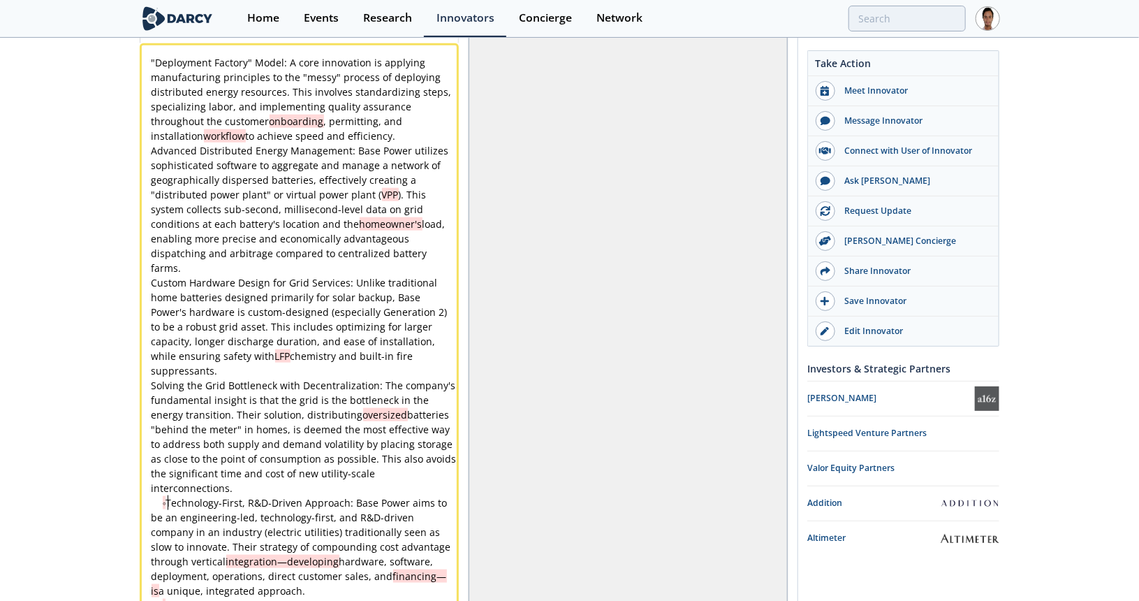
type textarea "◦"
drag, startPoint x: 168, startPoint y: 506, endPoint x: 94, endPoint y: 508, distance: 74.1
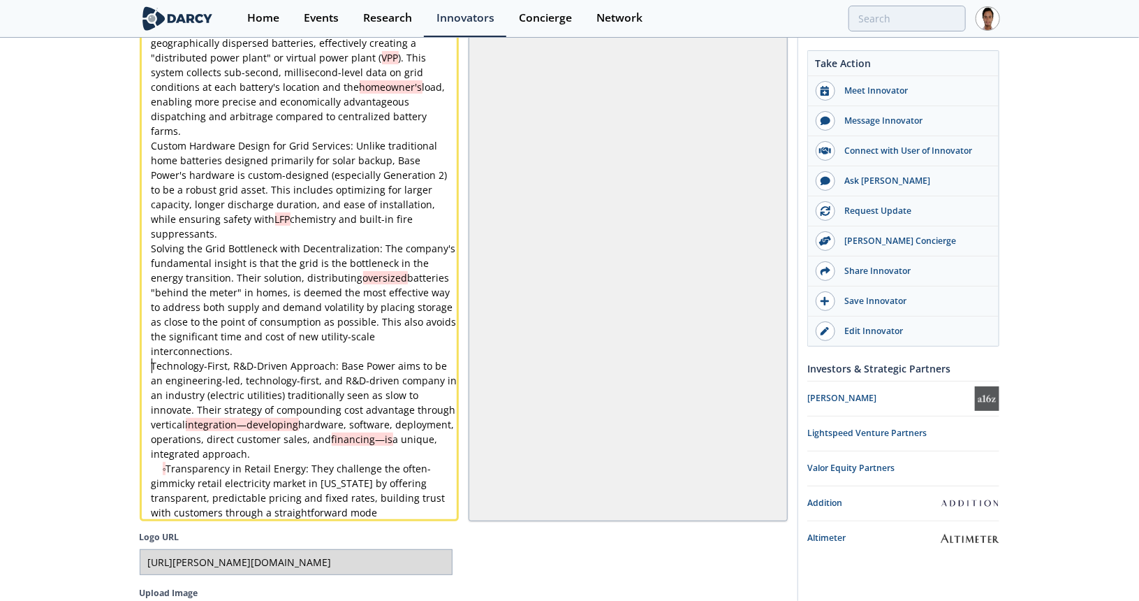
scroll to position [3397, 0]
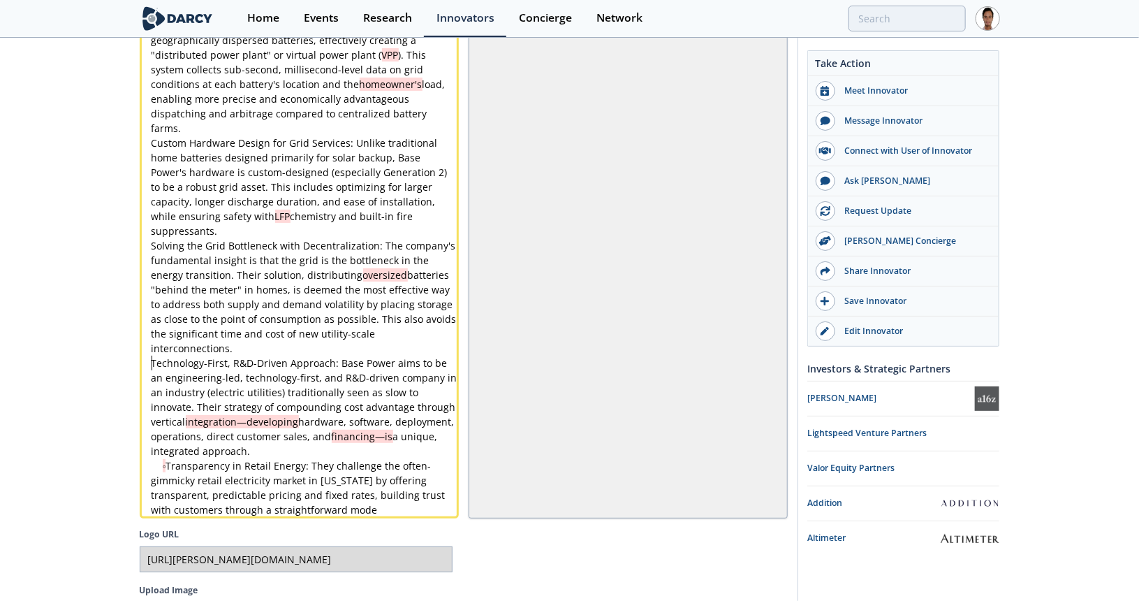
type textarea "◦"
drag, startPoint x: 168, startPoint y: 471, endPoint x: 130, endPoint y: 473, distance: 38.4
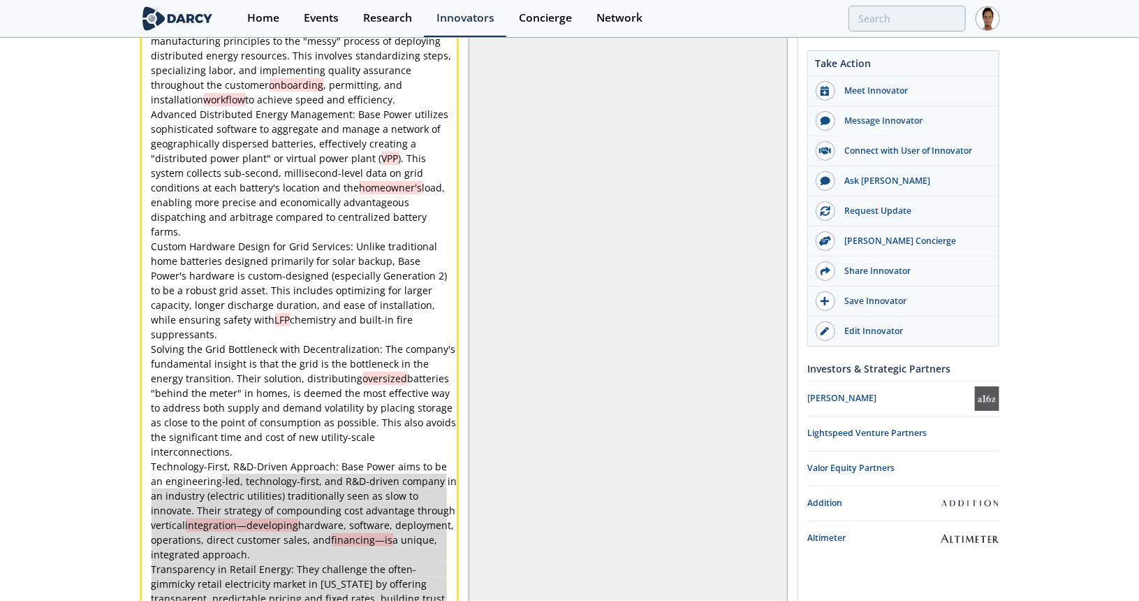
type textarea "-"
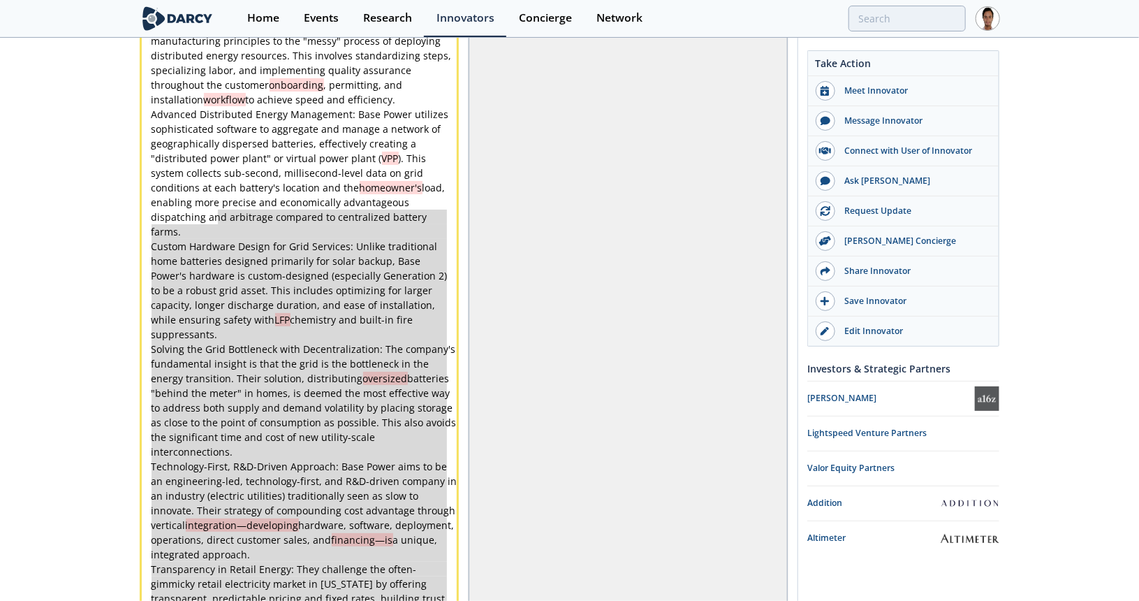
scroll to position [3118, 0]
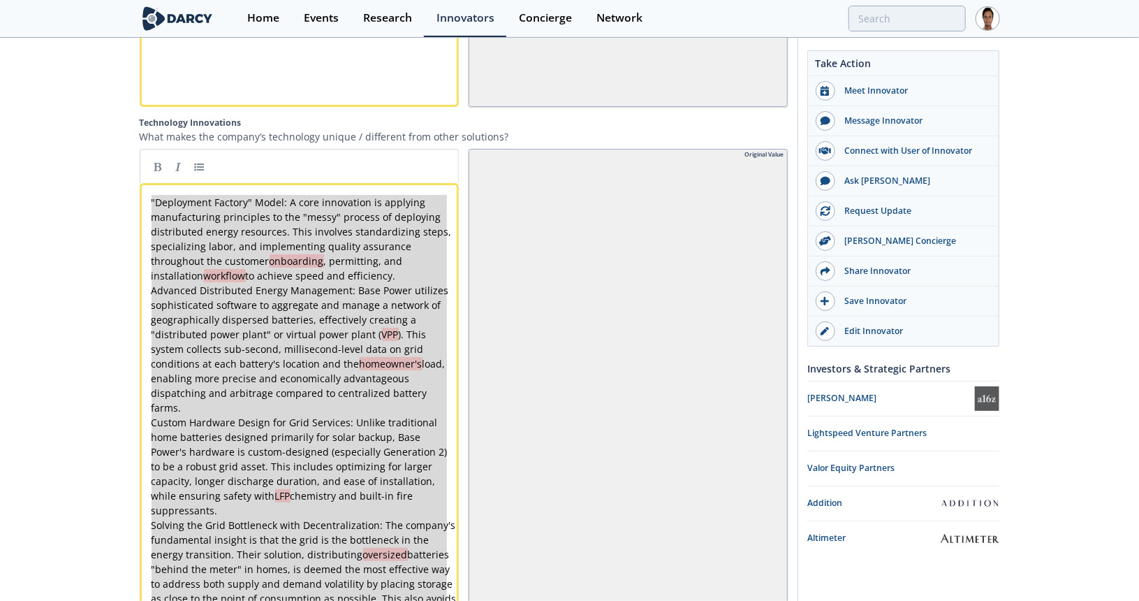
drag, startPoint x: 379, startPoint y: 515, endPoint x: 133, endPoint y: 196, distance: 403.3
click at [194, 175] on link at bounding box center [199, 166] width 21 height 21
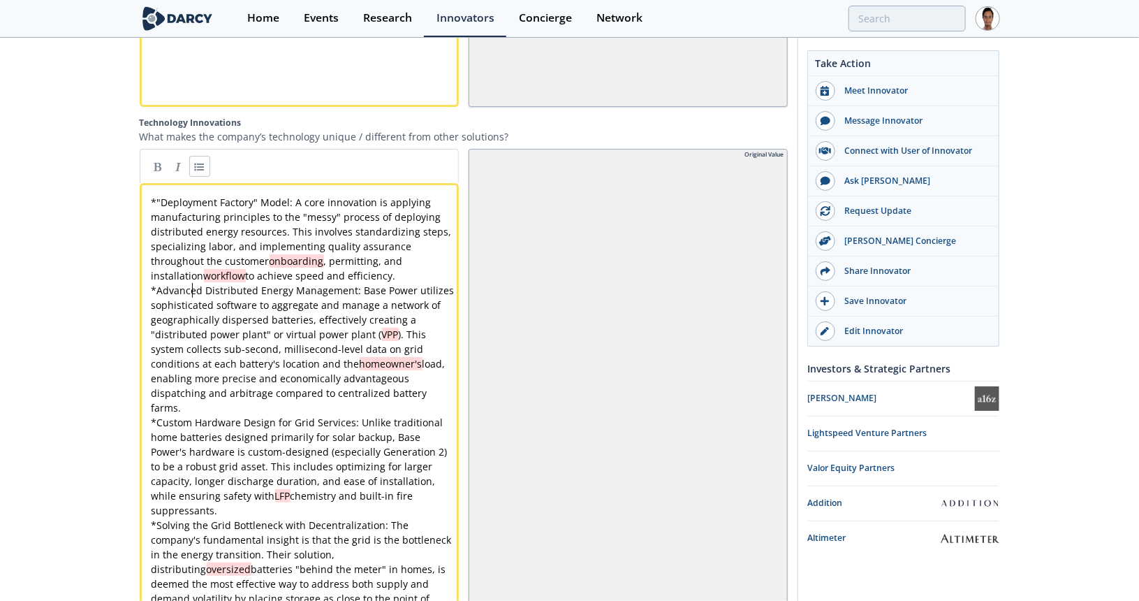
click at [193, 295] on div "x * "Deployment Factory" Model: A core innovation is applying manufacturing pri…" at bounding box center [304, 495] width 311 height 601
type textarea "Advanced"
click at [188, 309] on div "x * "Deployment Factory" Model: A core innovation is applying manufacturing pri…" at bounding box center [304, 495] width 311 height 601
type textarea "sophisticated"
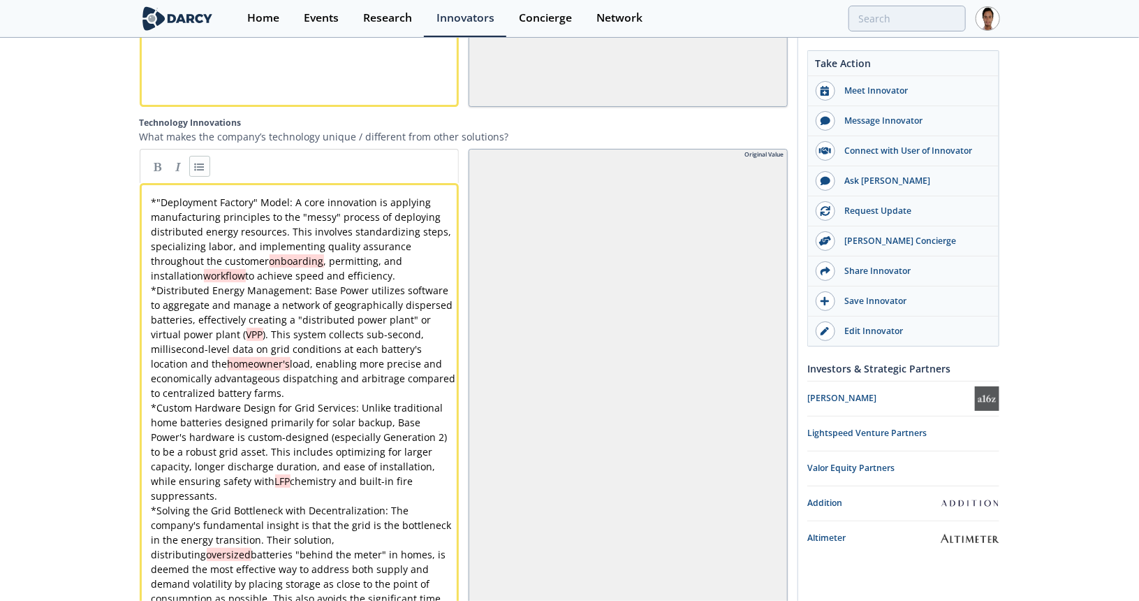
click at [214, 321] on div "x * "Deployment Factory" Model: A core innovation is applying manufacturing pri…" at bounding box center [304, 488] width 311 height 587
type textarea "effectively"
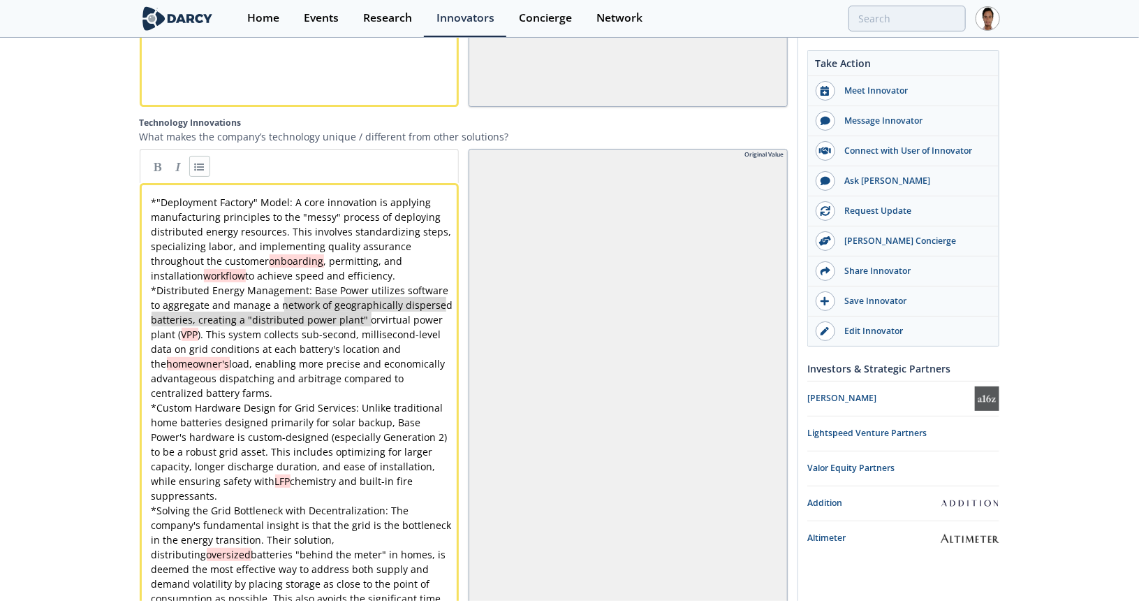
type textarea "distributed power plant" or"
drag, startPoint x: 372, startPoint y: 324, endPoint x: 249, endPoint y: 319, distance: 122.3
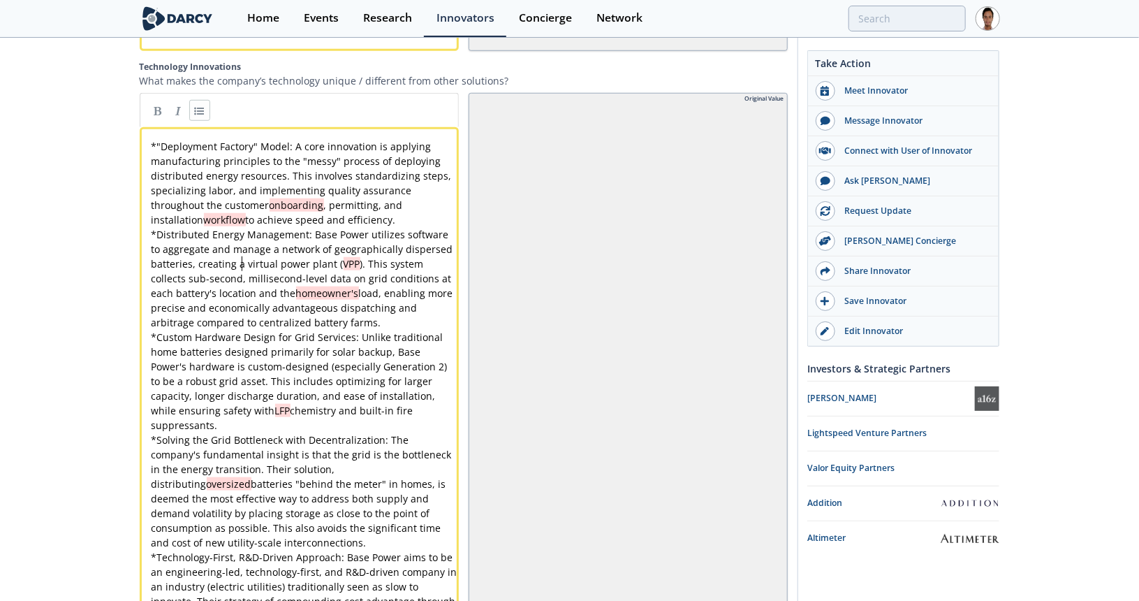
scroll to position [3257, 0]
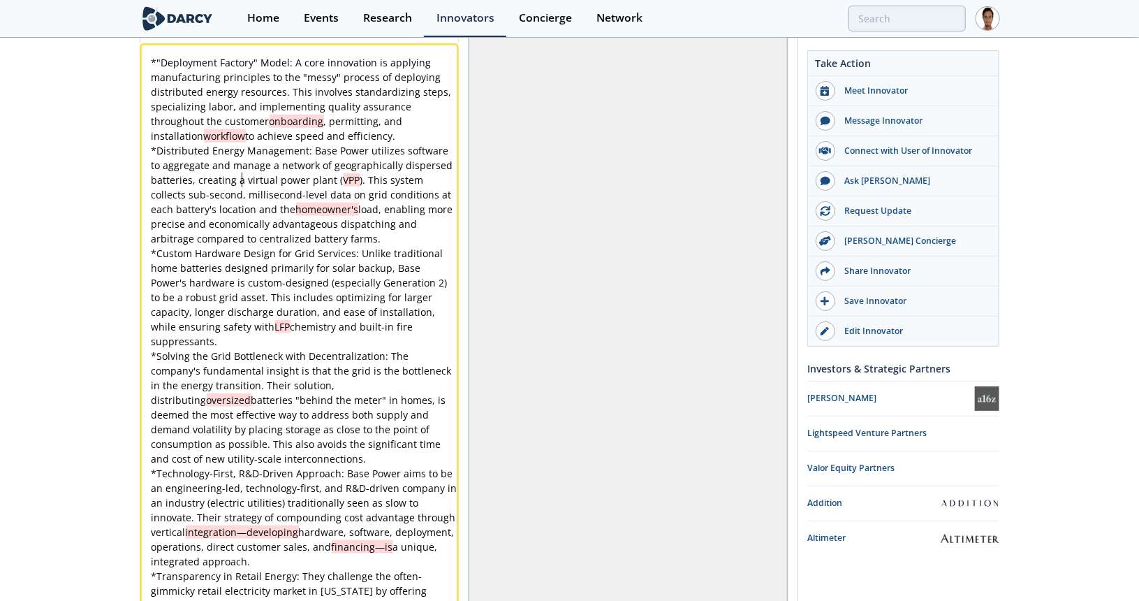
click at [360, 240] on span "load, enabling more precise and economically advantageous dispatching and arbit…" at bounding box center [304, 224] width 304 height 43
type textarea "farms"
click at [310, 238] on div "x * "Deployment Factory" Model: A core innovation is applying manufacturing pri…" at bounding box center [304, 341] width 311 height 572
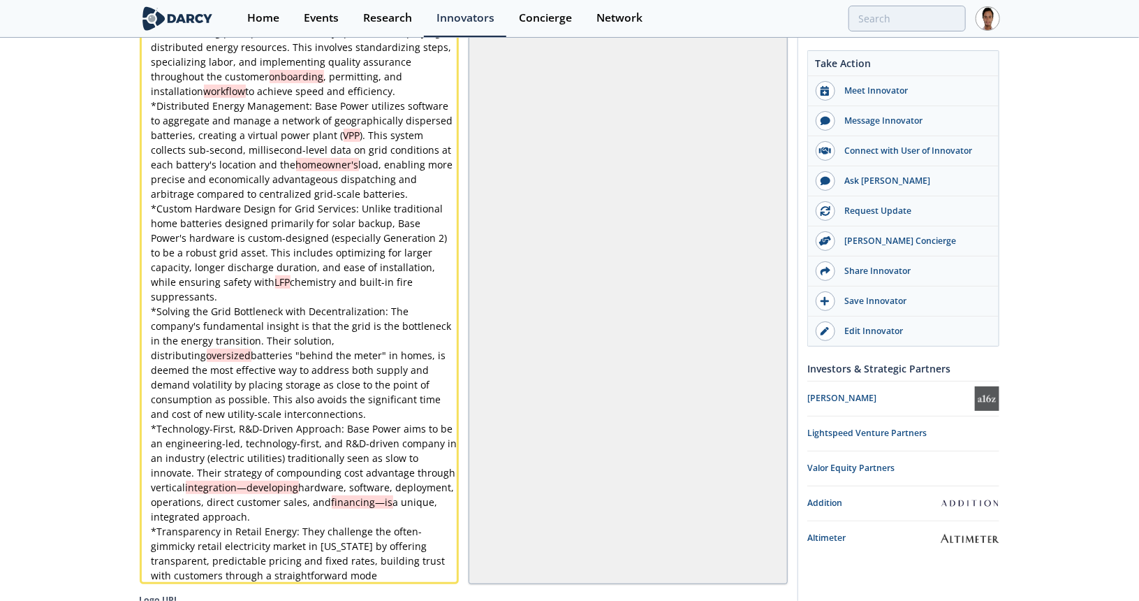
scroll to position [3327, 0]
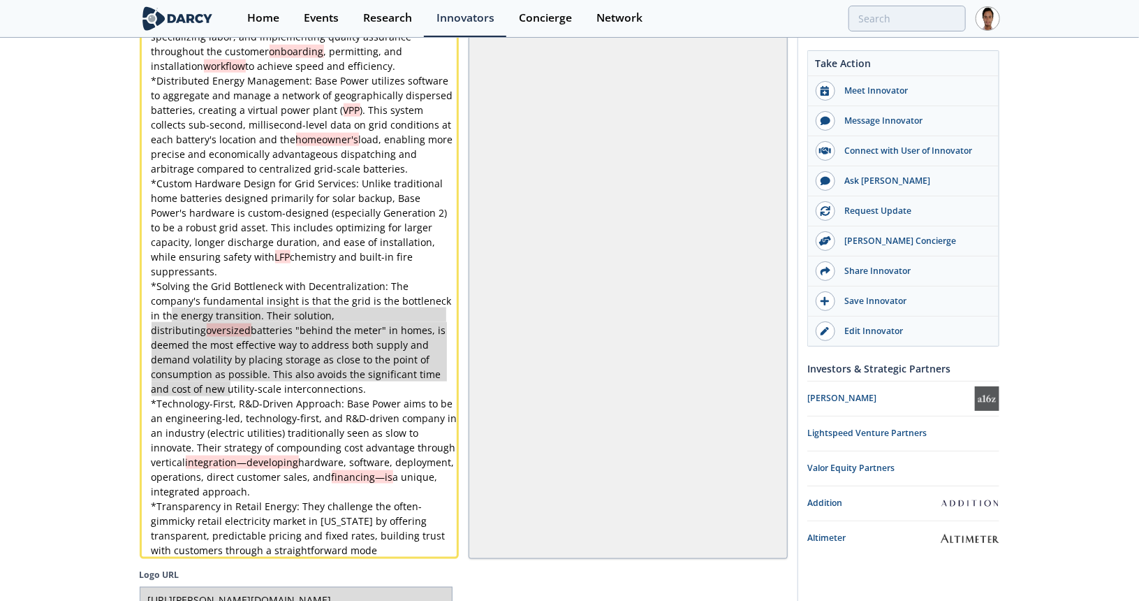
type textarea "* Solving the Grid Bottleneck with Decentralization: The company's fundamental …"
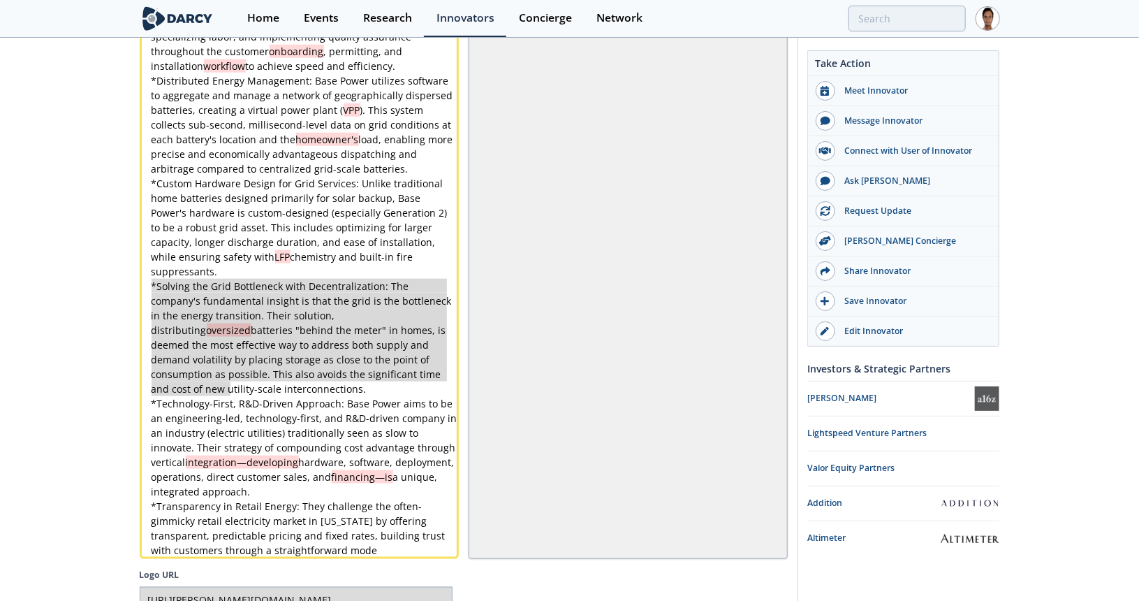
drag, startPoint x: 228, startPoint y: 388, endPoint x: 140, endPoint y: 291, distance: 130.6
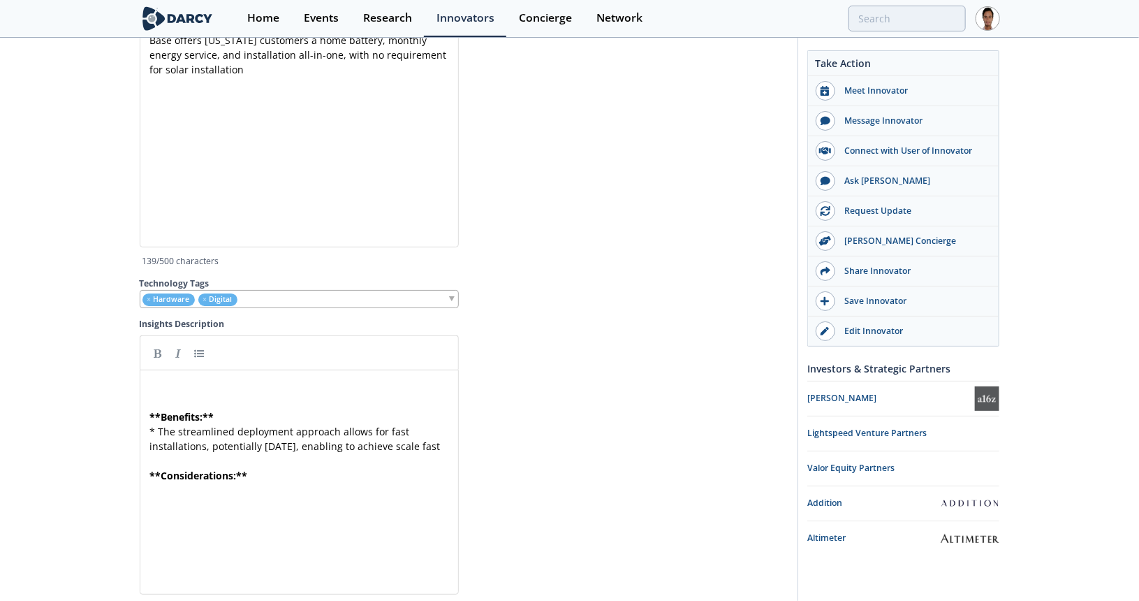
scroll to position [4285, 0]
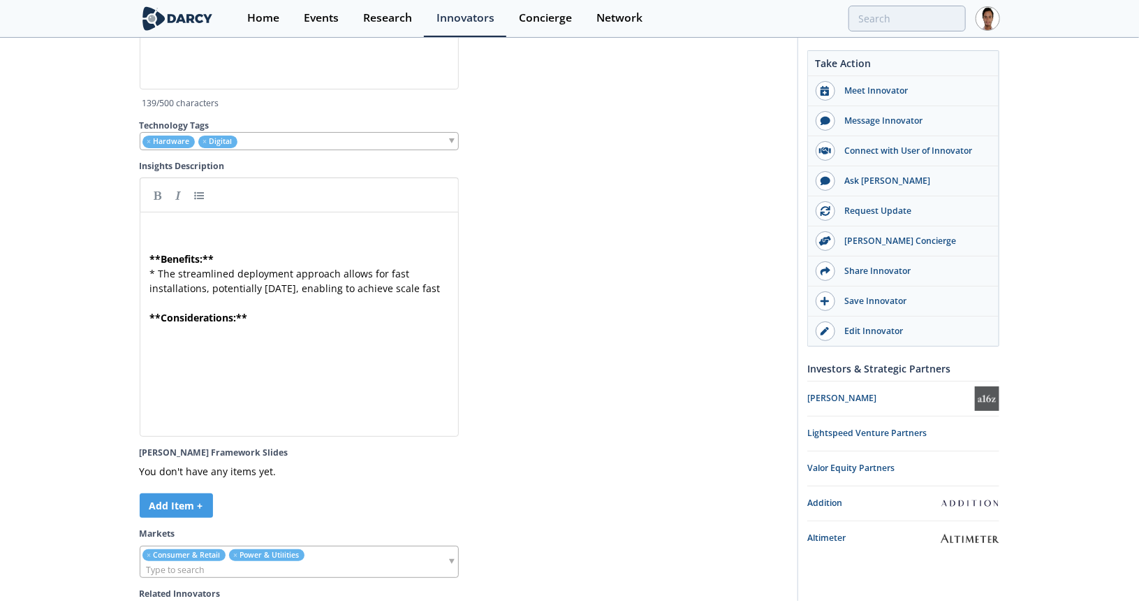
click at [201, 295] on pre "* The streamlined deployment approach allows for fast installations, potentiall…" at bounding box center [304, 280] width 314 height 29
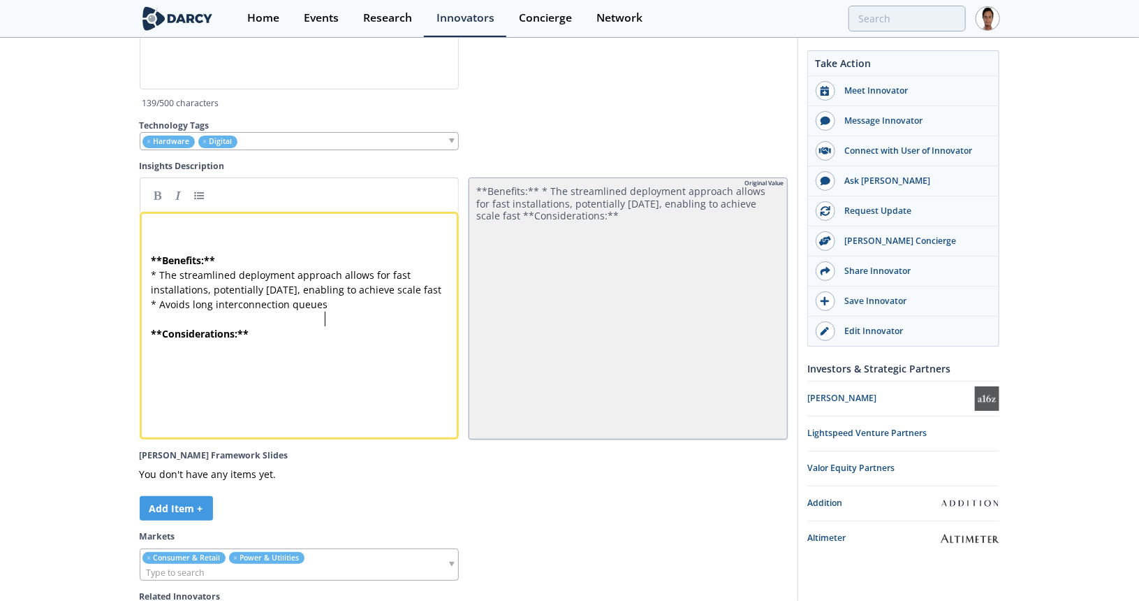
click at [163, 311] on span "* Avoids long interconnection queues" at bounding box center [240, 304] width 177 height 13
drag, startPoint x: 403, startPoint y: 332, endPoint x: 415, endPoint y: 328, distance: 12.8
click at [403, 311] on pre "* Their approach avoids long interconnection queues" at bounding box center [304, 304] width 311 height 15
click at [441, 311] on pre "* Their approach avoids the long interconnection queues" at bounding box center [304, 304] width 311 height 15
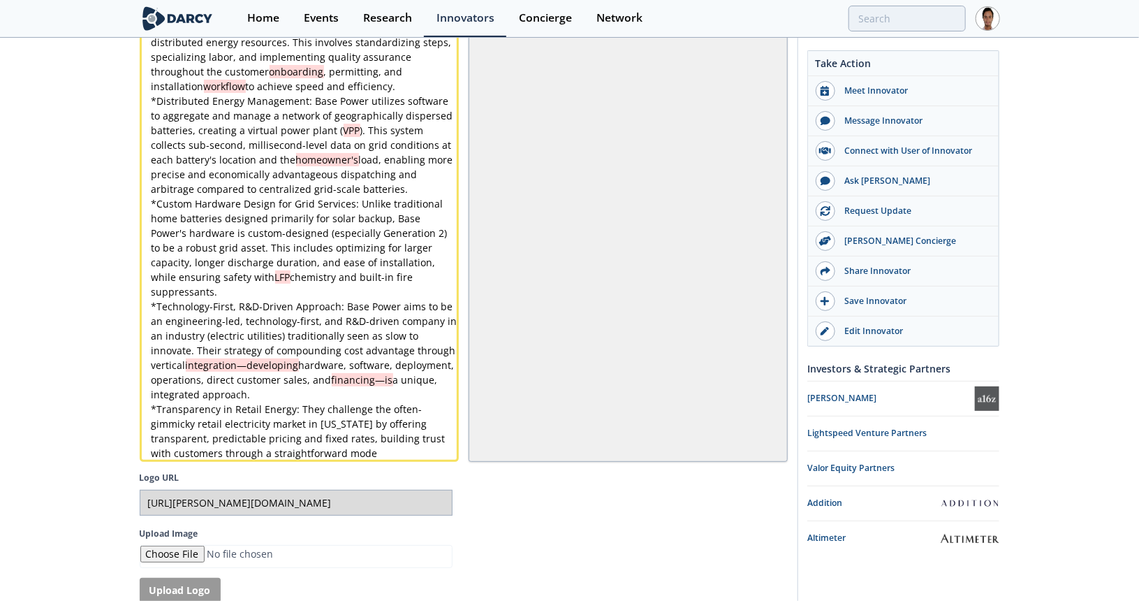
scroll to position [1, 0]
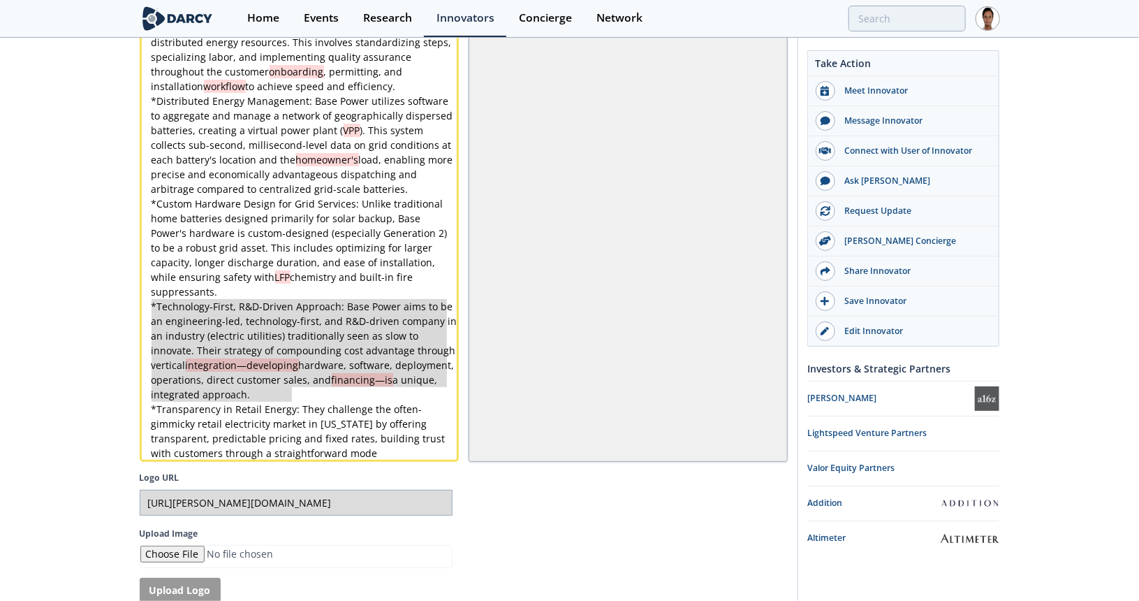
type textarea "suppressants. * Technology-First, R&D-Driven Approach: Base Power aims to be an…"
drag, startPoint x: 298, startPoint y: 397, endPoint x: 125, endPoint y: 302, distance: 197.5
type textarea "* Technology-First, R&D-Driven Approach: Base Power aims to be an engineering-l…"
drag, startPoint x: 284, startPoint y: 396, endPoint x: 140, endPoint y: 312, distance: 166.5
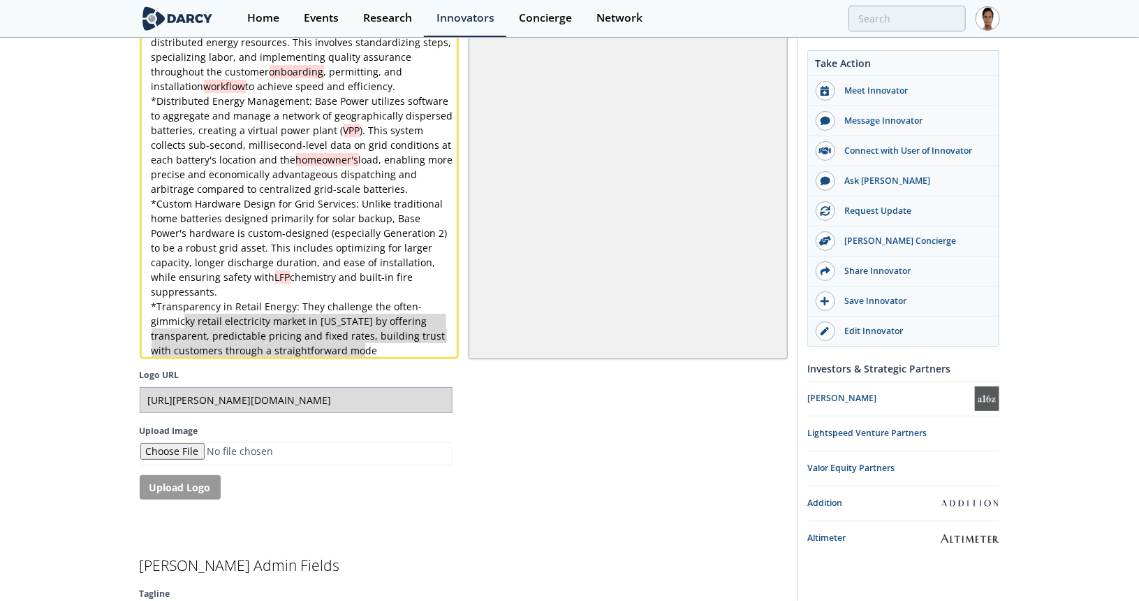
type textarea "gimmicky retail electricity market in Texas by offering transparent, predictabl…"
drag, startPoint x: 360, startPoint y: 353, endPoint x: 127, endPoint y: 318, distance: 235.8
click at [381, 360] on div "x * "Deployment Factory" Model: A core innovation is applying manufacturing pri…" at bounding box center [304, 182] width 311 height 358
type textarea "* Transparency in Retail Energy: They challenge the often-gimmicky retail elect…"
drag, startPoint x: 390, startPoint y: 358, endPoint x: 126, endPoint y: 309, distance: 268.4
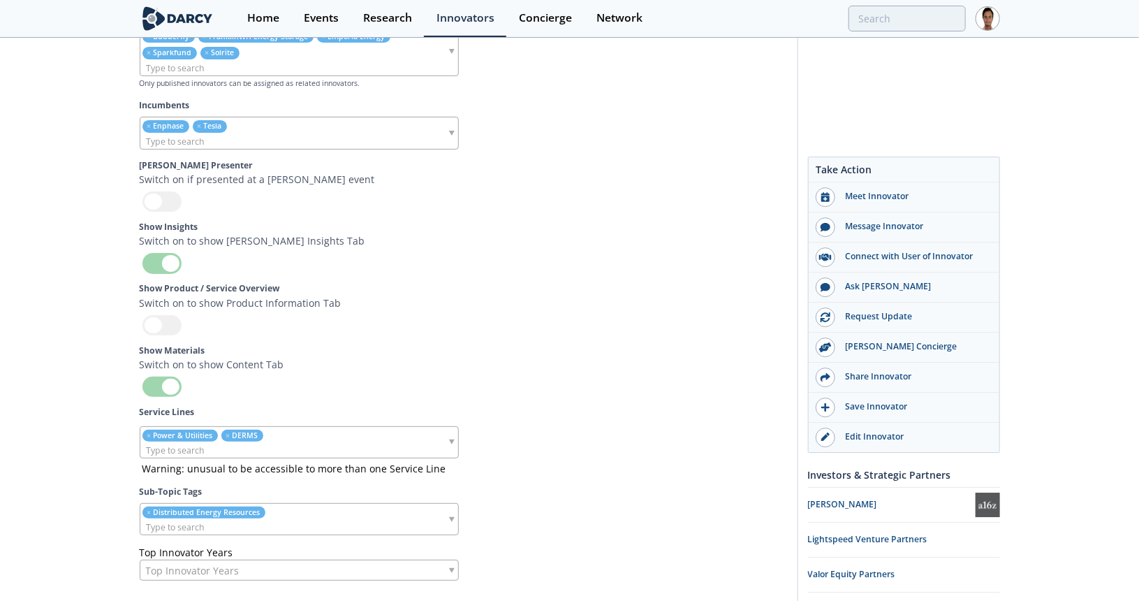
scroll to position [4826, 0]
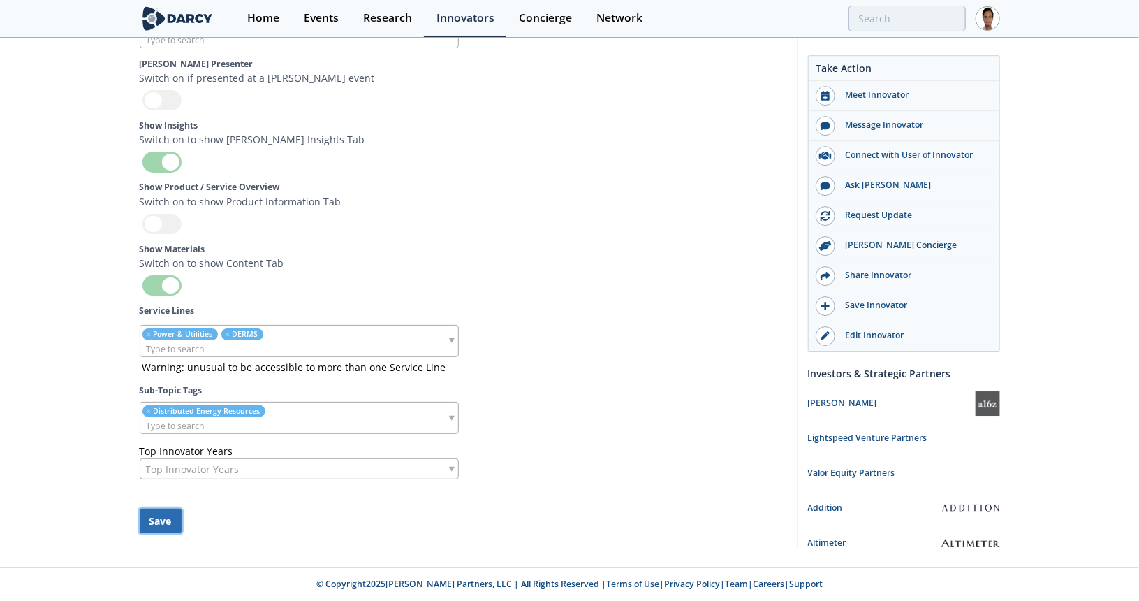
click at [163, 533] on button "Save" at bounding box center [161, 520] width 42 height 24
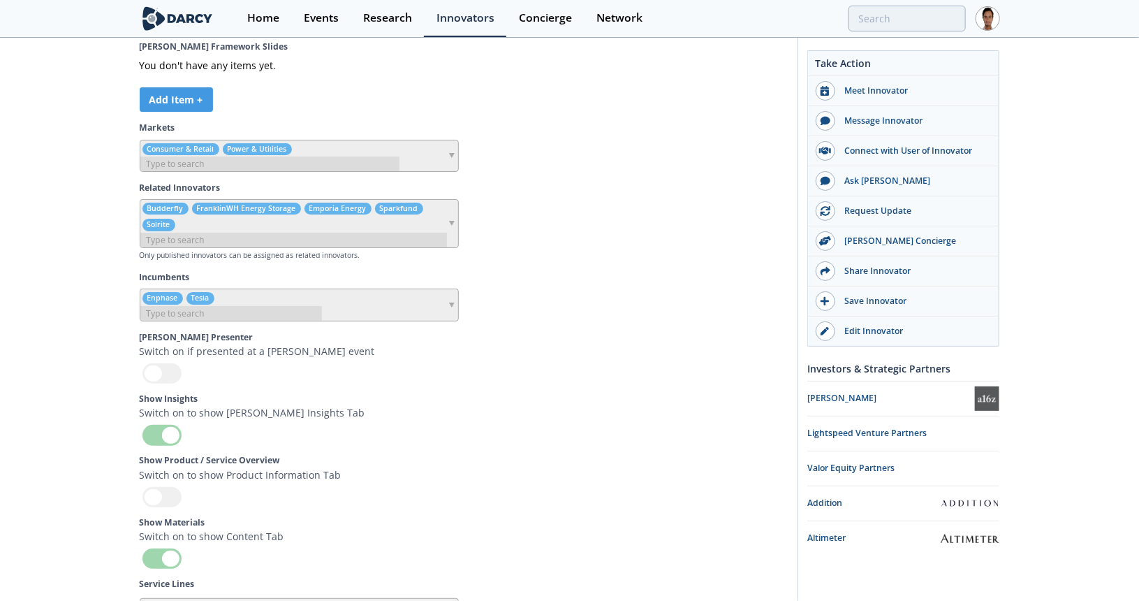
scroll to position [4523, 0]
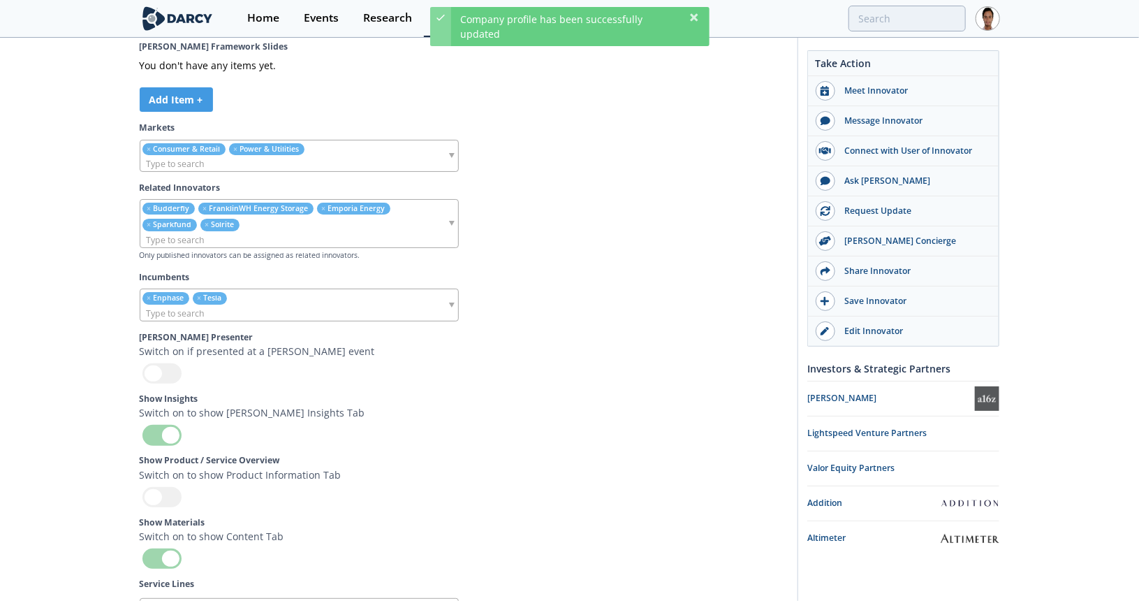
click at [176, 500] on div at bounding box center [161, 497] width 39 height 20
click at [0, 0] on input "checkbox" at bounding box center [0, 0] width 0 height 0
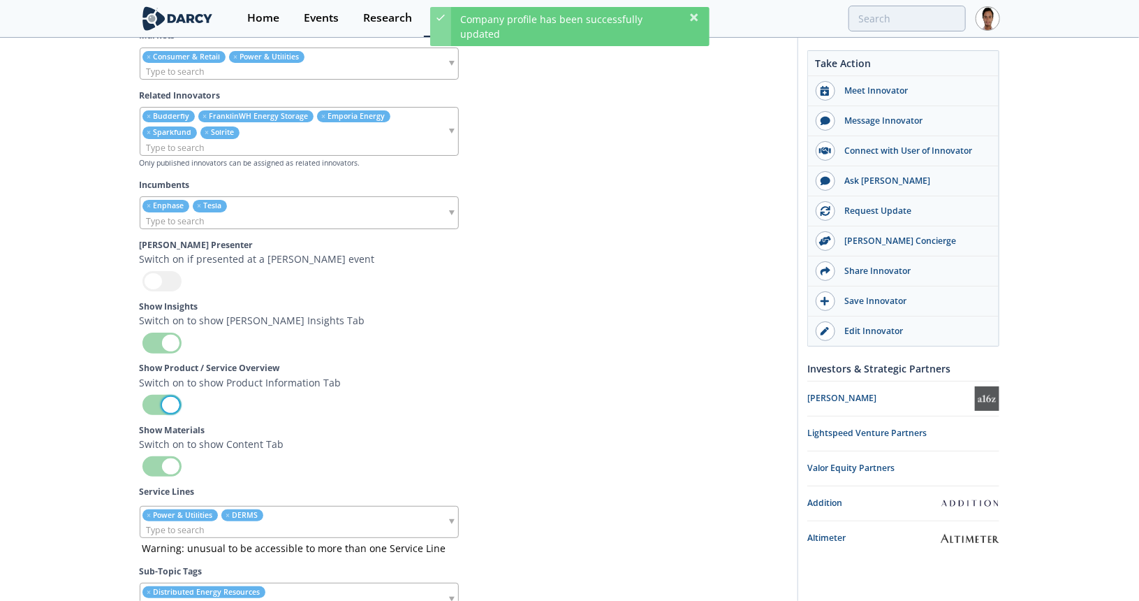
scroll to position [4733, 0]
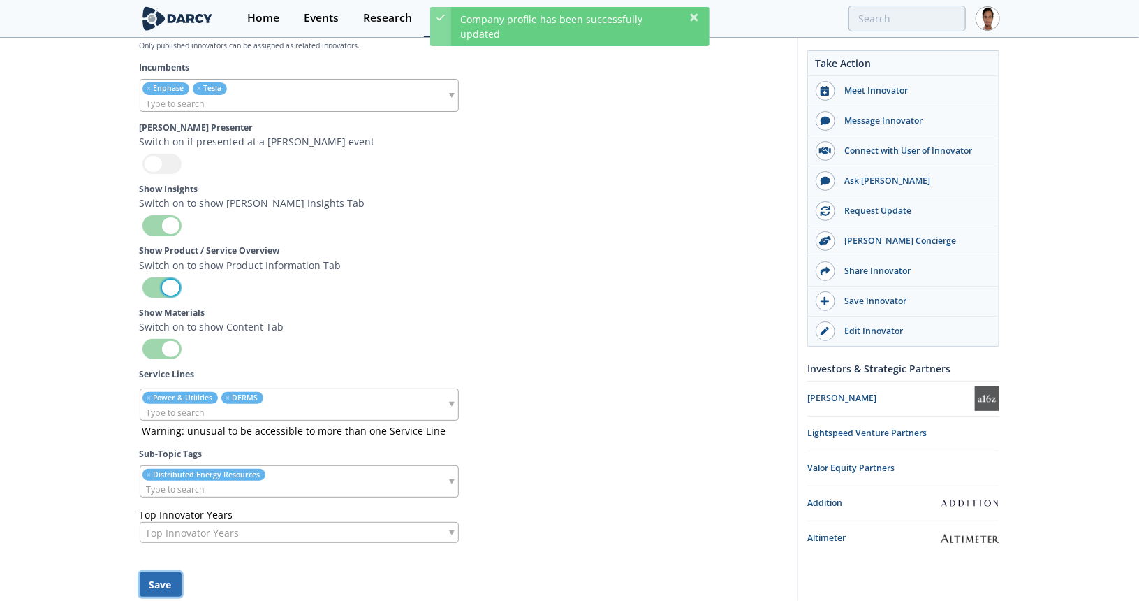
click at [162, 595] on button "Save" at bounding box center [161, 584] width 42 height 24
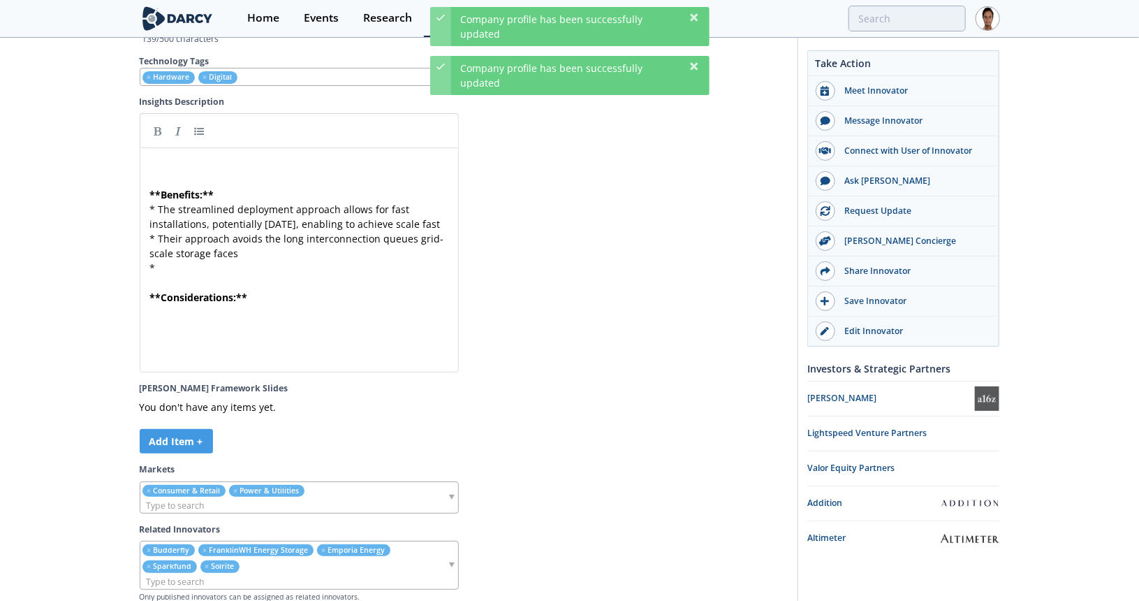
scroll to position [4104, 0]
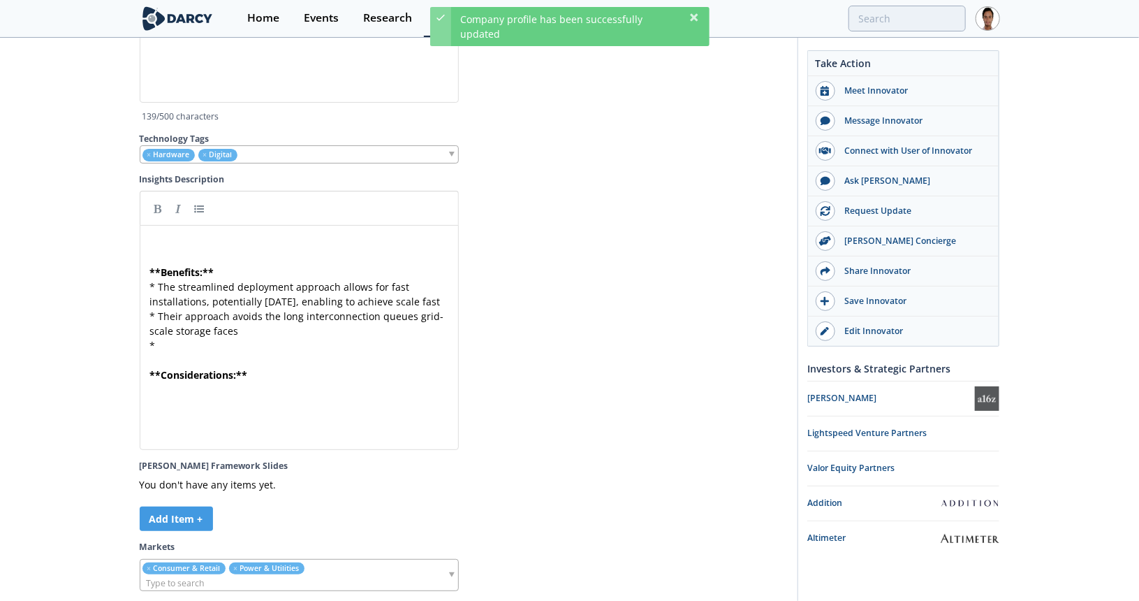
click at [265, 382] on pre "** Considerations: **" at bounding box center [304, 374] width 314 height 15
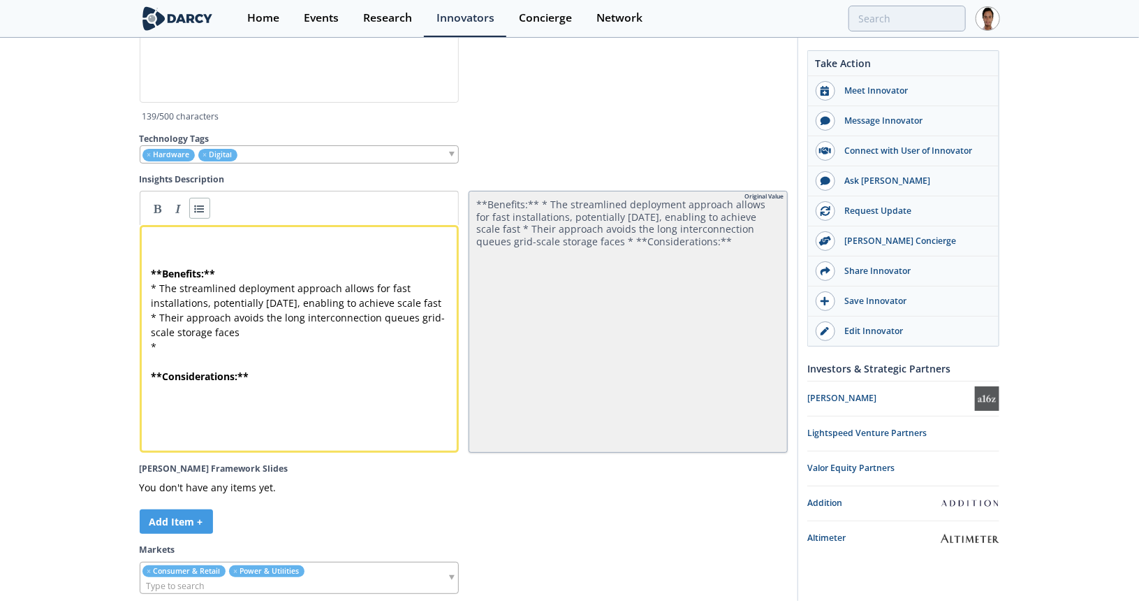
click at [199, 218] on link at bounding box center [199, 208] width 21 height 21
paste textarea "We"
click at [159, 413] on div "x ​ ​ ** Benefits: ** * The streamlined deployment approach allows for fast ins…" at bounding box center [304, 325] width 311 height 176
click at [166, 412] on span "* We have had conversations with PG&E, SCE . CAISO is the top 1 outside ERCOT" at bounding box center [299, 398] width 295 height 28
type textarea "We"
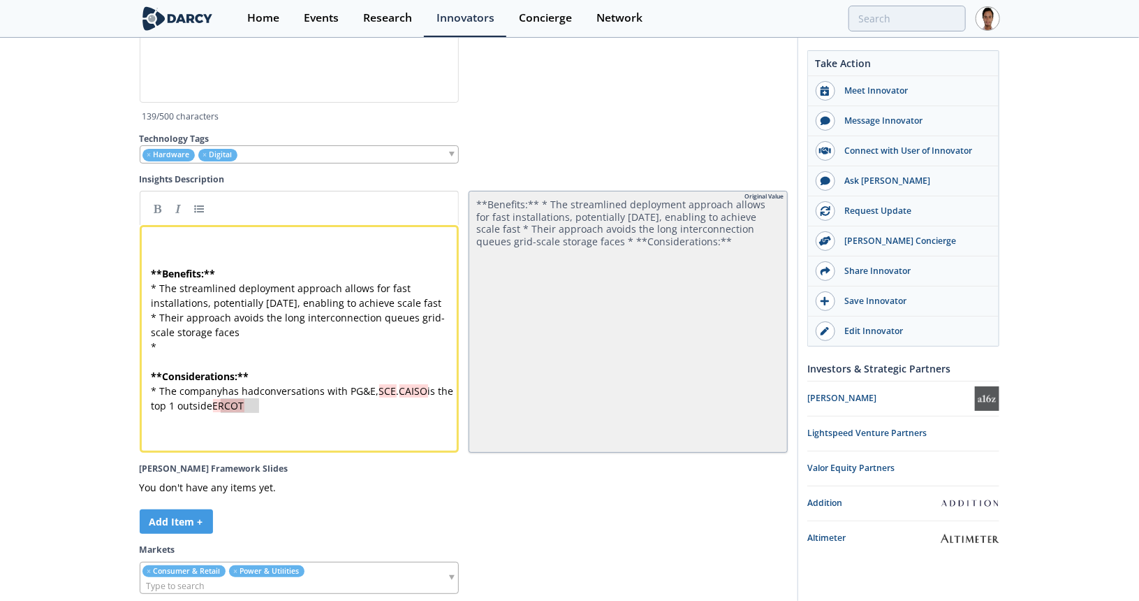
type textarea "as had"
drag, startPoint x: 257, startPoint y: 415, endPoint x: 223, endPoint y: 413, distance: 34.3
type textarea "PG&E, SCE"
drag, startPoint x: 360, startPoint y: 411, endPoint x: 406, endPoint y: 414, distance: 46.2
drag, startPoint x: 296, startPoint y: 430, endPoint x: 210, endPoint y: 430, distance: 85.9
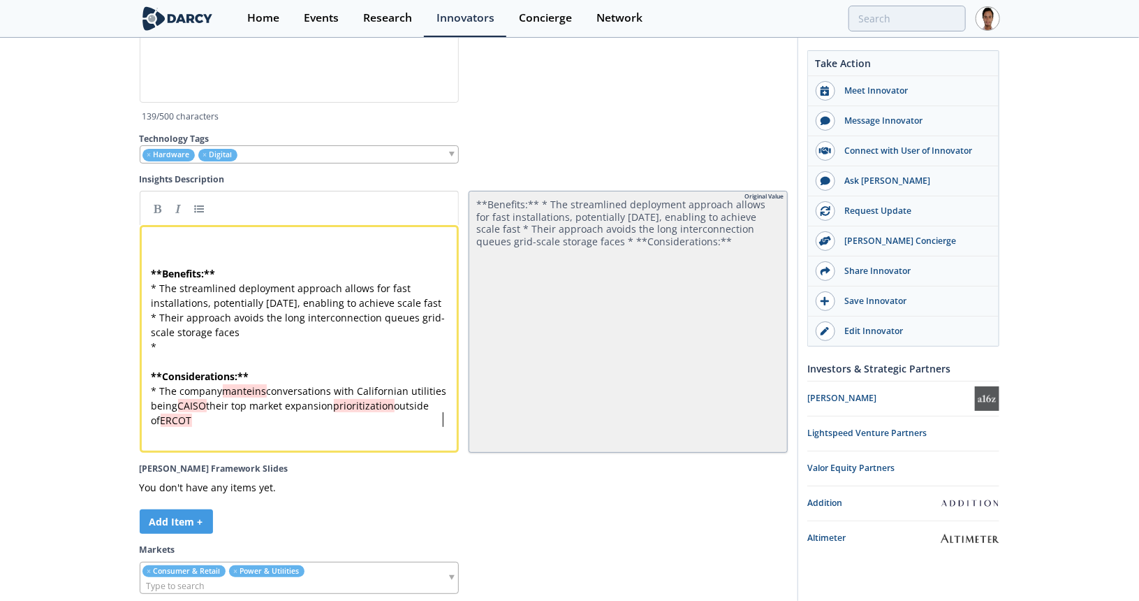
click at [313, 427] on pre "* The company manteins conversations with Californian utilities being CAISO the…" at bounding box center [304, 405] width 311 height 44
click at [163, 295] on span "* The streamlined deployment approach allows for fast installations, potentiall…" at bounding box center [297, 295] width 291 height 28
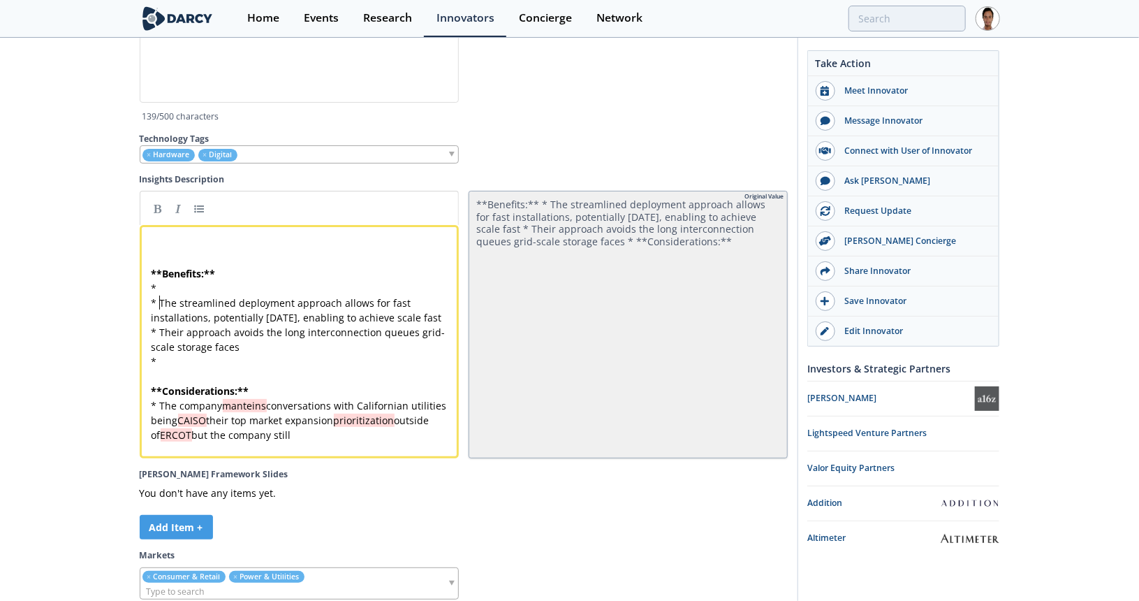
click at [208, 295] on pre "*" at bounding box center [304, 288] width 311 height 15
paste textarea
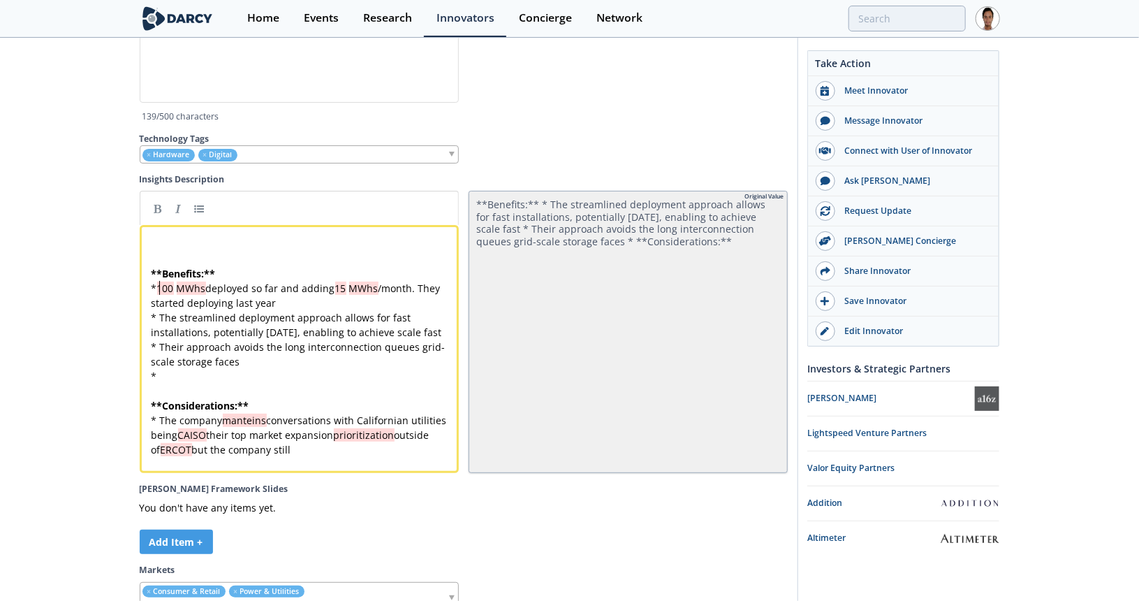
click at [161, 300] on div "x ​ ​ ** Benefits: ** * 100 MWhs deployed so far and adding 15 MWhs /month. The…" at bounding box center [304, 347] width 311 height 220
click at [311, 299] on div "x ​ ​ ** Benefits: ** * Base has deployed 100 MWhs deployed so far and adding 1…" at bounding box center [304, 347] width 311 height 220
click at [347, 296] on div "x ​ ​ ** Benefits: ** * Base has deployed 100 MWhs so far and adding 15 MWhs /m…" at bounding box center [304, 347] width 311 height 220
click at [215, 309] on span "* Base has deployed 100 MWhs so far and adding 15 MWhs /month. They started dep…" at bounding box center [273, 295] width 242 height 28
click at [186, 315] on div "x ​ ​ ** Benefits: ** * Base has deployed 100 MWhs so far and adding 15 MWhs pe…" at bounding box center [304, 347] width 311 height 220
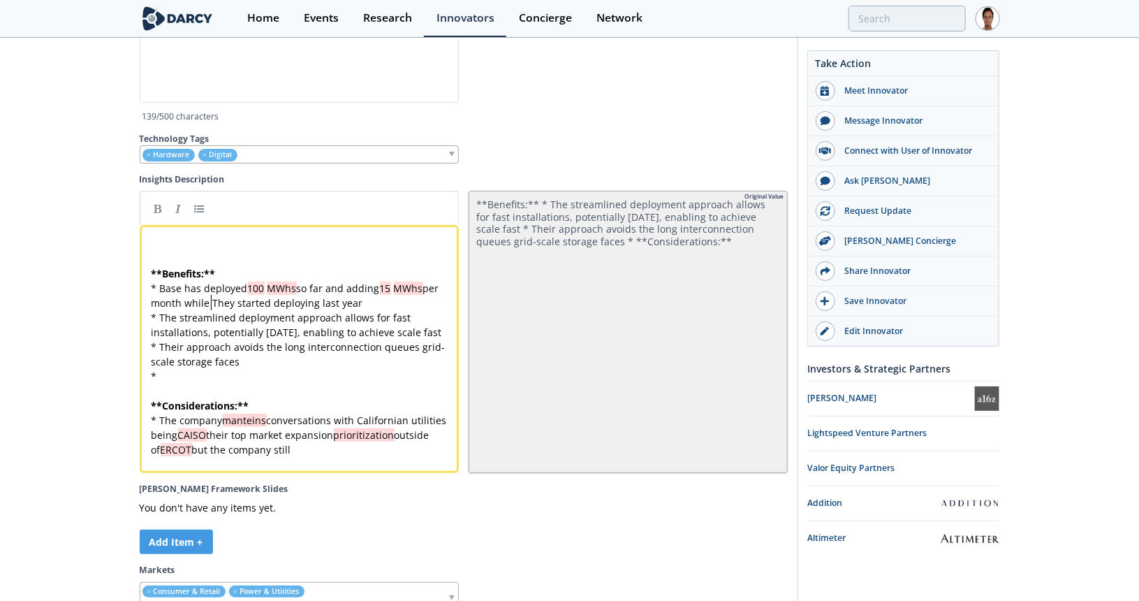
click at [331, 295] on div "x ​ ​ ** Benefits: ** * Base has deployed 100 MWhs so far and adding 15 MWhs pe…" at bounding box center [304, 347] width 311 height 220
click at [193, 315] on div "x ​ ​ ** Benefits: ** * Base has deployed 100 MWhs so far while adding 15 MWhs …" at bounding box center [304, 347] width 311 height 220
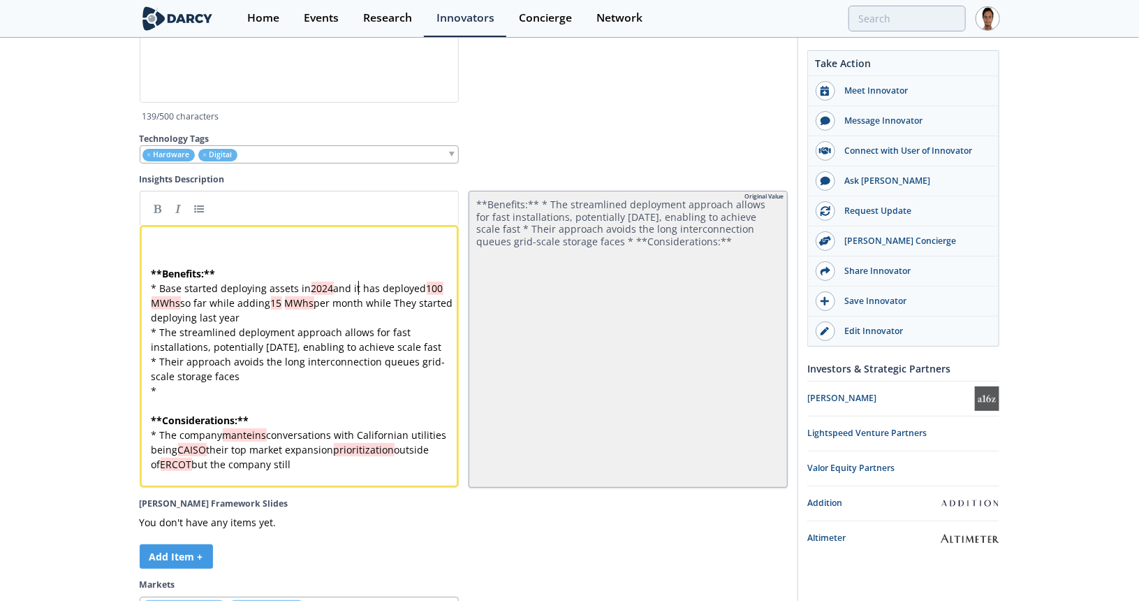
click at [381, 295] on div "x ​ ​ ** Benefits: ** * Base started deploying assets in 2024 and it has deploy…" at bounding box center [304, 354] width 311 height 235
click at [212, 309] on span "100" at bounding box center [203, 302] width 17 height 13
drag, startPoint x: 339, startPoint y: 328, endPoint x: 147, endPoint y: 330, distance: 192.8
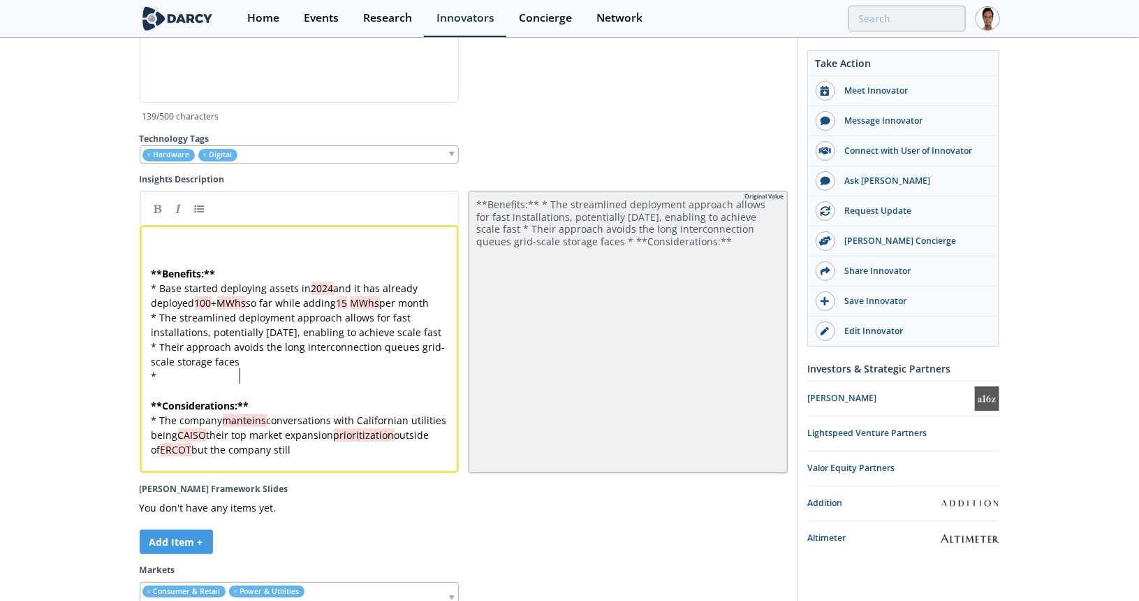
click at [256, 391] on div "​ ​ ** Benefits: ** * Base started deploying assets in 2024 and it has already …" at bounding box center [304, 347] width 311 height 220
click at [285, 383] on pre "*" at bounding box center [304, 376] width 311 height 15
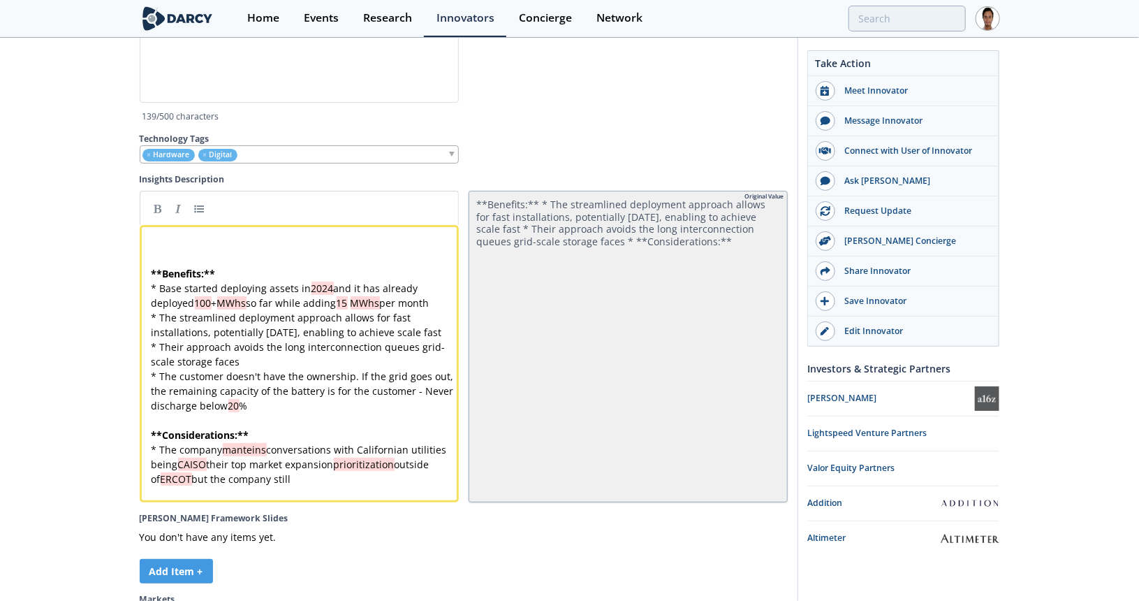
click at [302, 399] on div "x ​ ​ ** Benefits: ** * Base started deploying assets in 2024 and it has alread…" at bounding box center [304, 361] width 311 height 249
click at [362, 401] on div "x ​ ​ ** Benefits: ** * Base started deploying assets in 2024 and it has alread…" at bounding box center [304, 361] width 311 height 249
click at [364, 416] on div "x ​ ​ ** Benefits: ** * Base started deploying assets in 2024 and it has alread…" at bounding box center [304, 361] width 311 height 249
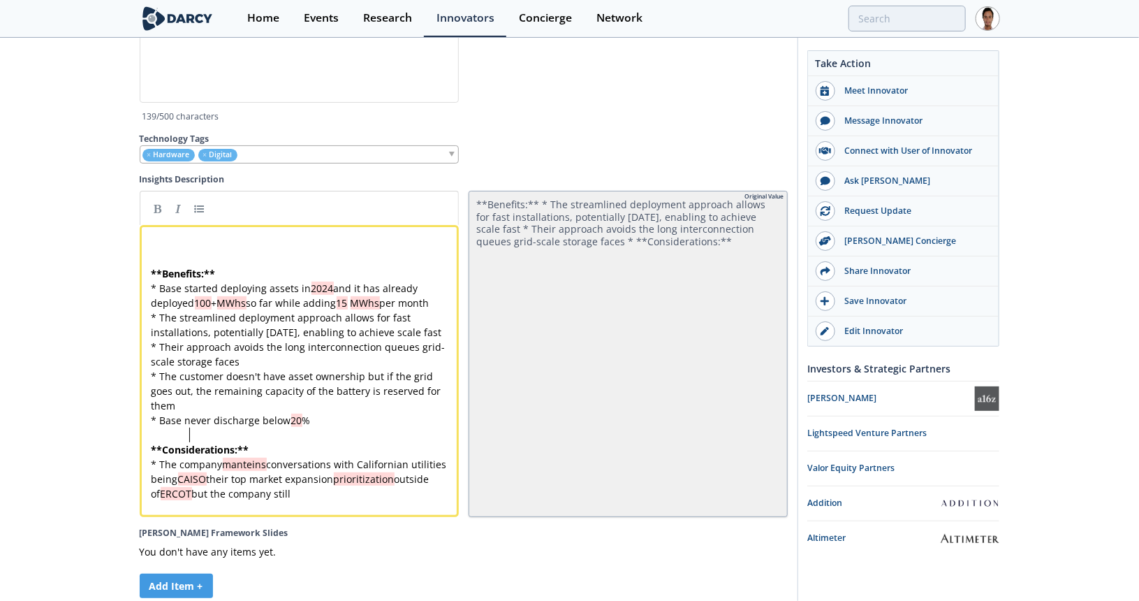
click at [254, 427] on span "* Base never discharge below 20 %" at bounding box center [231, 419] width 159 height 13
click at [324, 427] on pre "* Base never discharges below 20 %" at bounding box center [304, 420] width 311 height 15
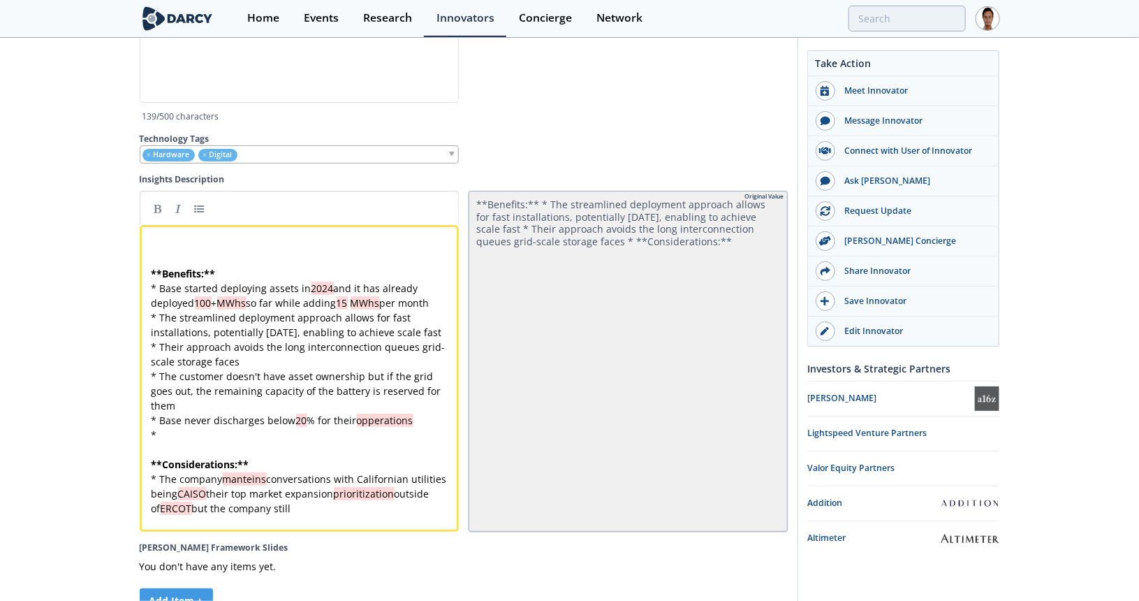
click at [368, 442] on div "x ​ ​ ** Benefits: ** * Base started deploying assets in 2024 and it has alread…" at bounding box center [304, 376] width 311 height 279
click at [390, 442] on pre "*" at bounding box center [304, 434] width 311 height 15
click at [263, 427] on span "* Base never discharges below 20 % for their operations" at bounding box center [281, 419] width 258 height 13
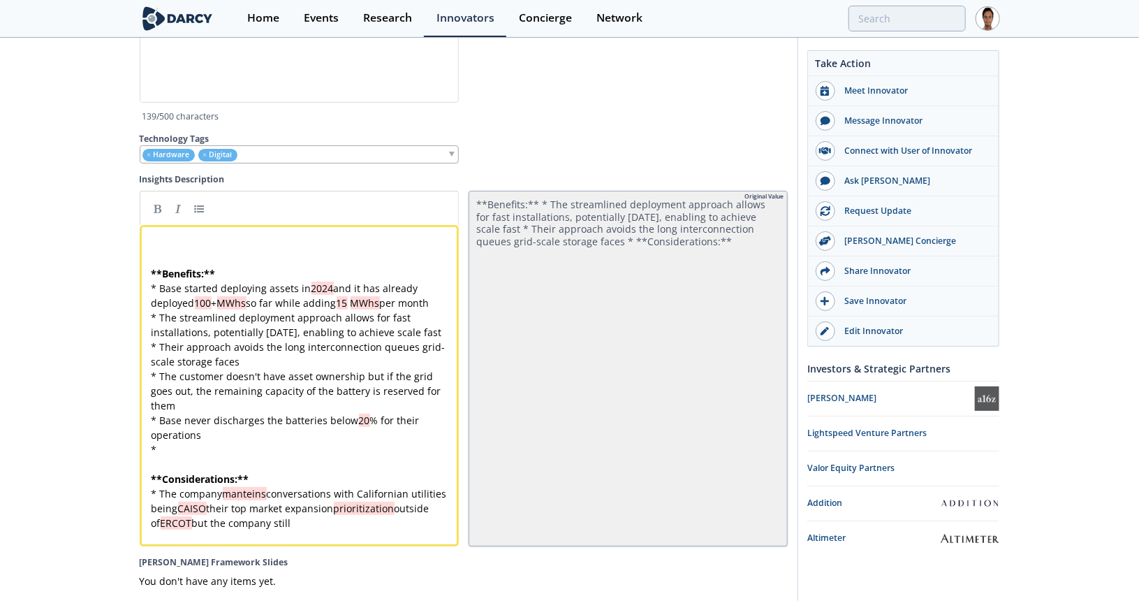
click at [337, 442] on pre "* Base never discharges the batteries below 20 % for their operations" at bounding box center [304, 427] width 311 height 29
click at [337, 457] on pre "*" at bounding box center [304, 449] width 311 height 15
click at [336, 457] on pre "*" at bounding box center [304, 449] width 311 height 15
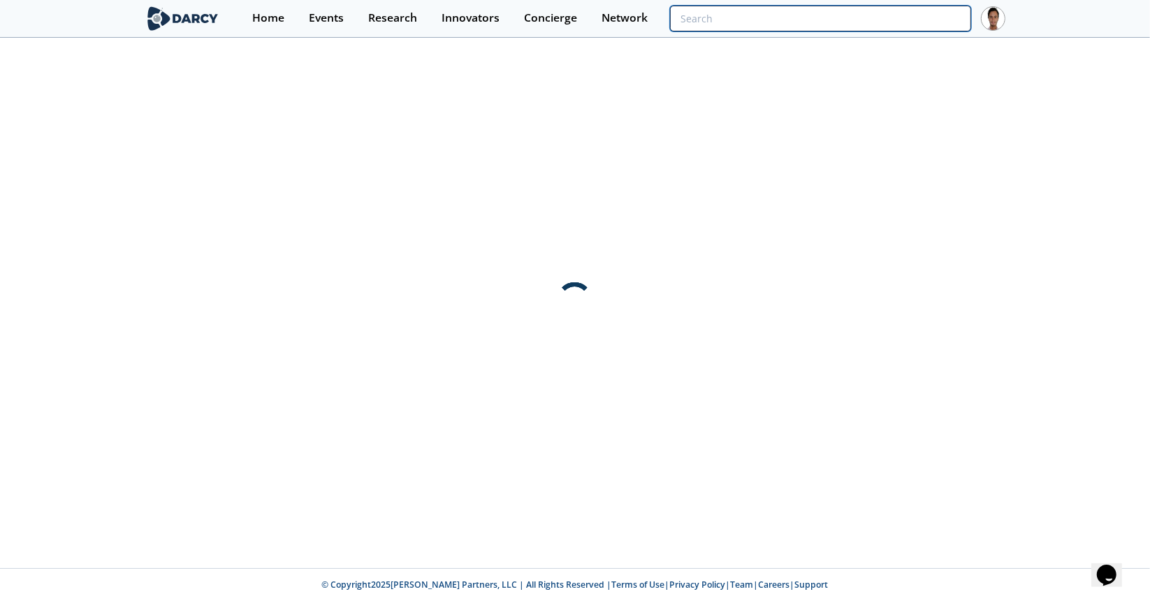
click at [908, 24] on input "search" at bounding box center [820, 19] width 301 height 26
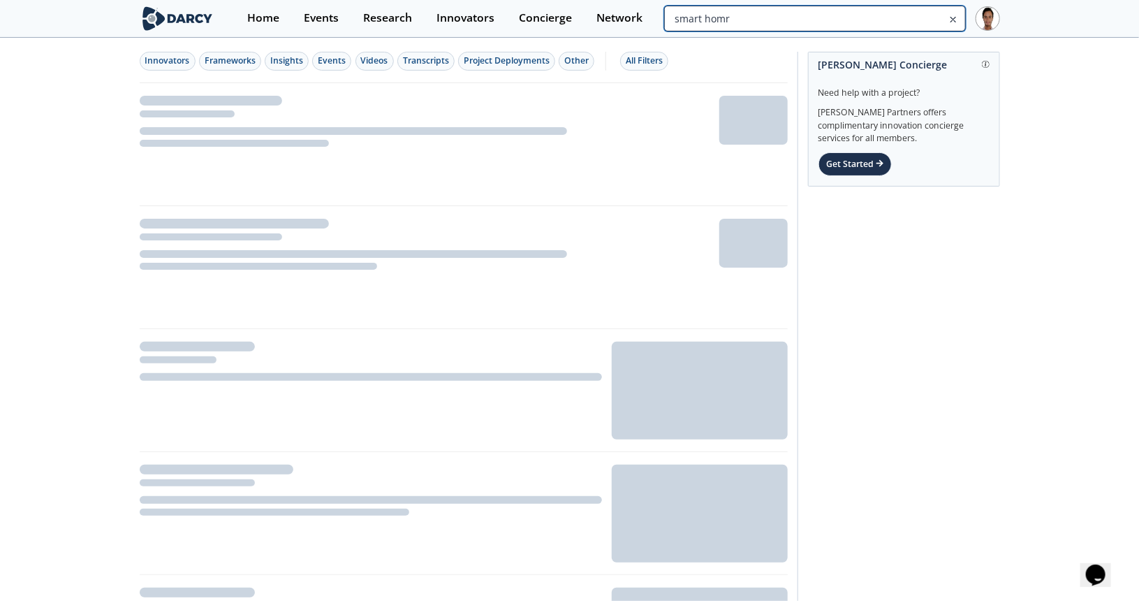
click at [908, 24] on input "smart homr" at bounding box center [814, 19] width 301 height 26
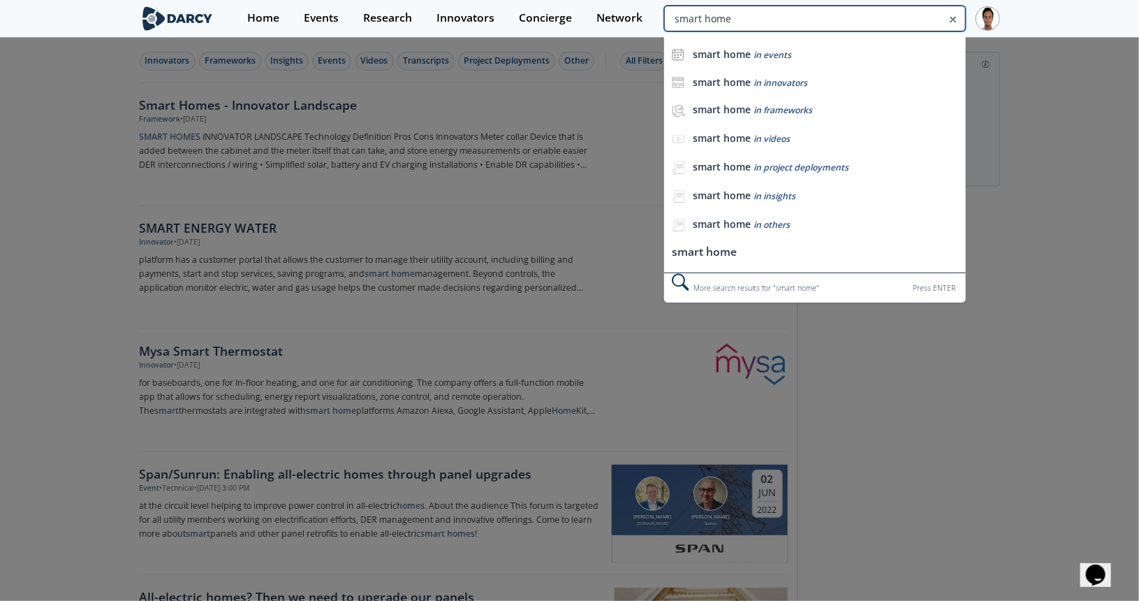
type input "smart home"
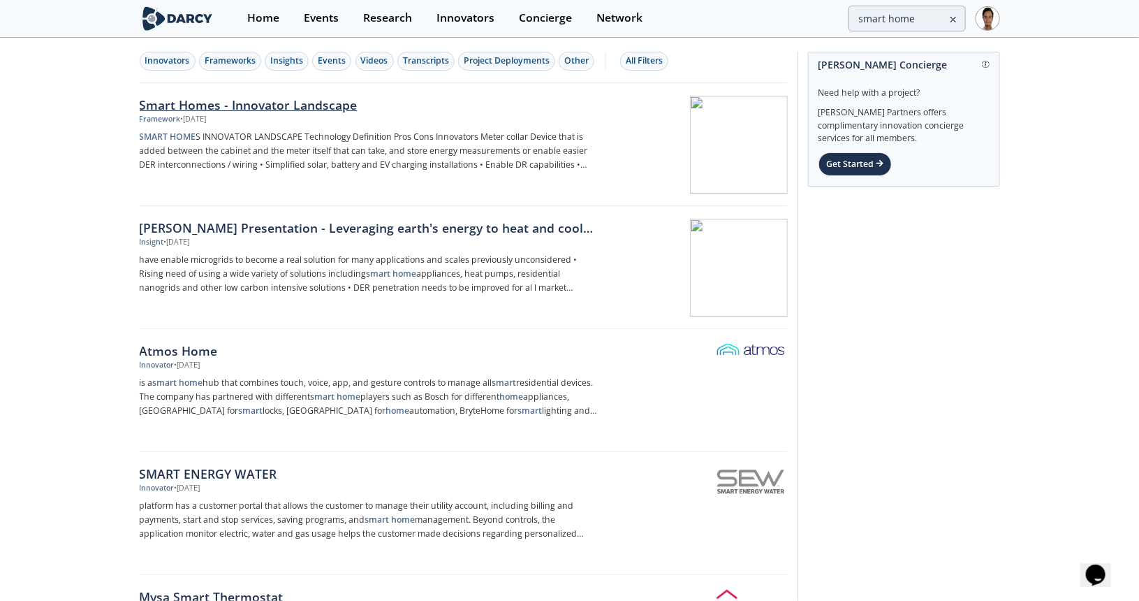
click at [316, 110] on div "Smart Homes - Innovator Landscape" at bounding box center [371, 105] width 462 height 18
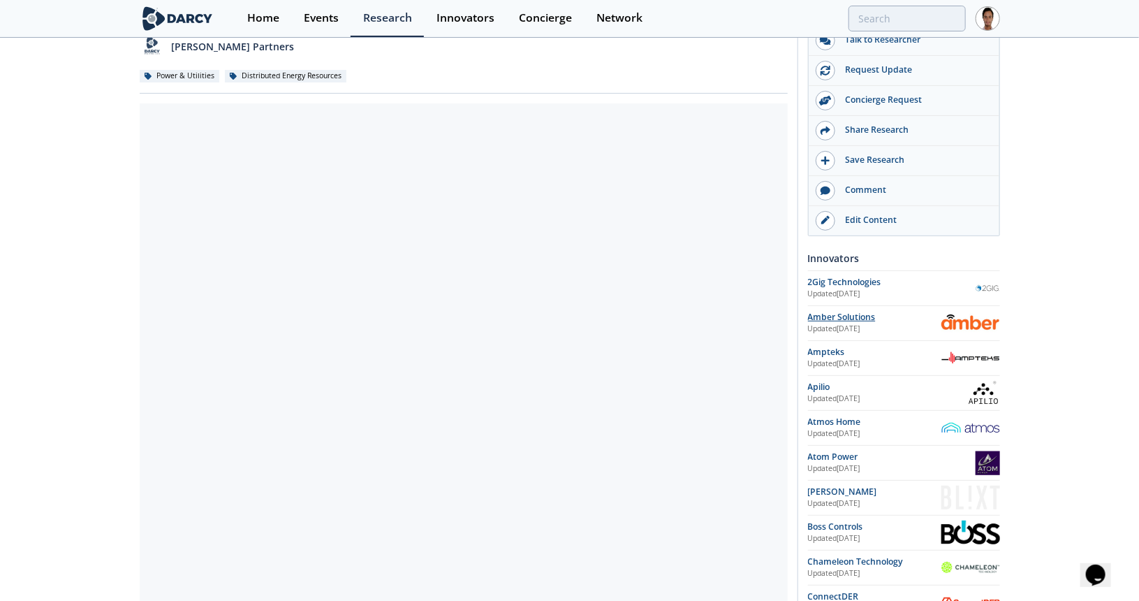
scroll to position [140, 0]
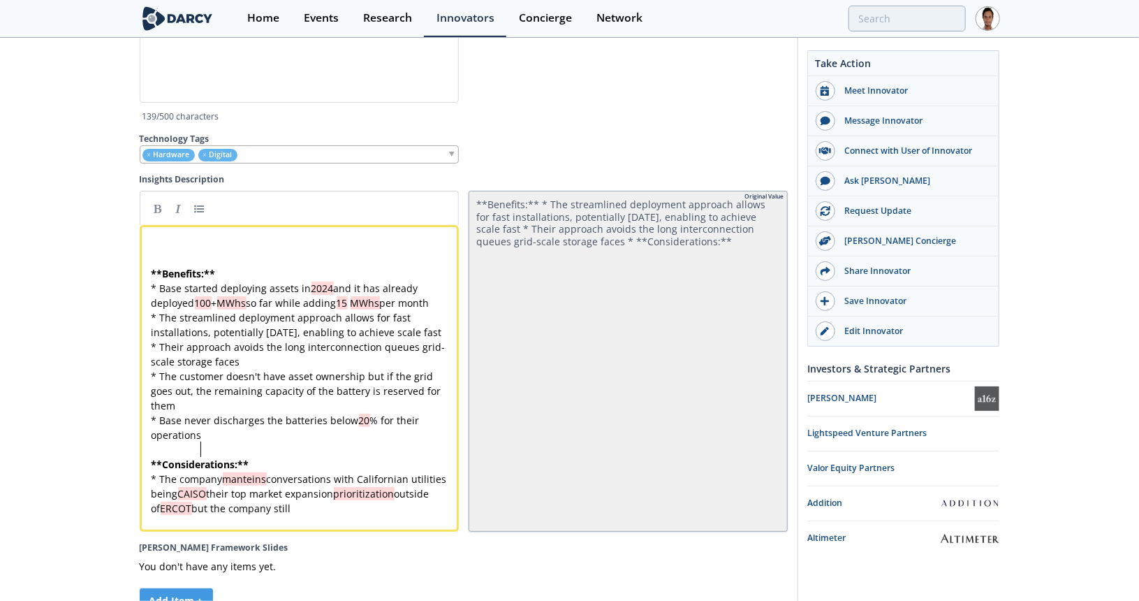
click at [314, 515] on pre "* The company manteins conversations with Californian utilities being CAISO the…" at bounding box center [304, 493] width 311 height 44
drag, startPoint x: 250, startPoint y: 501, endPoint x: 293, endPoint y: 490, distance: 44.9
click at [252, 501] on div "x ​ ​ ** Benefits: ** * Base started deploying assets in 2024 and it has alread…" at bounding box center [304, 376] width 311 height 279
drag, startPoint x: 286, startPoint y: 520, endPoint x: 325, endPoint y: 520, distance: 39.8
click at [286, 515] on span "* The company mantains conversations with Californian utilities being CAISO the…" at bounding box center [301, 493] width 298 height 43
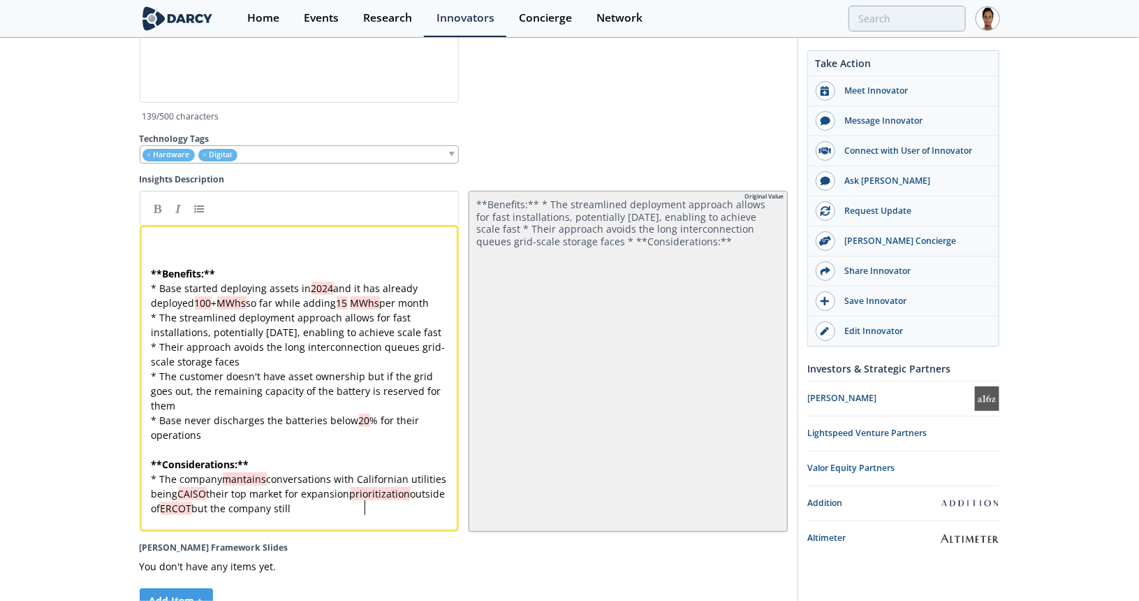
click at [363, 500] on span "prioritization" at bounding box center [380, 493] width 61 height 13
type textarea "prioritization"
click at [376, 515] on pre "* The company mantains conversations with Californian utilities being CAISO the…" at bounding box center [304, 493] width 311 height 44
type textarea "The company"
drag, startPoint x: 220, startPoint y: 502, endPoint x: 167, endPoint y: 502, distance: 53.1
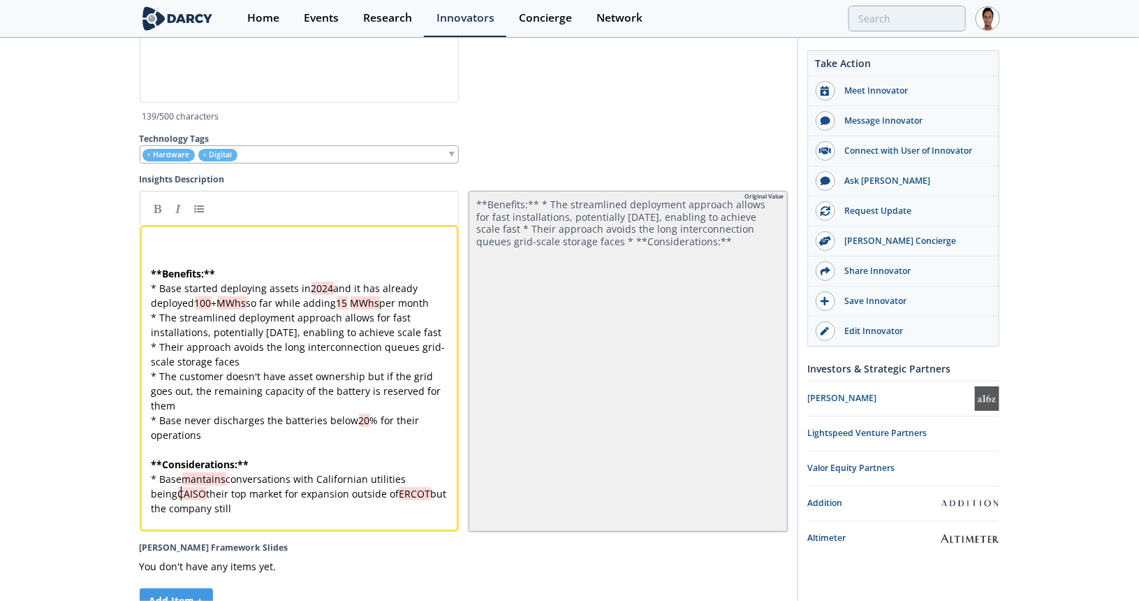
click at [219, 515] on pre "* Base mantains conversations with Californian utilities being CAISO their top …" at bounding box center [304, 493] width 311 height 44
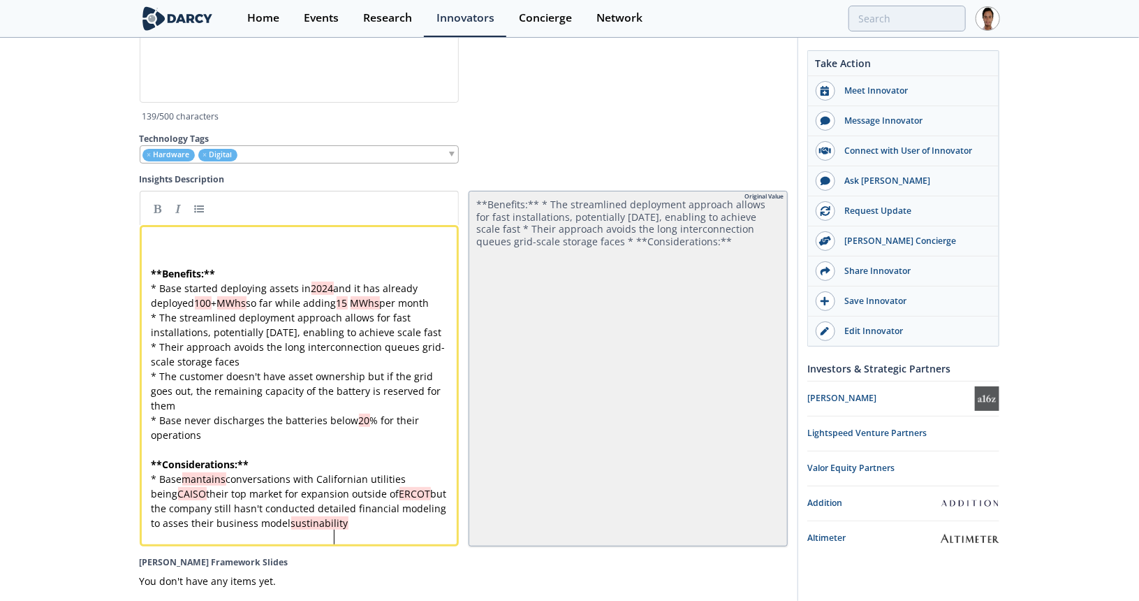
click at [404, 518] on div "x ​ ​ ** Benefits: ** * Base started deploying assets in 2024 and it has alread…" at bounding box center [304, 383] width 311 height 293
click at [371, 530] on pre "* Base mantains conversations with Californian utilities being CAISO their top …" at bounding box center [304, 500] width 311 height 59
type textarea "outside of ERCOT"
drag, startPoint x: 325, startPoint y: 518, endPoint x: 402, endPoint y: 513, distance: 77.6
click at [397, 530] on pre "* Base mantains conversations with Californian utilities being CAISO their top …" at bounding box center [304, 500] width 311 height 59
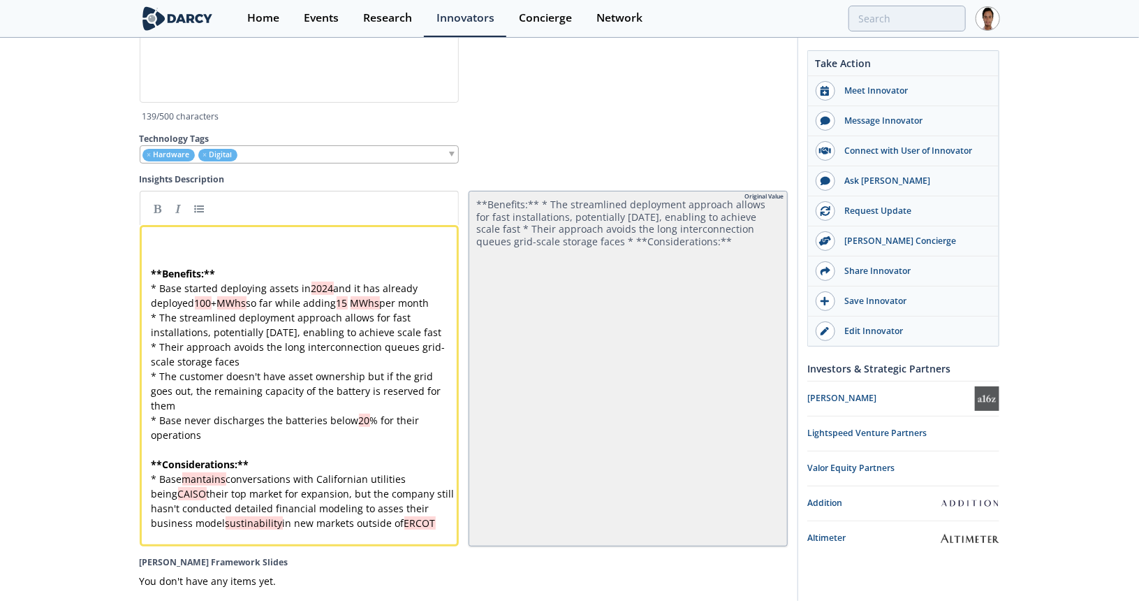
click at [249, 530] on div "x ​ ​ ** Benefits: ** * Base started deploying assets in 2024 and it has alread…" at bounding box center [304, 383] width 311 height 293
type textarea "sustinability"
click at [214, 501] on div "x ​ ​ ** Benefits: ** * Base started deploying assets in 2024 and it has alread…" at bounding box center [304, 383] width 311 height 293
type textarea "mantains"
click at [250, 249] on pre "​" at bounding box center [304, 244] width 311 height 15
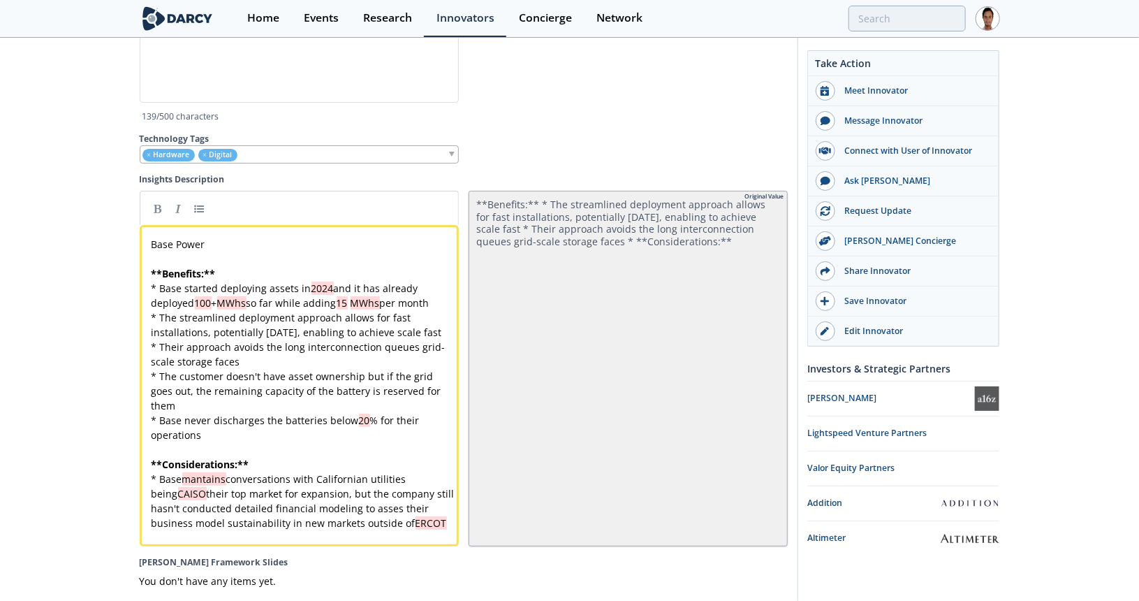
type textarea "Base Power"
drag, startPoint x: 225, startPoint y: 261, endPoint x: 54, endPoint y: 258, distance: 171.1
paste textarea
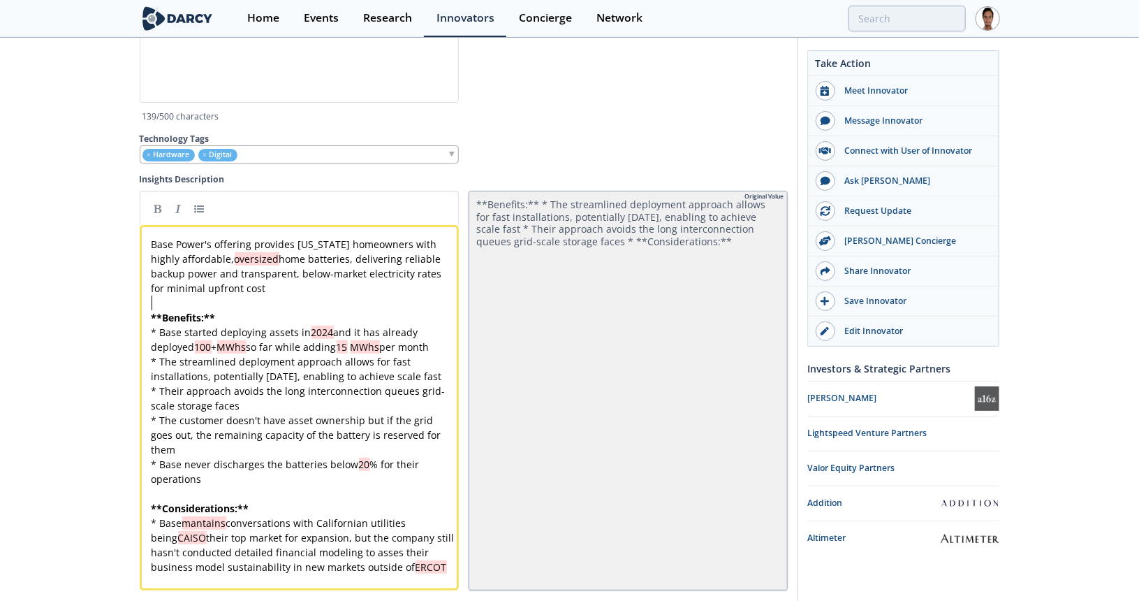
click at [210, 254] on span "Base Power's offering provides Texas homeowners with highly affordable, oversiz…" at bounding box center [298, 265] width 293 height 57
type textarea "e"
click at [240, 295] on pre "Base Power offers Texas homeowners with highly affordable home batteries, deliv…" at bounding box center [304, 266] width 311 height 59
click at [381, 283] on div "x Base Power offers Texas homeowners with highly affordable home batteries, del…" at bounding box center [304, 405] width 311 height 337
type textarea "minimal"
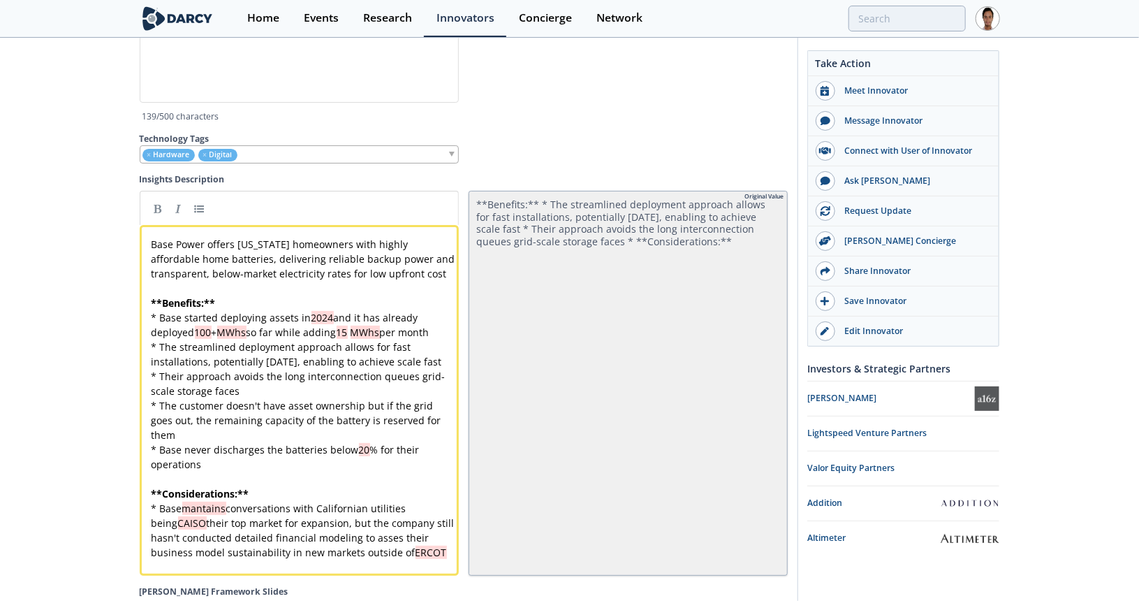
click at [461, 284] on div "x Base Power offers Texas homeowners with highly affordable home batteries, del…" at bounding box center [464, 383] width 648 height 385
click at [442, 281] on pre "Base Power offers Texas homeowners with highly affordable home batteries, deliv…" at bounding box center [304, 259] width 311 height 44
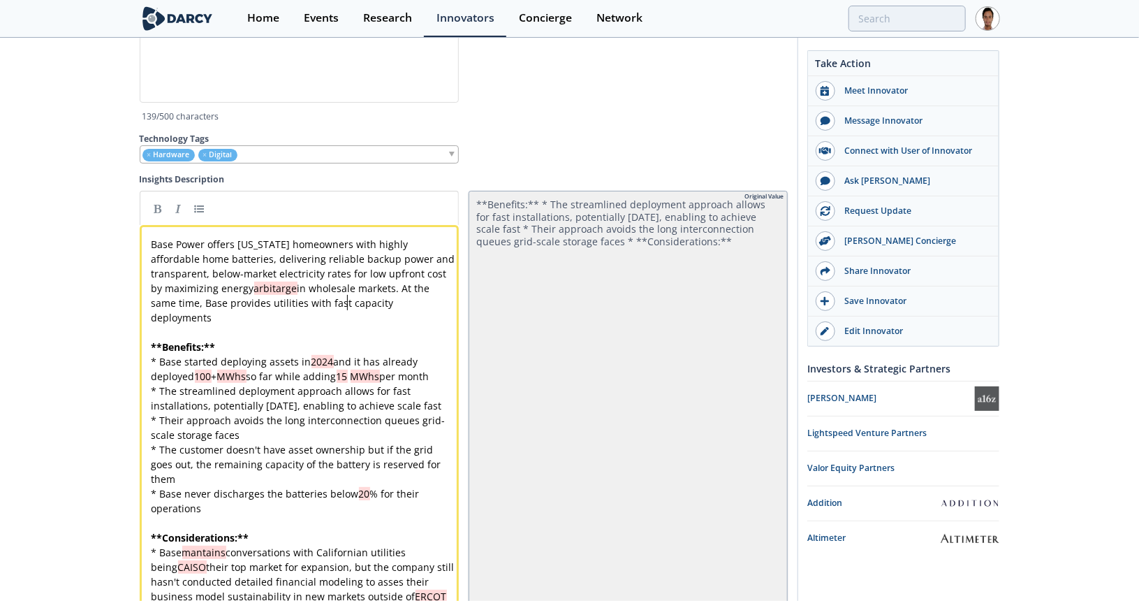
click at [346, 311] on span "Base Power offers Texas homeowners with highly affordable home batteries, deliv…" at bounding box center [305, 280] width 307 height 87
click at [400, 325] on pre "Base Power offers Texas homeowners with highly affordable home batteries, deliv…" at bounding box center [304, 281] width 311 height 88
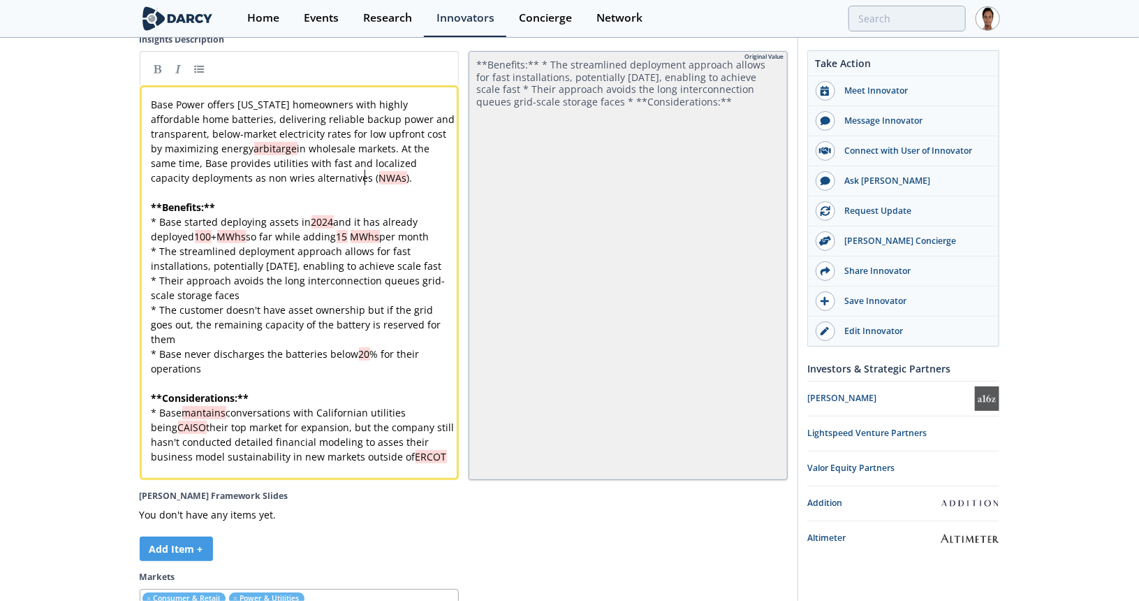
scroll to position [4244, 0]
click at [446, 464] on pre "* Base mantains conversations with Californian utilities being CAISO their top …" at bounding box center [304, 434] width 311 height 59
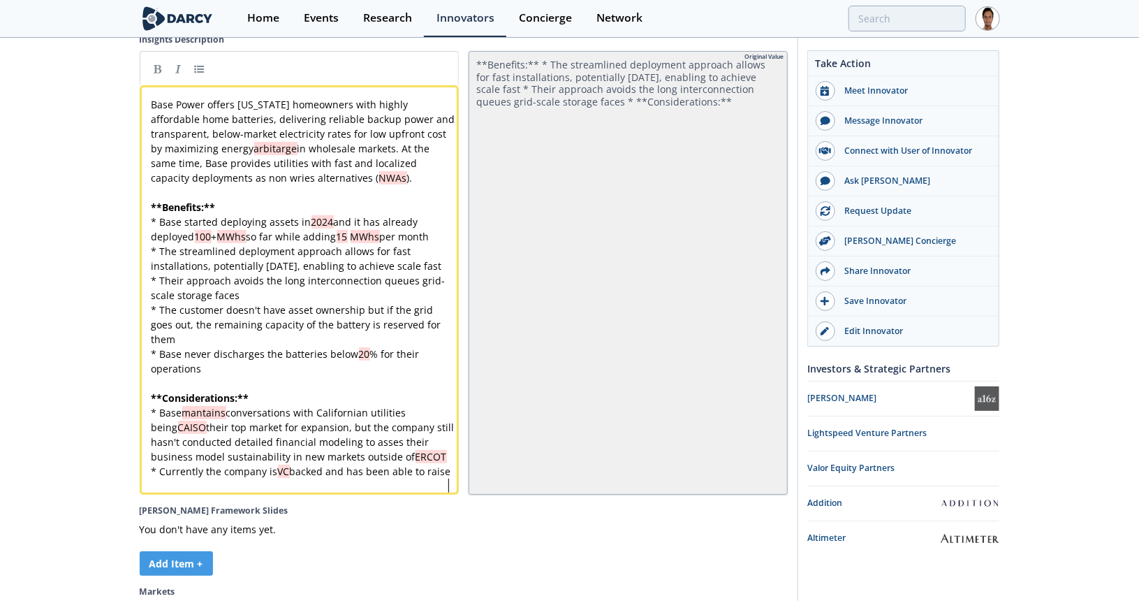
scroll to position [0, 0]
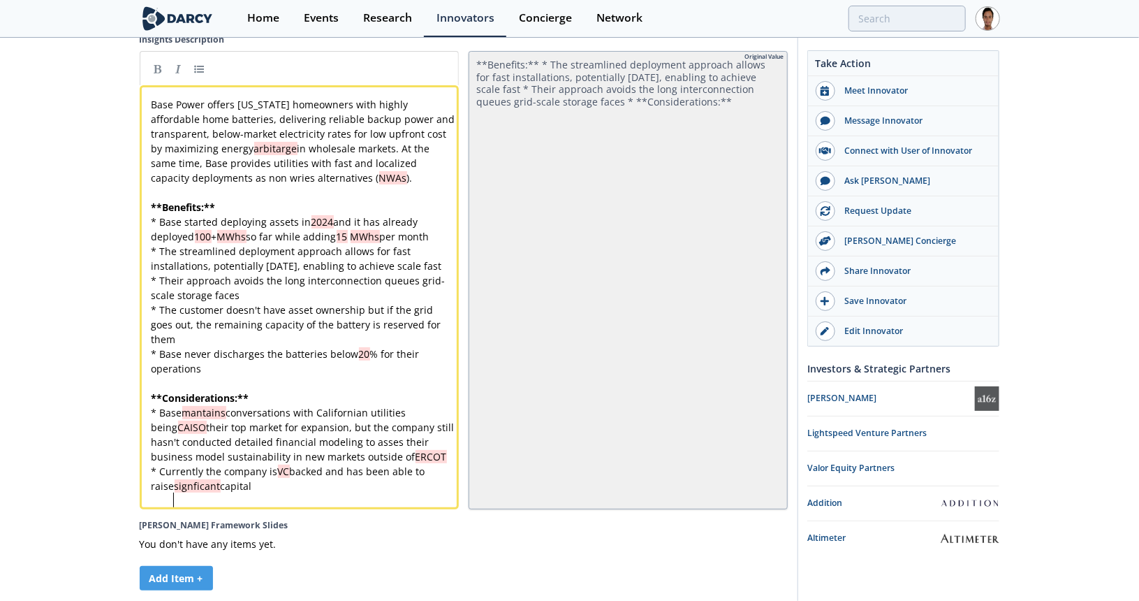
click at [175, 492] on span "signficant" at bounding box center [198, 485] width 46 height 13
type textarea "signficant"
click at [244, 493] on pre "* Currently the company is VC backed and has been able to raise significant cap…" at bounding box center [304, 478] width 311 height 29
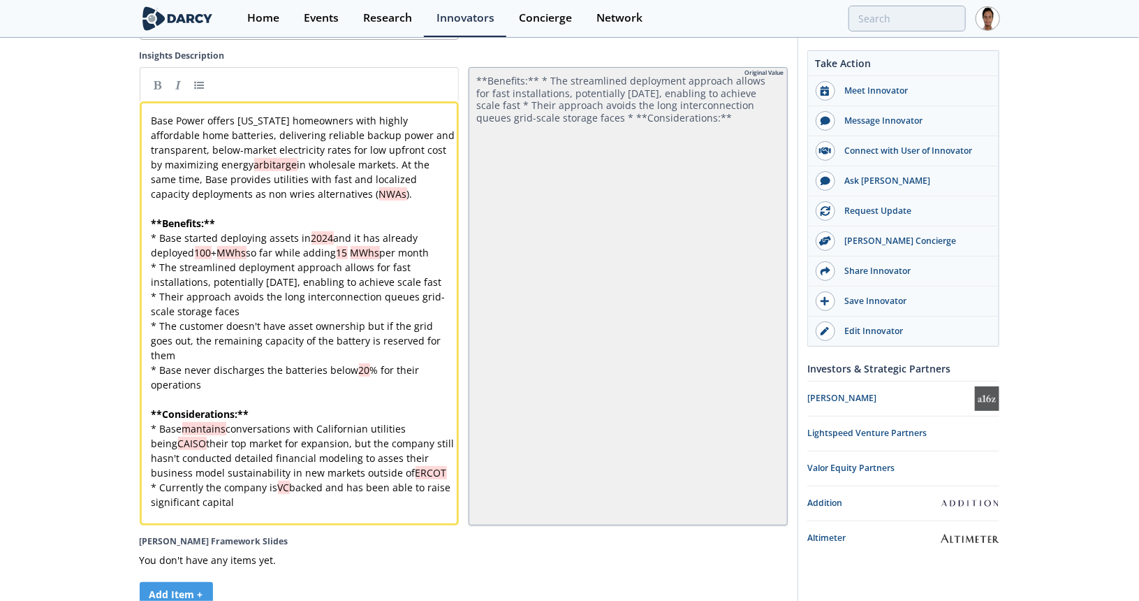
scroll to position [4244, 0]
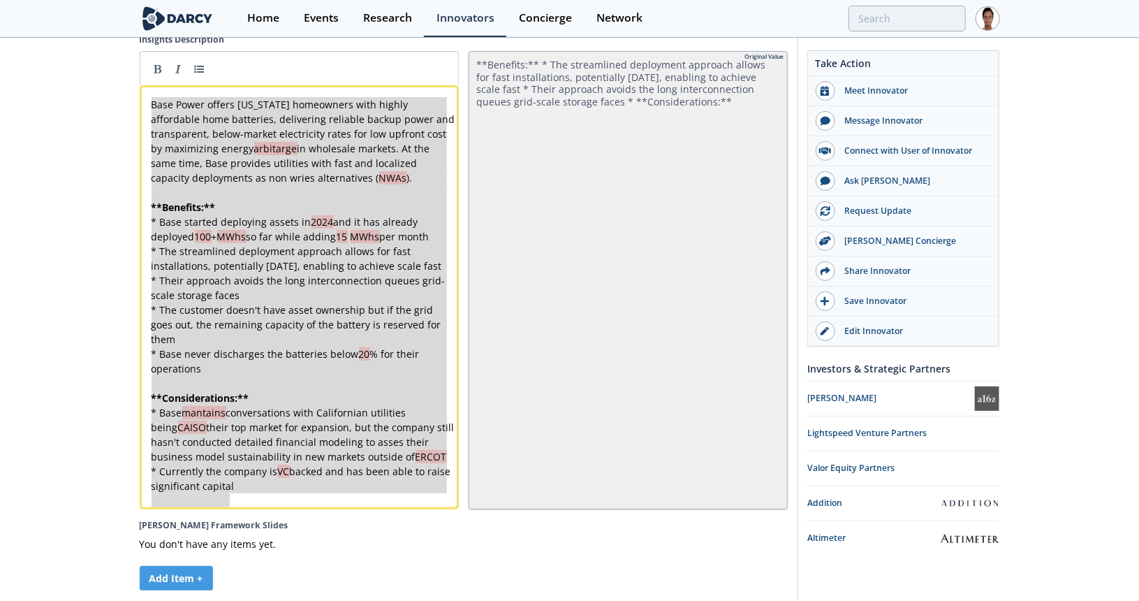
drag, startPoint x: 245, startPoint y: 507, endPoint x: 148, endPoint y: 89, distance: 429.5
type textarea "-"
paste textarea
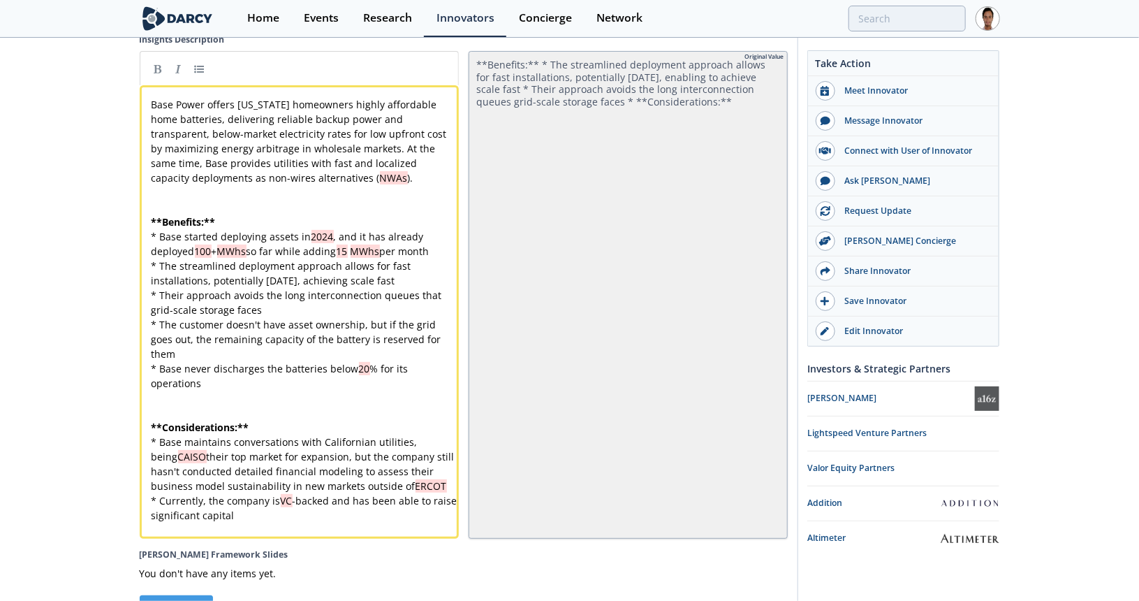
click at [210, 214] on pre "​" at bounding box center [304, 207] width 311 height 15
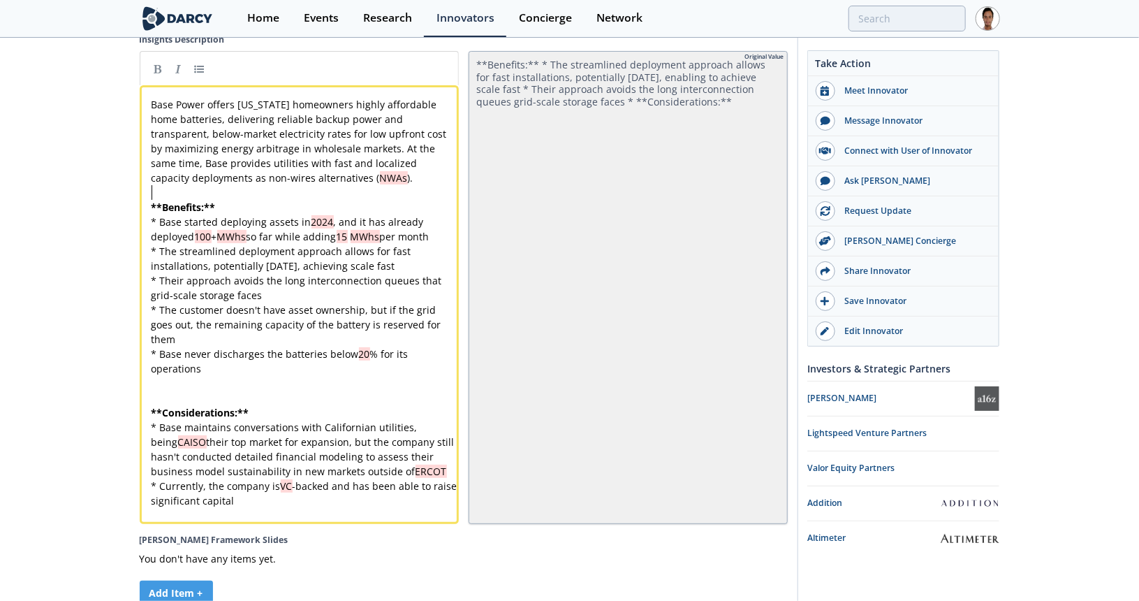
click at [230, 405] on pre "​" at bounding box center [304, 397] width 311 height 15
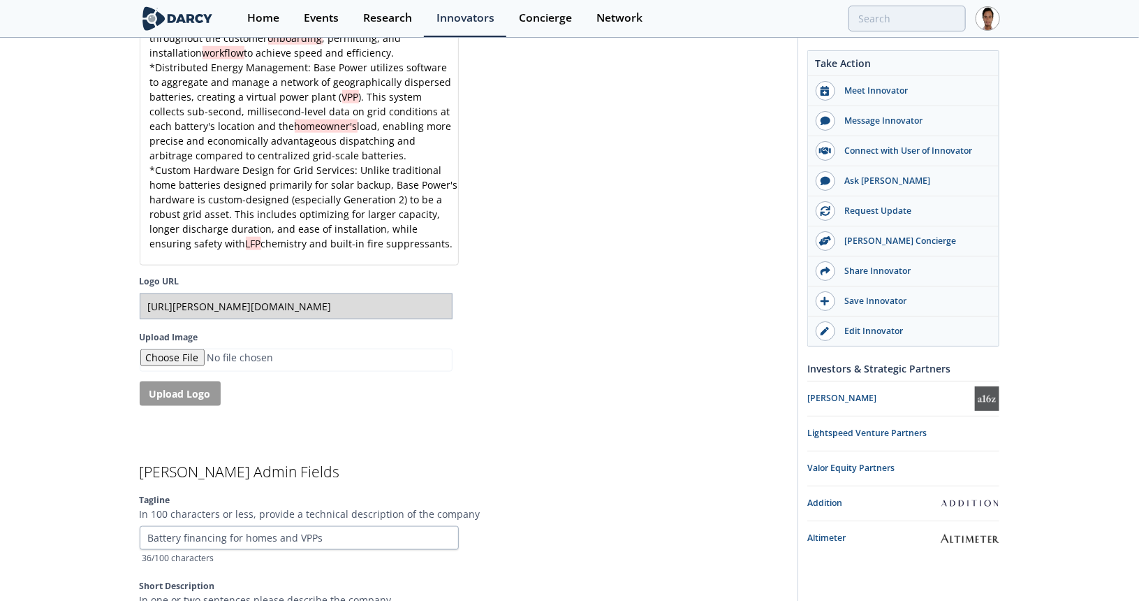
scroll to position [3057, 0]
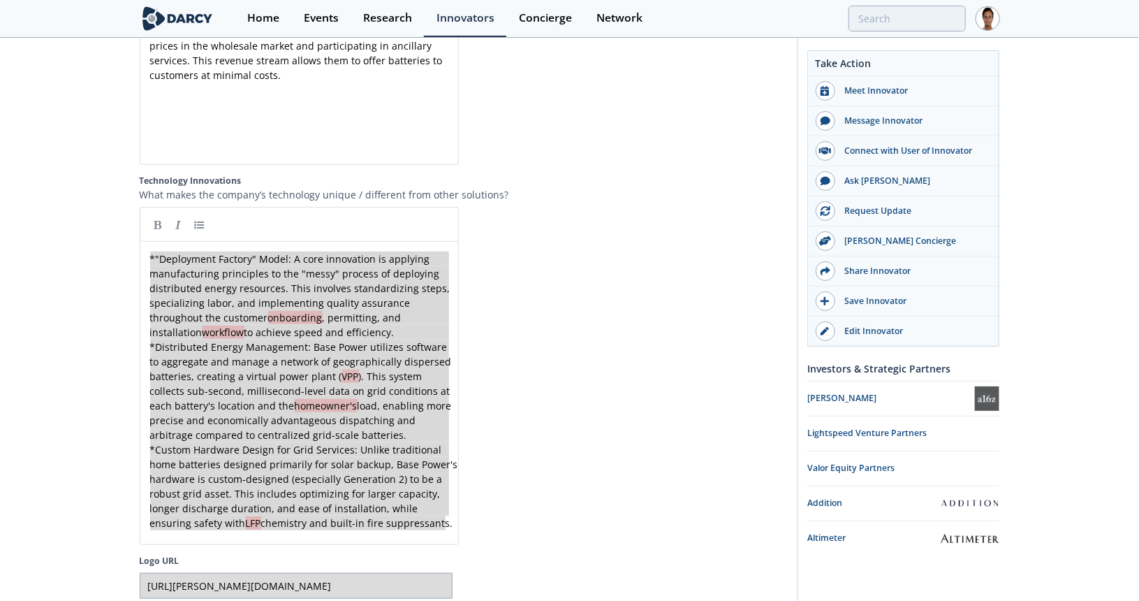
drag, startPoint x: 447, startPoint y: 524, endPoint x: 64, endPoint y: 178, distance: 516.2
type textarea "-"
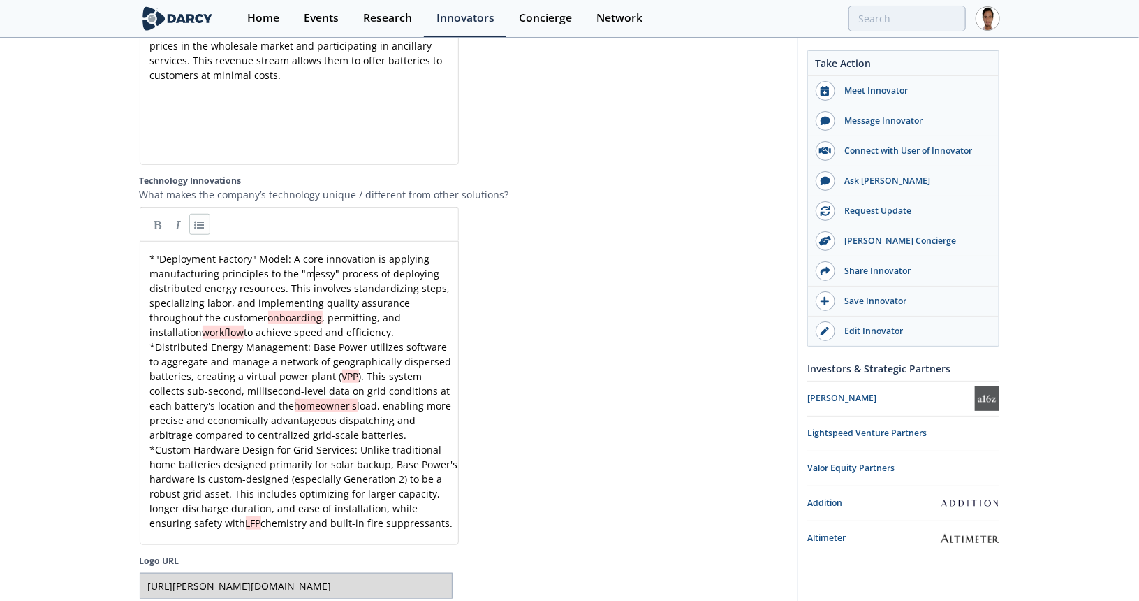
type textarea "messy"
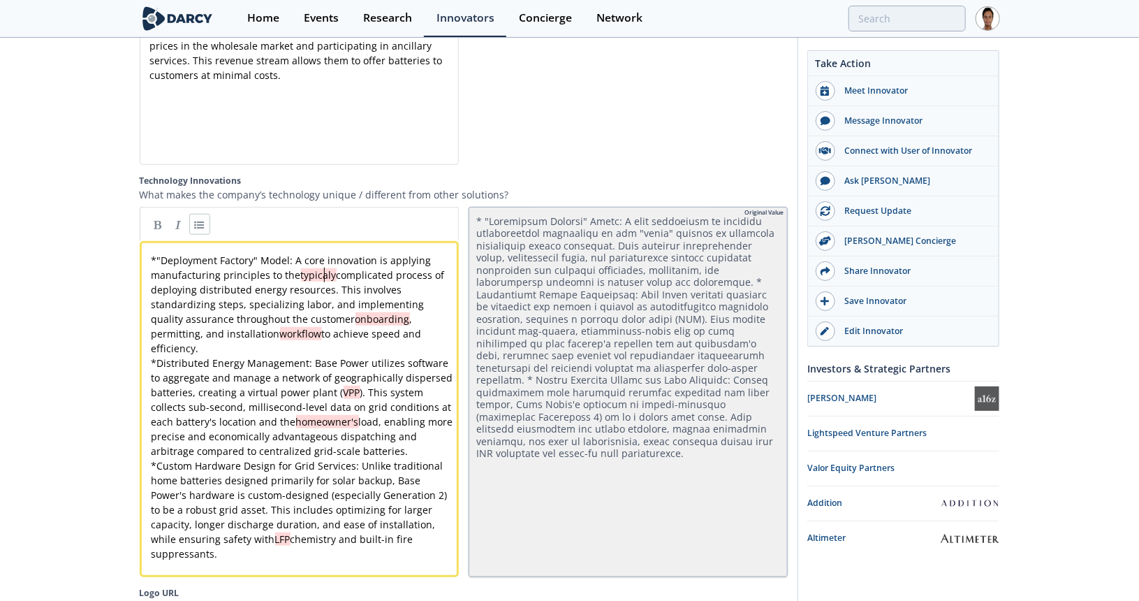
click at [322, 276] on span "typicaly" at bounding box center [319, 274] width 36 height 13
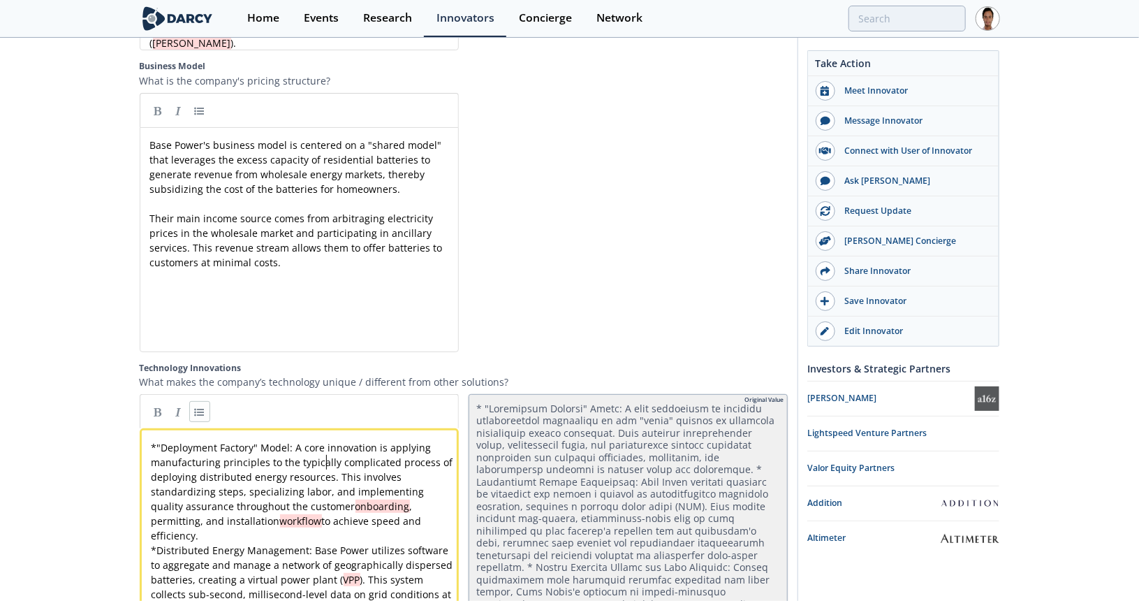
scroll to position [2778, 0]
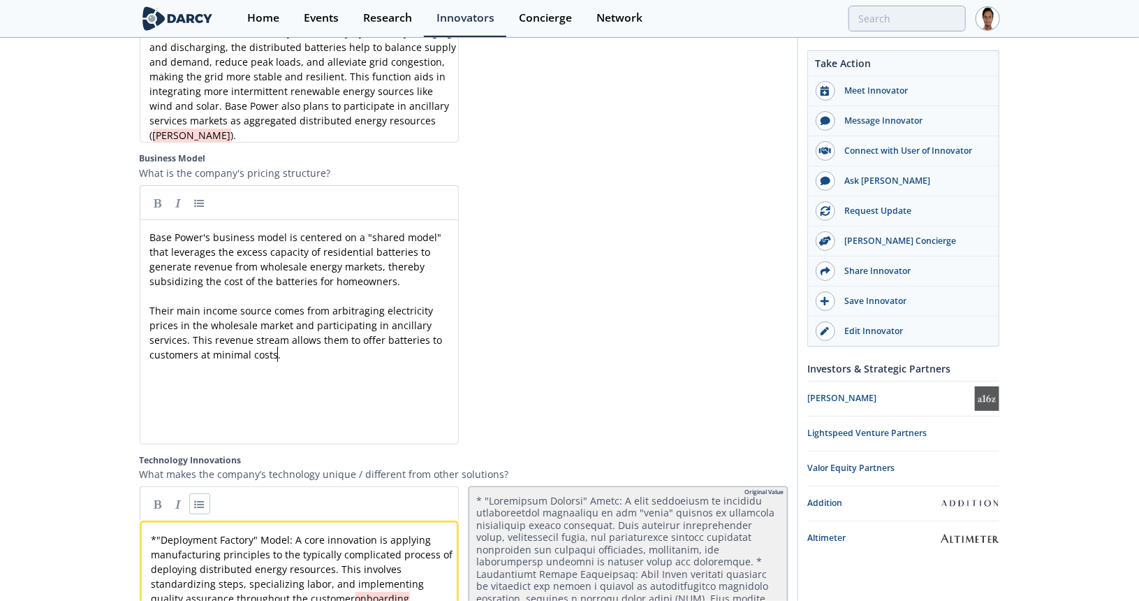
type textarea "Base Power's business model is centered on a "shared model" that leverages the …"
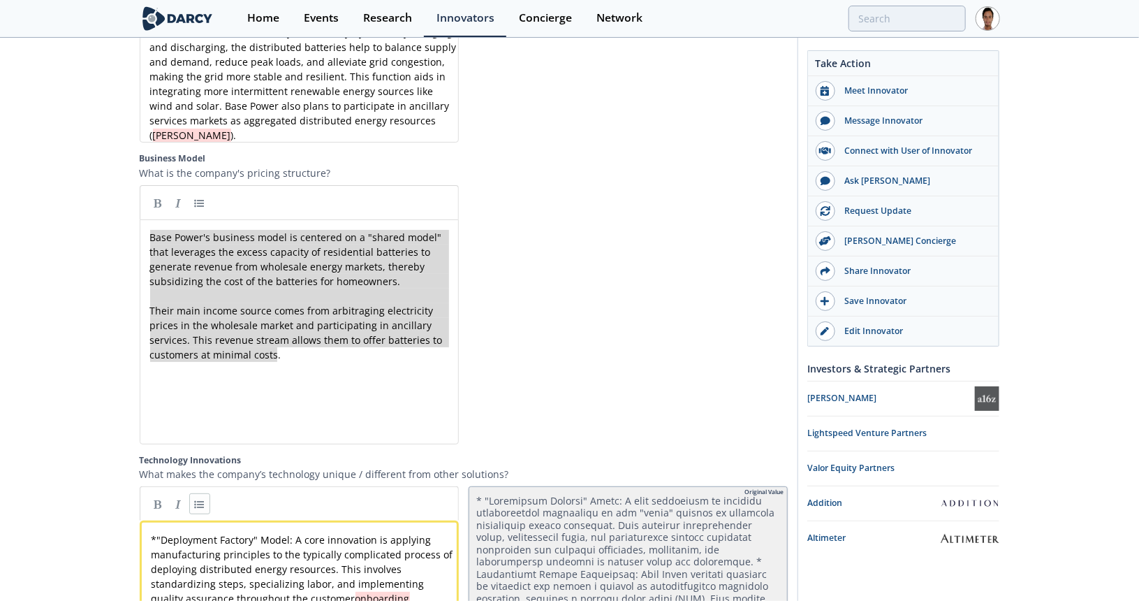
drag, startPoint x: 298, startPoint y: 359, endPoint x: 129, endPoint y: 240, distance: 206.5
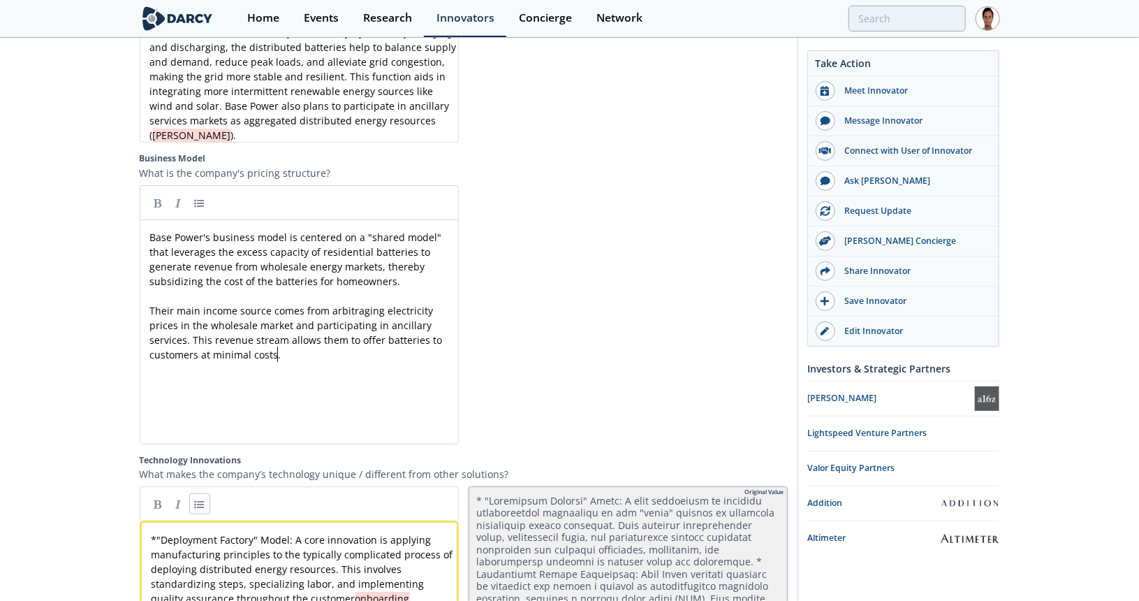
type textarea "Base Power's business model is centered on a "shared model" that leverages the …"
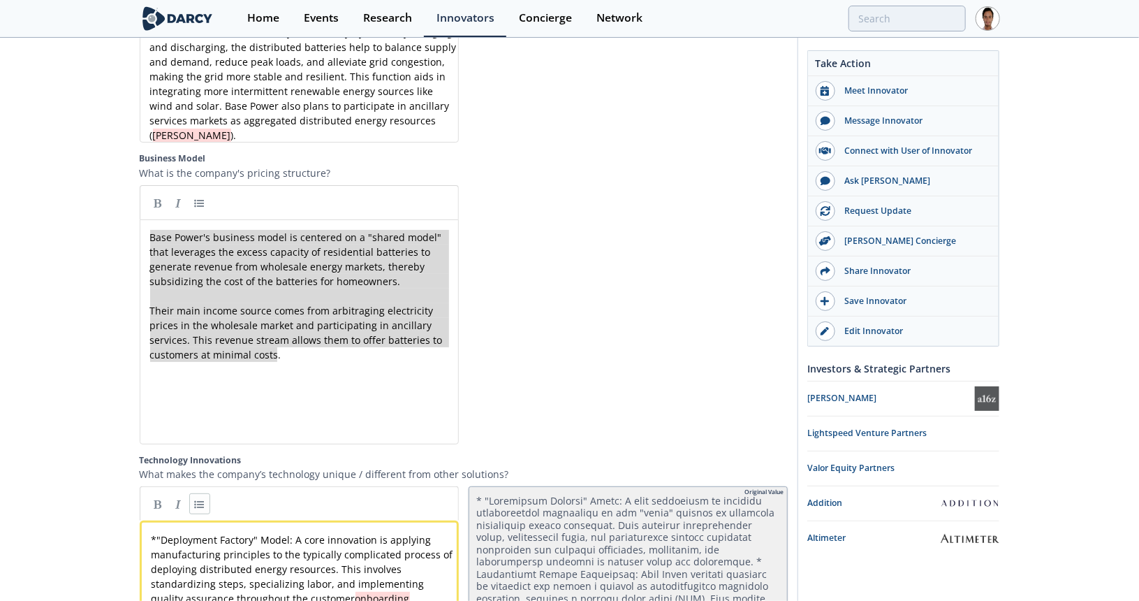
drag, startPoint x: 302, startPoint y: 362, endPoint x: 98, endPoint y: 191, distance: 266.7
paste textarea
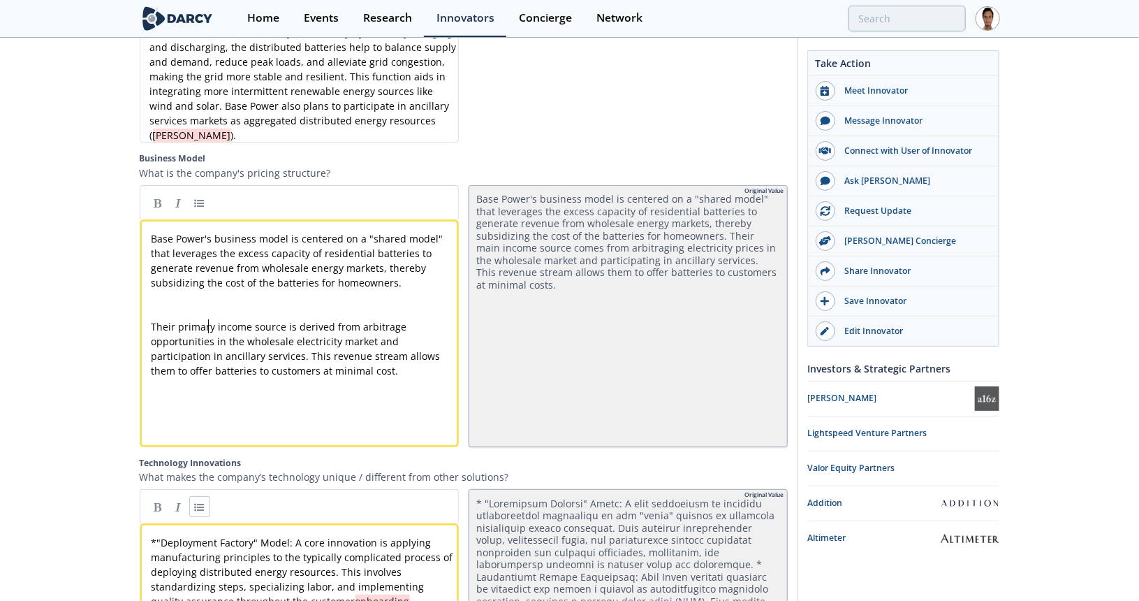
click at [210, 333] on div "x Base Power's business model is centered on a "shared model" that leverages th…" at bounding box center [304, 311] width 311 height 161
click at [210, 304] on pre "​" at bounding box center [304, 297] width 311 height 15
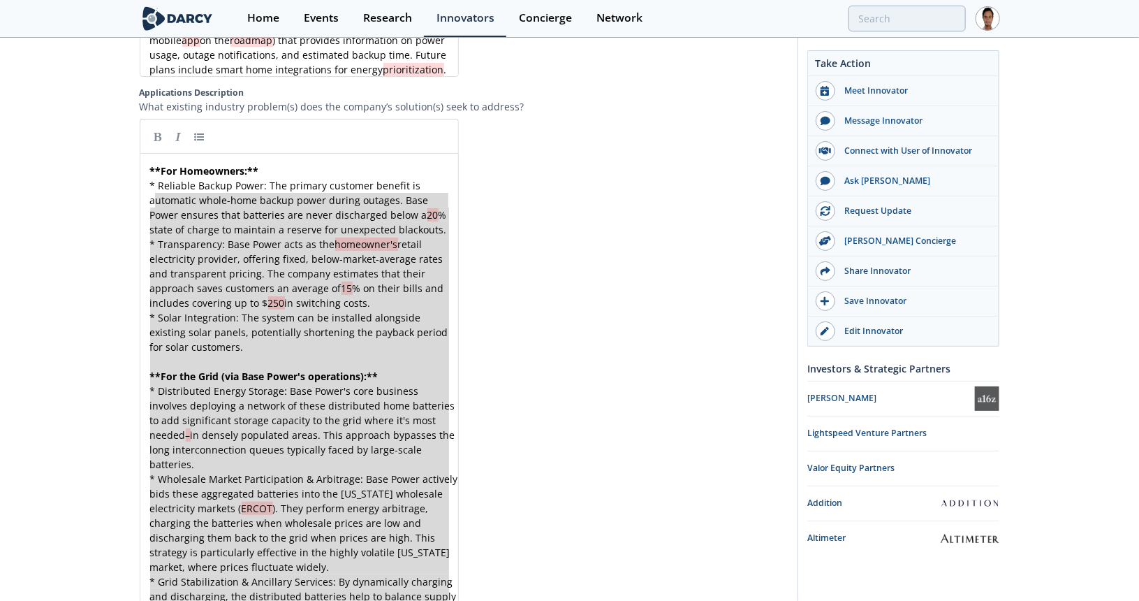
scroll to position [2149, 0]
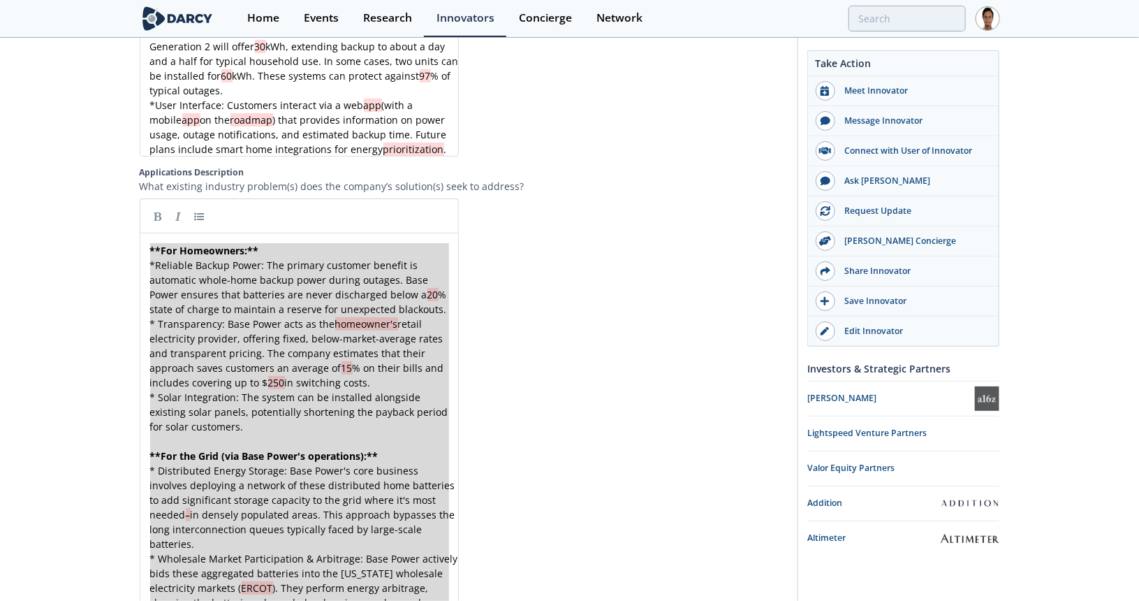
drag, startPoint x: 200, startPoint y: 340, endPoint x: 151, endPoint y: 233, distance: 117.5
type textarea "-"
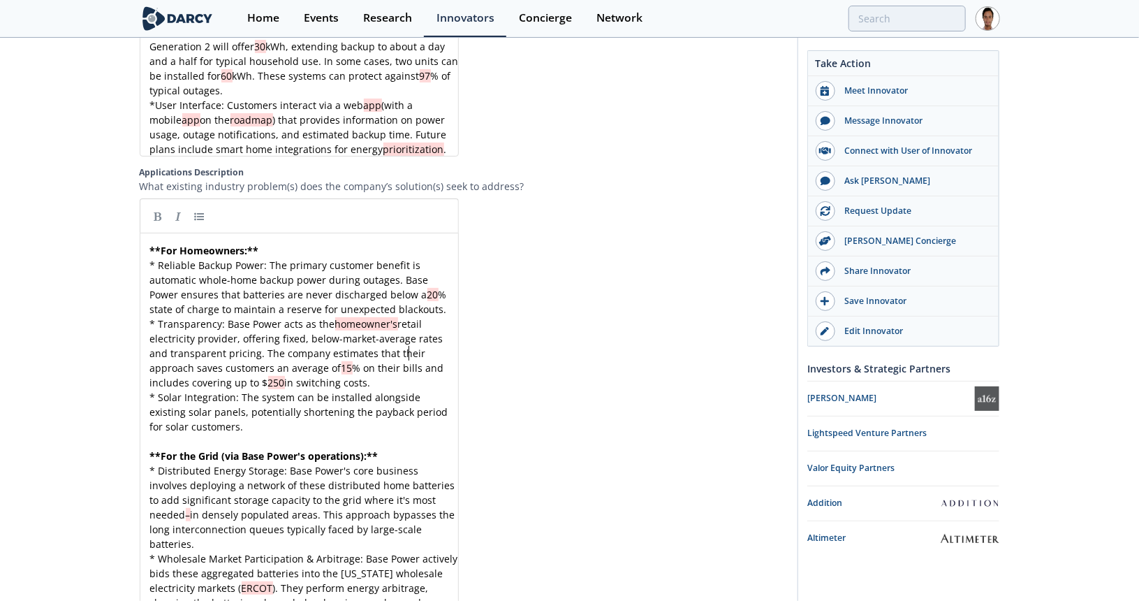
type textarea "their"
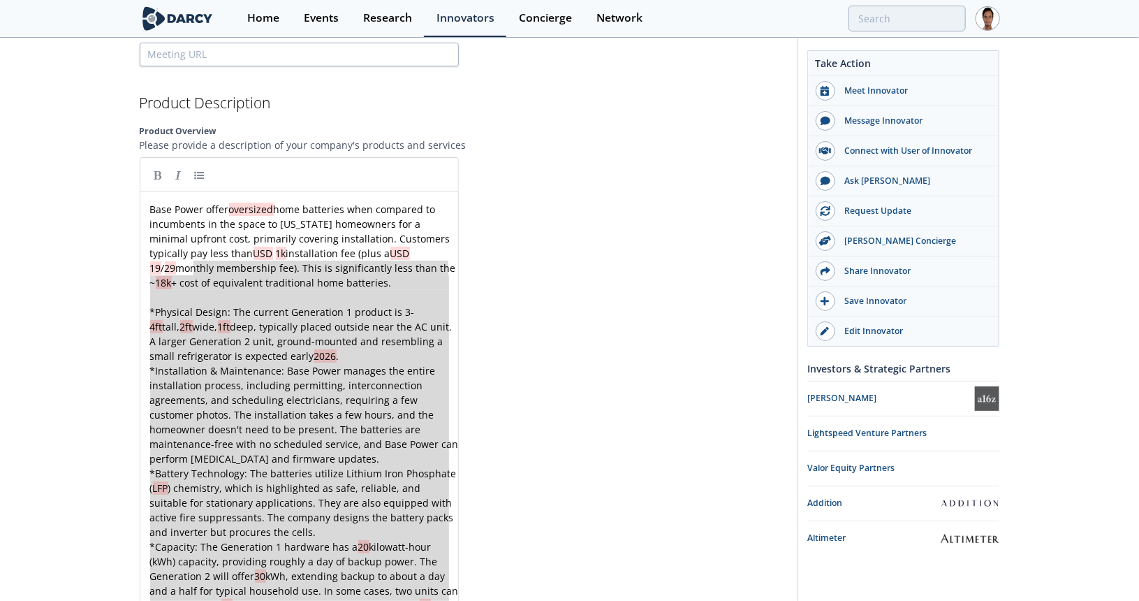
scroll to position [1590, 0]
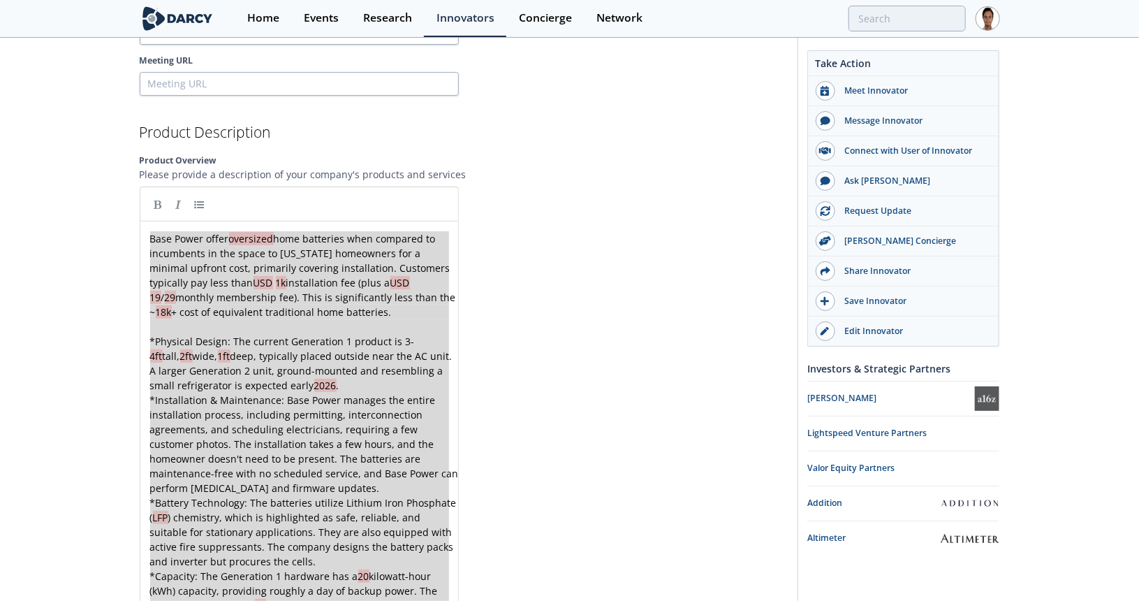
drag, startPoint x: 416, startPoint y: 483, endPoint x: 144, endPoint y: 228, distance: 373.1
type textarea "-"
paste textarea
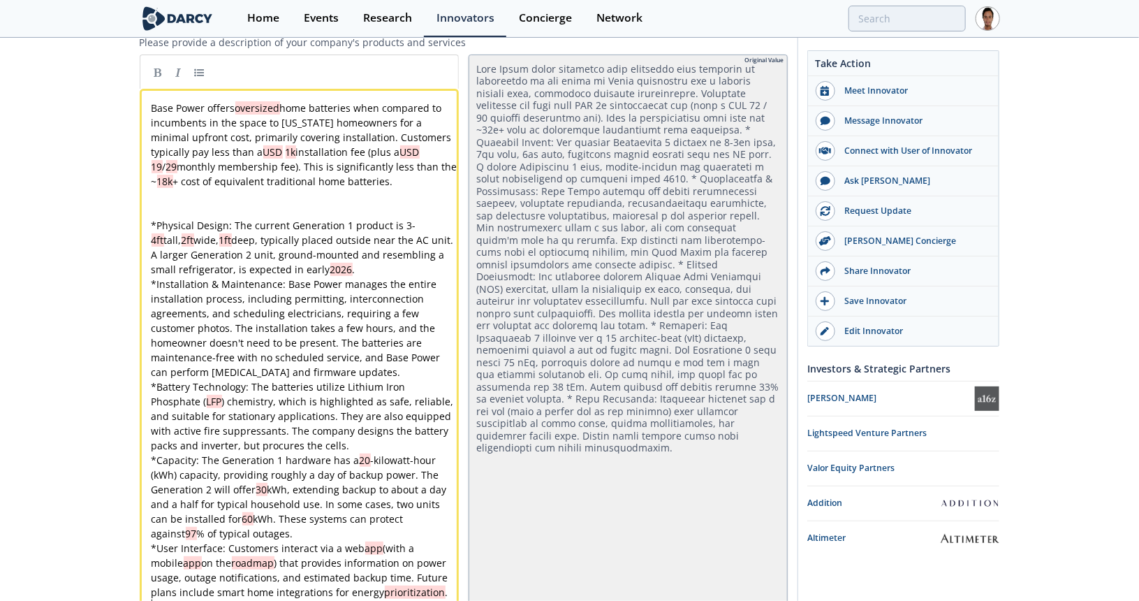
scroll to position [1731, 0]
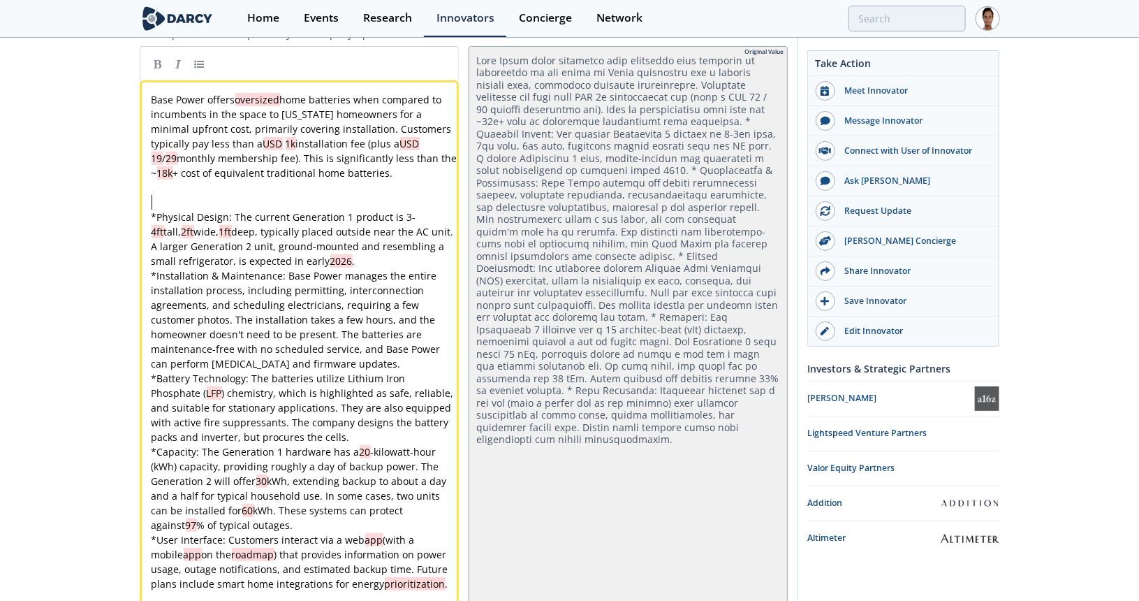
click at [258, 195] on pre "​" at bounding box center [304, 202] width 311 height 15
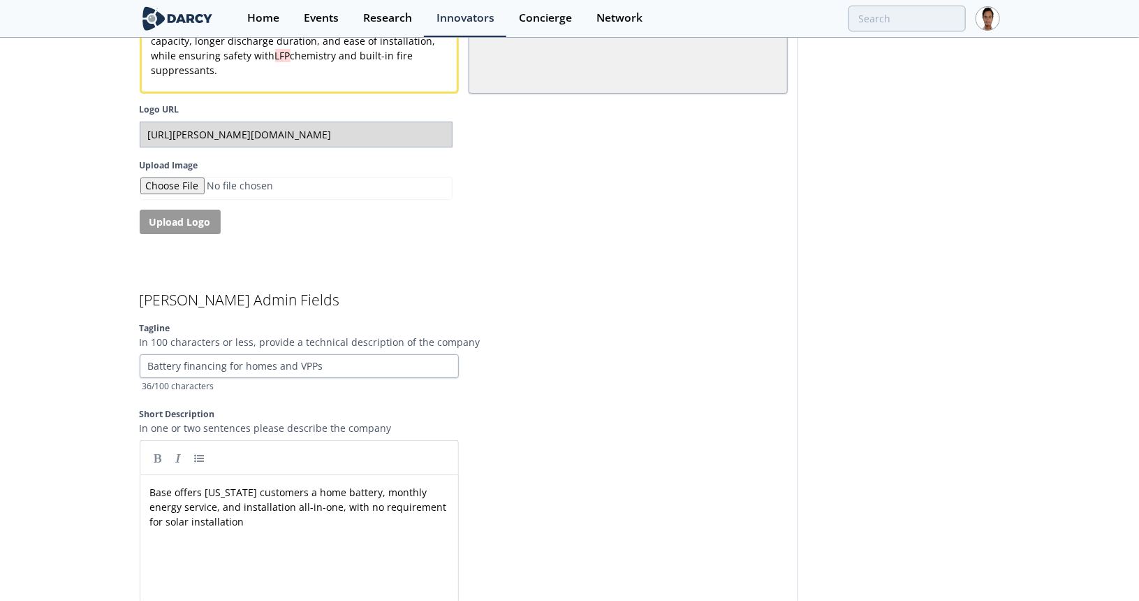
scroll to position [5054, 0]
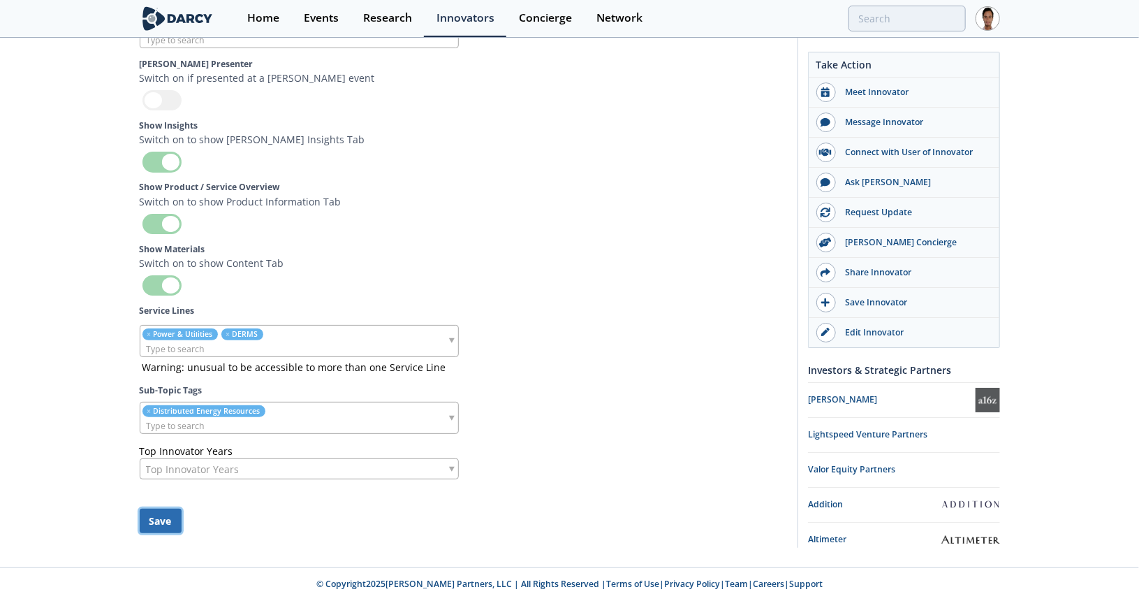
click at [169, 524] on button "Save" at bounding box center [161, 520] width 42 height 24
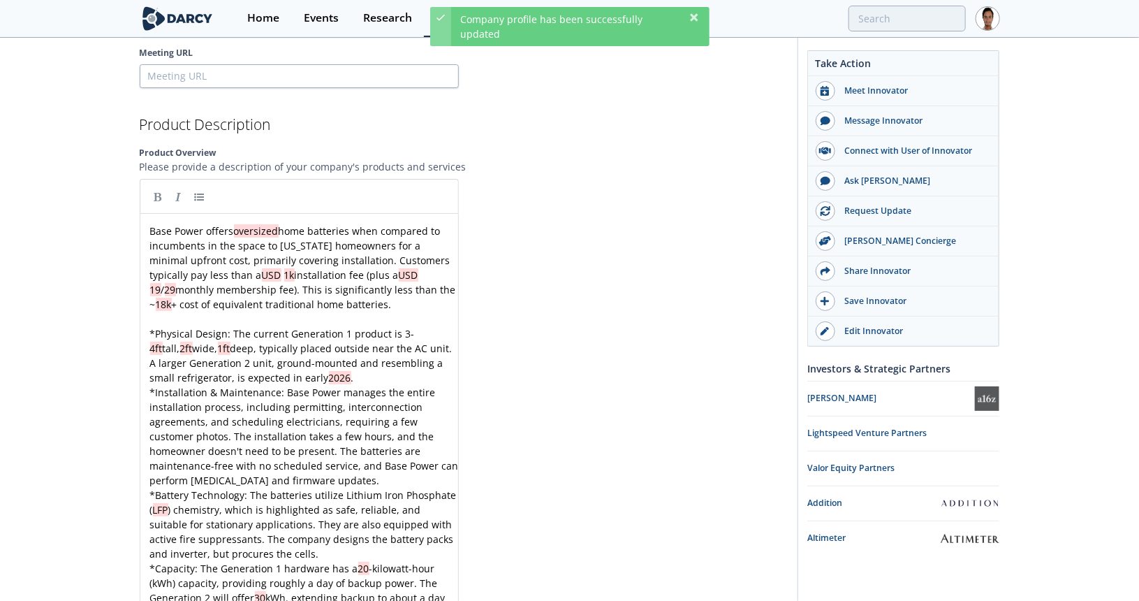
scroll to position [1590, 0]
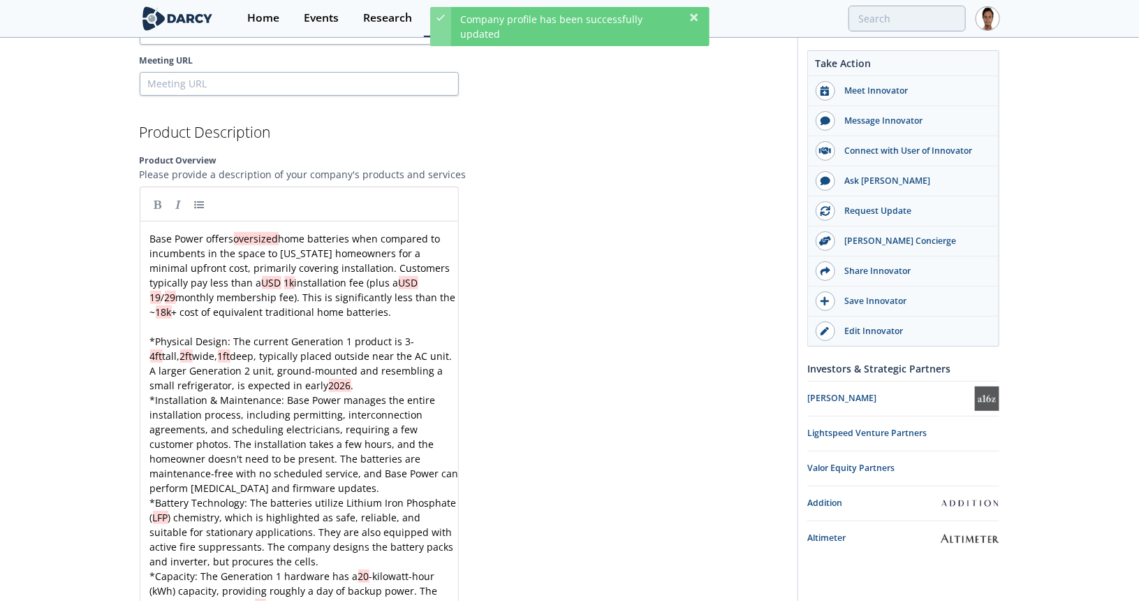
click at [438, 282] on div "x Base Power offers oversized home batteries when compared to incumbents in the…" at bounding box center [304, 480] width 314 height 499
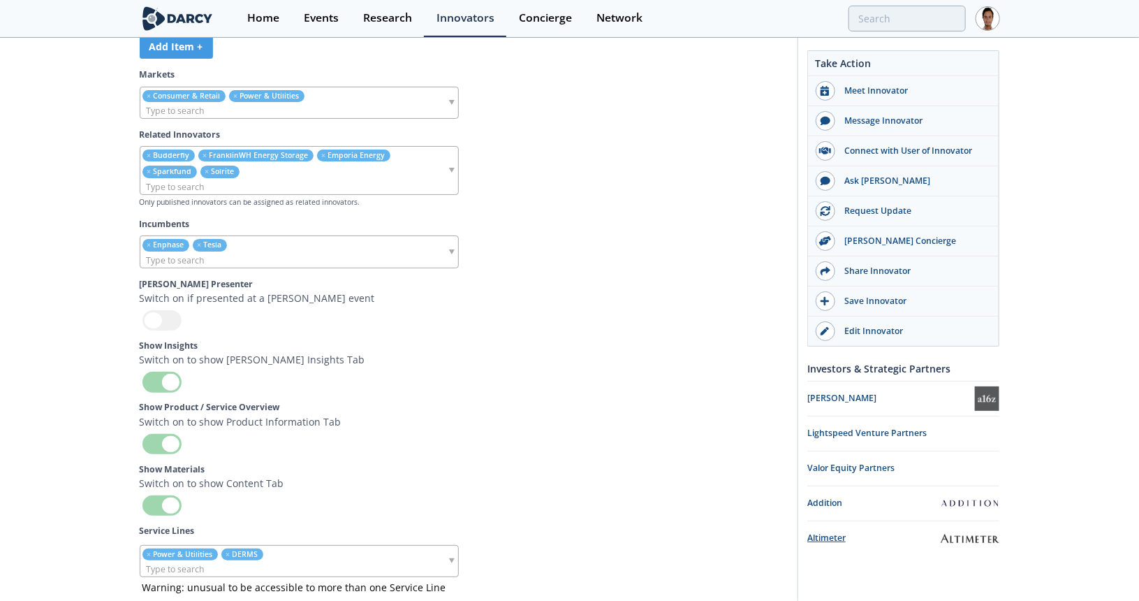
scroll to position [5012, 0]
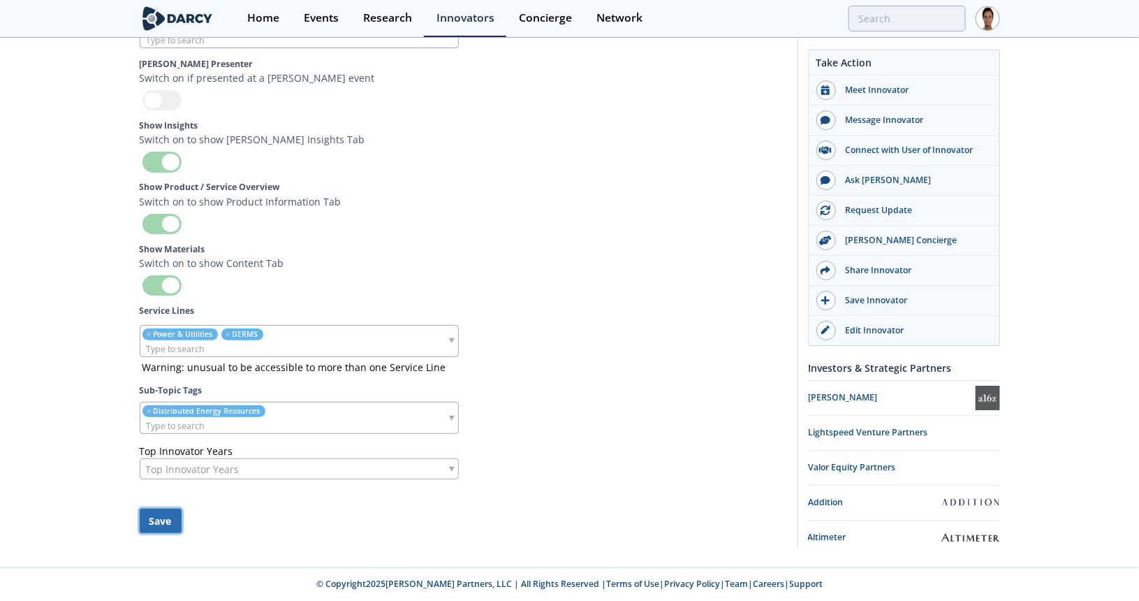
click at [172, 519] on button "Save" at bounding box center [161, 520] width 42 height 24
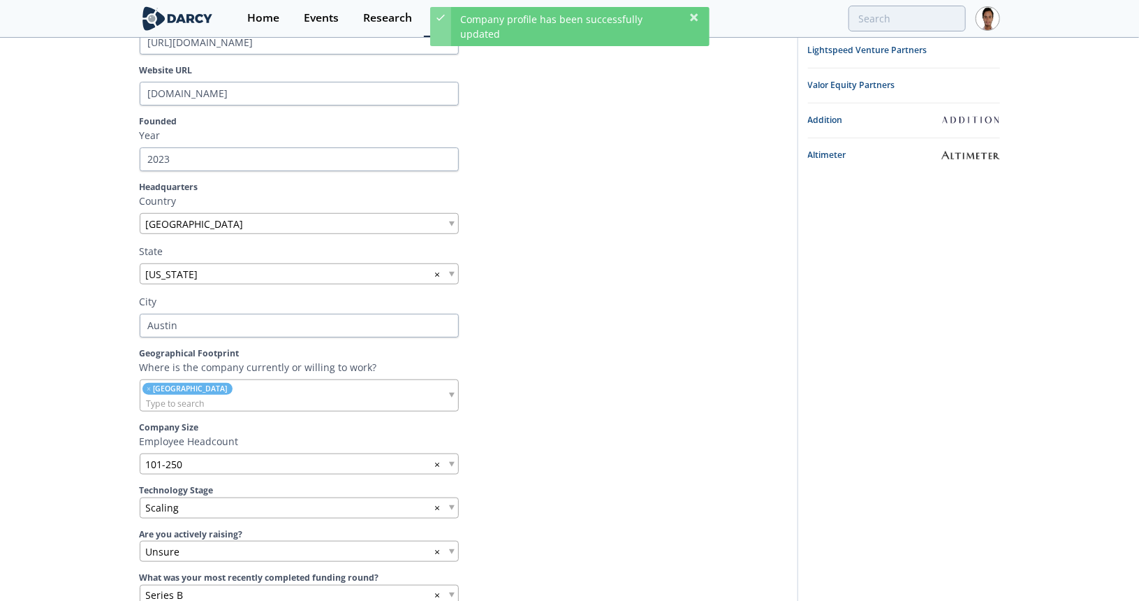
scroll to position [0, 0]
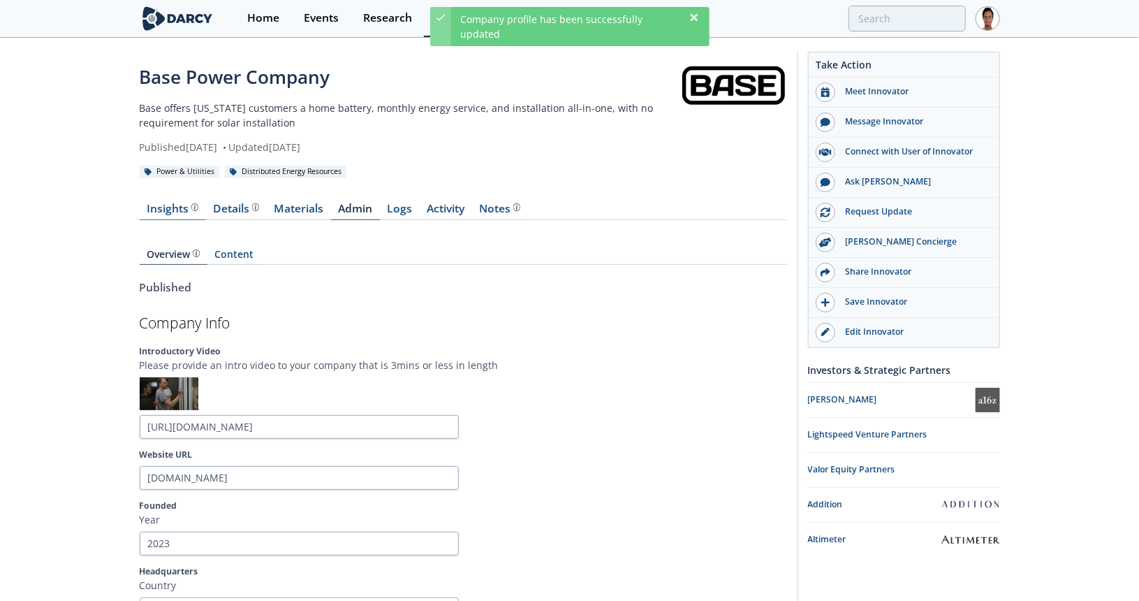
click at [190, 214] on link "Insights" at bounding box center [173, 211] width 66 height 17
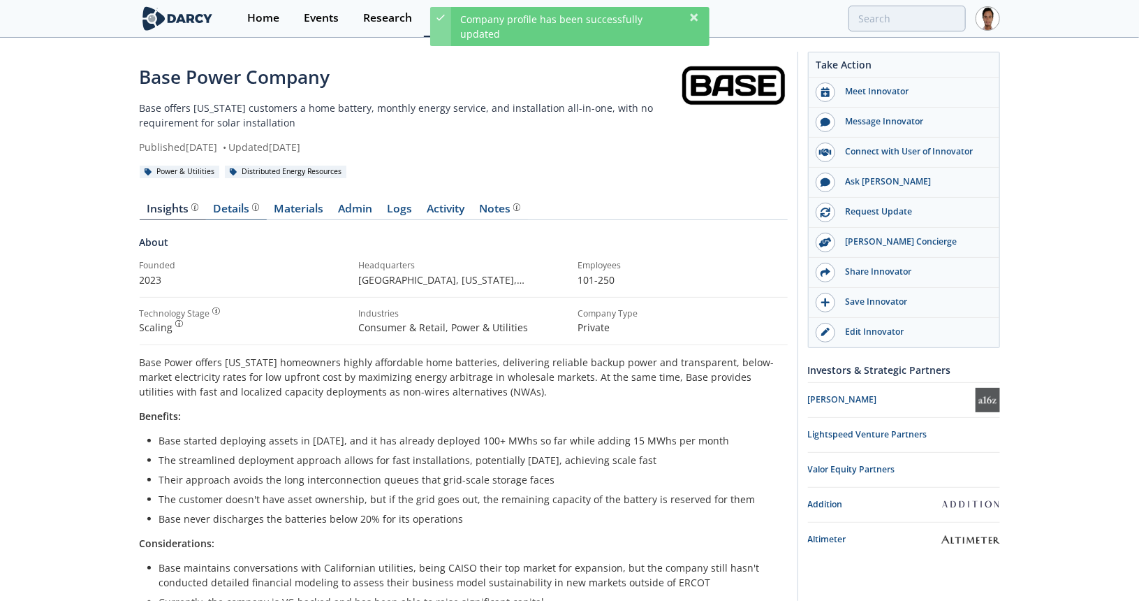
click at [223, 208] on div "Details" at bounding box center [236, 208] width 46 height 11
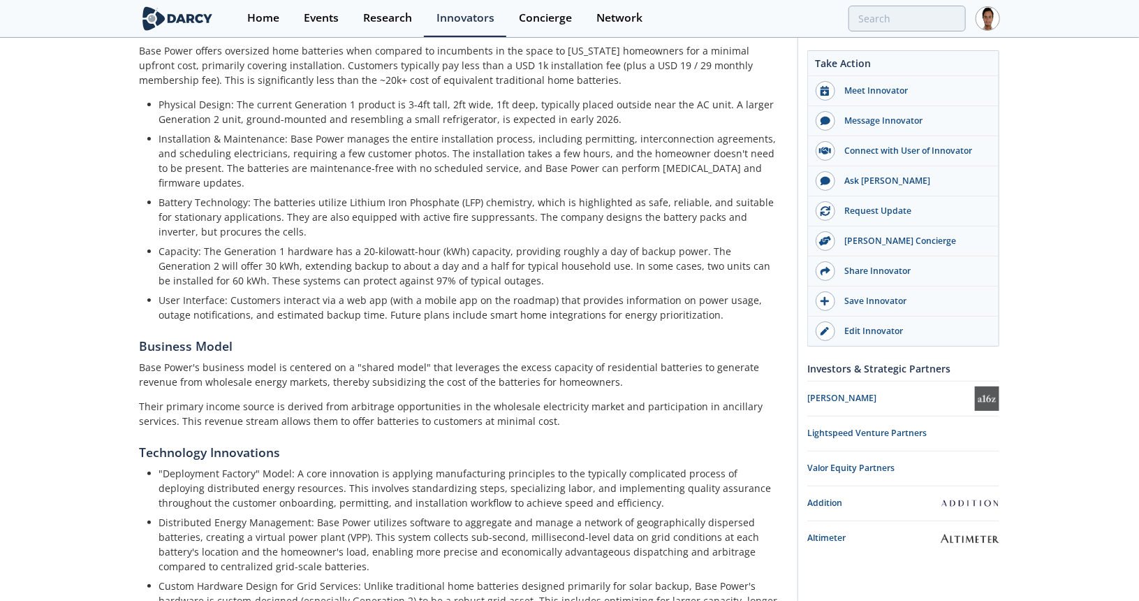
scroll to position [42, 0]
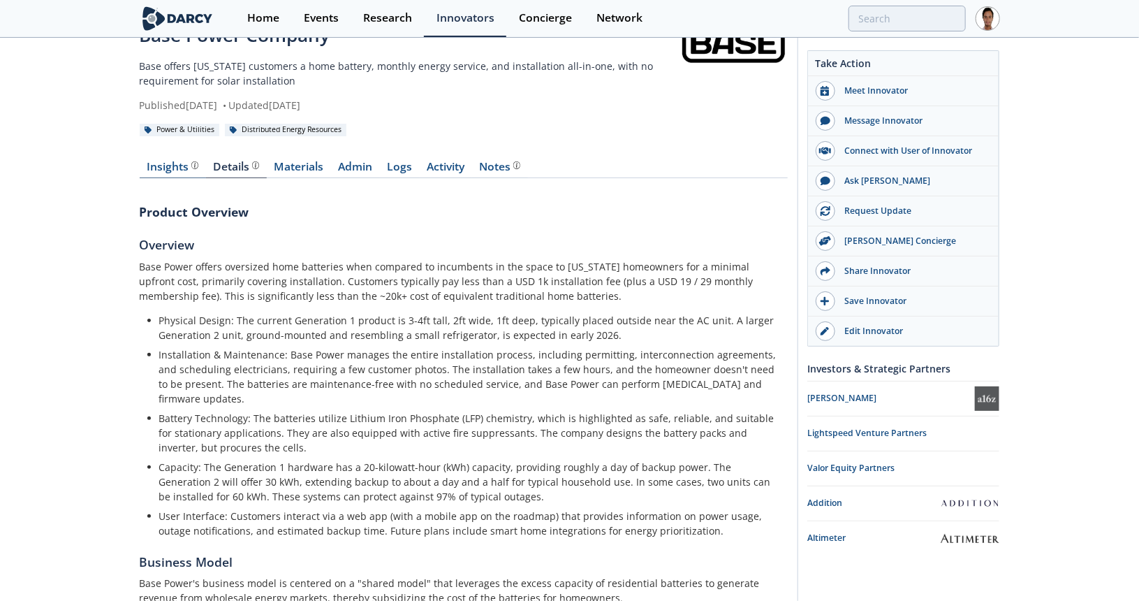
click at [152, 168] on div "Insights" at bounding box center [173, 166] width 52 height 11
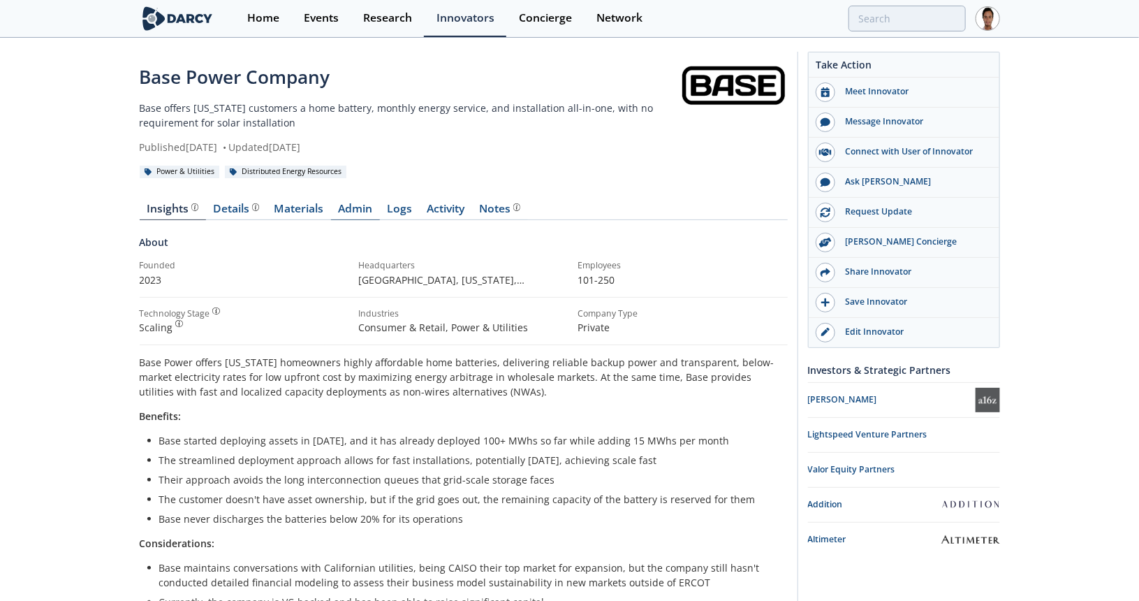
click at [353, 211] on link "Admin" at bounding box center [355, 211] width 49 height 17
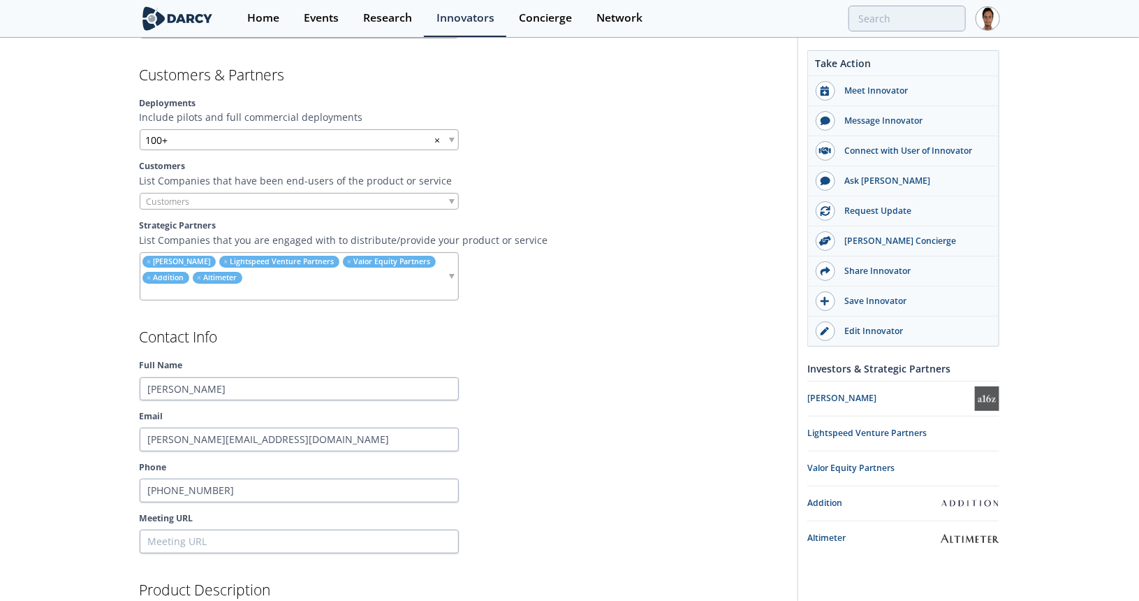
scroll to position [1187, 0]
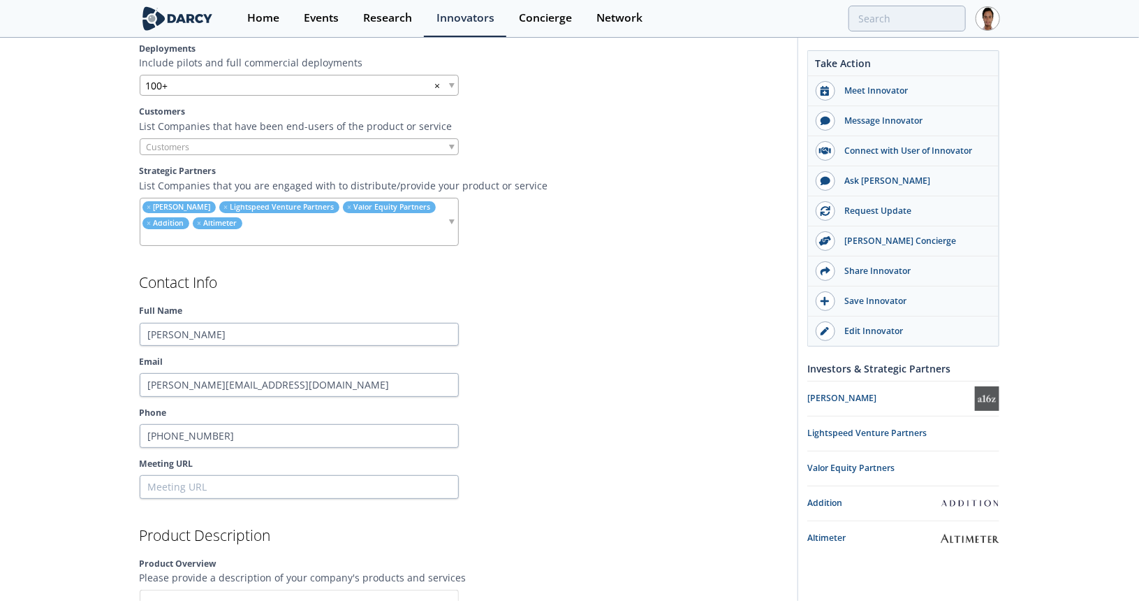
click at [190, 140] on input "search" at bounding box center [193, 147] width 106 height 15
type input "bandera elec"
click at [210, 140] on input "search" at bounding box center [193, 147] width 106 height 15
type input "a"
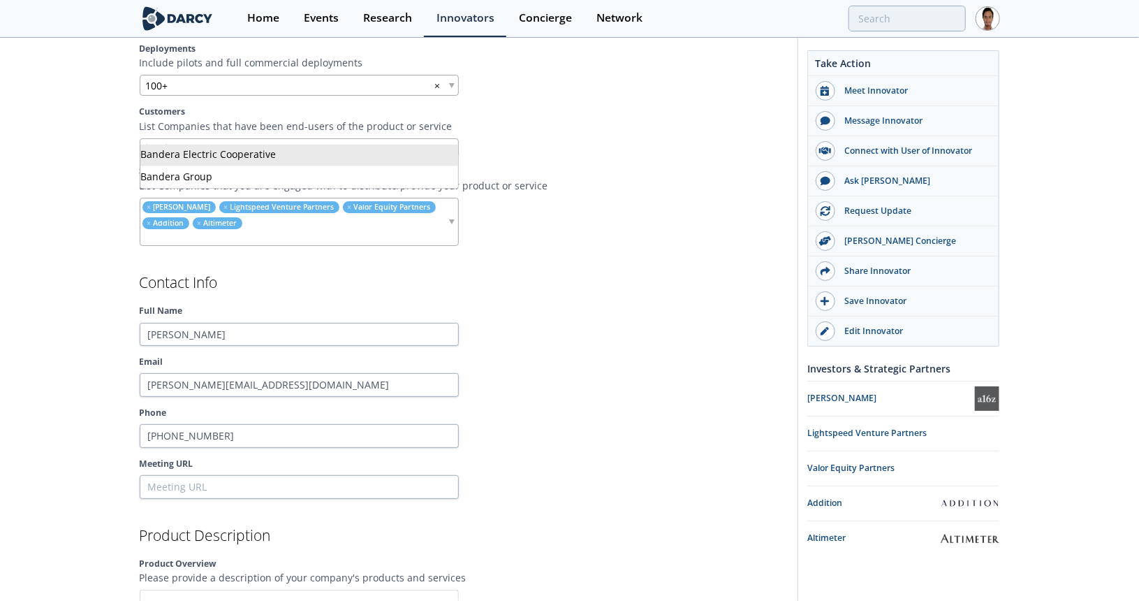
type input "bandera"
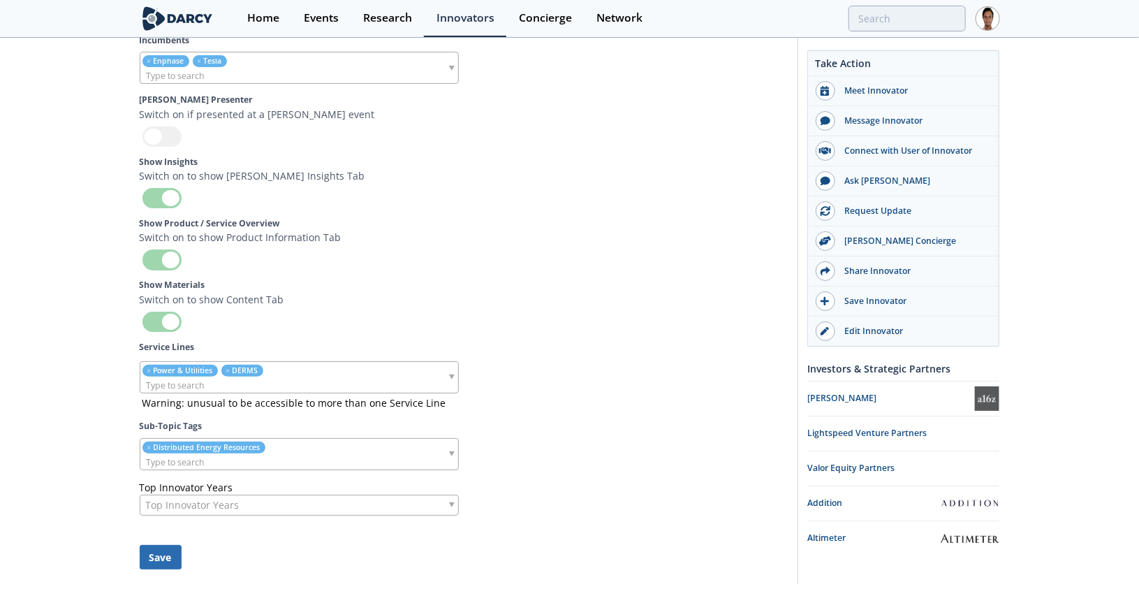
scroll to position [5026, 0]
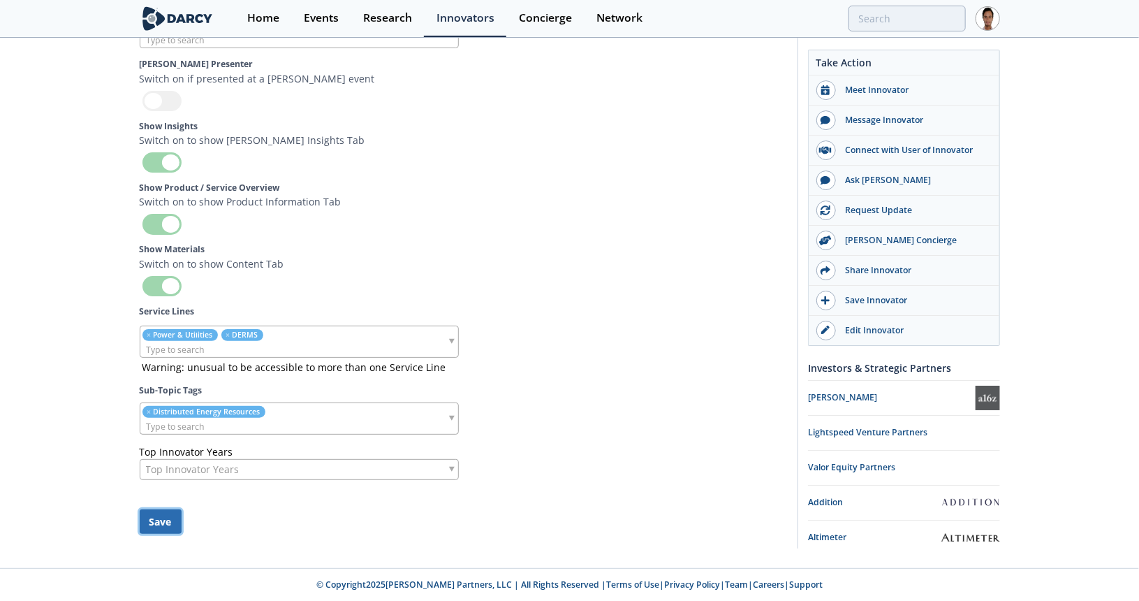
click at [159, 516] on button "Save" at bounding box center [161, 521] width 42 height 24
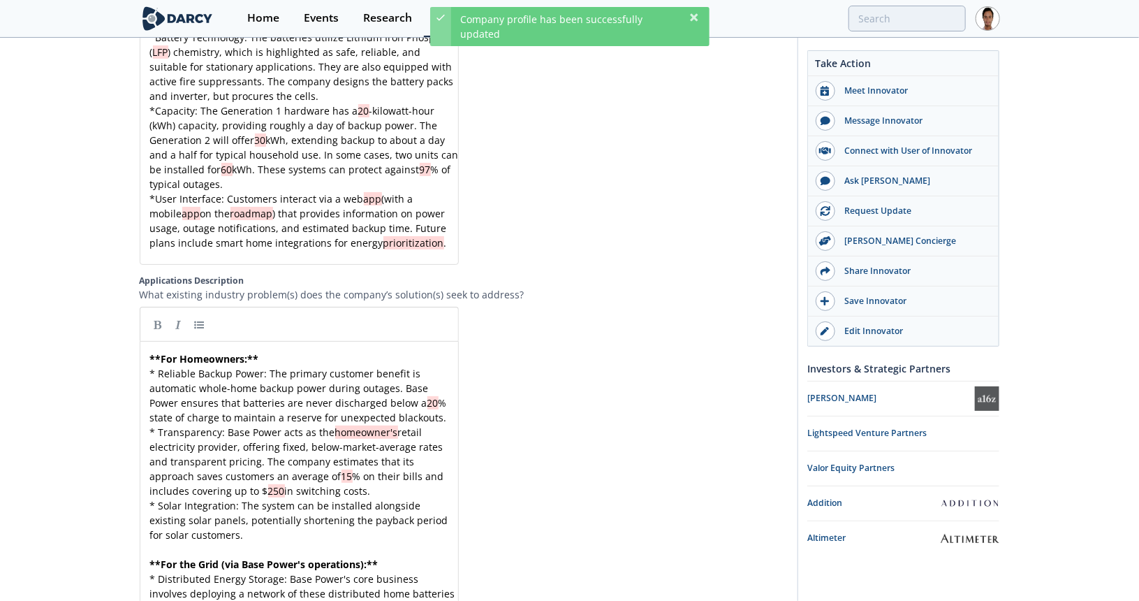
scroll to position [0, 0]
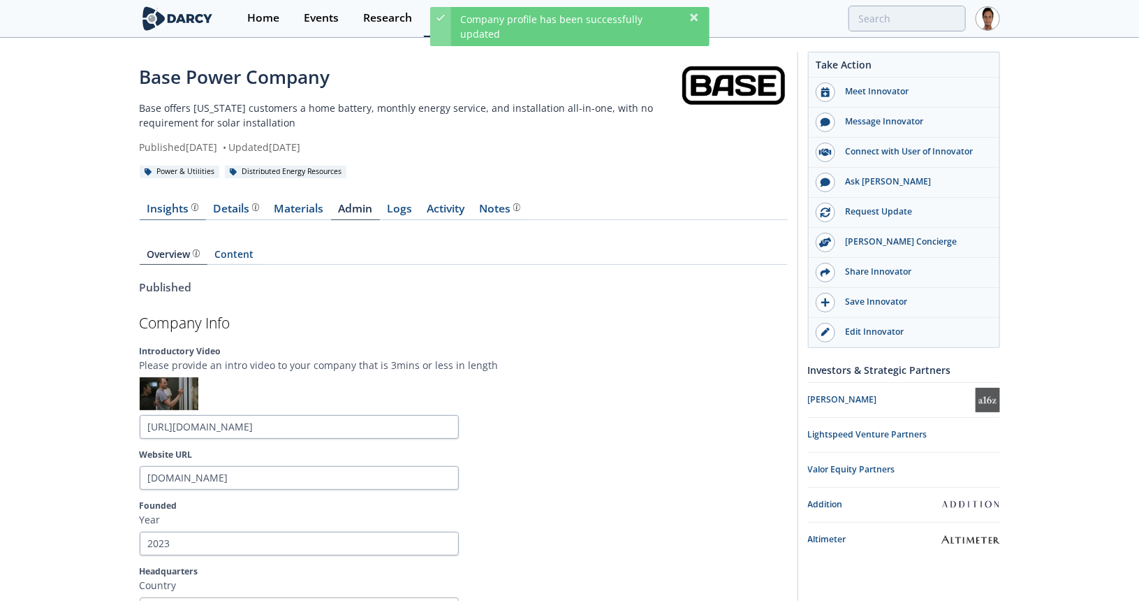
drag, startPoint x: 182, startPoint y: 198, endPoint x: 181, endPoint y: 209, distance: 11.3
click at [181, 209] on div "Insights" at bounding box center [173, 208] width 52 height 11
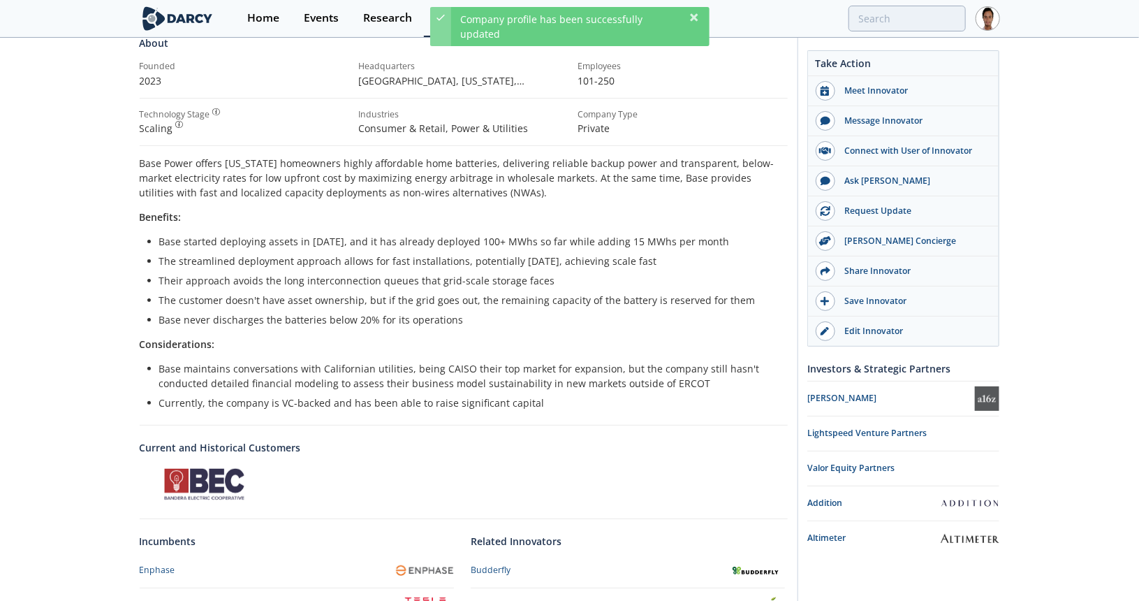
scroll to position [349, 0]
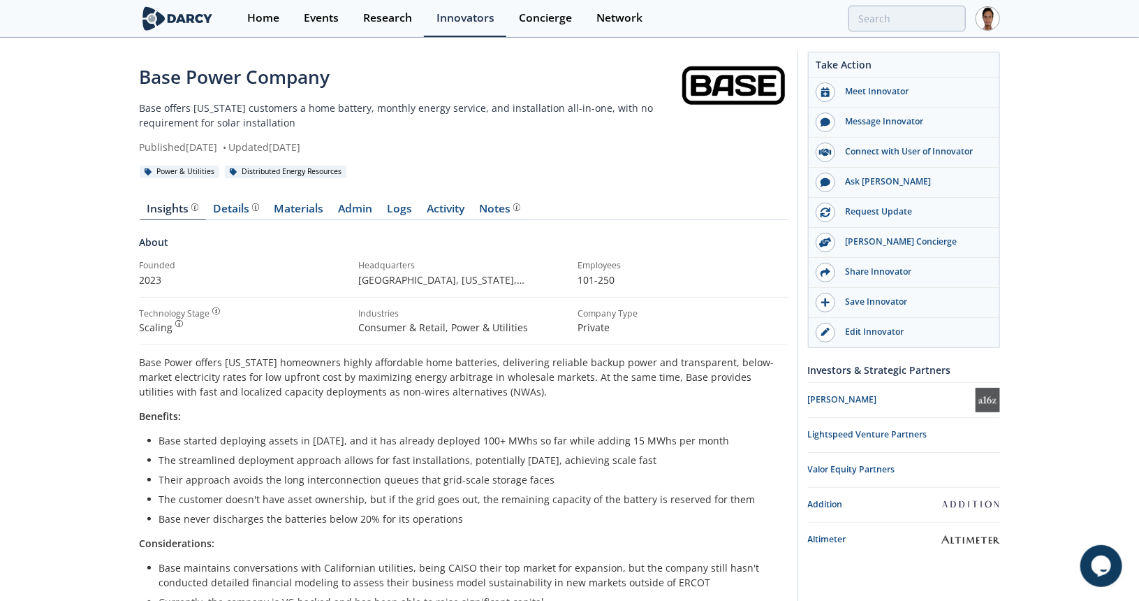
click at [352, 200] on div "Insights Details Materials Admin Logs Activity Notes About Founded 2023" at bounding box center [464, 563] width 648 height 759
click at [352, 204] on link "Admin" at bounding box center [355, 211] width 49 height 17
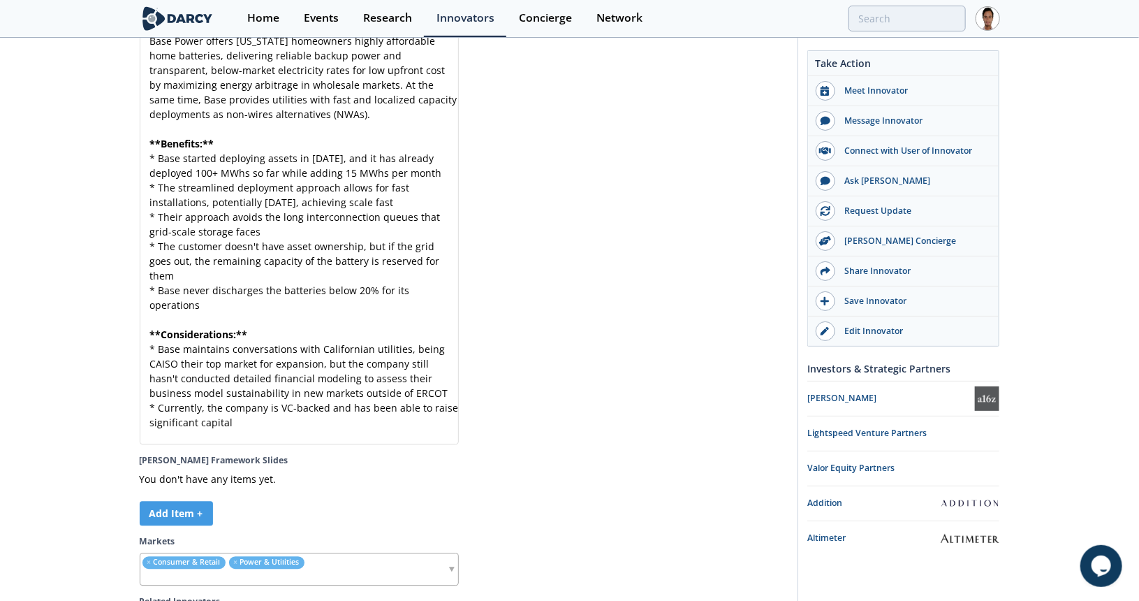
scroll to position [4211, 0]
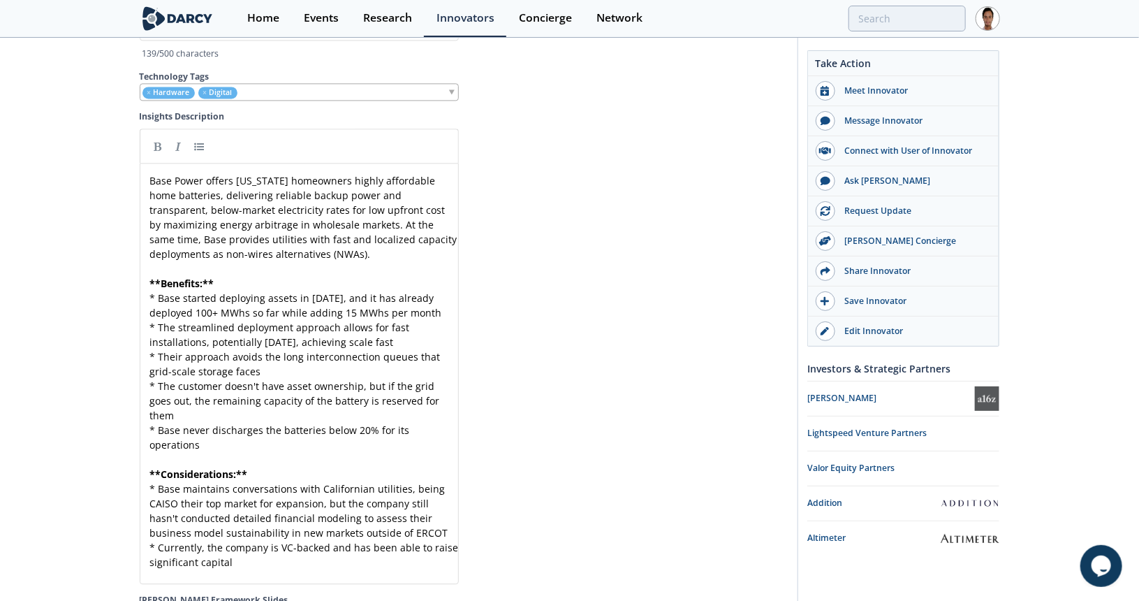
click at [224, 424] on pre "* Base never discharges the batteries below 20% for its operations" at bounding box center [304, 437] width 314 height 29
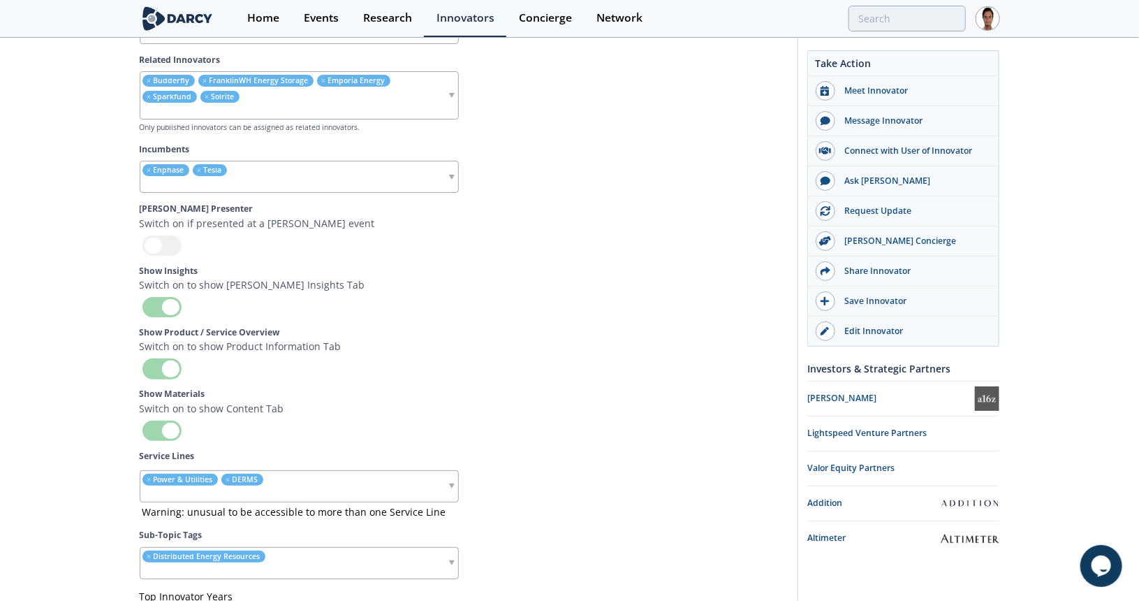
scroll to position [5070, 0]
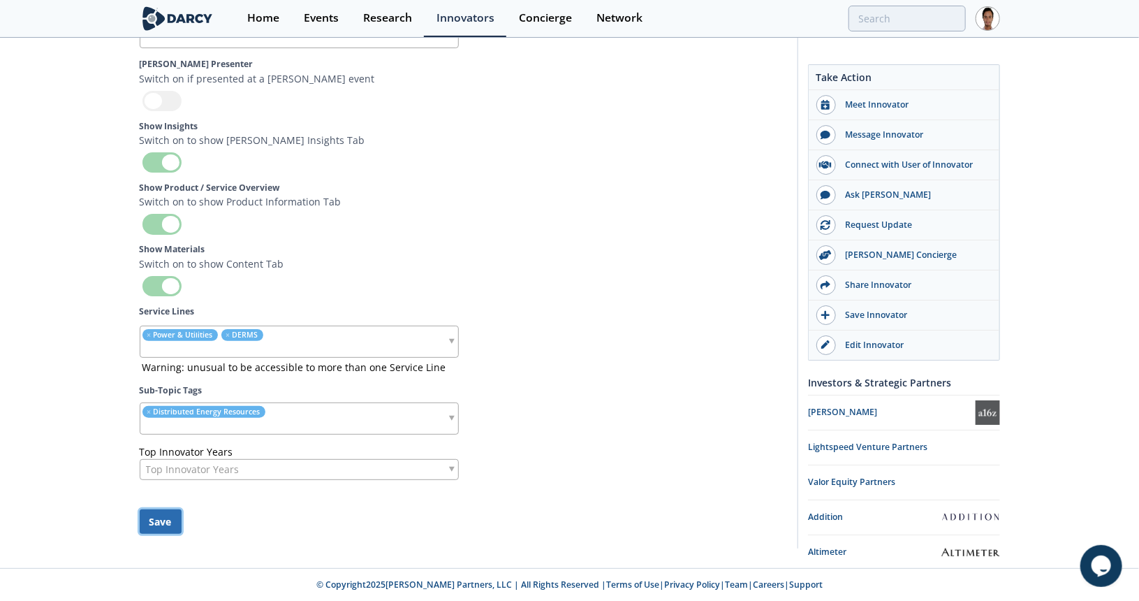
click at [156, 528] on button "Save" at bounding box center [161, 521] width 42 height 24
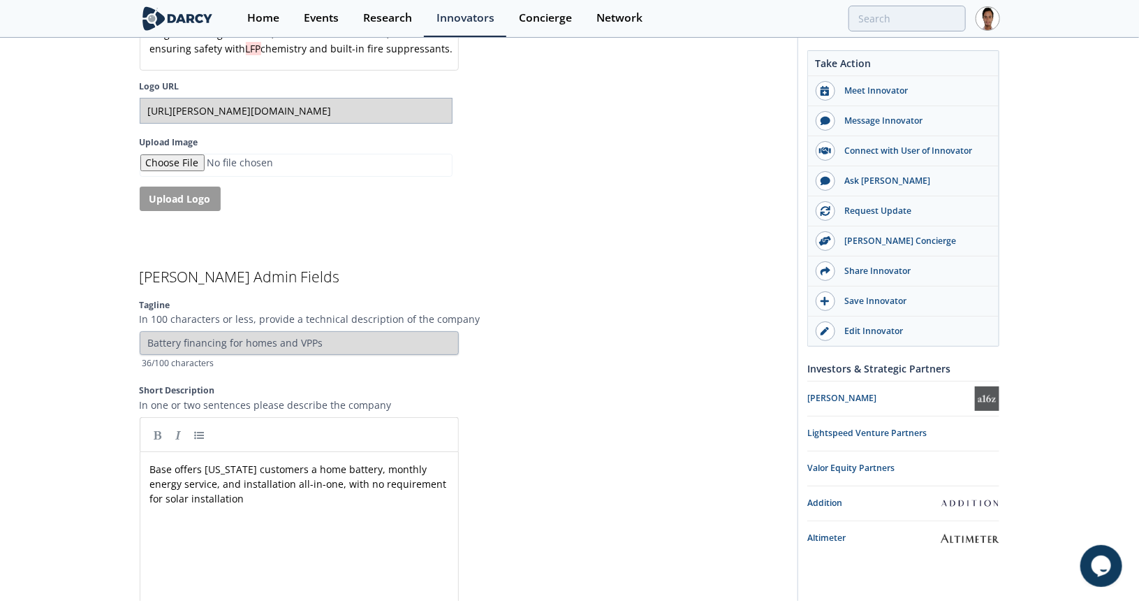
scroll to position [0, 0]
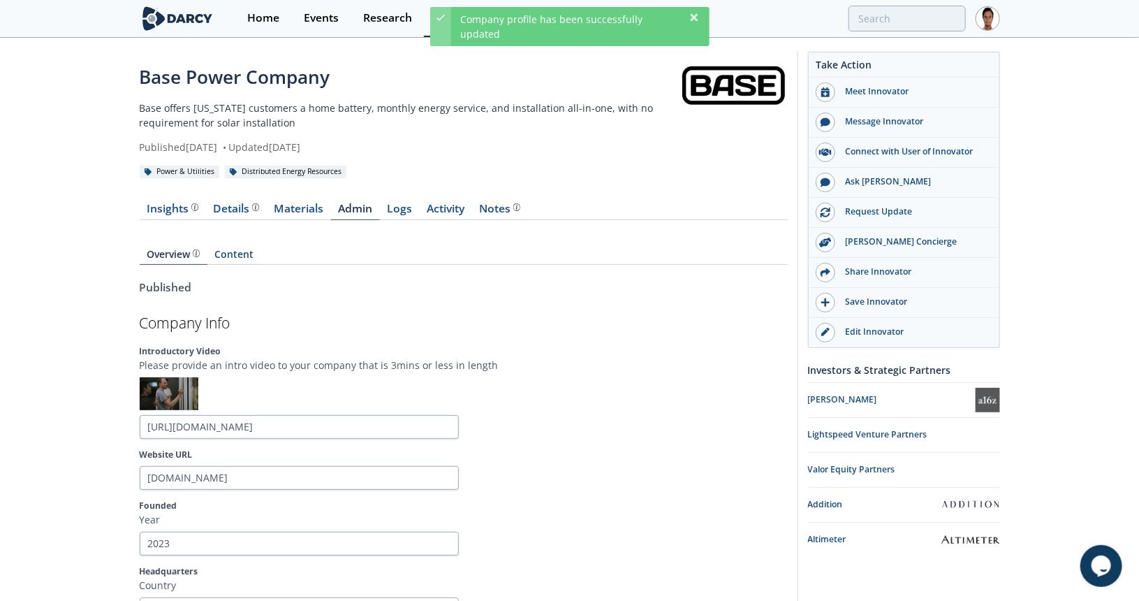
click at [169, 210] on div "Insights" at bounding box center [173, 208] width 52 height 11
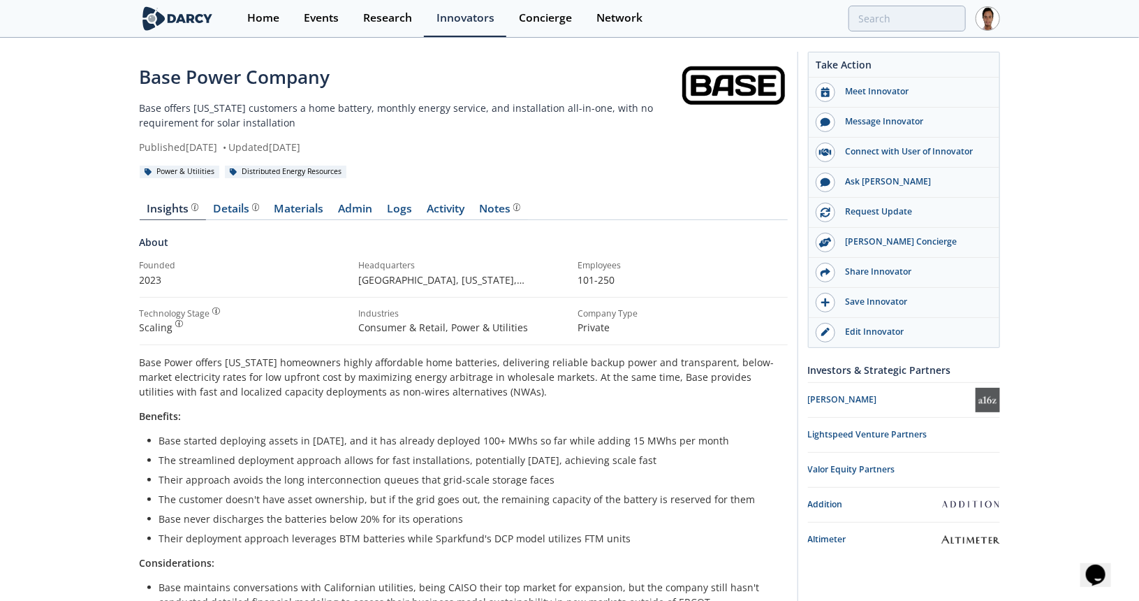
drag, startPoint x: 201, startPoint y: 25, endPoint x: 222, endPoint y: 30, distance: 21.5
click at [201, 25] on img at bounding box center [178, 18] width 76 height 24
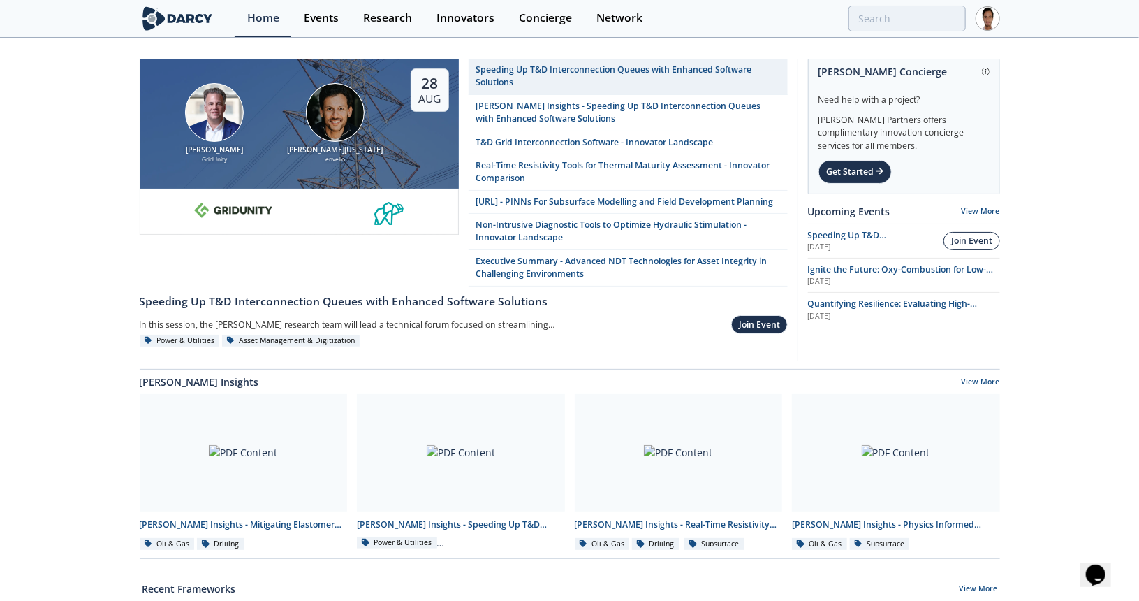
click at [967, 241] on div "Join Event" at bounding box center [972, 241] width 41 height 13
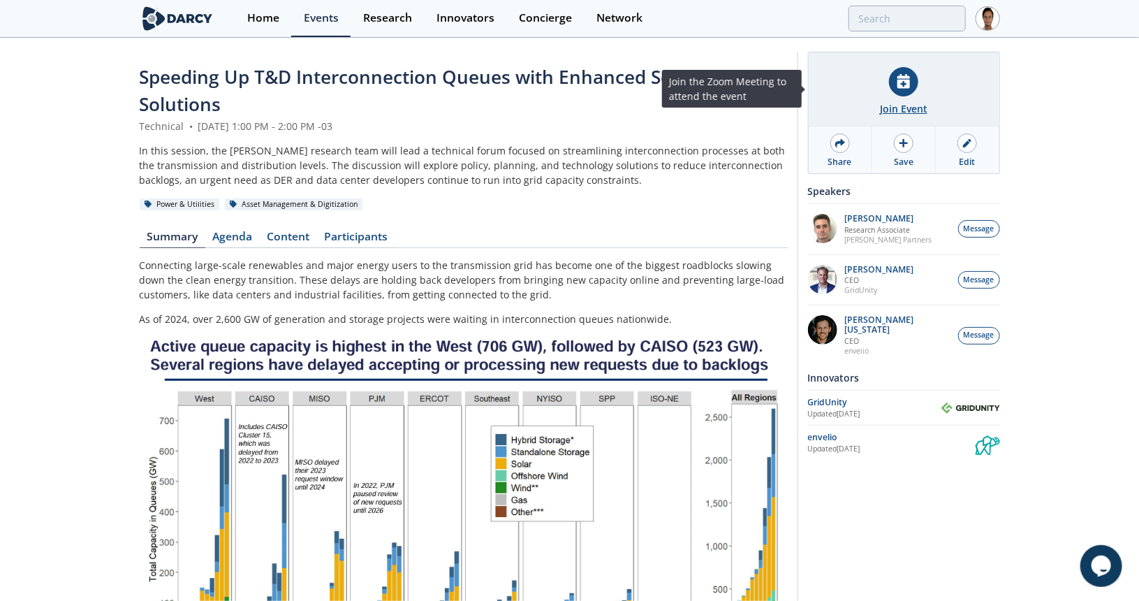
click at [892, 102] on div "Join Event" at bounding box center [903, 108] width 47 height 15
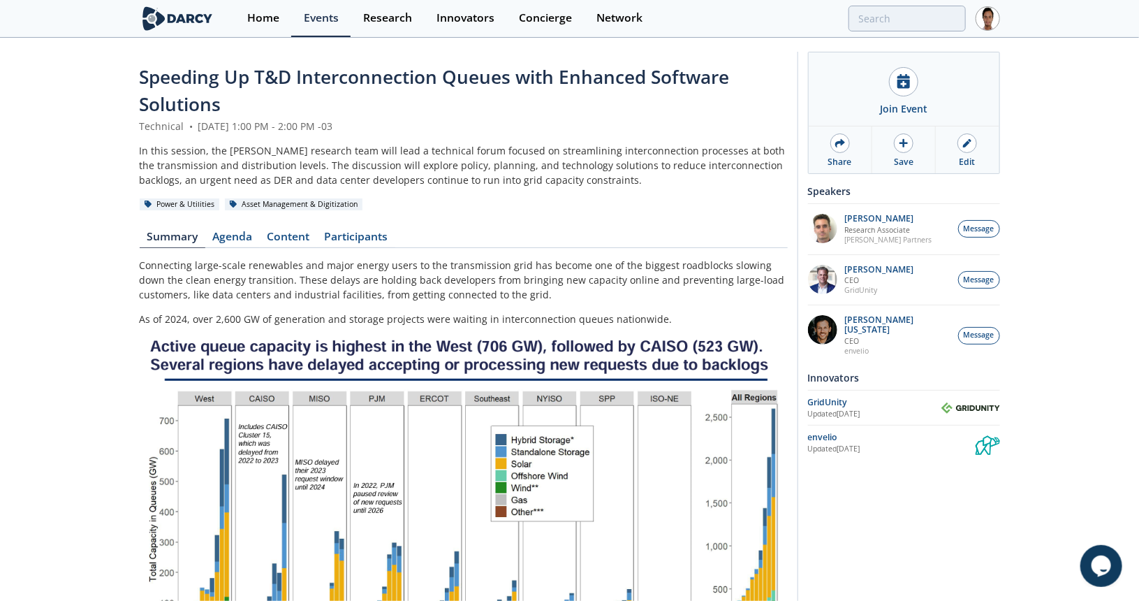
click at [179, 8] on img at bounding box center [178, 18] width 76 height 24
